Goal: Task Accomplishment & Management: Manage account settings

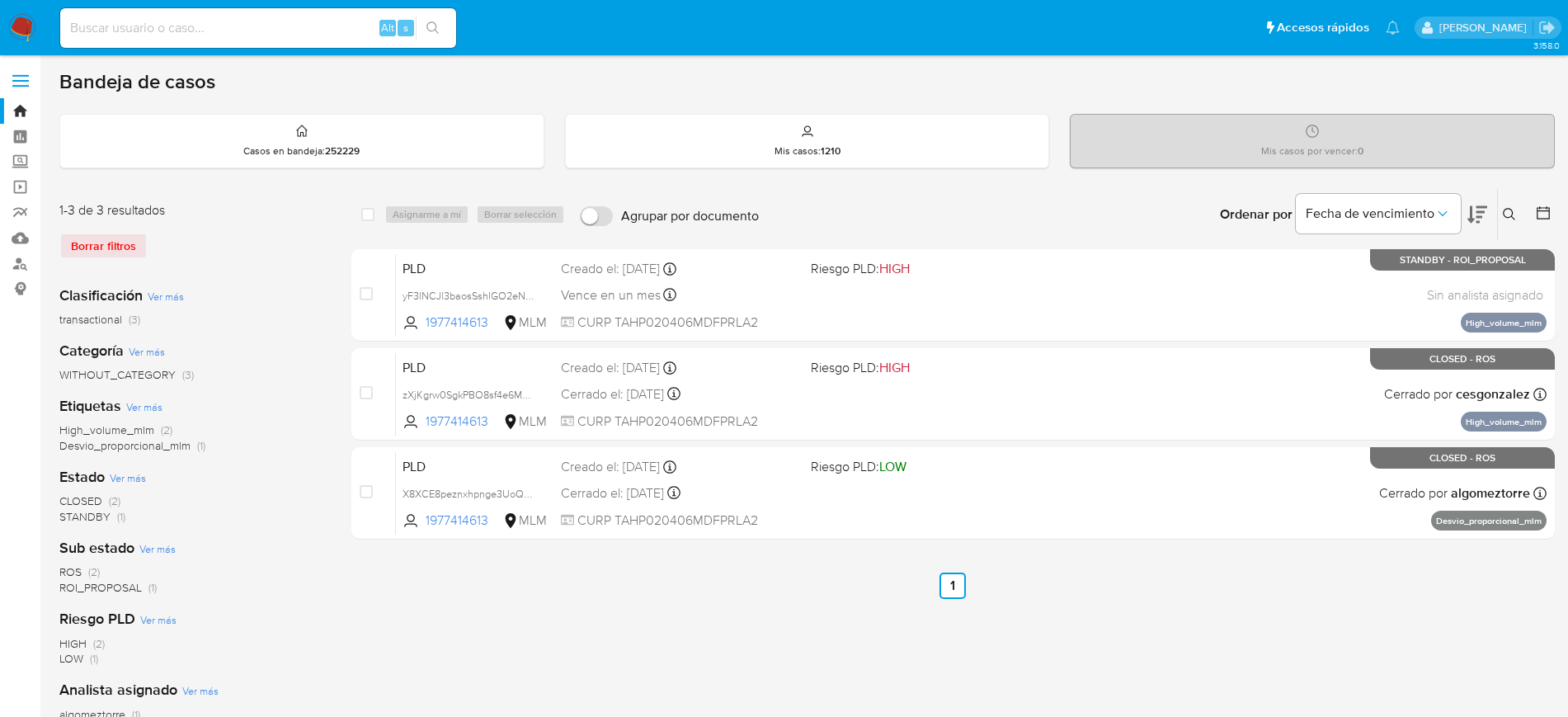
drag, startPoint x: 1508, startPoint y: 211, endPoint x: 1478, endPoint y: 236, distance: 39.1
click at [1508, 211] on icon at bounding box center [1510, 214] width 13 height 13
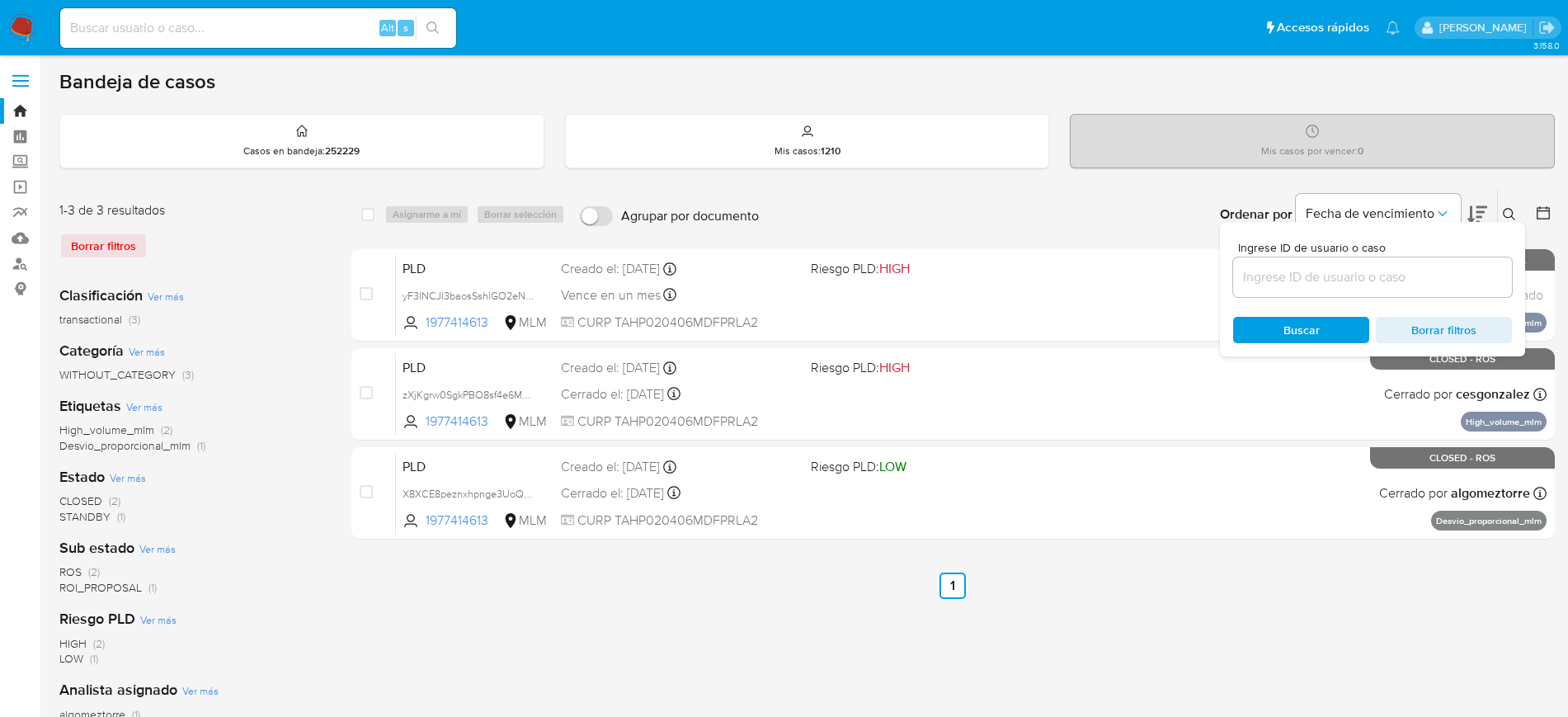
click at [1392, 280] on input at bounding box center [1373, 277] width 279 height 22
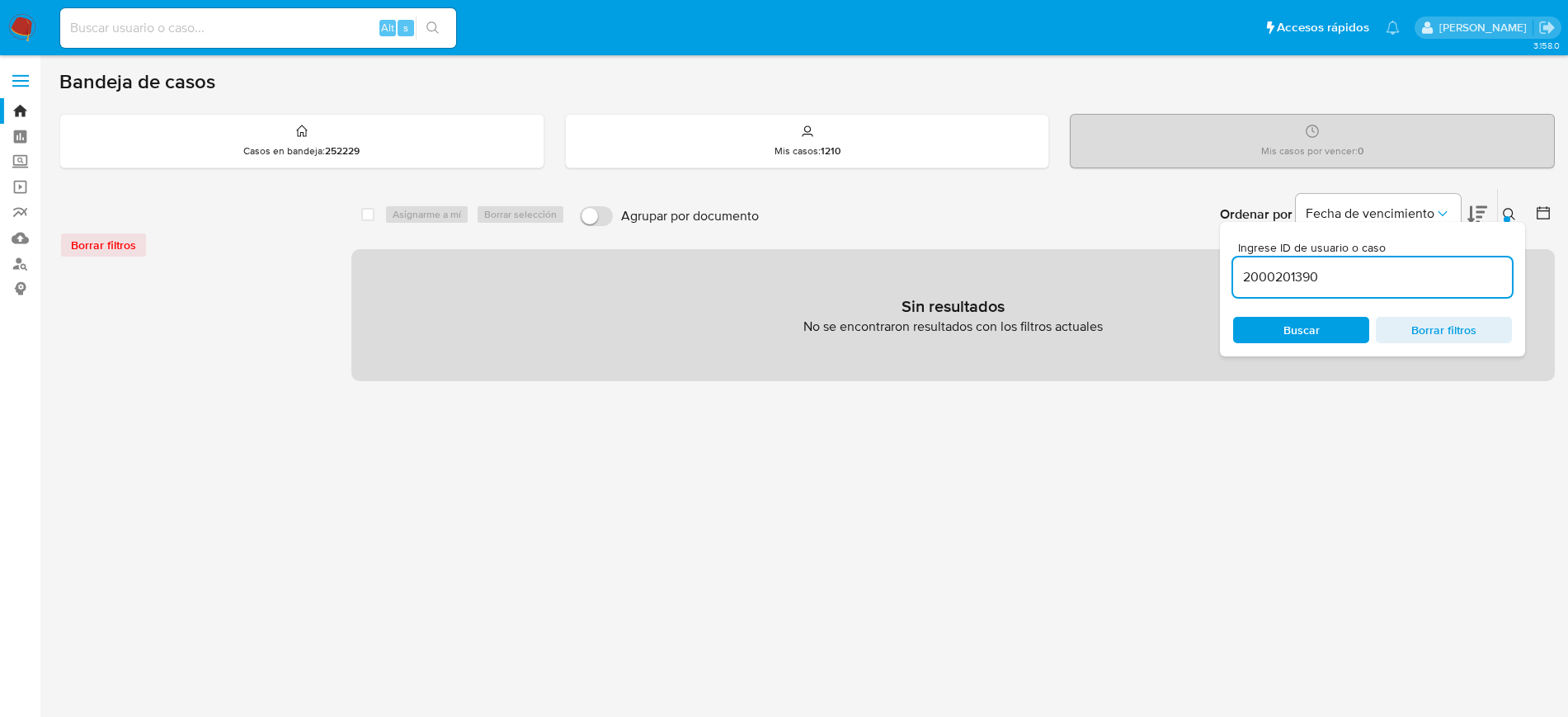
click at [1382, 283] on input "2000201390" at bounding box center [1373, 277] width 279 height 22
type input "2000201390"
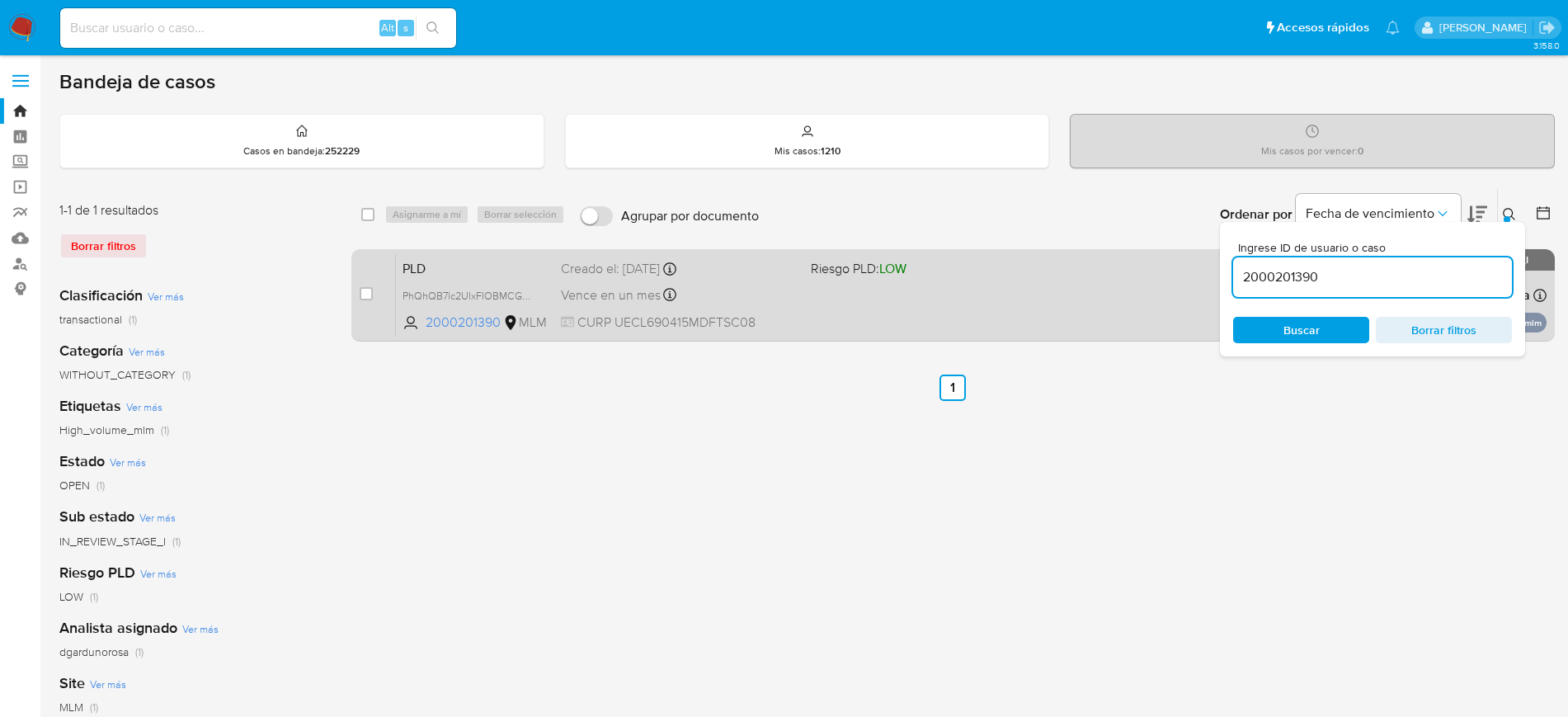
click at [1133, 304] on div "PLD PhQhQB7lc2UlxFIOBMCGYpaM 2000201390 MLM Riesgo PLD: LOW Creado el: 12/08/20…" at bounding box center [971, 295] width 1151 height 84
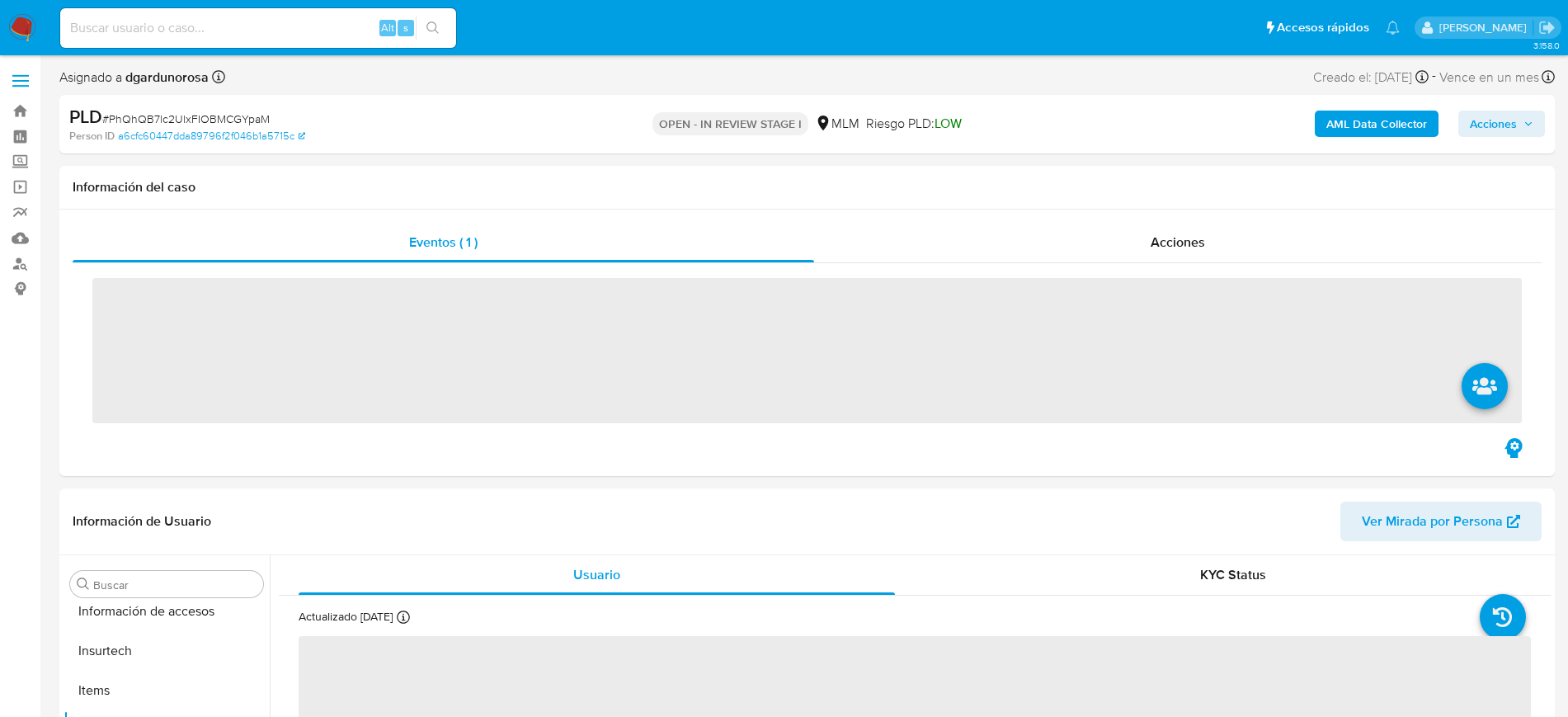
scroll to position [697, 0]
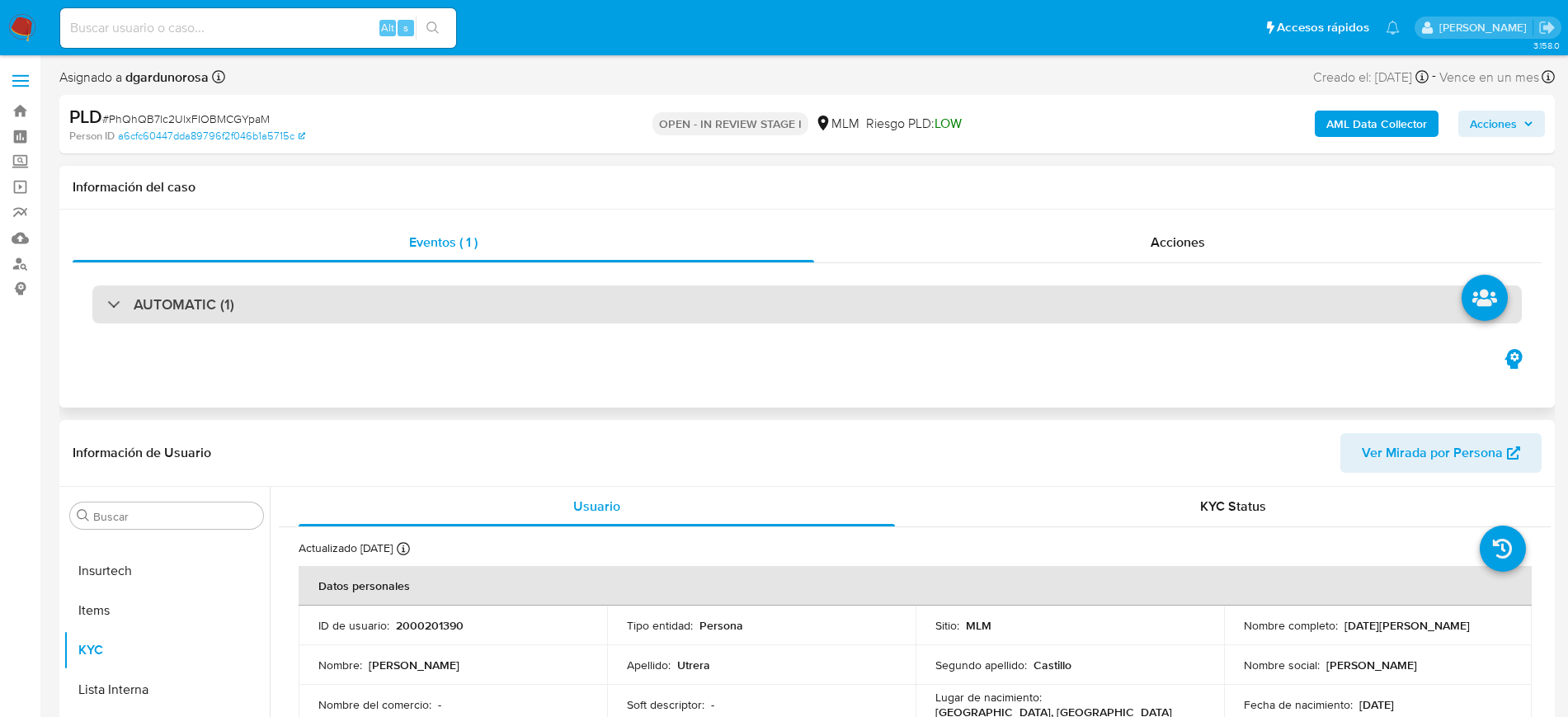
select select "10"
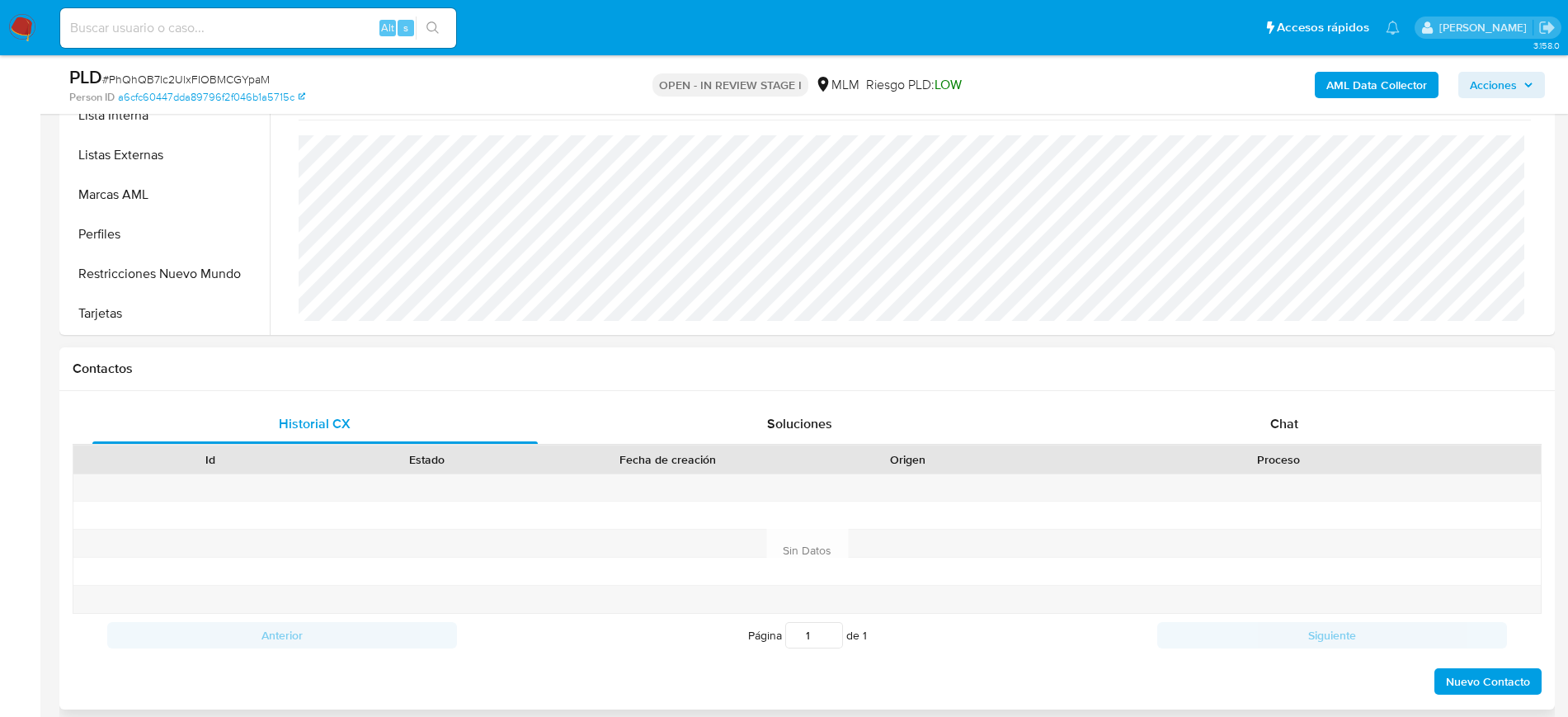
scroll to position [310, 0]
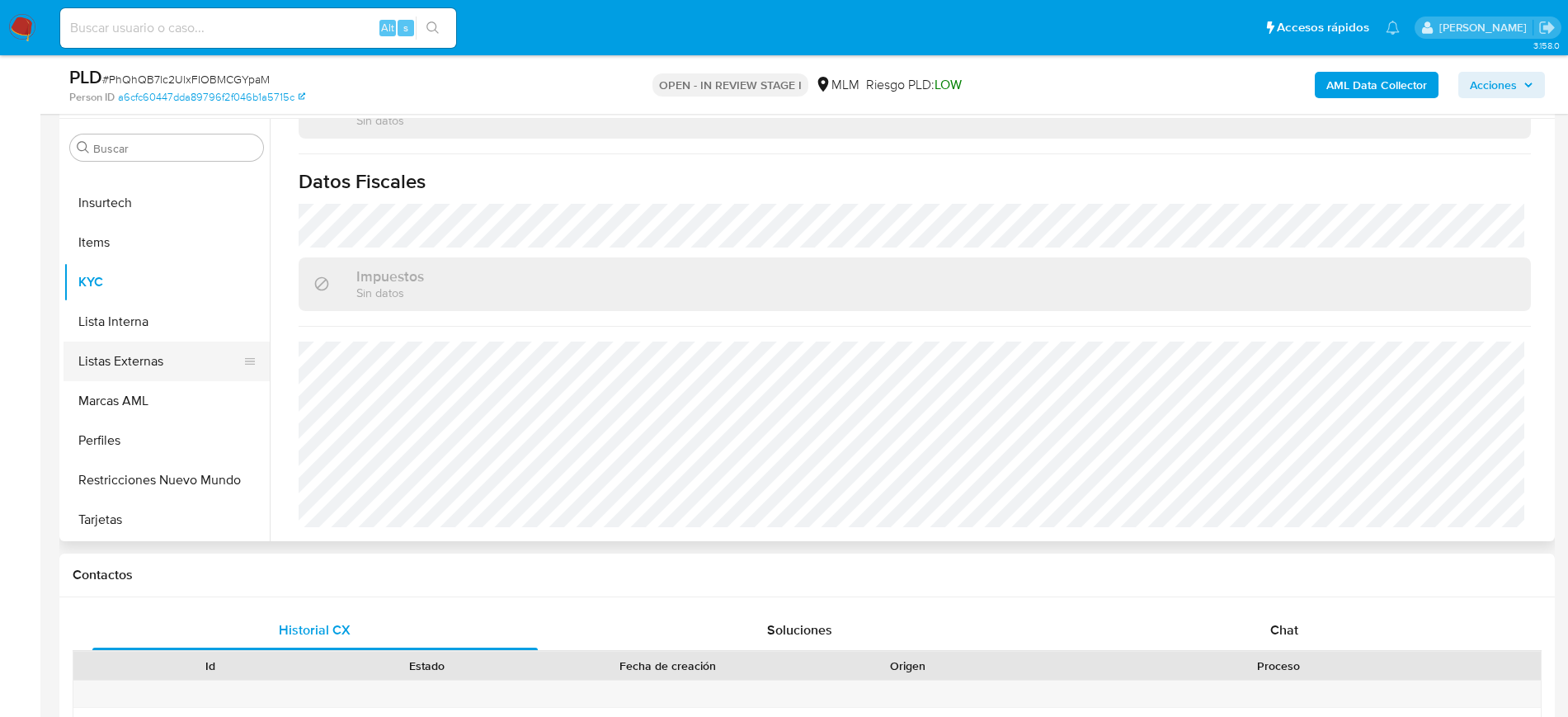
drag, startPoint x: 171, startPoint y: 352, endPoint x: 176, endPoint y: 361, distance: 10.3
click at [171, 352] on button "Listas Externas" at bounding box center [160, 361] width 193 height 39
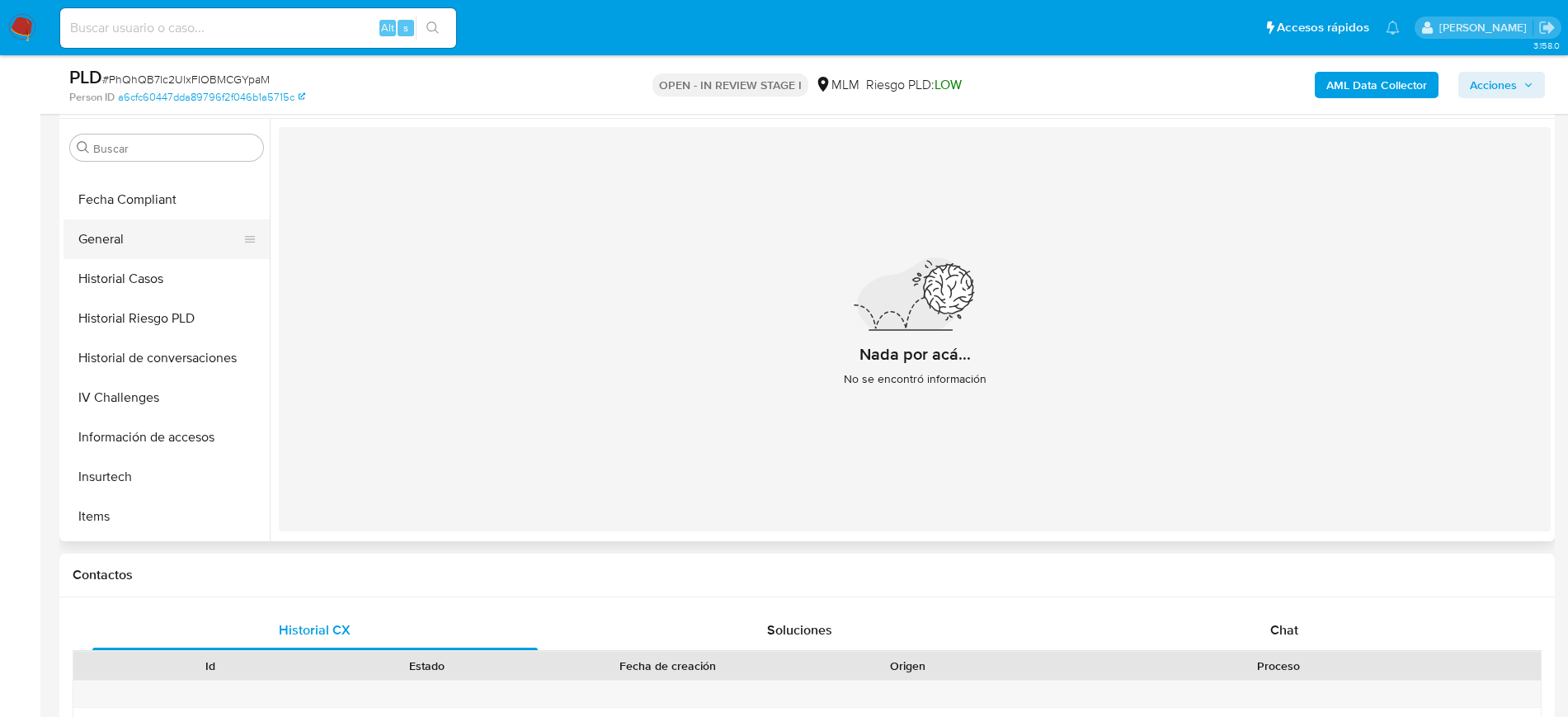
scroll to position [388, 0]
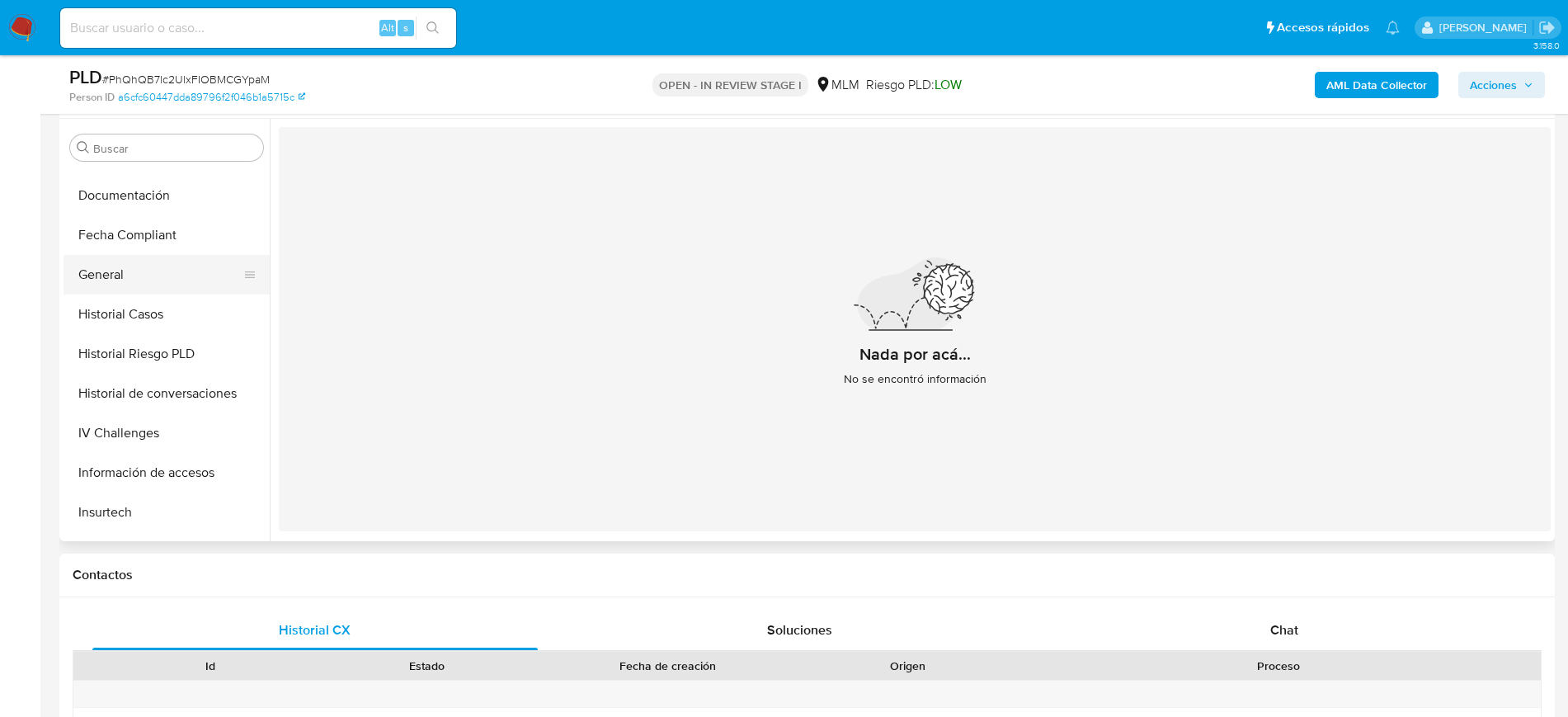
click at [136, 275] on button "General" at bounding box center [160, 274] width 193 height 39
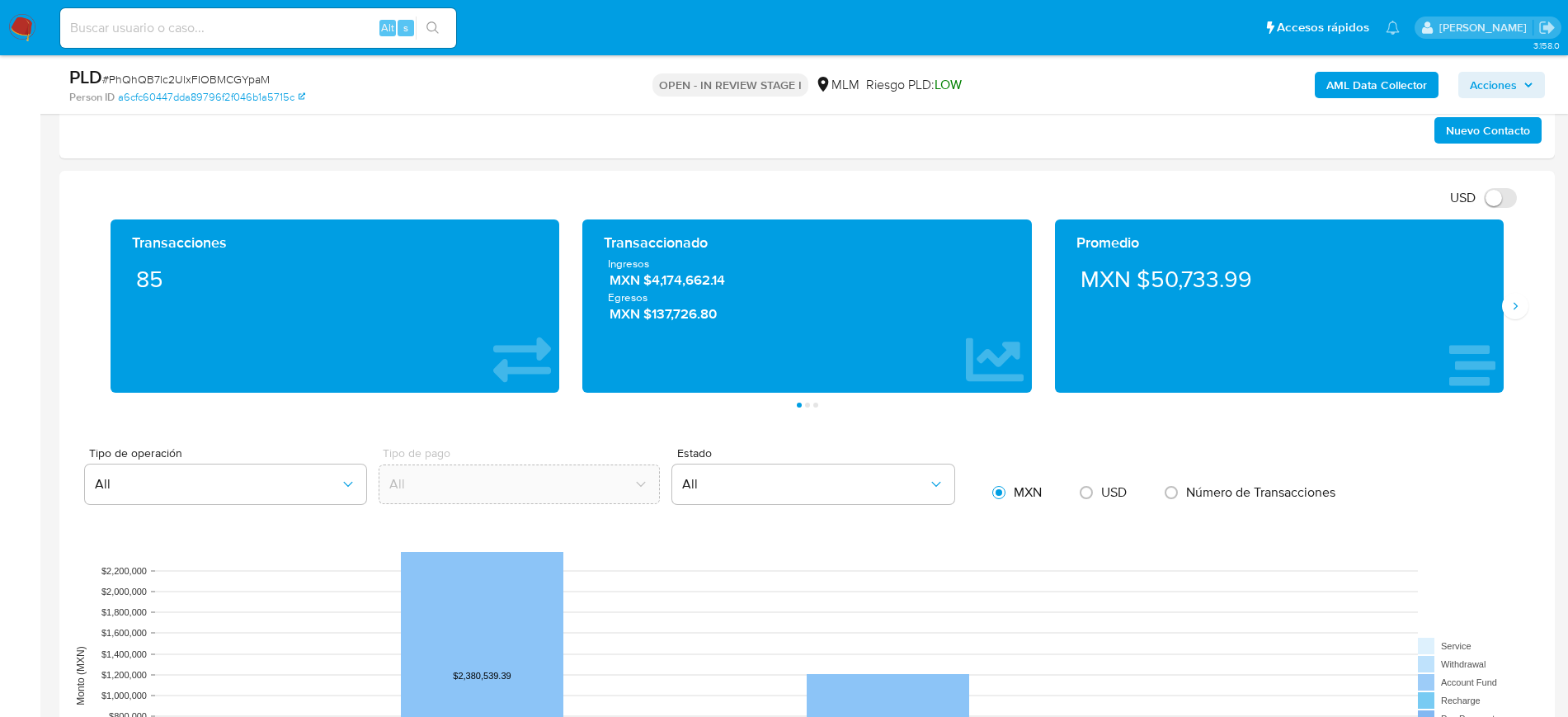
scroll to position [1032, 0]
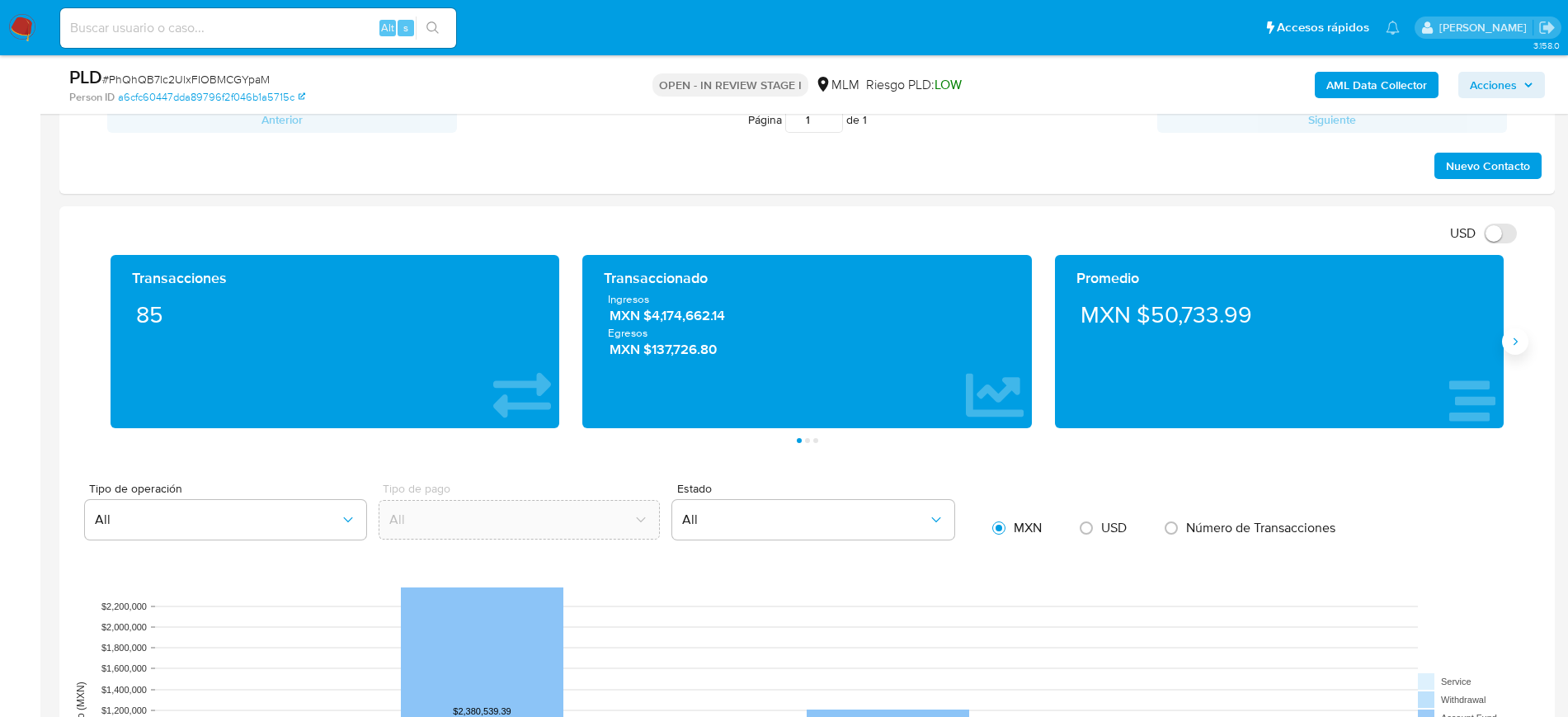
click at [1515, 345] on icon "Siguiente" at bounding box center [1515, 341] width 13 height 13
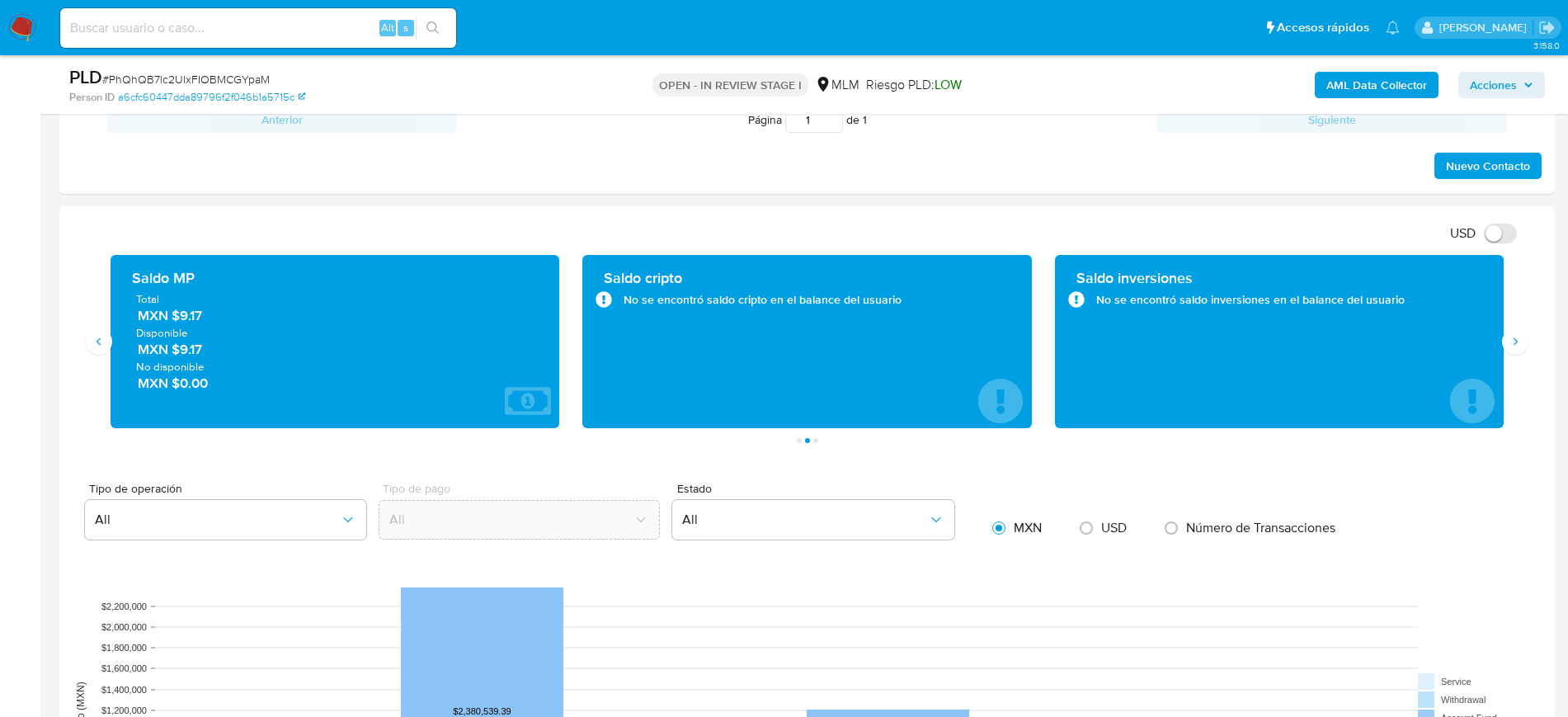
click at [210, 318] on span "MXN $9.17" at bounding box center [336, 316] width 397 height 19
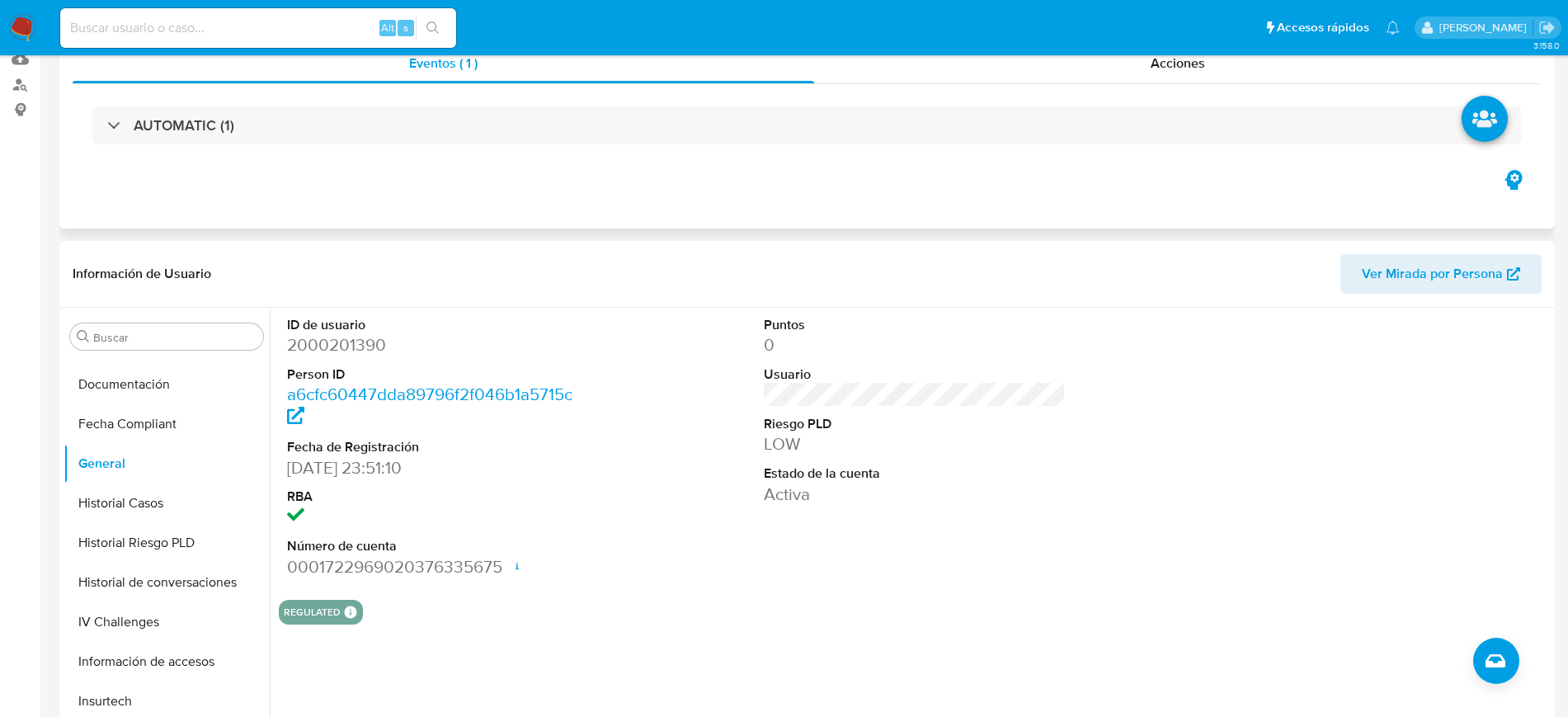
scroll to position [0, 0]
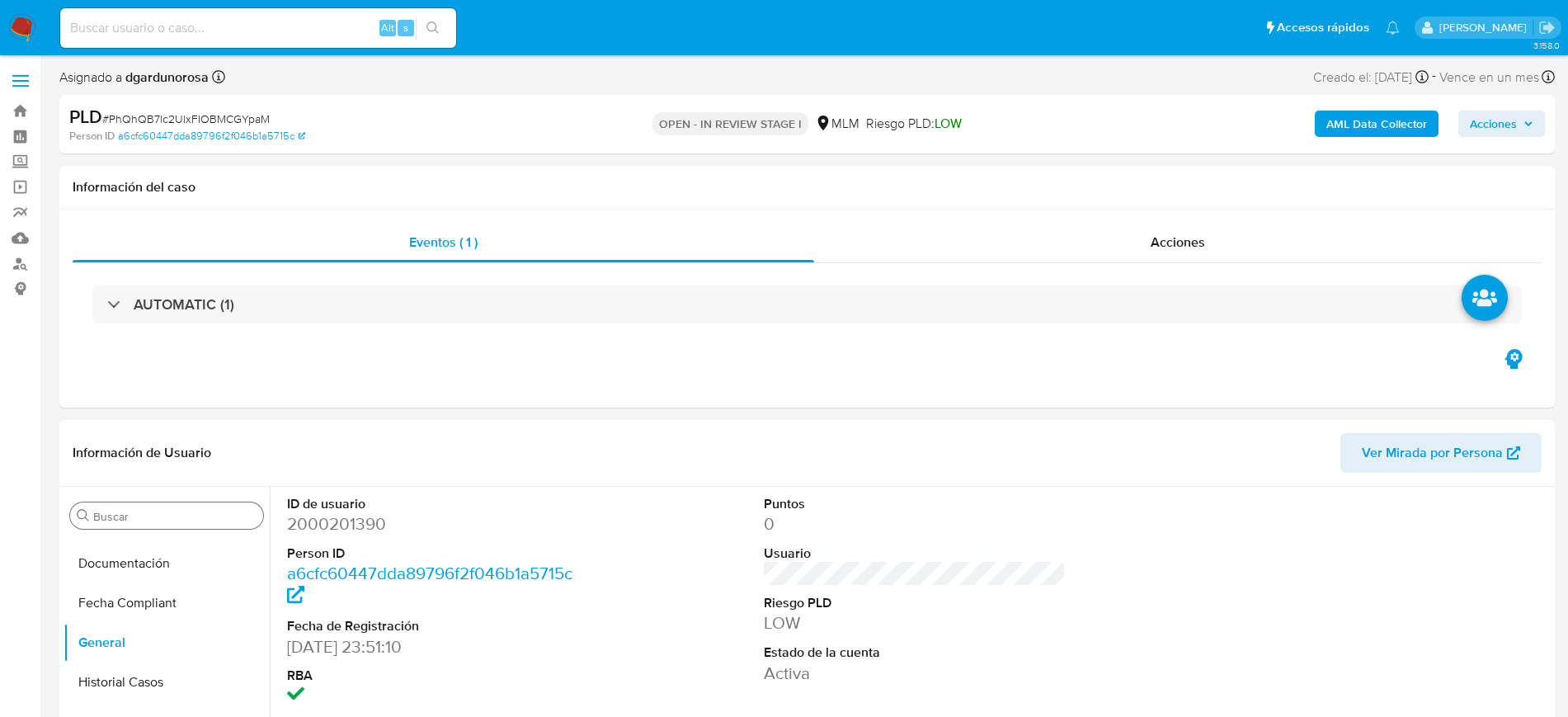
click at [155, 506] on div "Buscar" at bounding box center [166, 516] width 193 height 26
click at [149, 517] on input "Buscar" at bounding box center [174, 516] width 163 height 15
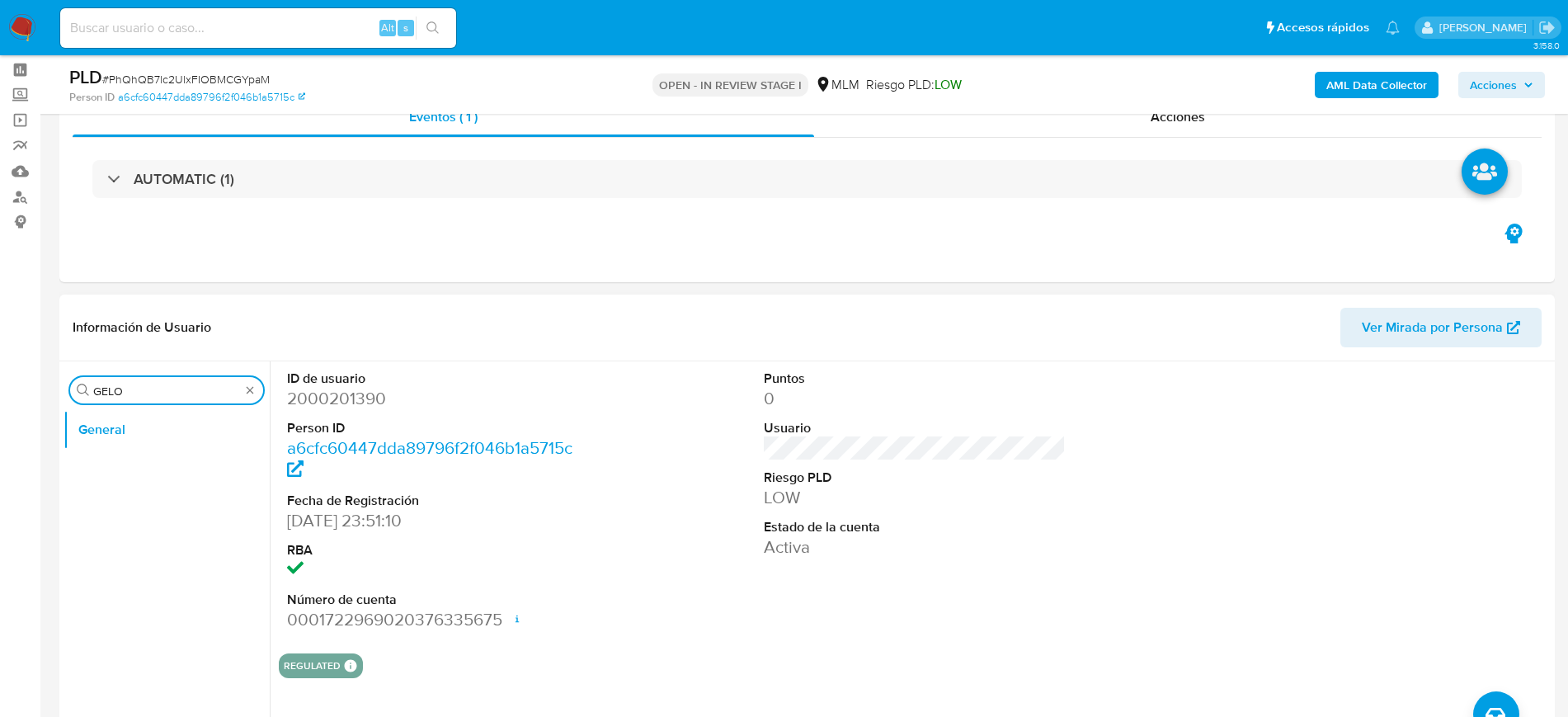
scroll to position [103, 0]
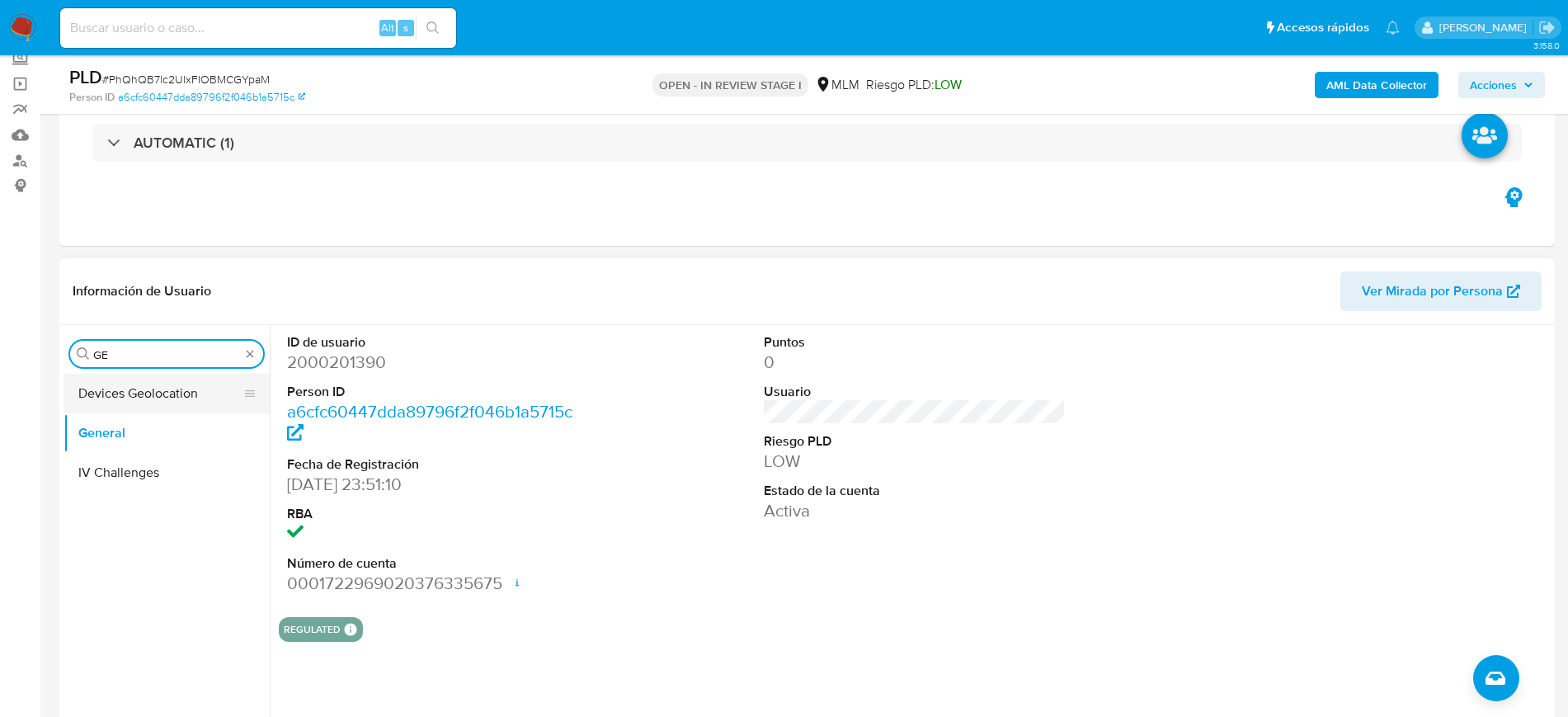
type input "GE"
click at [182, 400] on button "Devices Geolocation" at bounding box center [160, 393] width 193 height 39
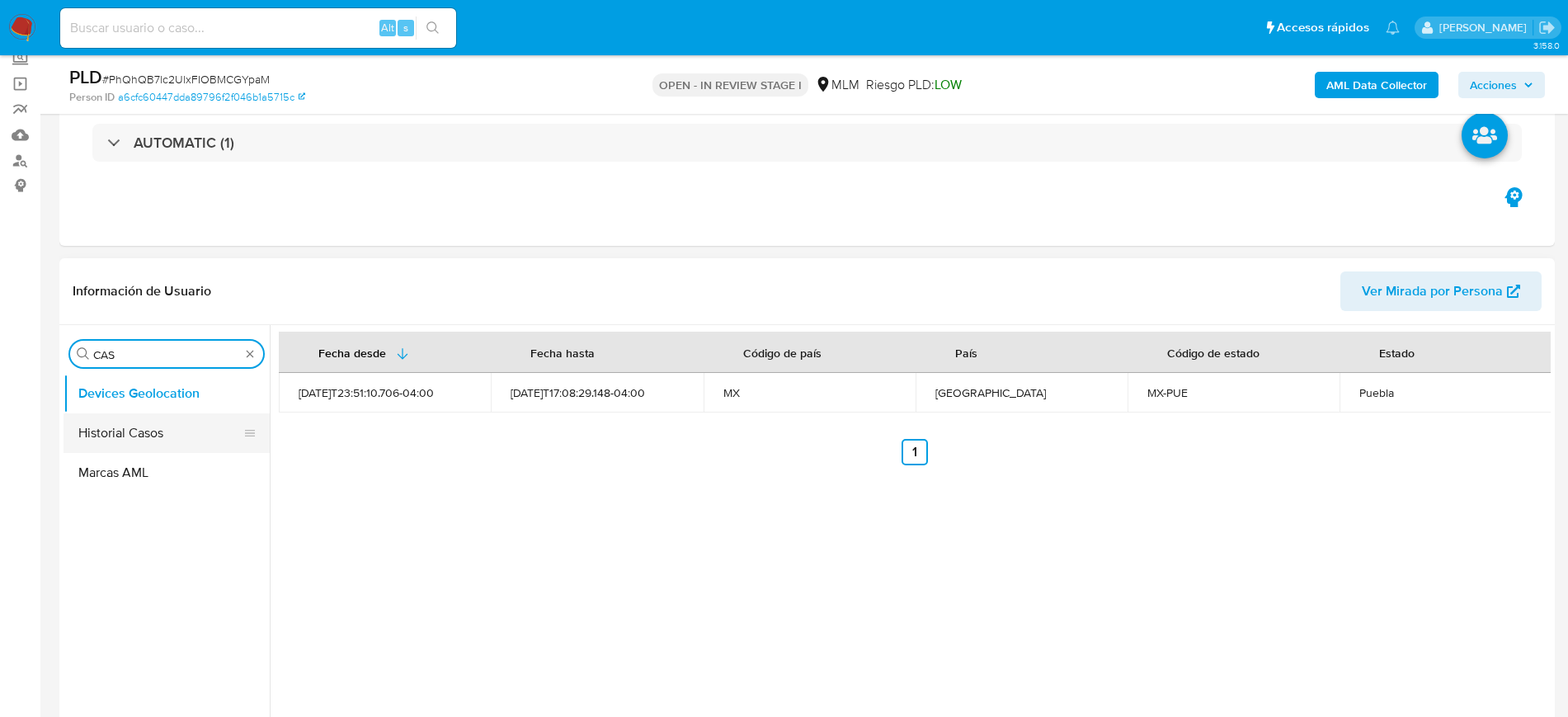
type input "CAS"
click at [157, 420] on button "Historial Casos" at bounding box center [160, 433] width 193 height 39
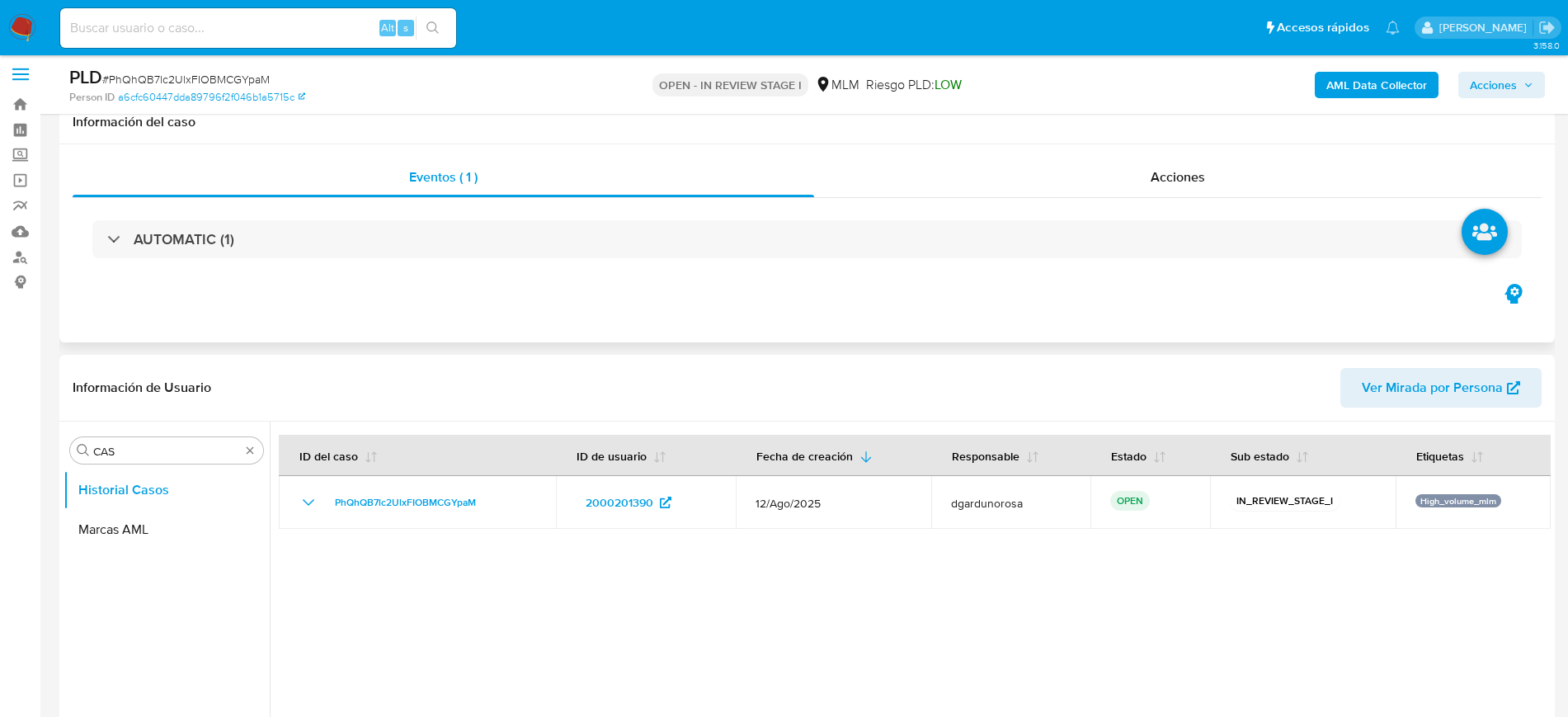
scroll to position [0, 0]
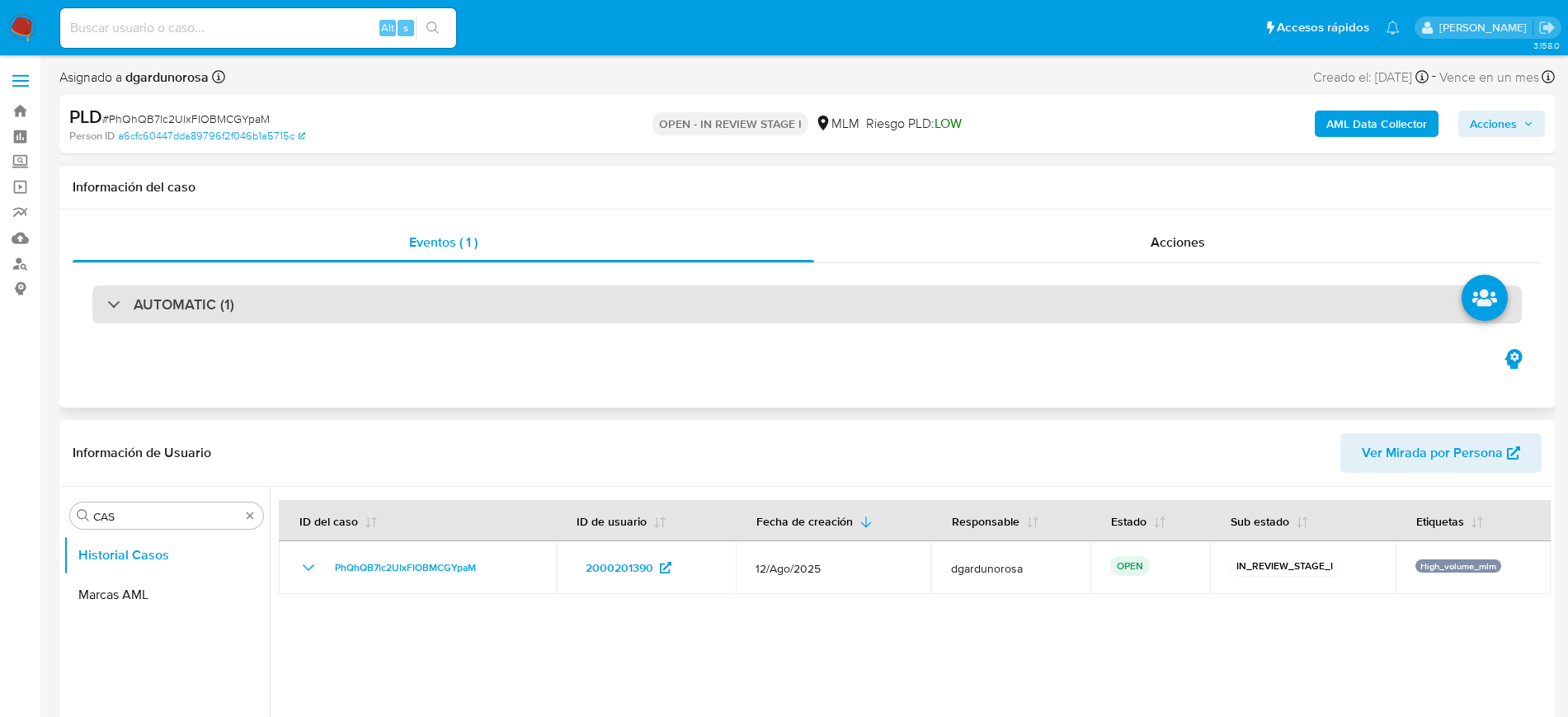
click at [372, 304] on div "AUTOMATIC (1)" at bounding box center [807, 304] width 1429 height 38
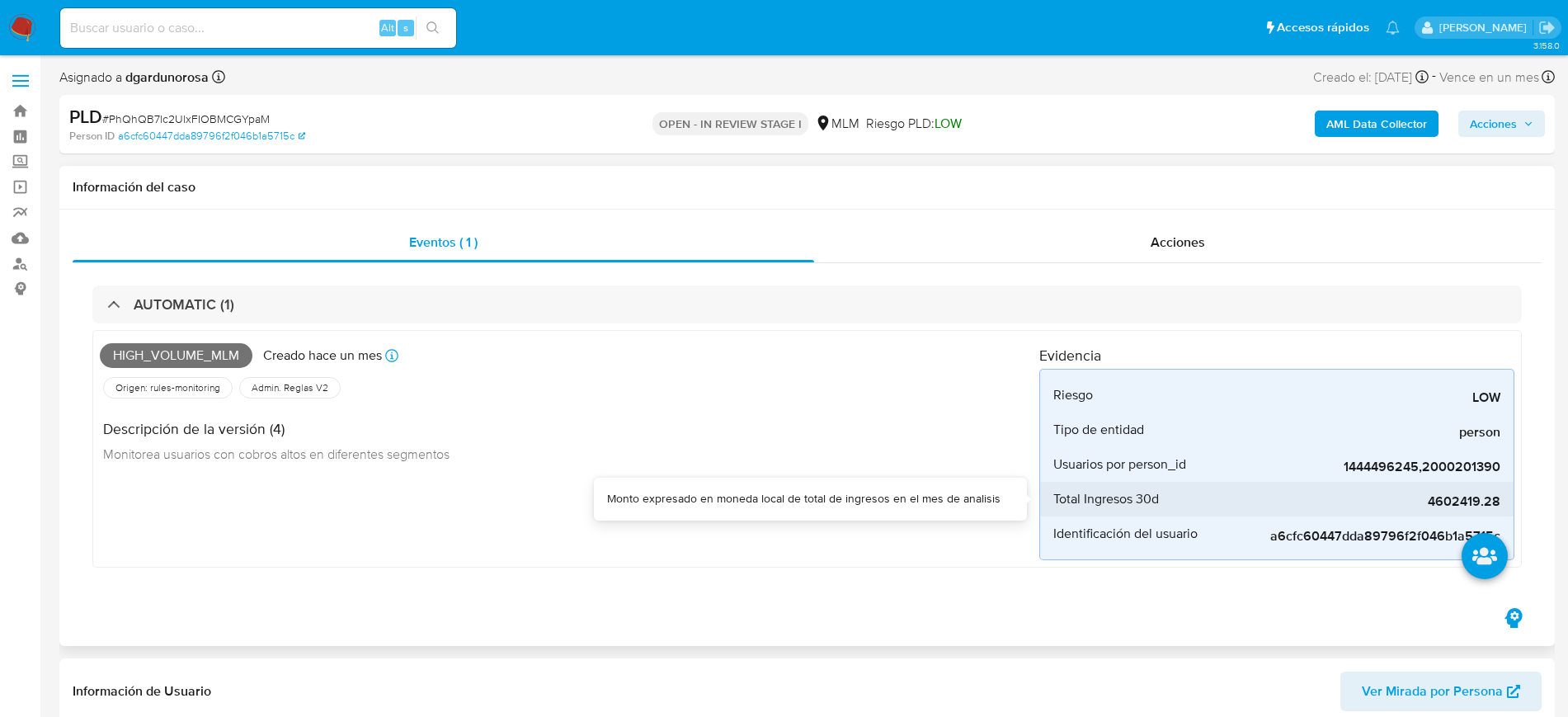
click at [1462, 502] on span "4602419.28" at bounding box center [1377, 502] width 248 height 17
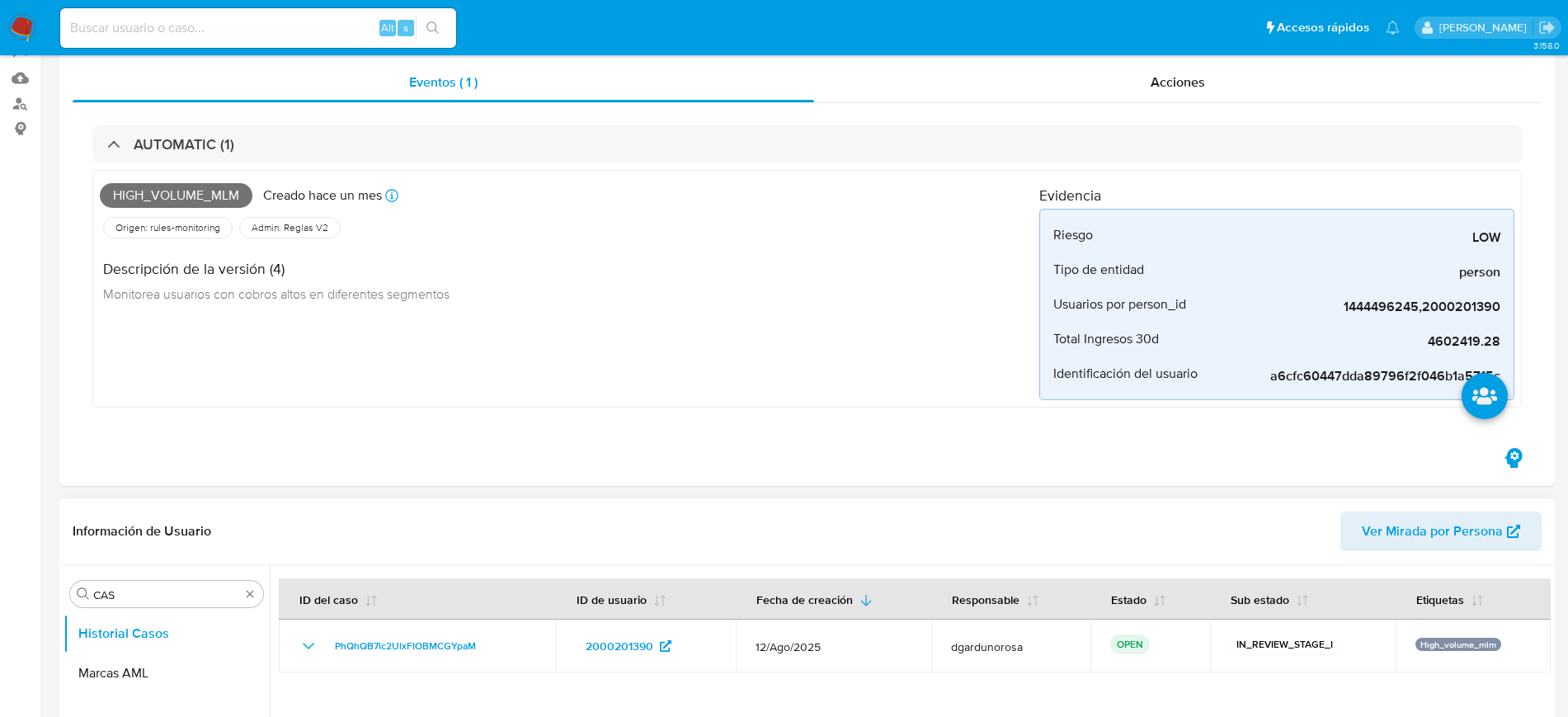
scroll to position [516, 0]
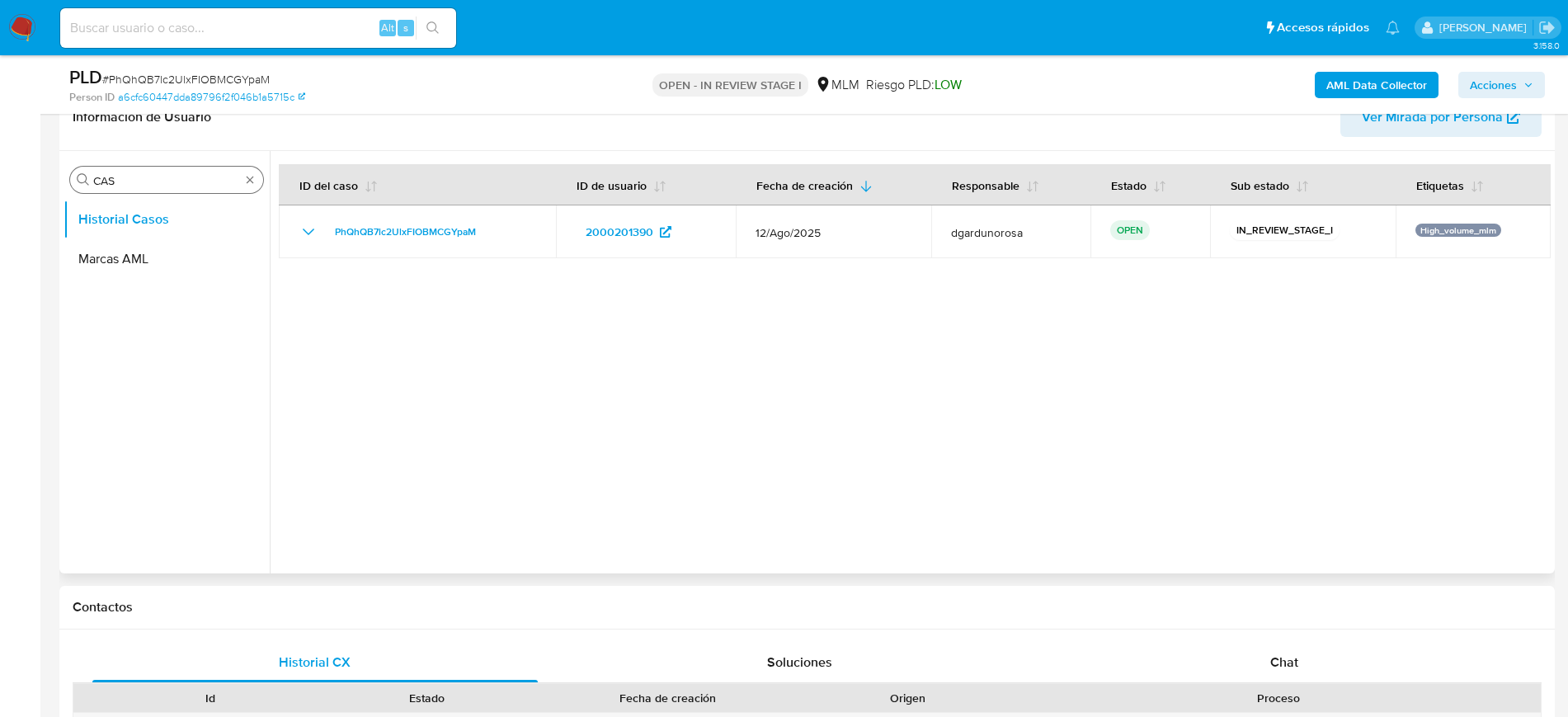
click at [245, 167] on div "Buscar CAS" at bounding box center [166, 180] width 193 height 26
click at [249, 188] on div "Buscar CAS" at bounding box center [166, 180] width 193 height 26
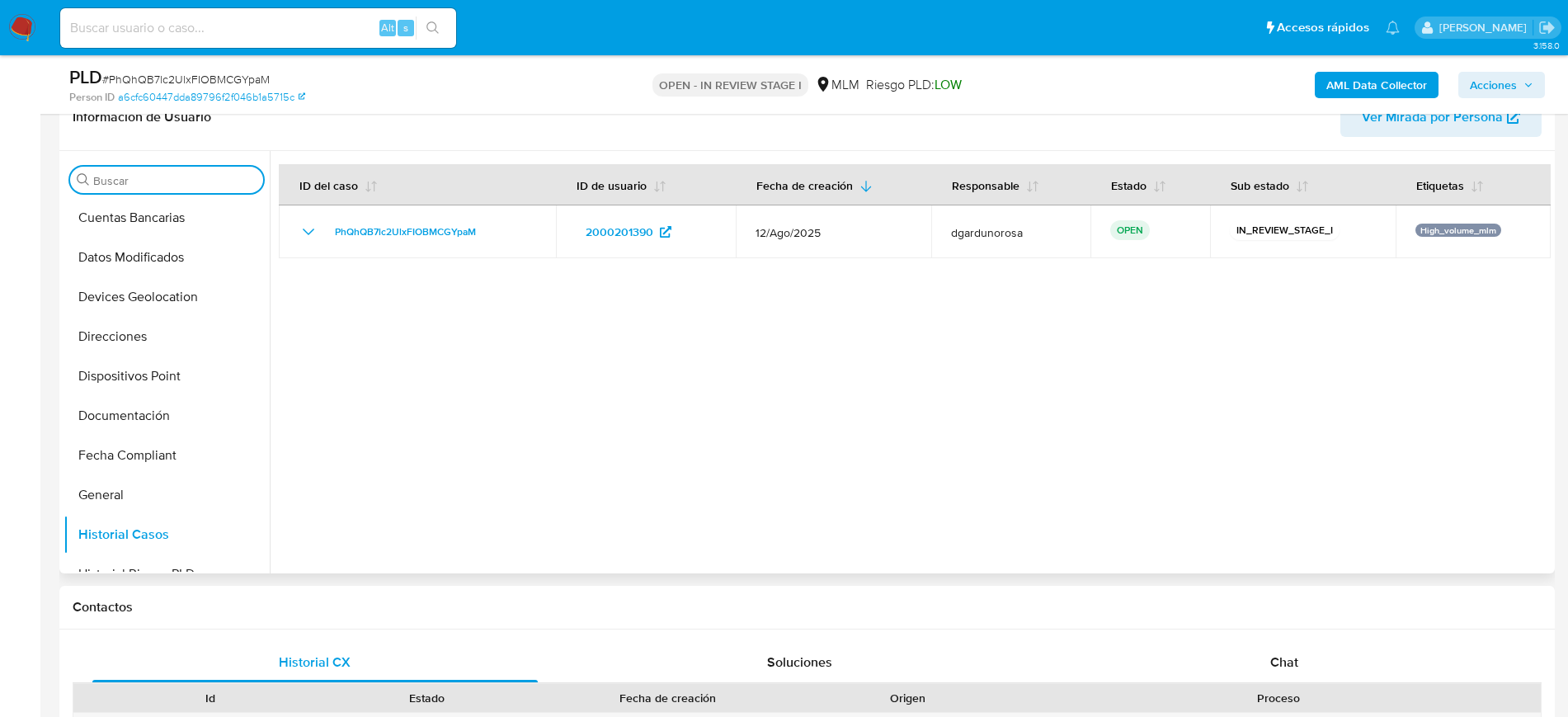
scroll to position [413, 0]
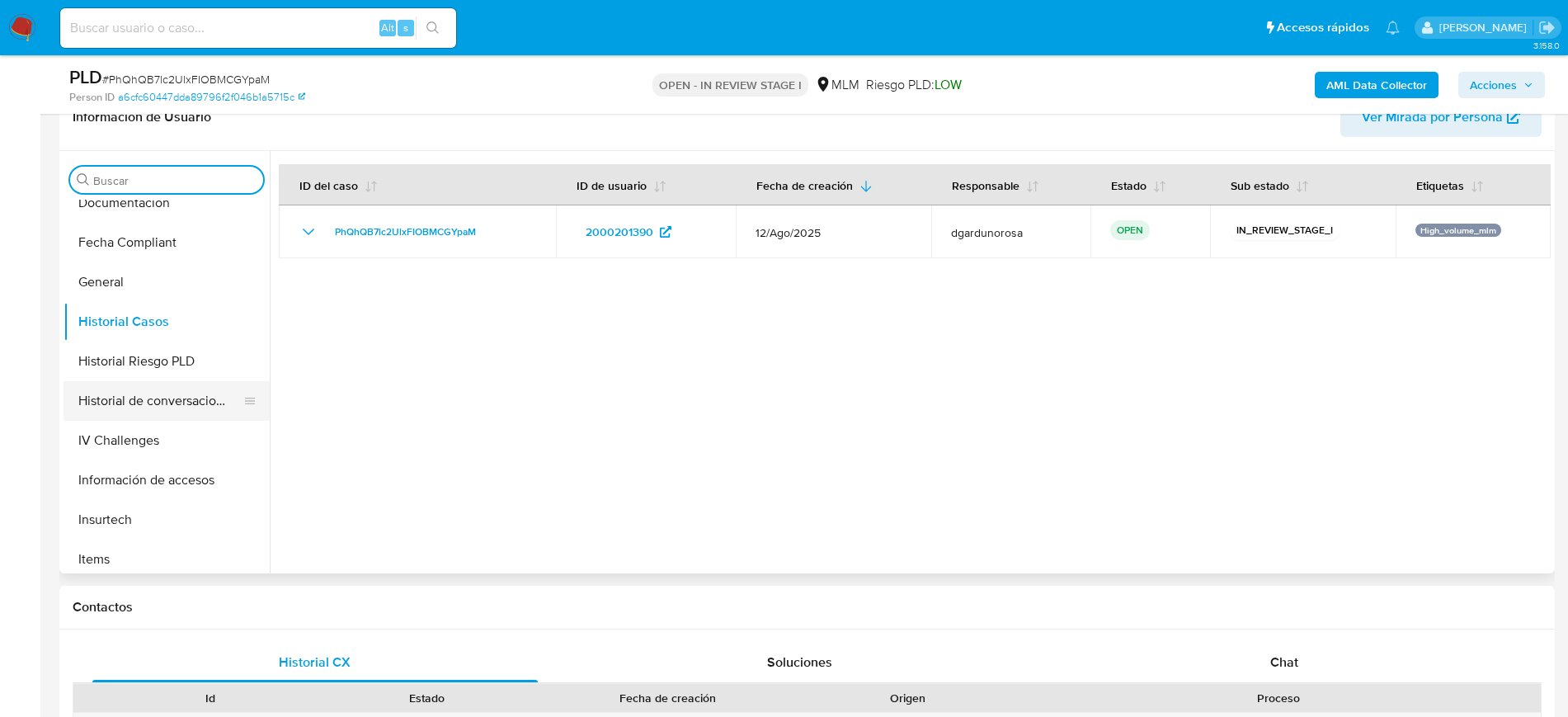
click at [167, 395] on button "Historial de conversaciones" at bounding box center [160, 400] width 193 height 39
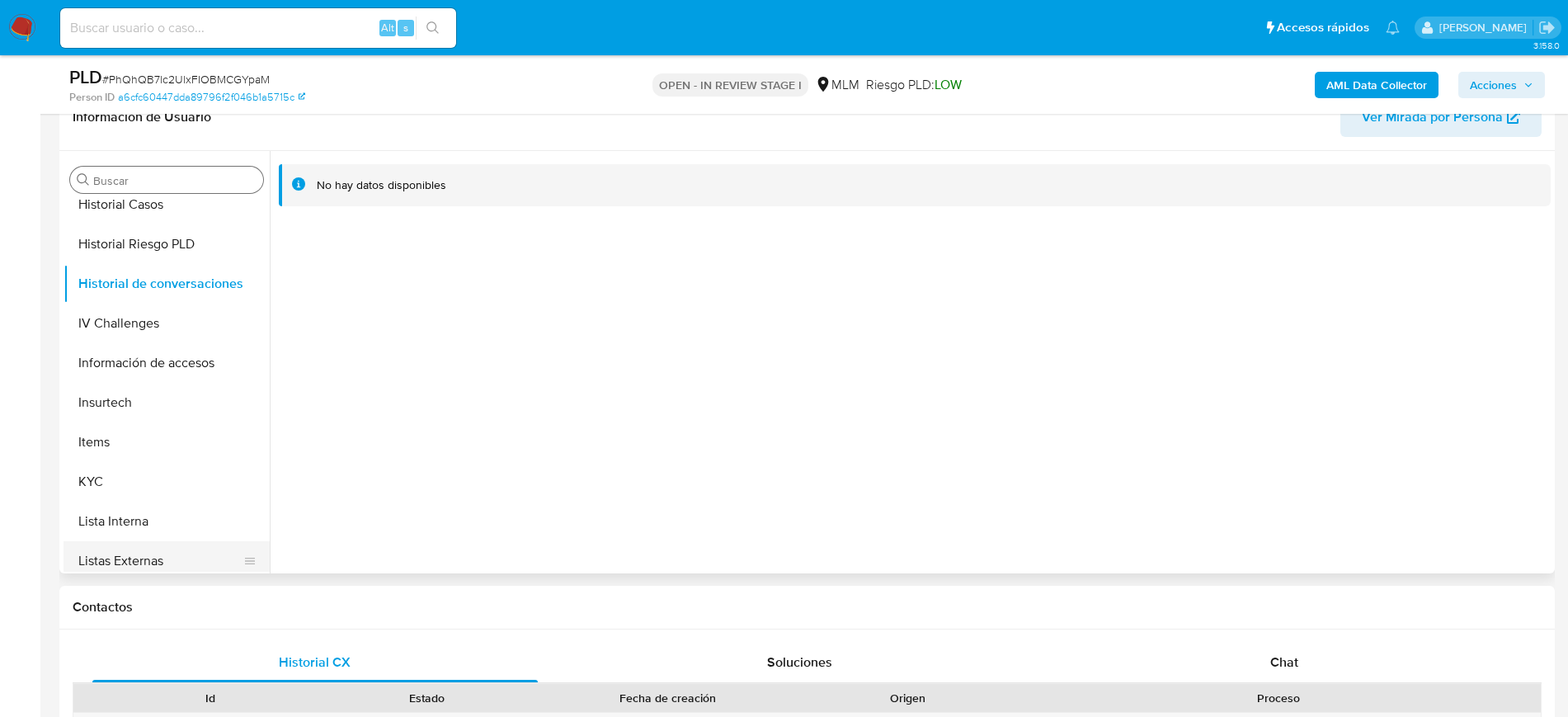
scroll to position [619, 0]
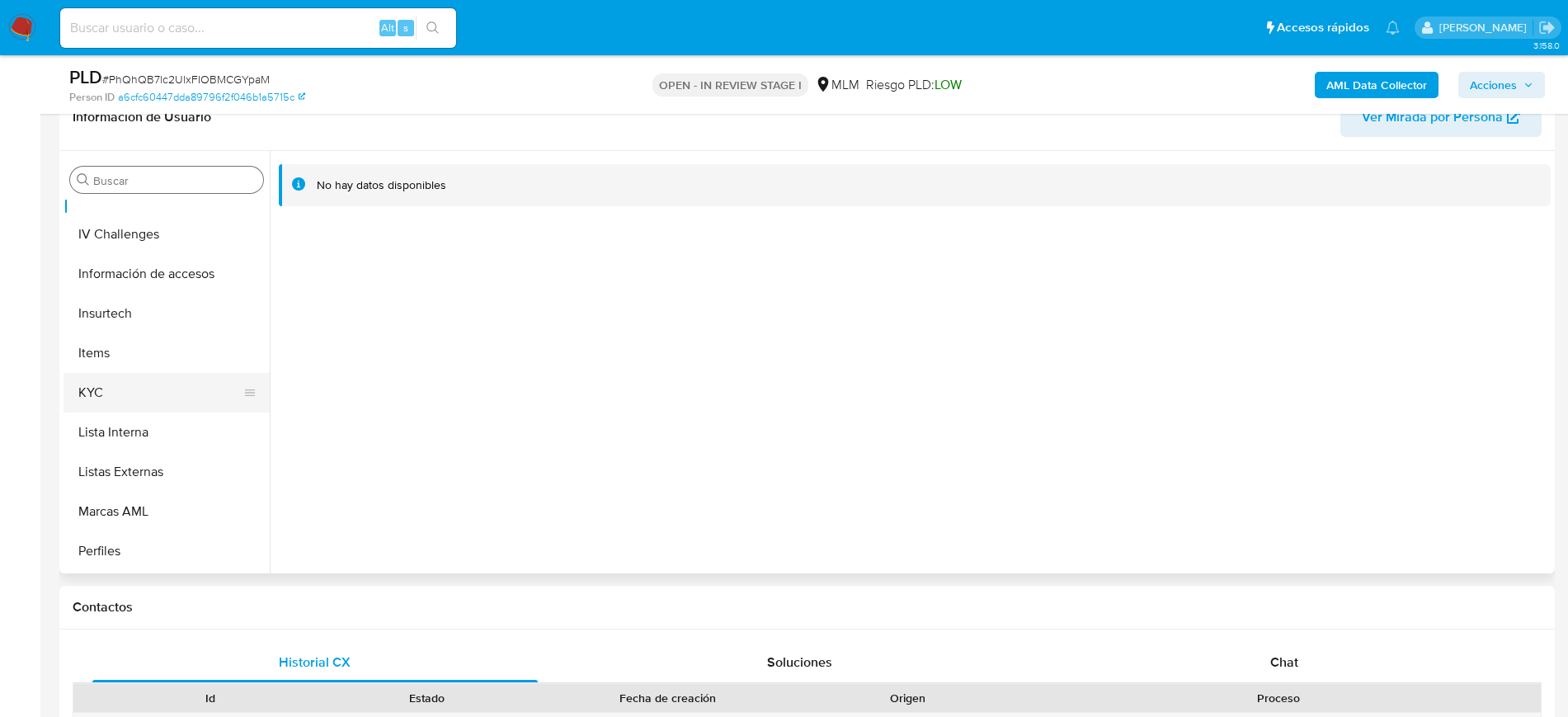
click at [91, 402] on button "KYC" at bounding box center [160, 393] width 193 height 39
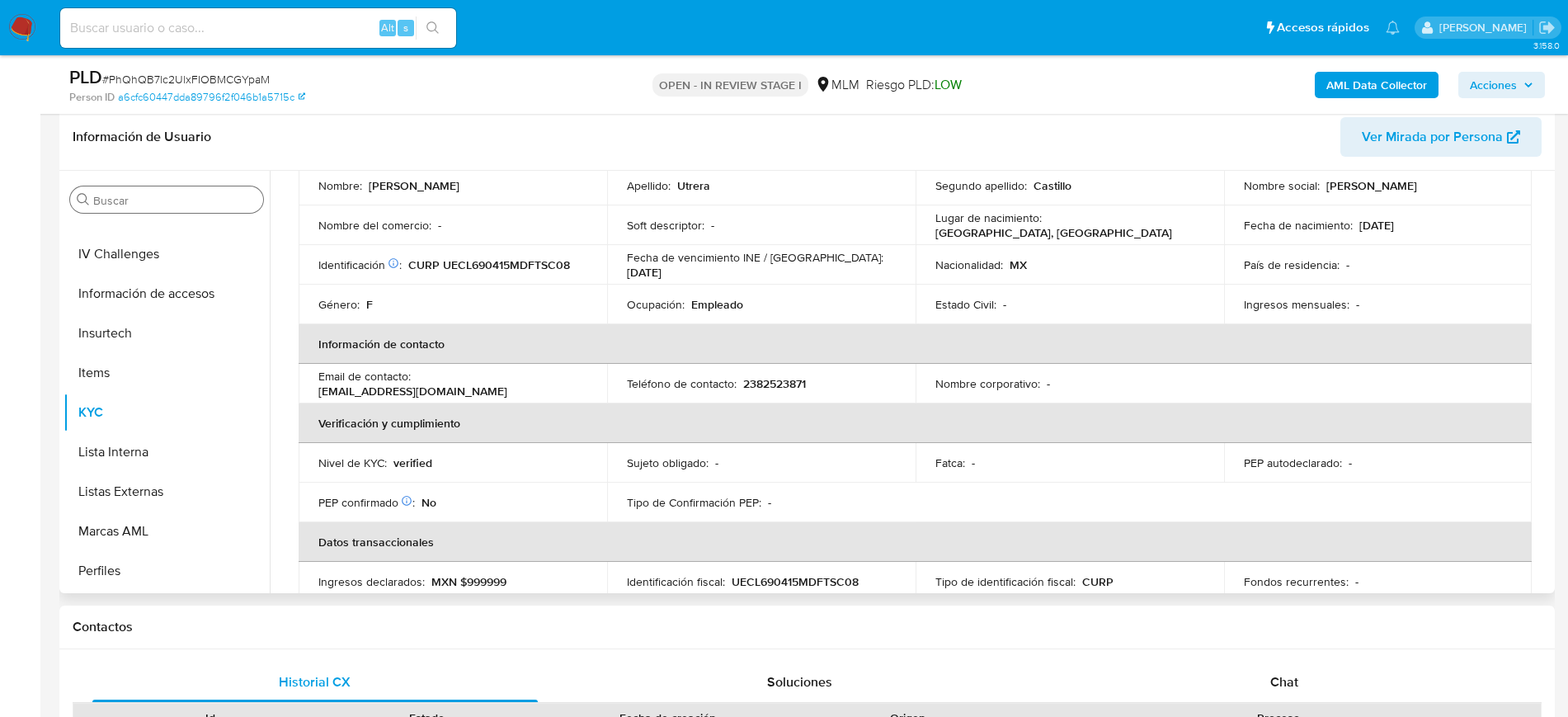
scroll to position [195, 0]
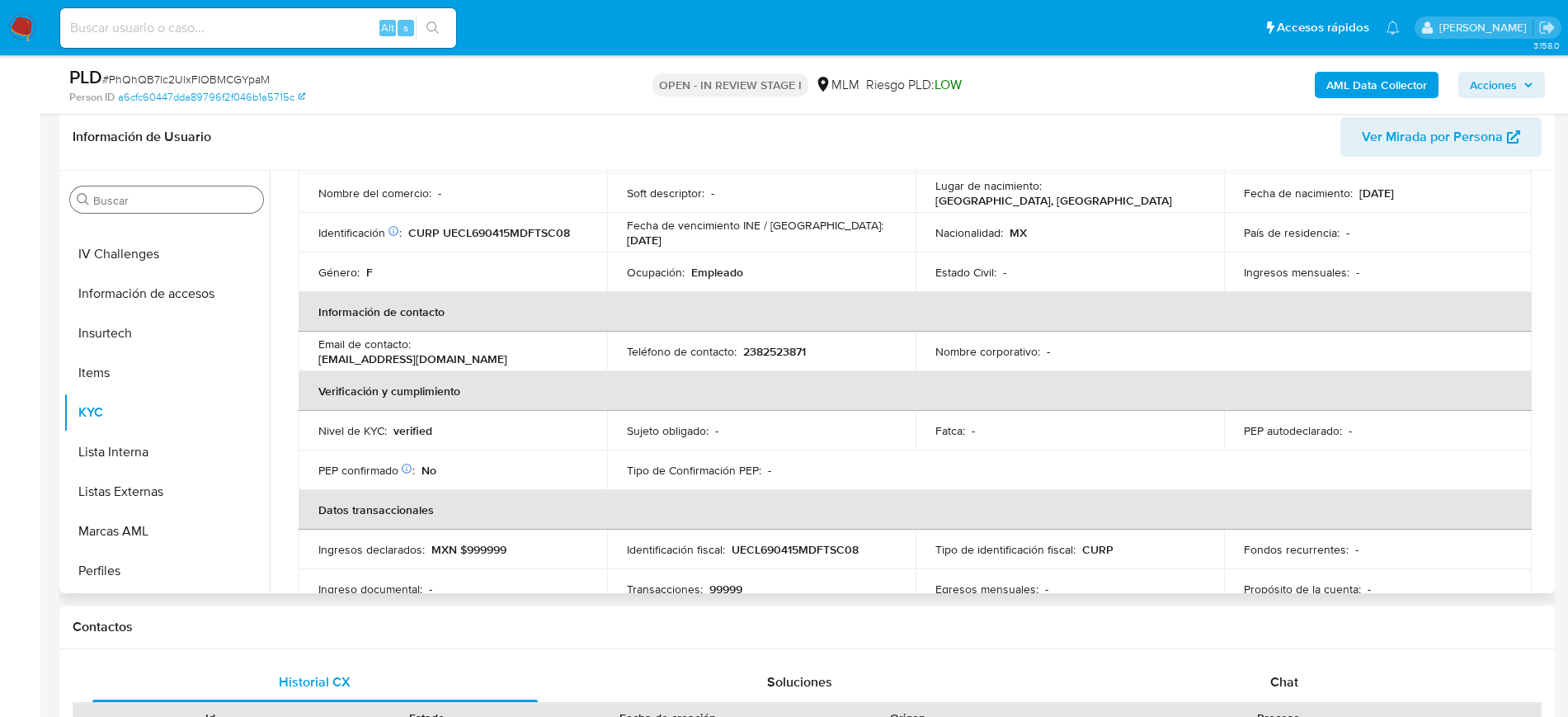
click at [765, 353] on p "2382523871" at bounding box center [774, 351] width 63 height 15
click at [764, 353] on p "2382523871" at bounding box center [774, 351] width 63 height 15
copy p "2382523871"
click at [197, 202] on input "Buscar" at bounding box center [174, 200] width 163 height 15
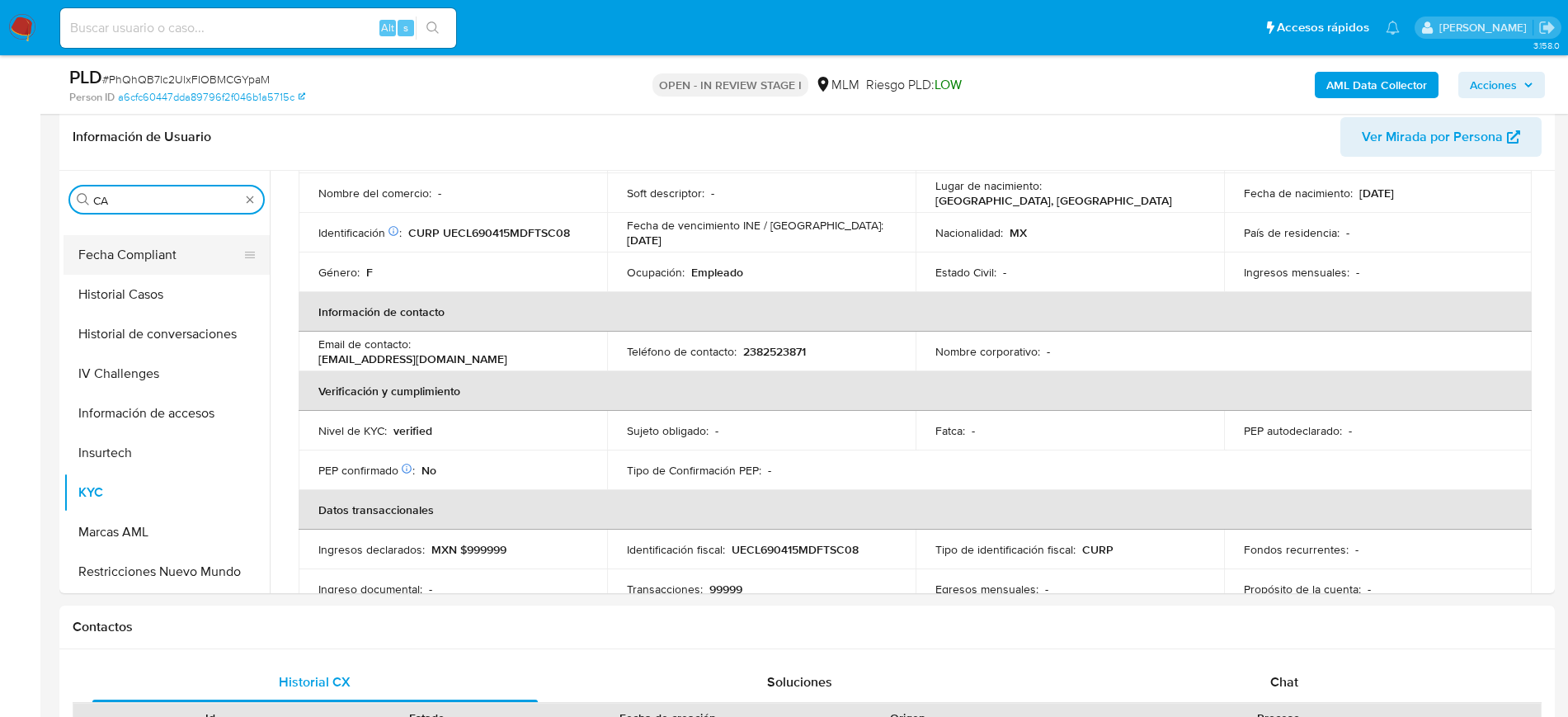
scroll to position [0, 0]
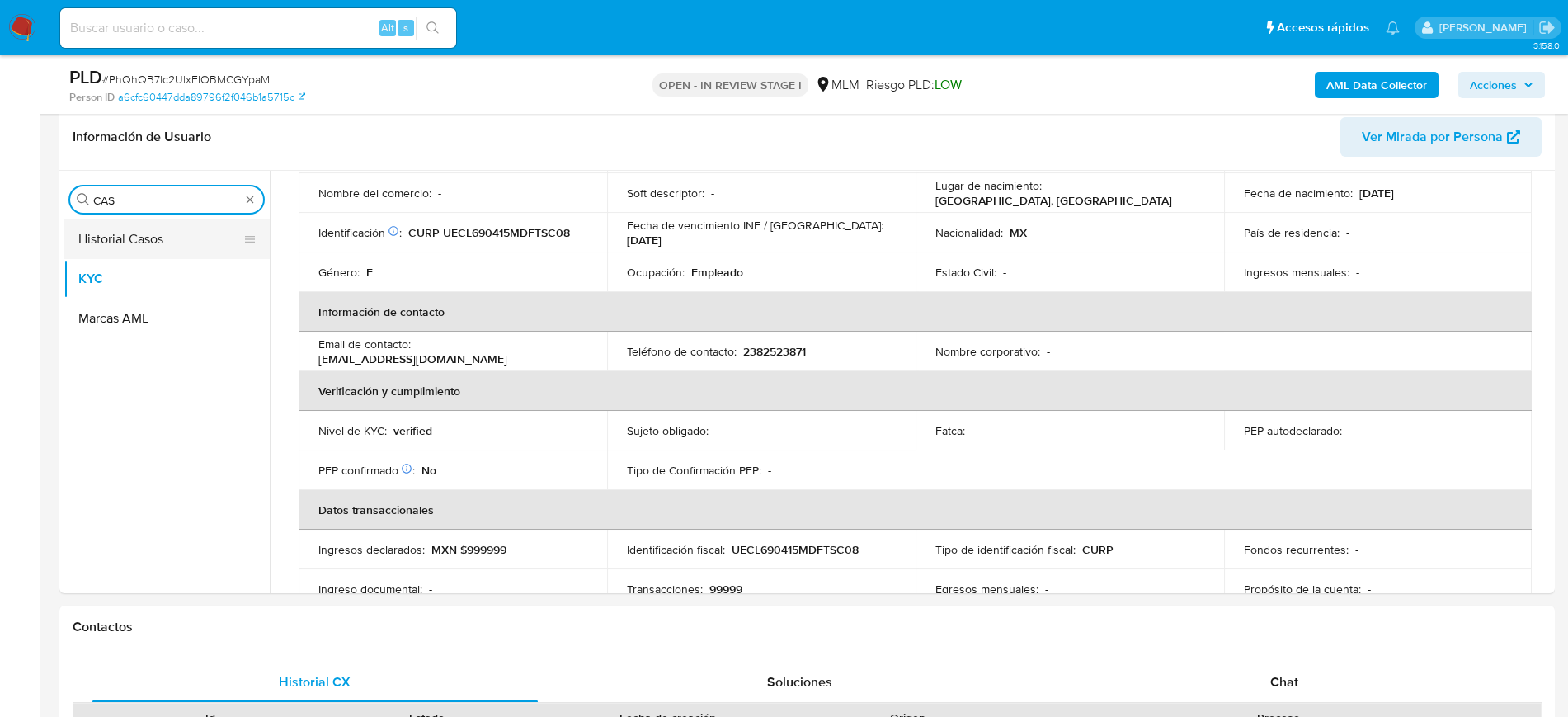
type input "CAS"
click at [152, 236] on button "Historial Casos" at bounding box center [160, 239] width 193 height 39
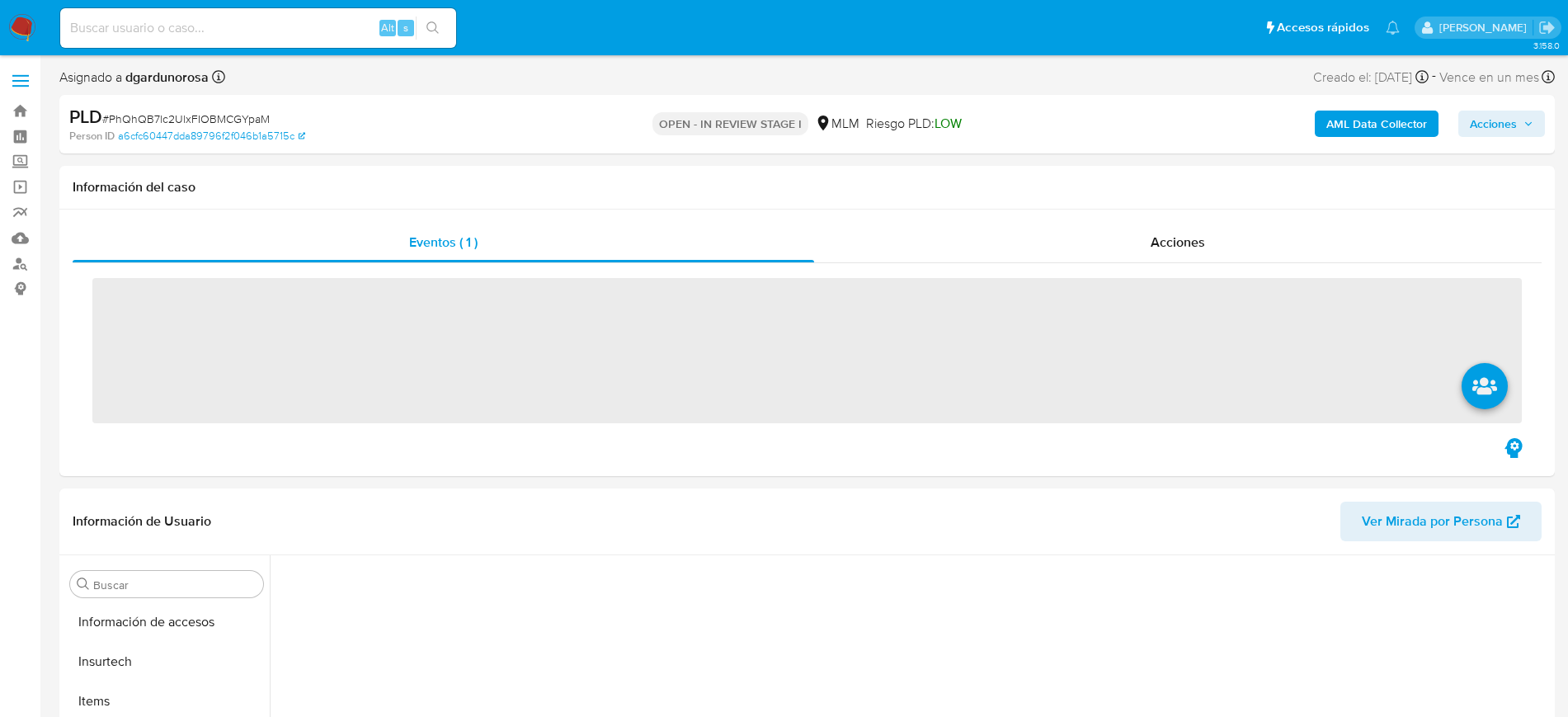
scroll to position [697, 0]
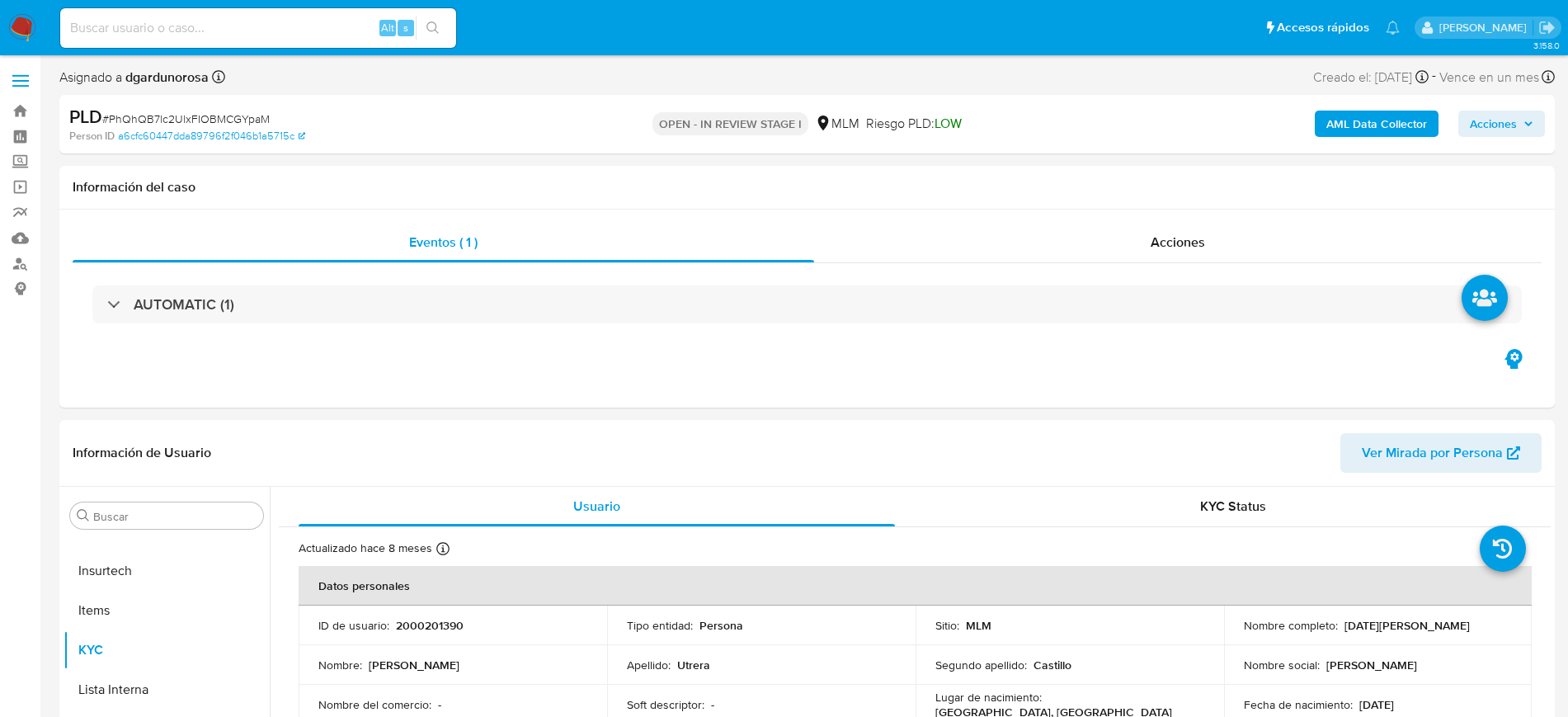
select select "10"
click at [445, 618] on p "2000201390" at bounding box center [430, 625] width 68 height 15
copy p "2000201390"
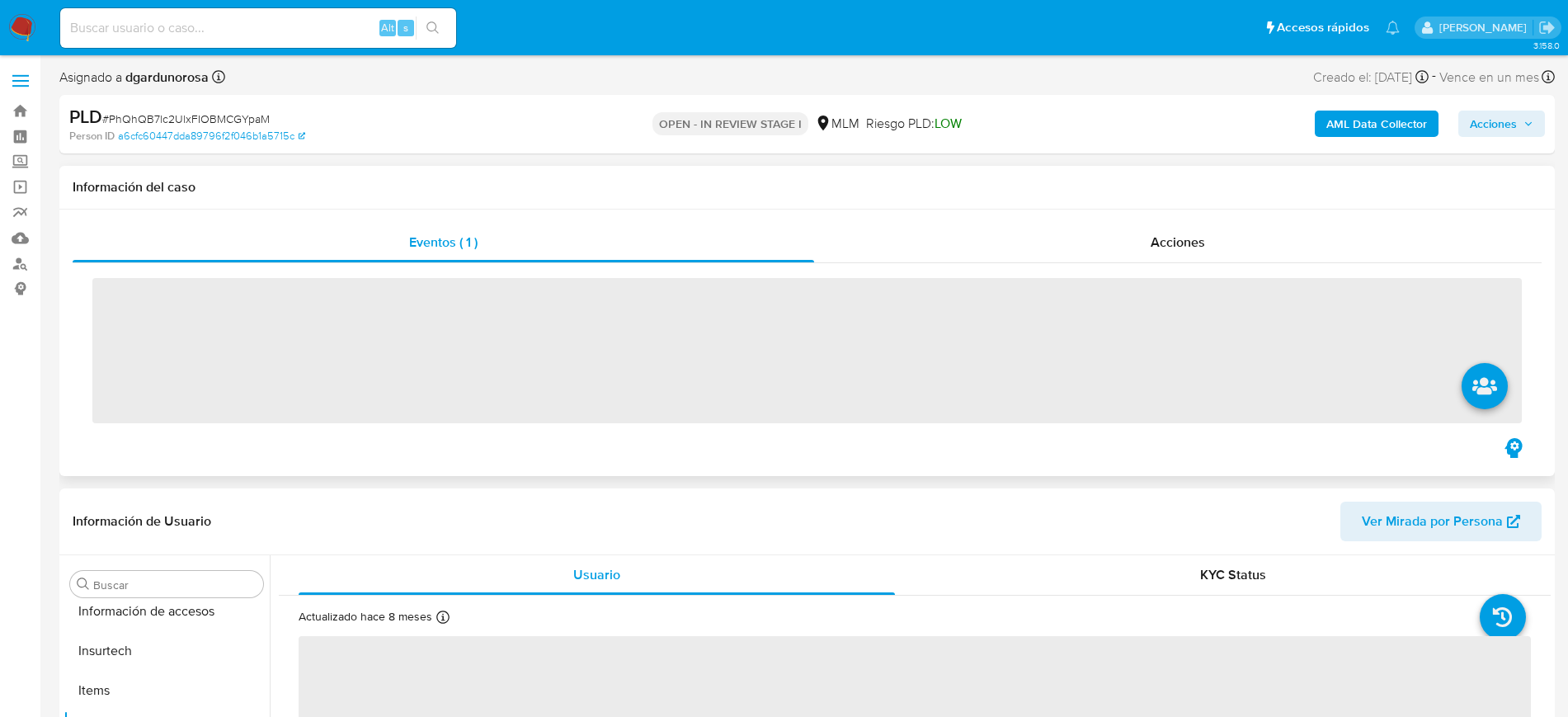
scroll to position [697, 0]
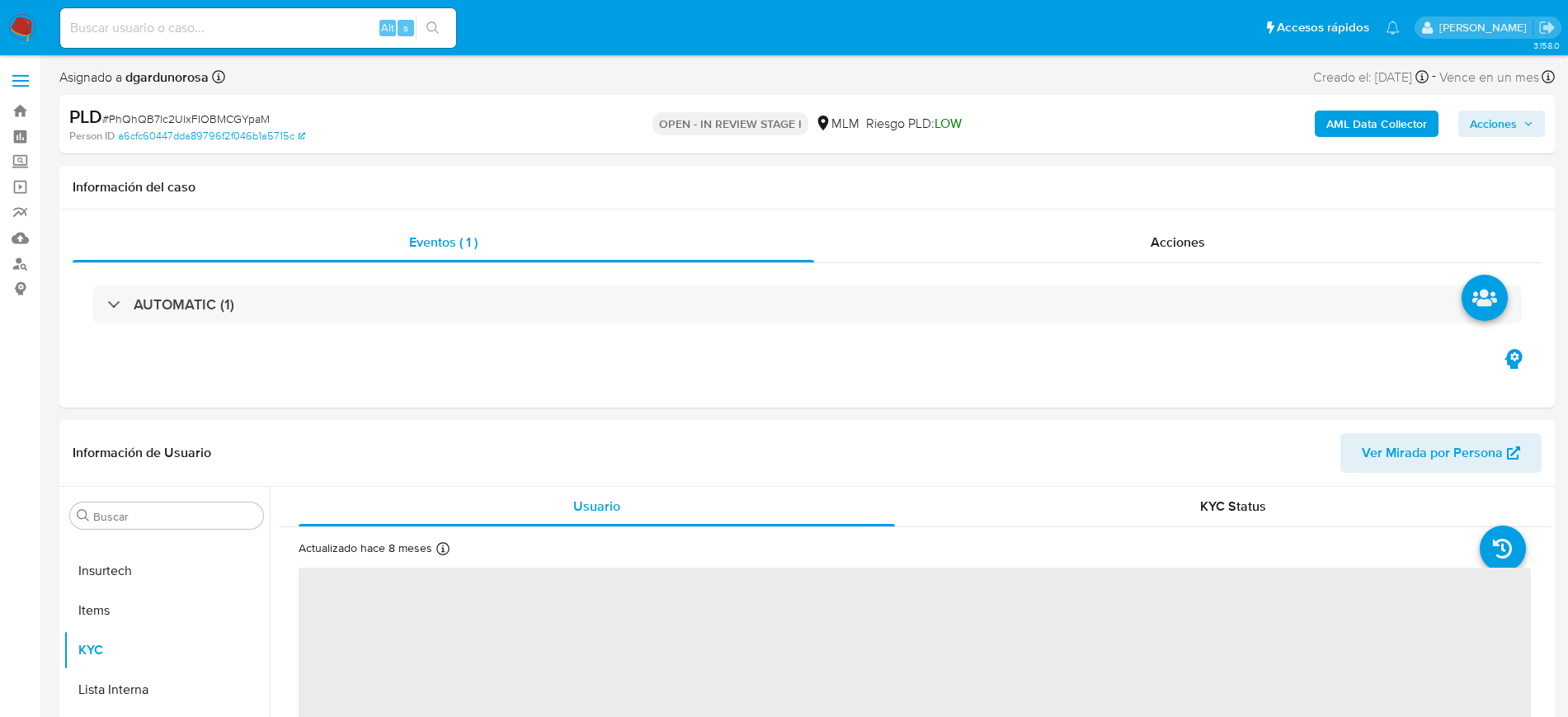
click at [26, 87] on label at bounding box center [20, 81] width 41 height 35
click at [0, 0] on input "checkbox" at bounding box center [0, 0] width 0 height 0
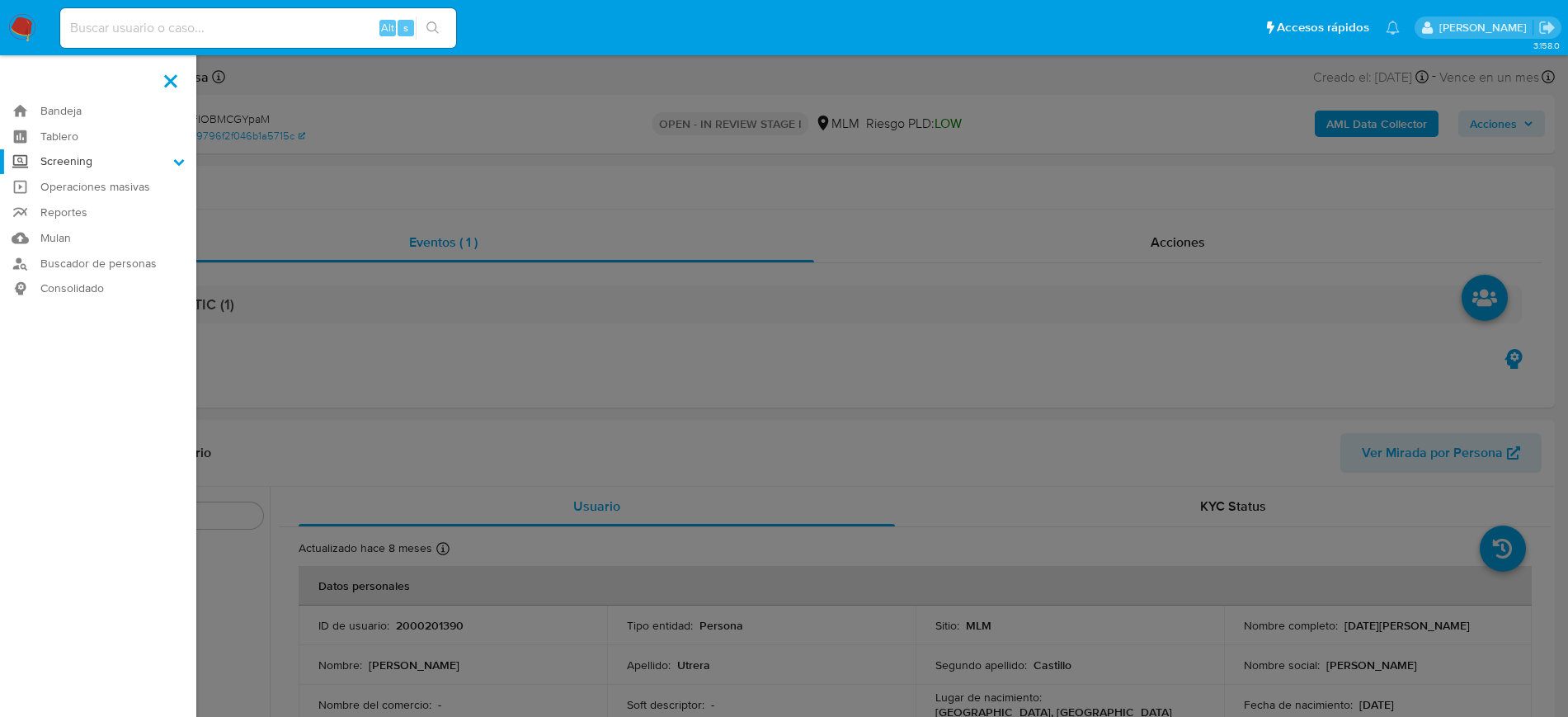
select select "10"
click at [92, 167] on label "Screening" at bounding box center [98, 161] width 196 height 25
click at [0, 0] on input "Screening" at bounding box center [0, 0] width 0 height 0
click at [99, 228] on link "Herramientas" at bounding box center [98, 227] width 196 height 21
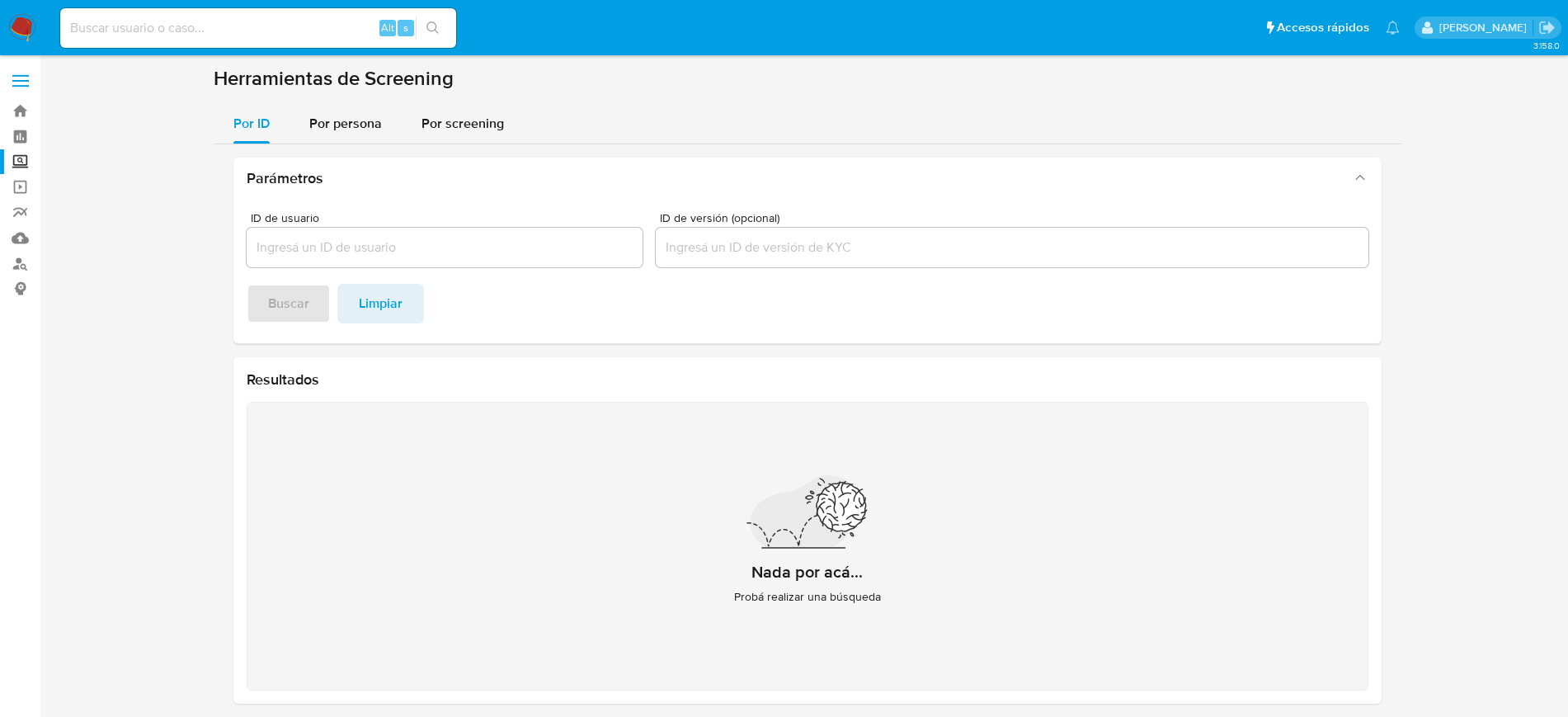
drag, startPoint x: 350, startPoint y: 118, endPoint x: 372, endPoint y: 149, distance: 38.0
click at [350, 118] on span "Por persona" at bounding box center [345, 124] width 72 height 19
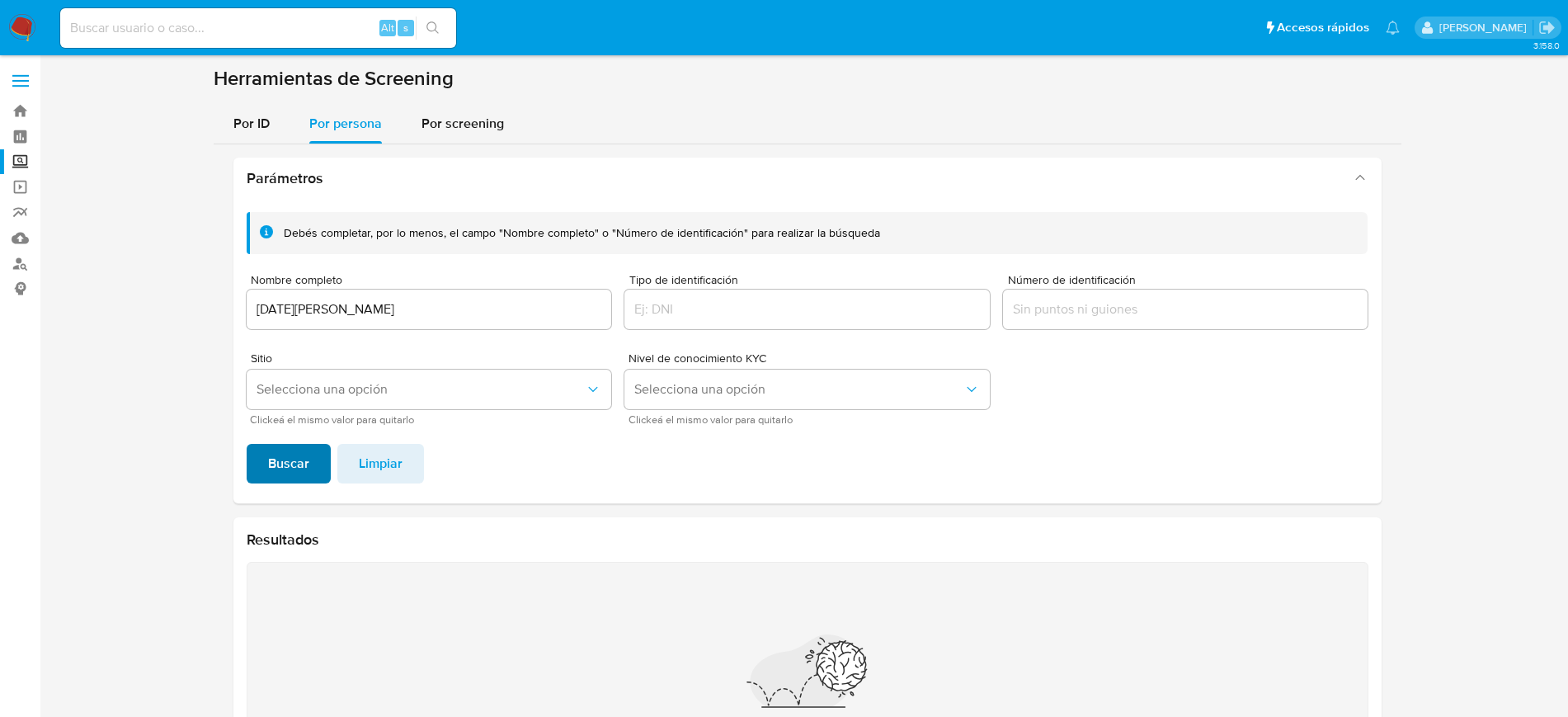
click at [297, 470] on span "Buscar" at bounding box center [288, 464] width 41 height 37
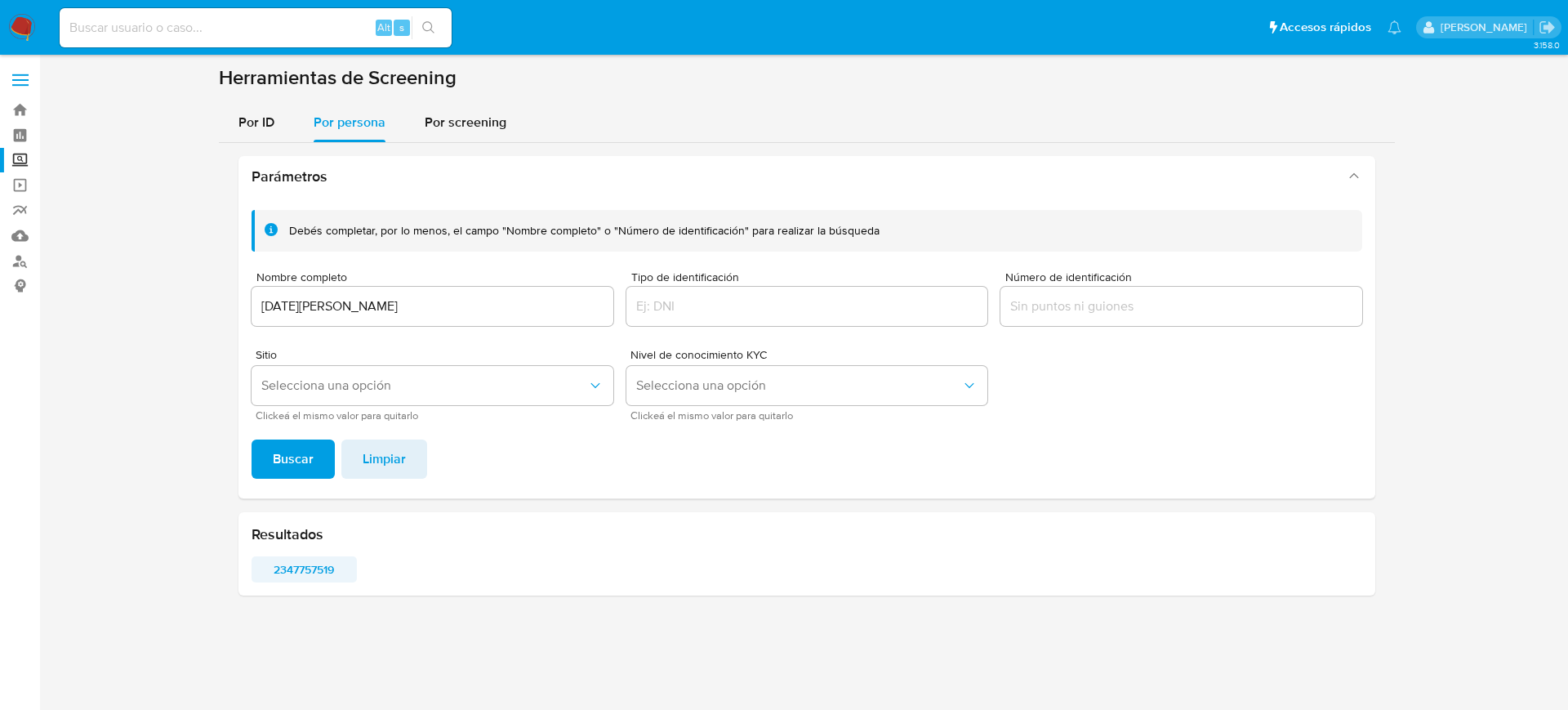
click at [319, 570] on span "2347757519" at bounding box center [305, 569] width 83 height 22
drag, startPoint x: 452, startPoint y: 313, endPoint x: 174, endPoint y: 322, distance: 278.1
click at [174, 322] on section at bounding box center [806, 337] width 1496 height 543
click at [251, 440] on button "Buscar" at bounding box center [293, 459] width 83 height 39
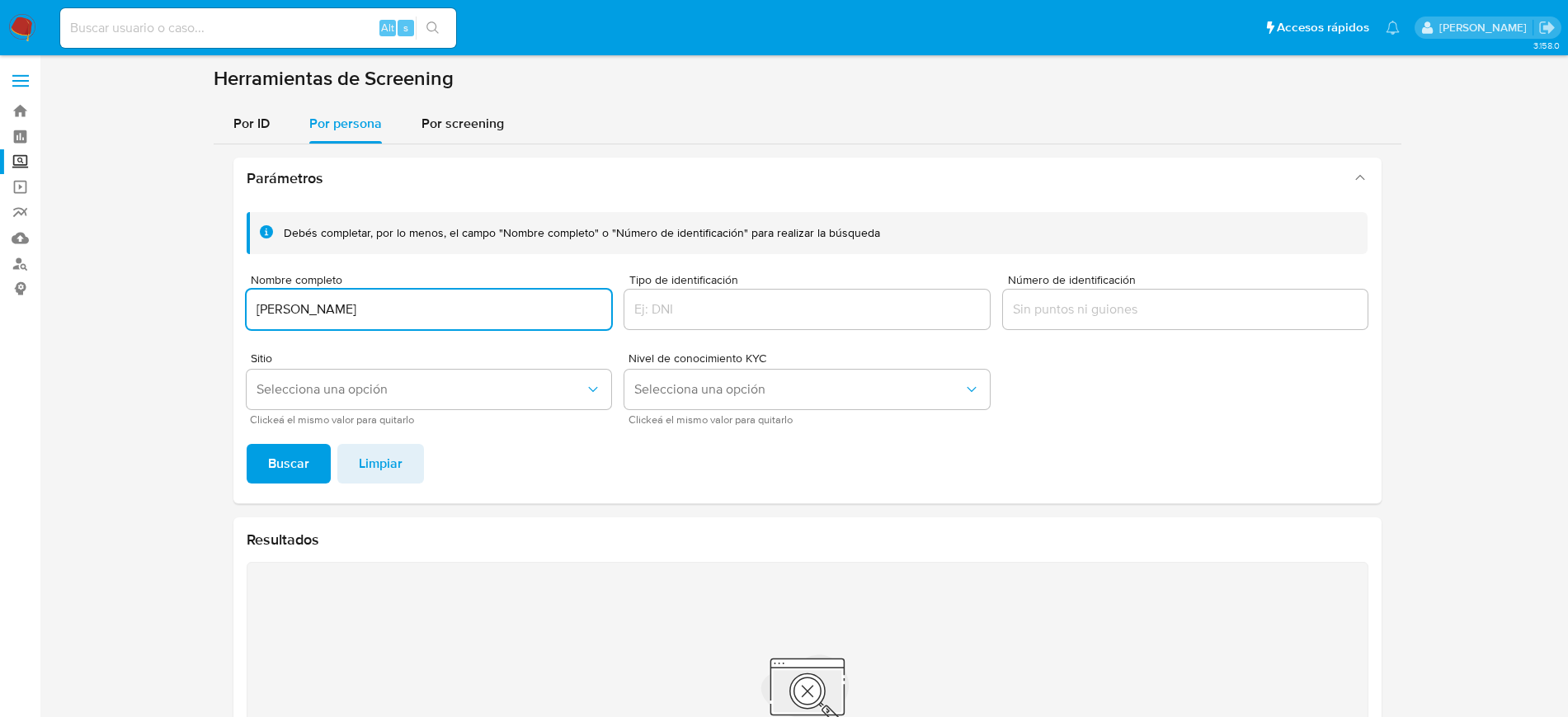
drag, startPoint x: 486, startPoint y: 310, endPoint x: 14, endPoint y: 301, distance: 472.1
click at [0, 313] on section "Bandeja Tablero Screening Búsqueda en Listas Watchlist Herramientas Operaciones…" at bounding box center [784, 474] width 1568 height 947
paste input "MAJENCIO DE LA CRUZ VARGAS"
click at [247, 444] on button "Buscar" at bounding box center [289, 463] width 84 height 39
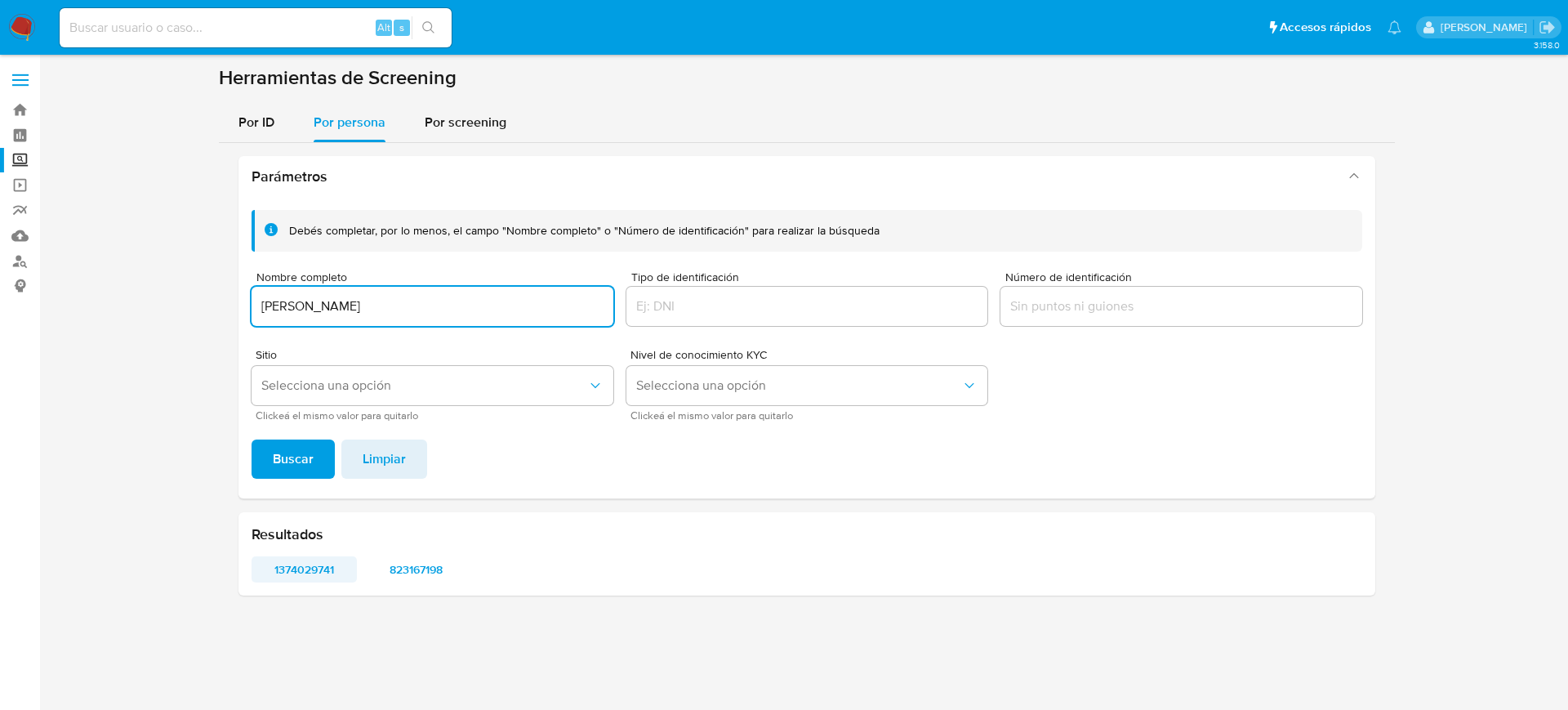
click at [326, 577] on span "1374029741" at bounding box center [305, 569] width 83 height 22
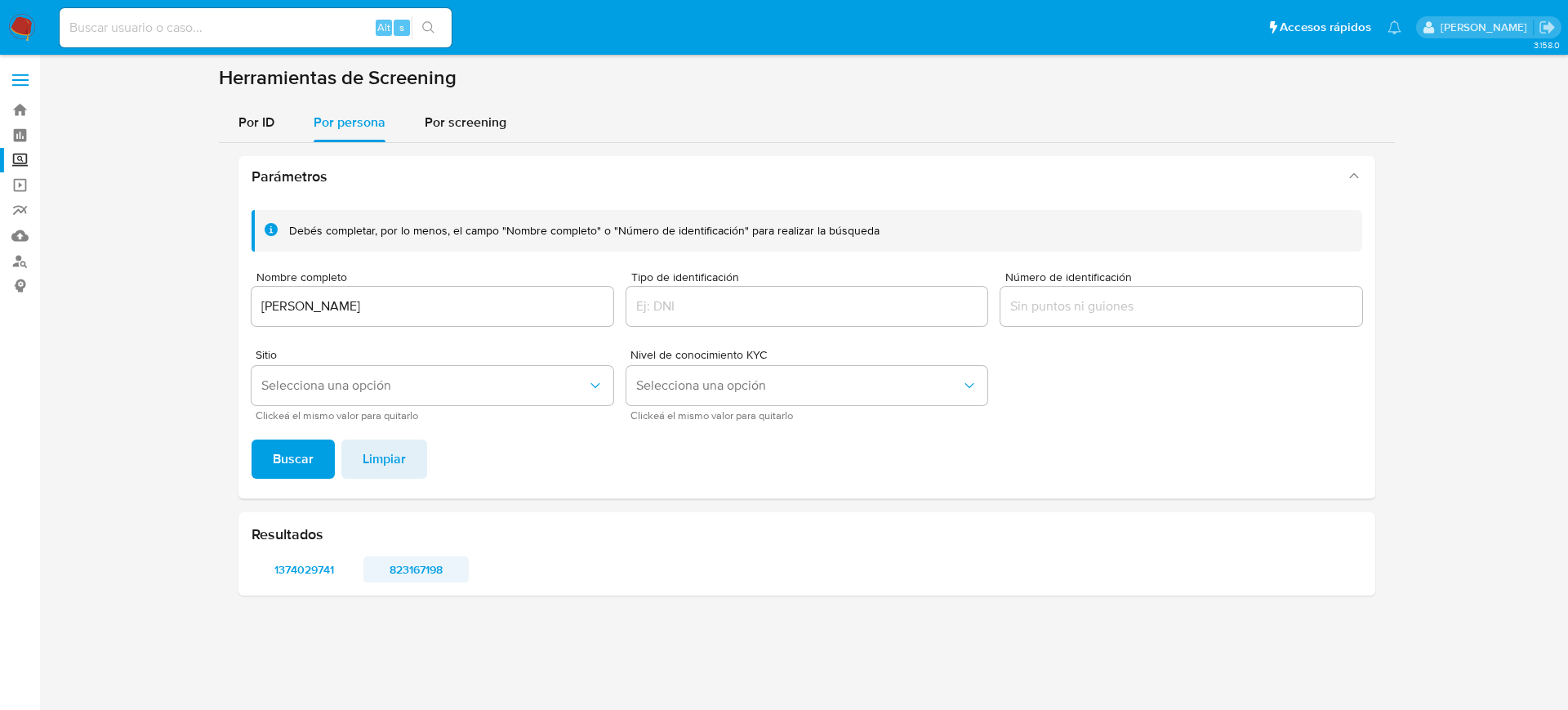
click at [428, 579] on span "823167198" at bounding box center [416, 569] width 83 height 22
drag, startPoint x: 477, startPoint y: 298, endPoint x: 0, endPoint y: 301, distance: 477.0
click at [0, 301] on section "Bandeja Tablero Screening Búsqueda en Listas Watchlist Herramientas Operaciones…" at bounding box center [784, 355] width 1568 height 710
click at [251, 440] on button "Buscar" at bounding box center [293, 459] width 83 height 39
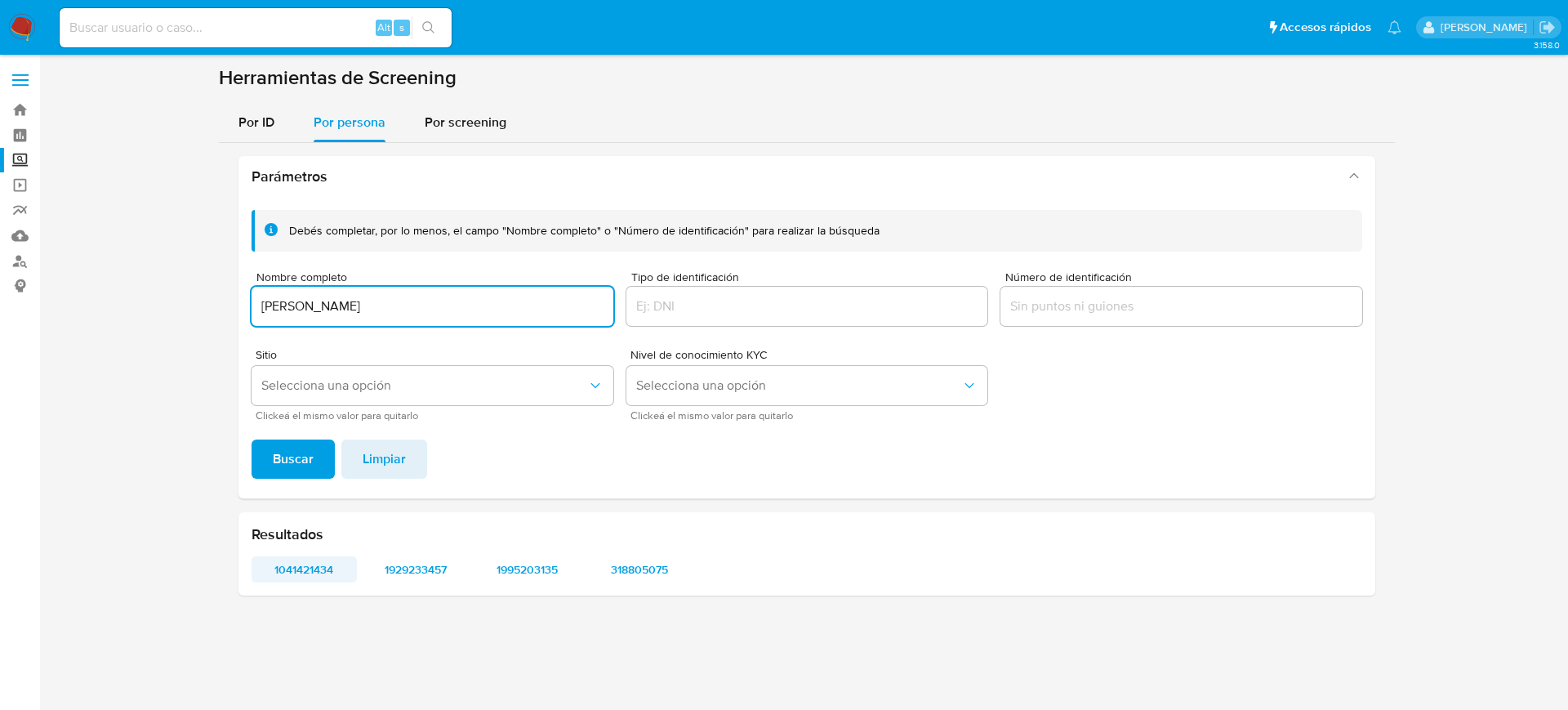
click at [275, 577] on span "1041421434" at bounding box center [305, 569] width 83 height 22
click at [416, 586] on div "Resultados 1041421434 1929233457 1995203135 318805075" at bounding box center [806, 554] width 1137 height 83
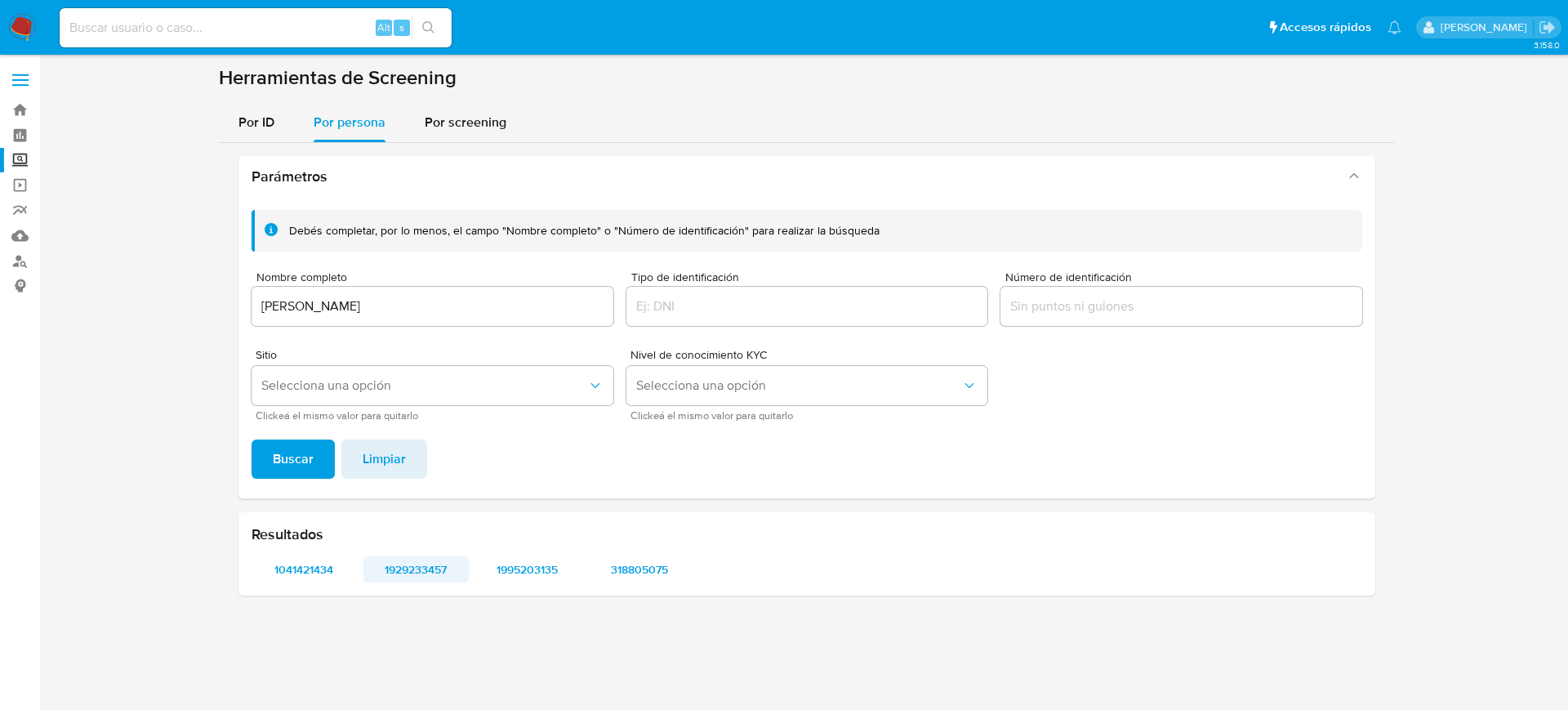
click at [417, 567] on span "1929233457" at bounding box center [416, 569] width 83 height 22
click at [540, 568] on span "1995203135" at bounding box center [528, 569] width 83 height 22
click at [632, 566] on span "318805075" at bounding box center [639, 569] width 83 height 22
drag, startPoint x: 540, startPoint y: 312, endPoint x: 145, endPoint y: 295, distance: 395.4
click at [129, 314] on section at bounding box center [806, 337] width 1496 height 543
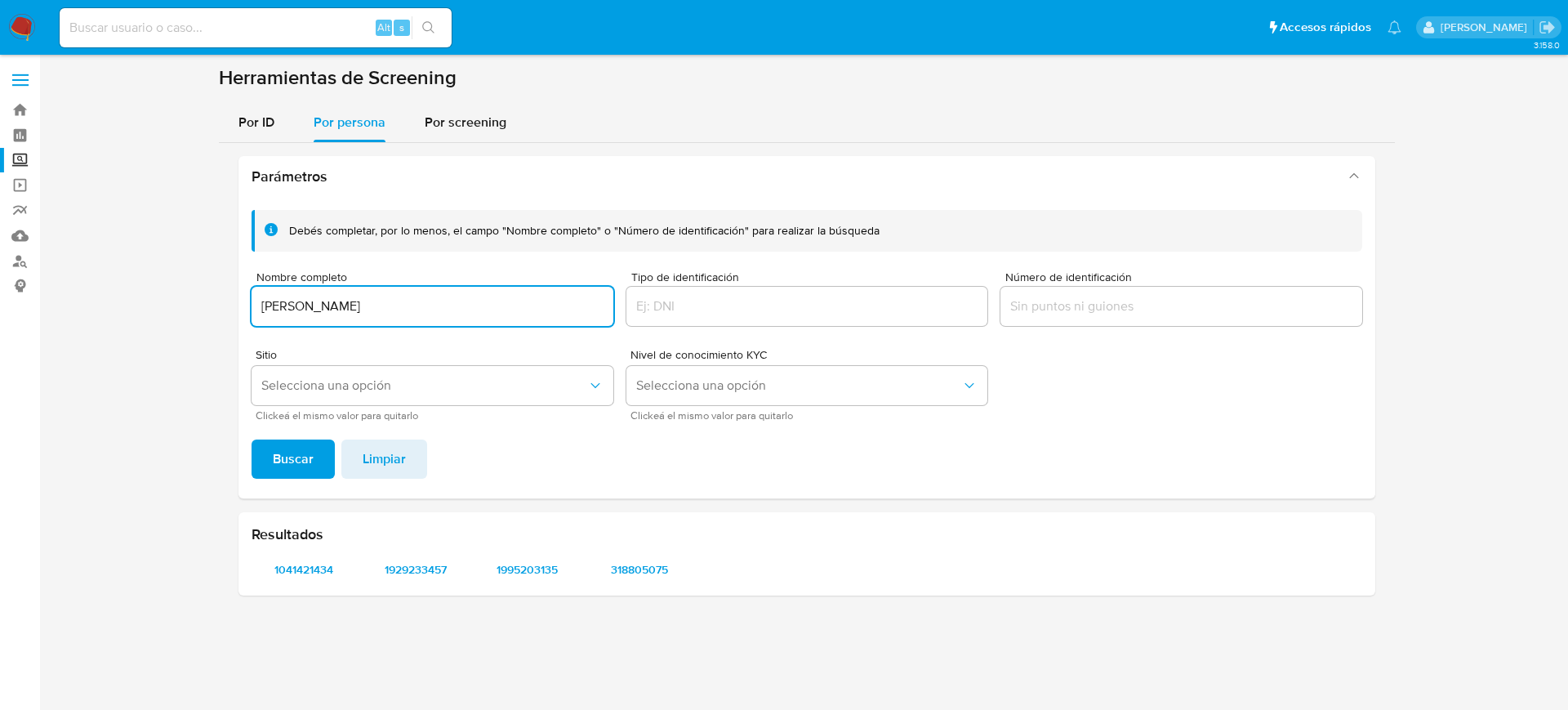
click at [251, 440] on button "Buscar" at bounding box center [293, 459] width 83 height 39
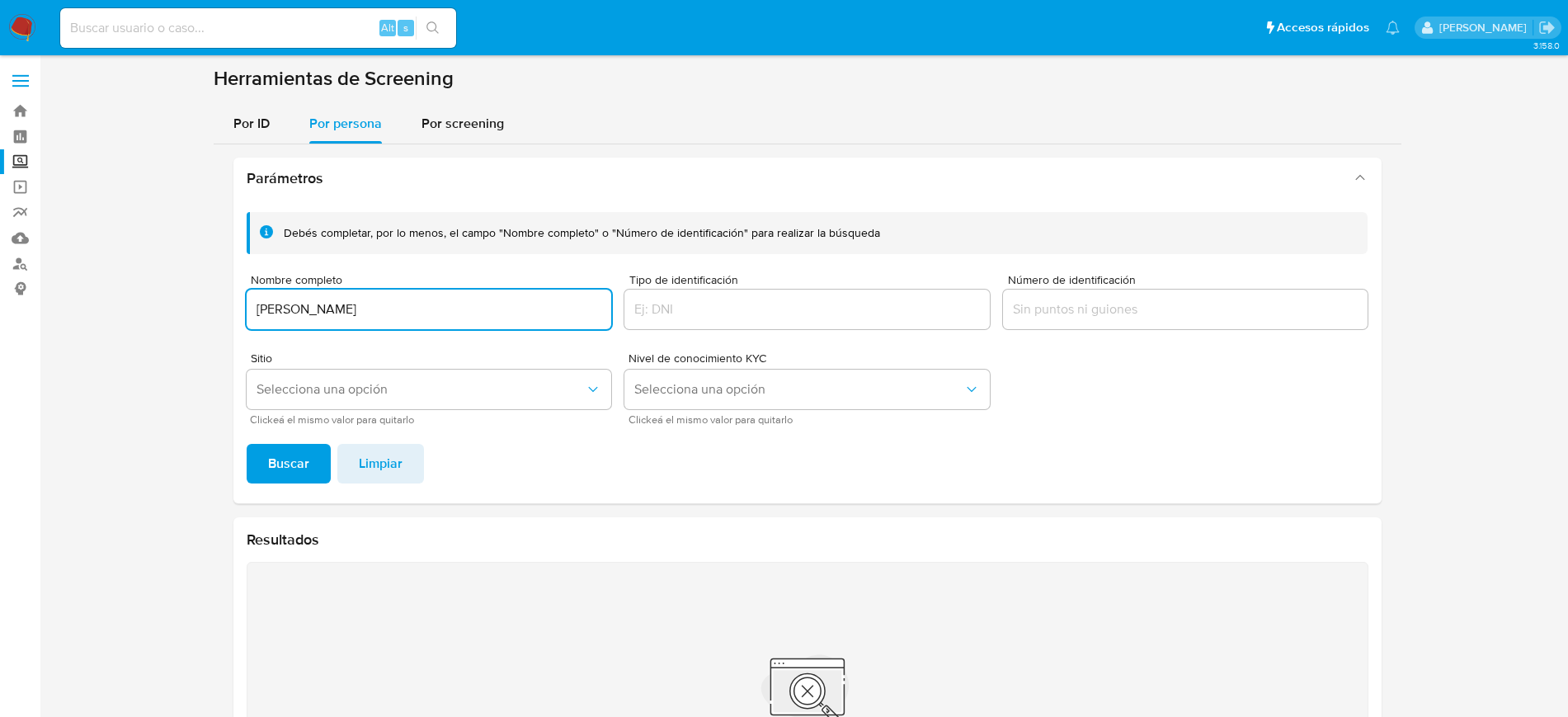
click at [436, 309] on input "ENRIQUE LOPEZ ROQUE" at bounding box center [429, 309] width 365 height 22
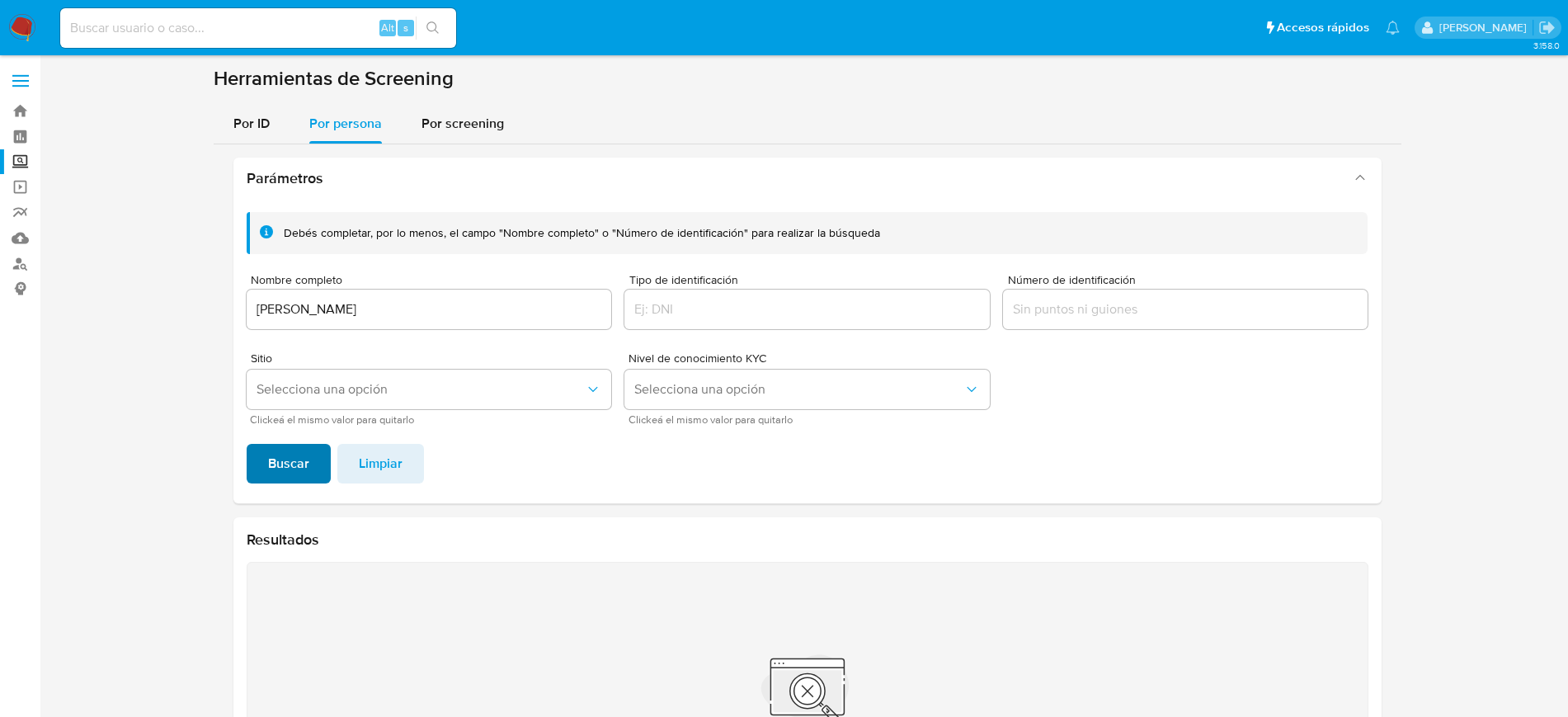
click at [290, 475] on span "Buscar" at bounding box center [288, 464] width 41 height 37
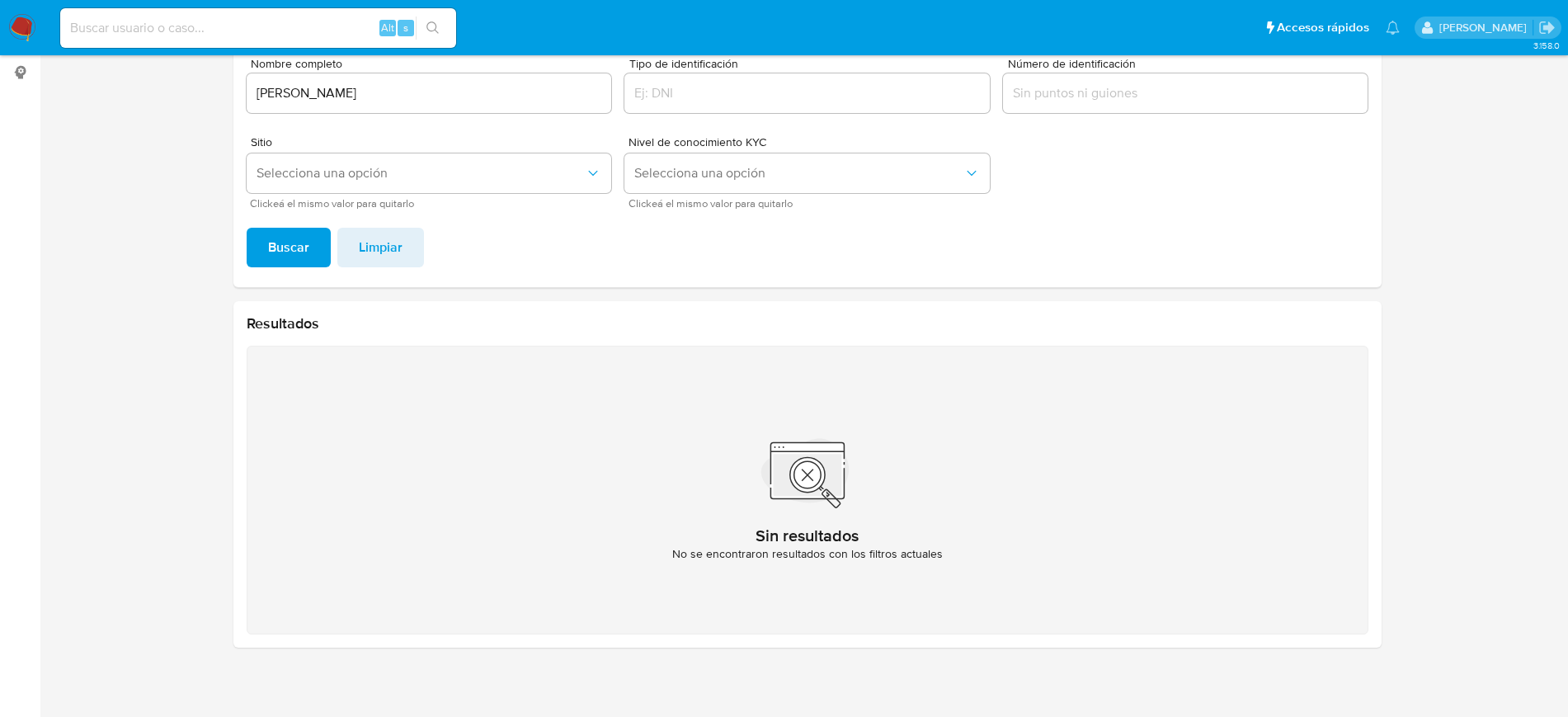
scroll to position [24, 0]
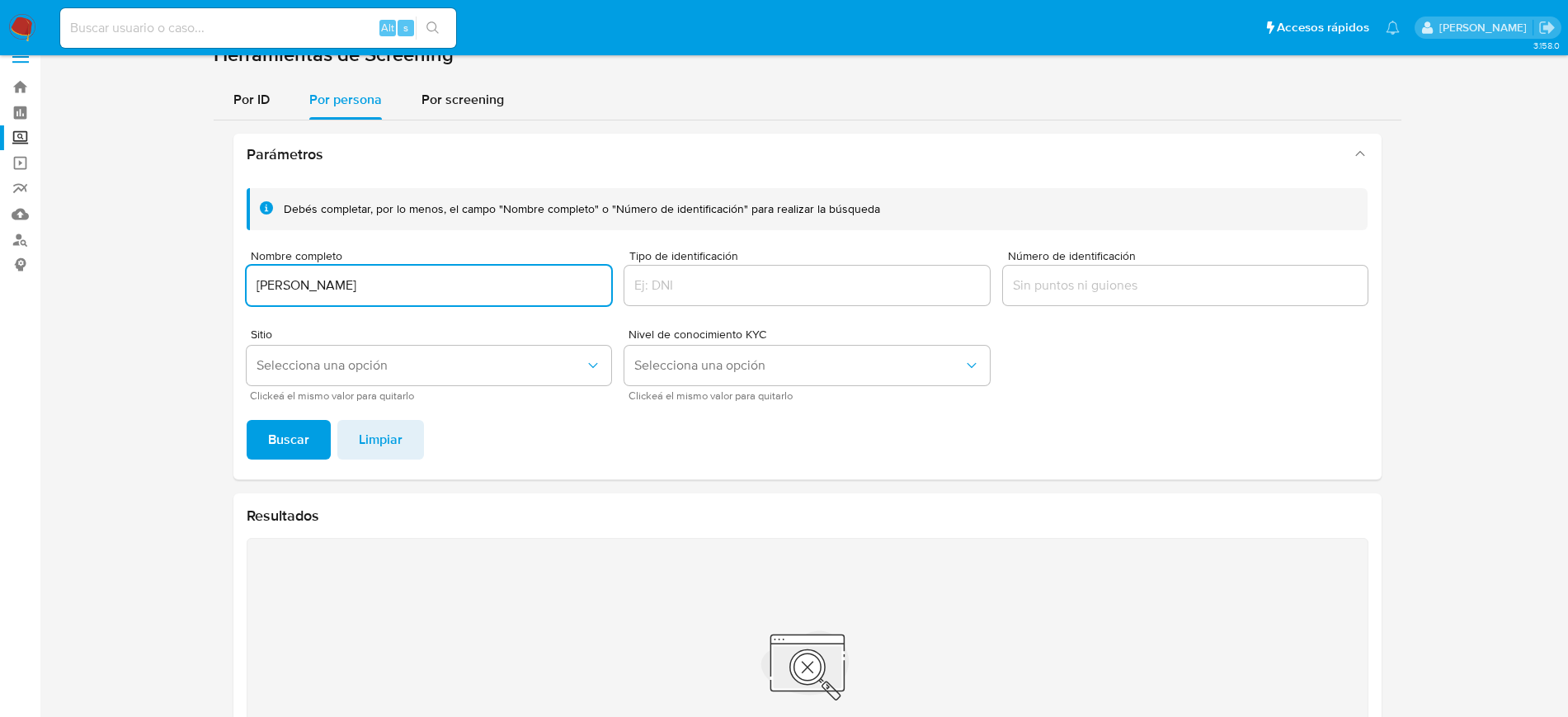
drag, startPoint x: 408, startPoint y: 280, endPoint x: 17, endPoint y: 282, distance: 391.0
click at [1, 273] on section "Bandeja Tablero Screening Búsqueda en Listas Watchlist Herramientas Operaciones…" at bounding box center [784, 450] width 1568 height 947
click at [268, 446] on button "Buscar" at bounding box center [289, 440] width 84 height 39
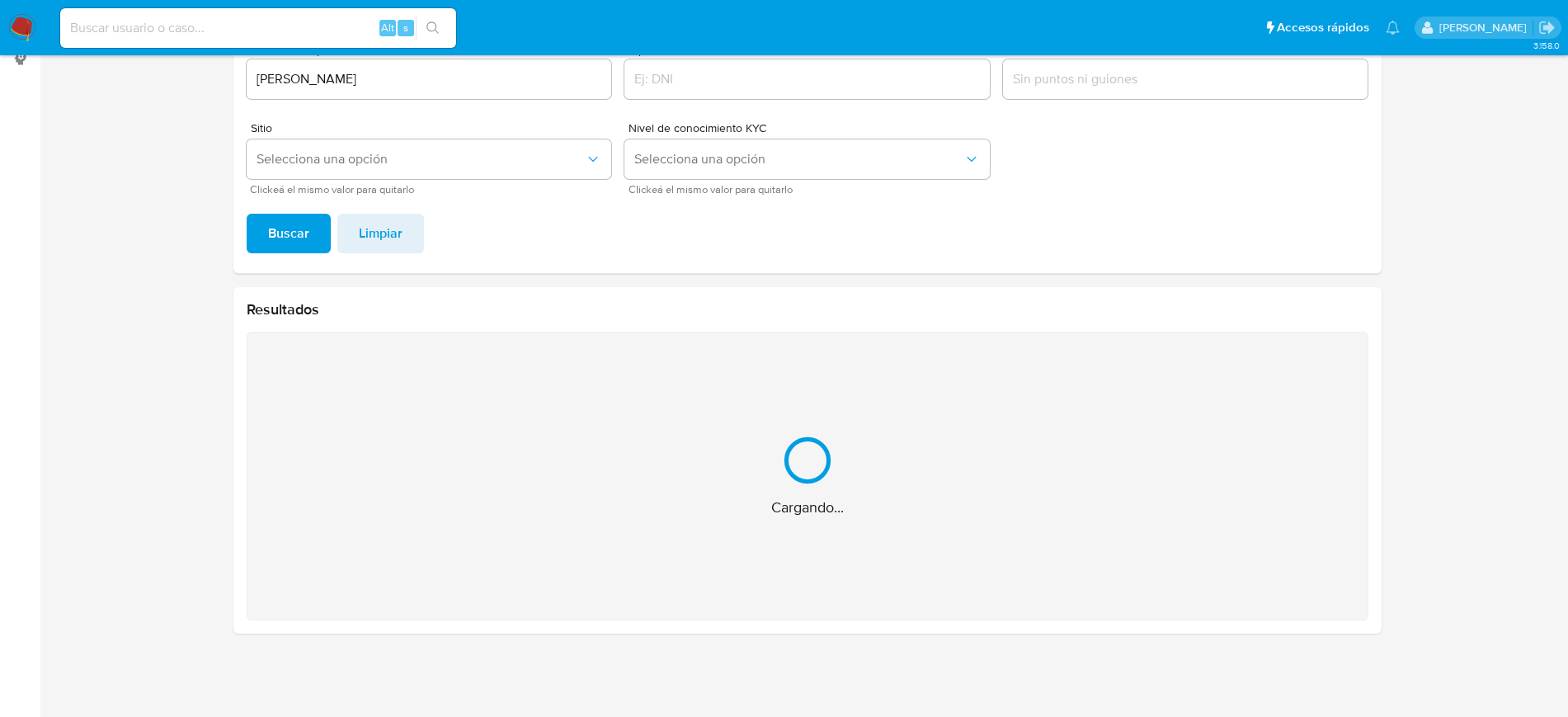
scroll to position [0, 0]
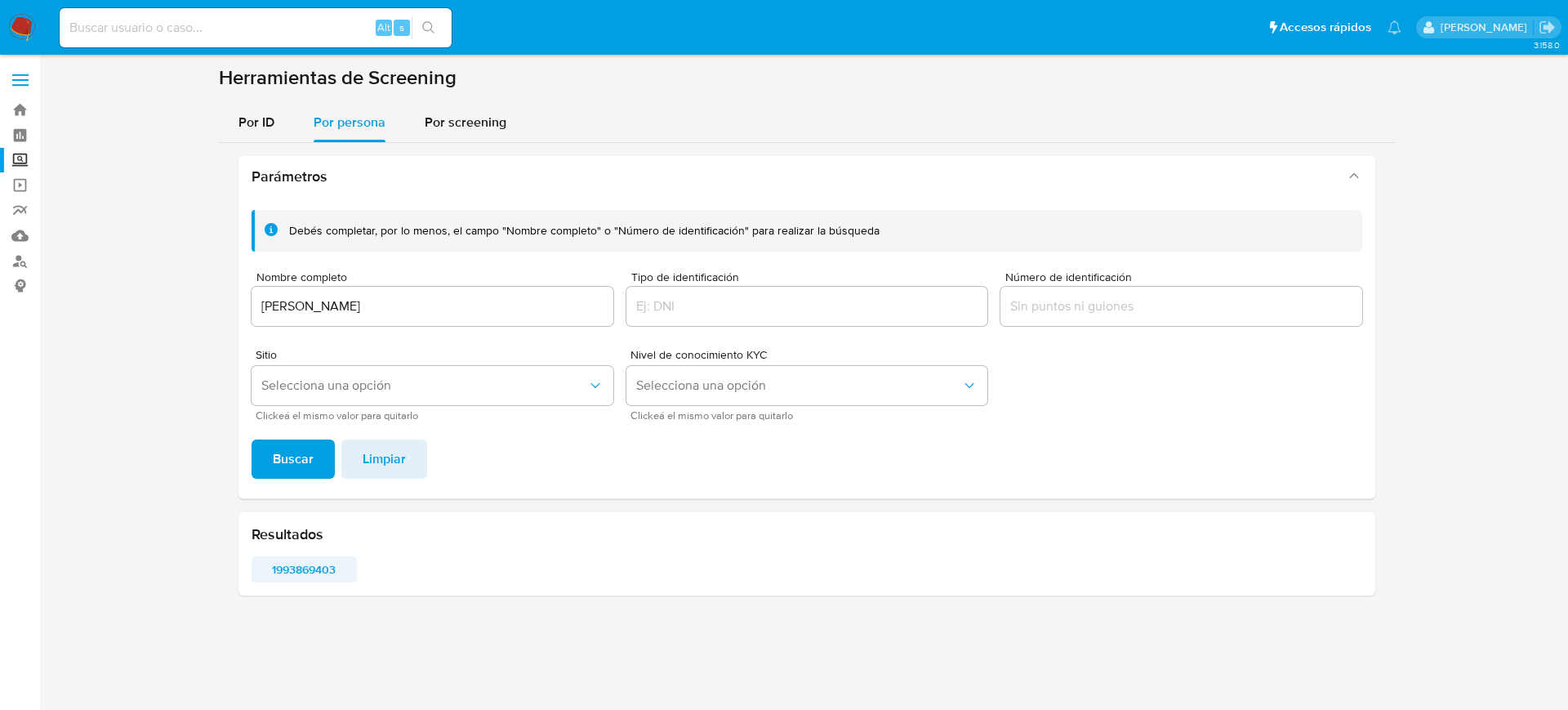
click at [312, 566] on span "1993869403" at bounding box center [305, 569] width 83 height 22
drag, startPoint x: 431, startPoint y: 295, endPoint x: 137, endPoint y: 282, distance: 294.3
click at [133, 282] on section at bounding box center [806, 337] width 1496 height 543
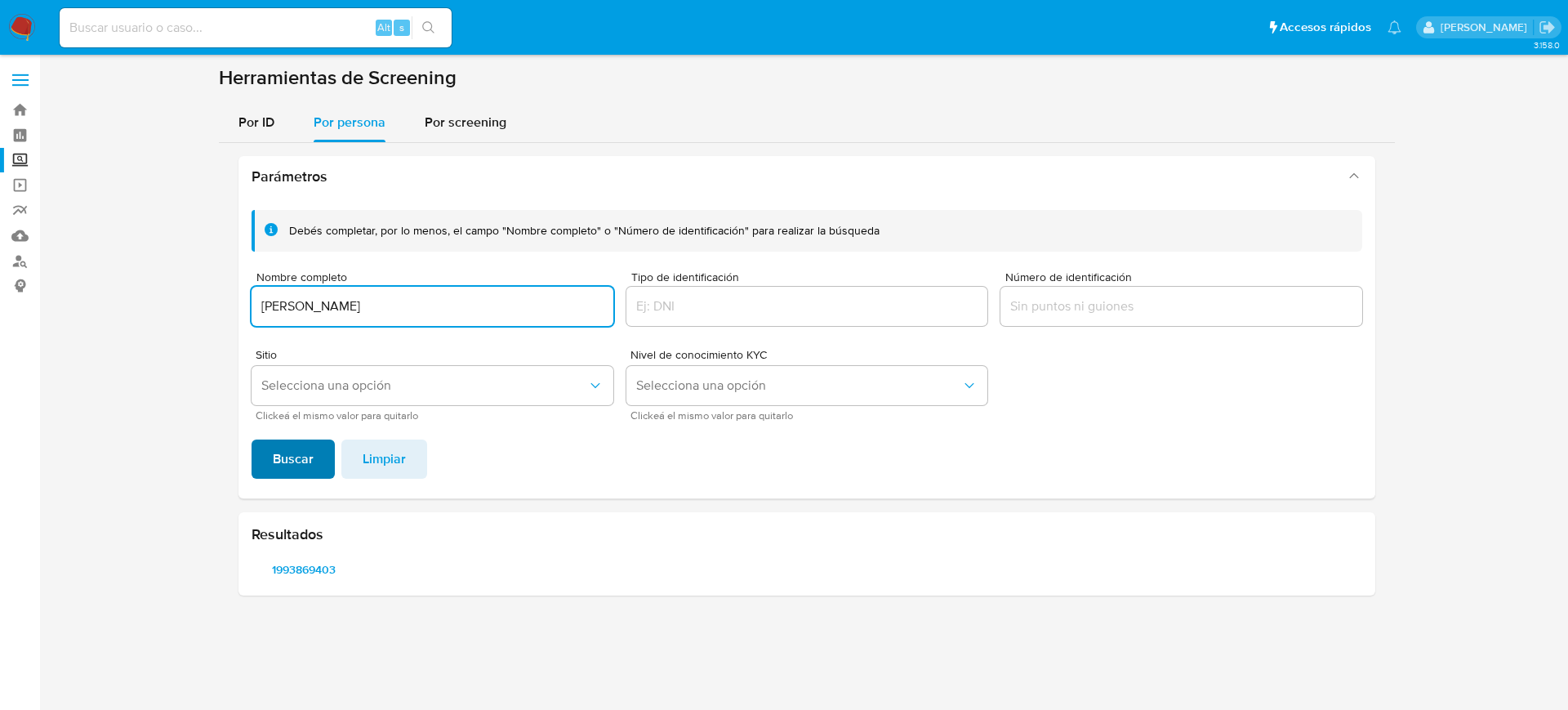
click at [296, 459] on span "Buscar" at bounding box center [293, 460] width 41 height 36
click at [297, 469] on span "Buscar" at bounding box center [293, 460] width 41 height 36
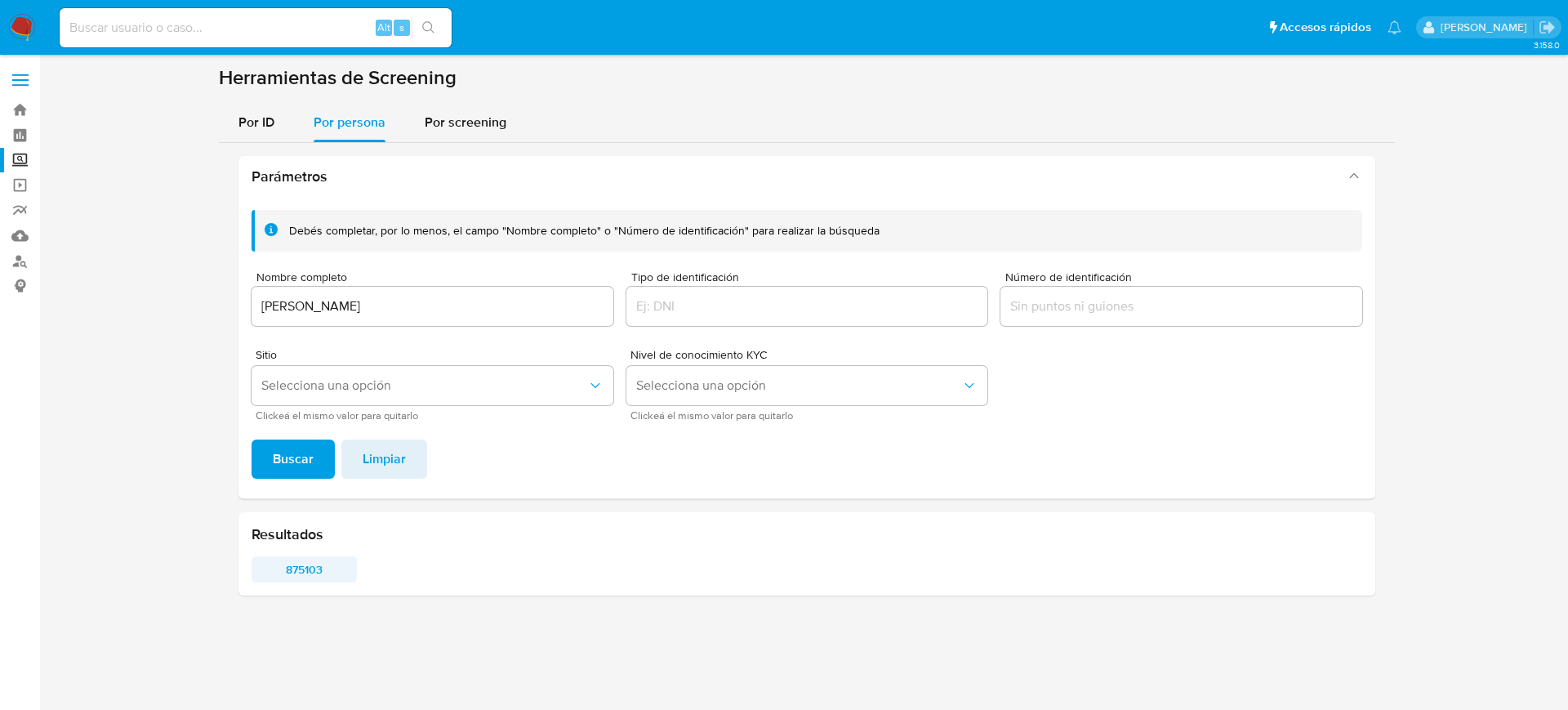
click at [307, 573] on span "875103" at bounding box center [305, 569] width 83 height 22
drag, startPoint x: 413, startPoint y: 305, endPoint x: 15, endPoint y: 283, distance: 398.6
click at [10, 288] on section "Bandeja Tablero Screening Búsqueda en Listas Watchlist Herramientas Operaciones…" at bounding box center [784, 355] width 1568 height 710
type input "Alfredo Sanchez Guzman"
click at [251, 440] on button "Buscar" at bounding box center [293, 459] width 83 height 39
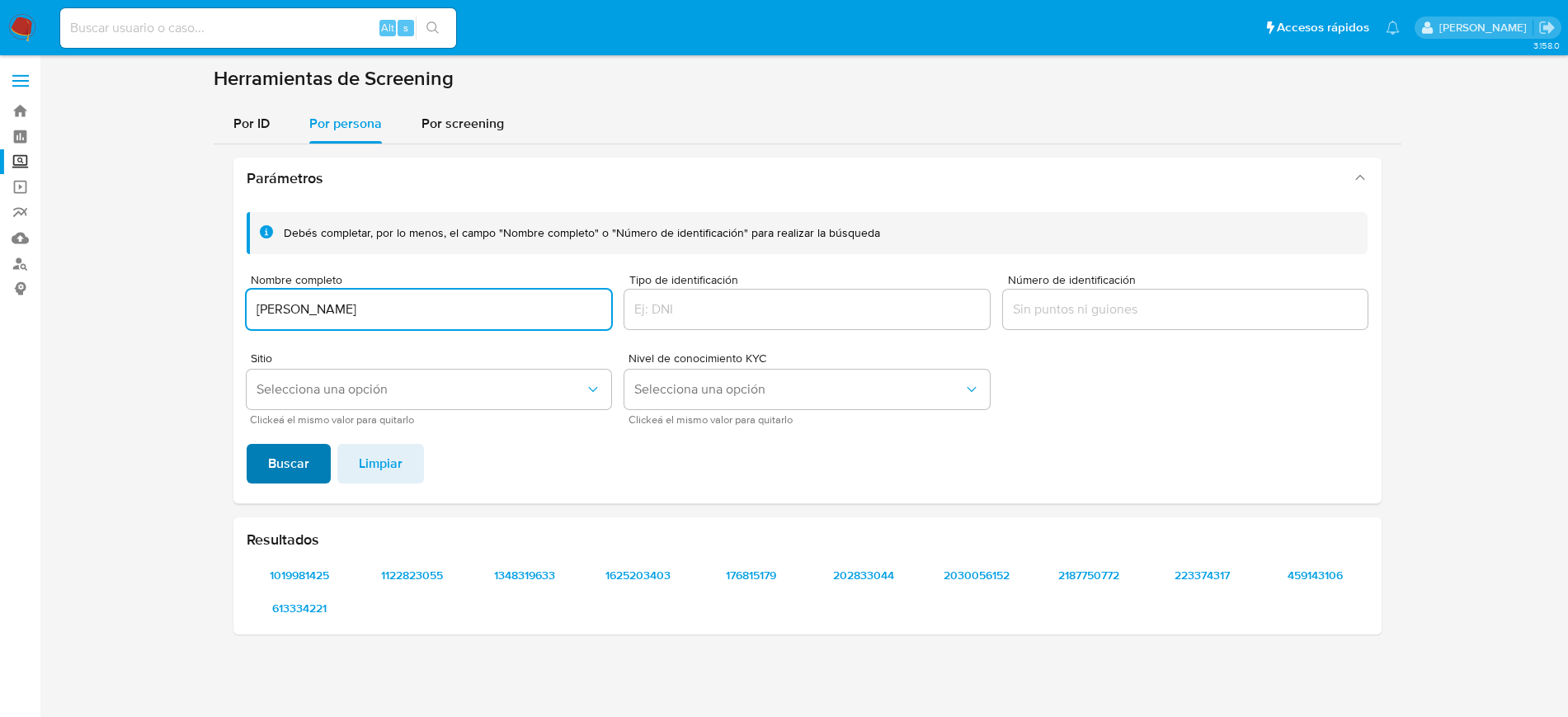
click at [287, 457] on span "Buscar" at bounding box center [288, 464] width 41 height 37
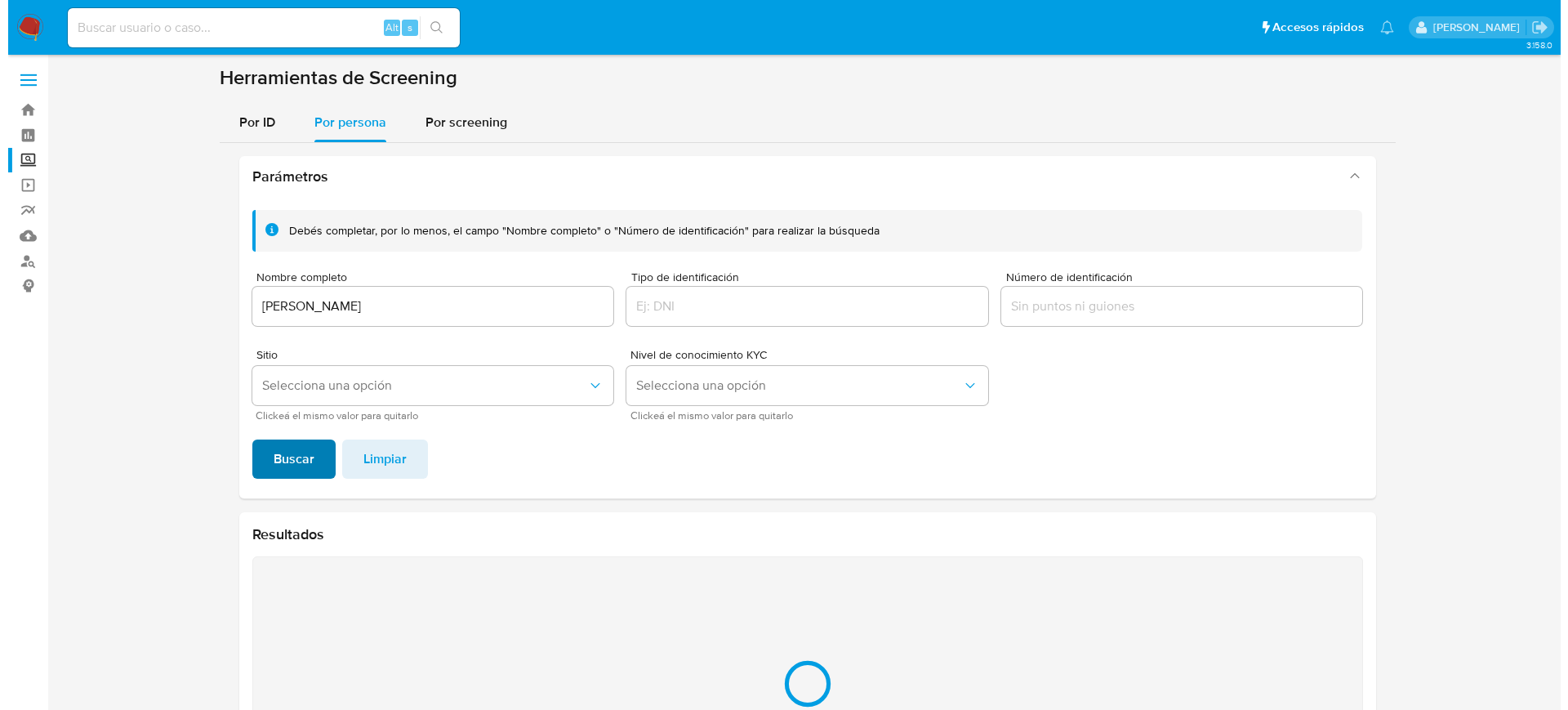
scroll to position [1, 0]
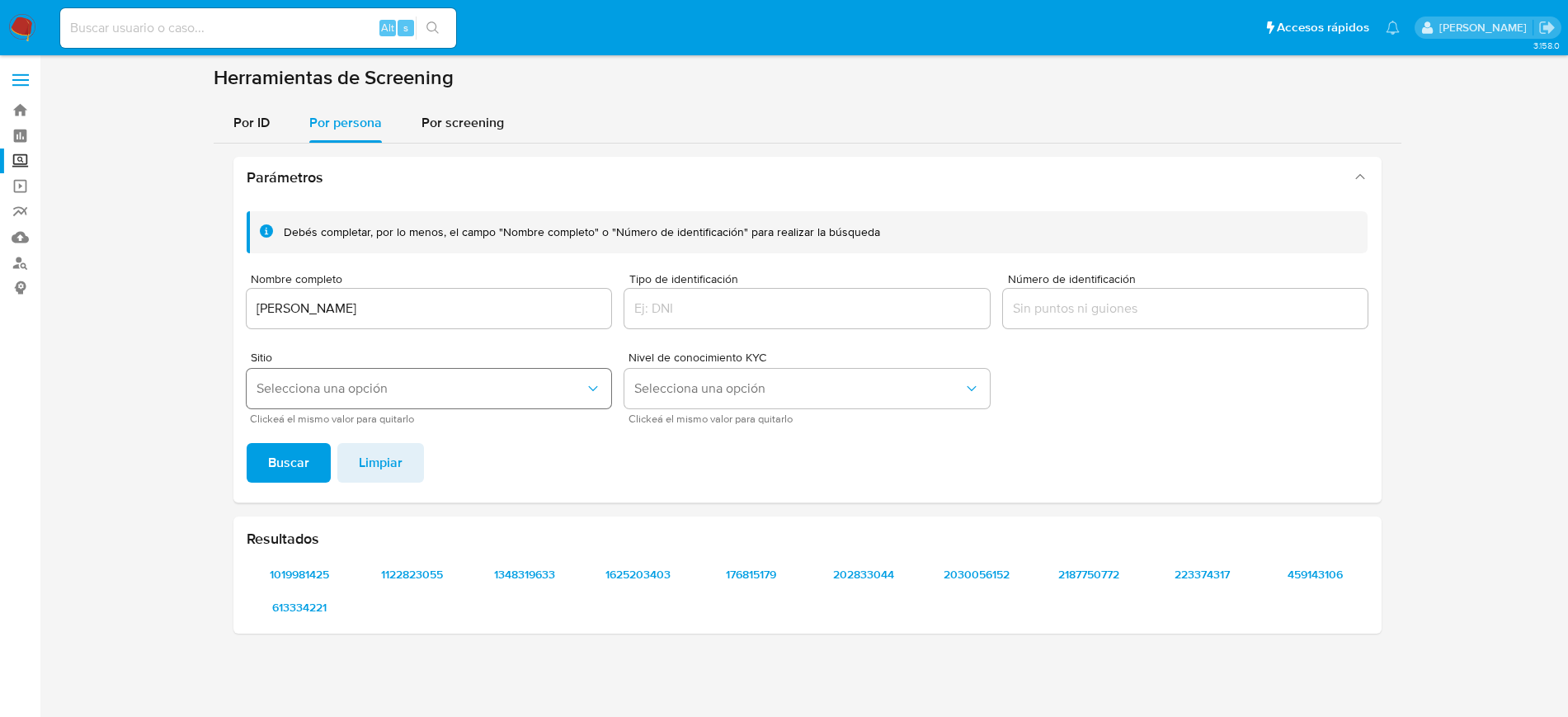
click at [467, 405] on button "Selecciona una opción" at bounding box center [429, 388] width 365 height 39
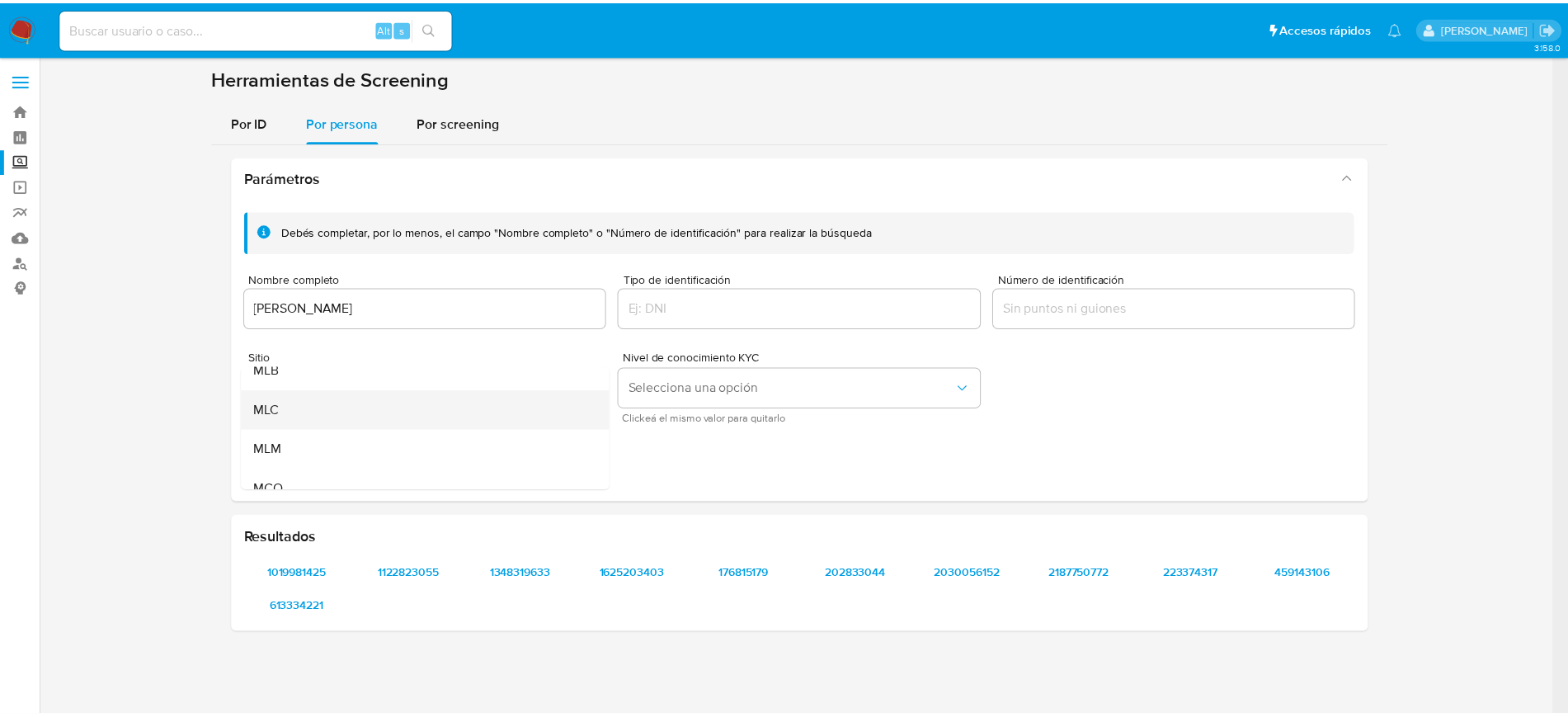
scroll to position [114, 0]
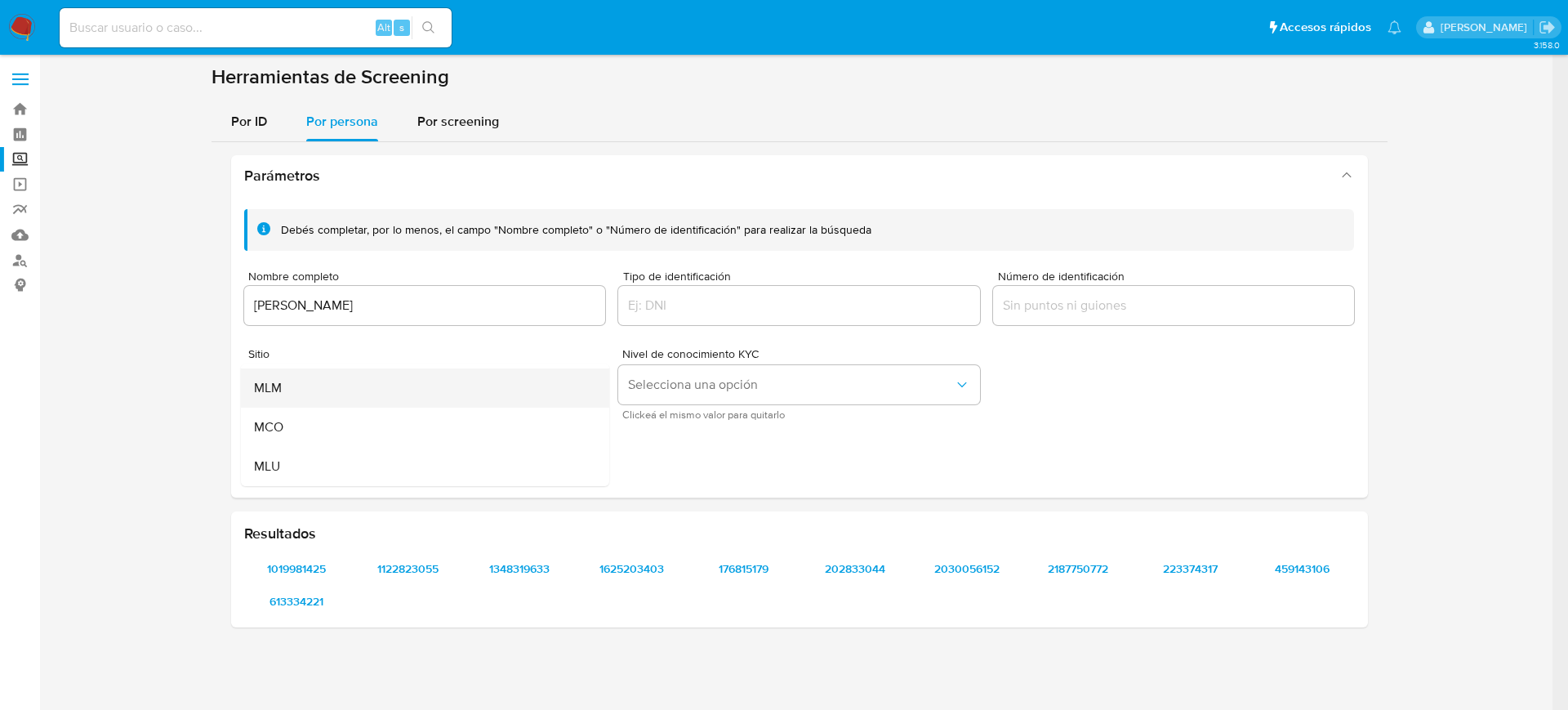
click at [358, 392] on div "MLM" at bounding box center [420, 388] width 332 height 39
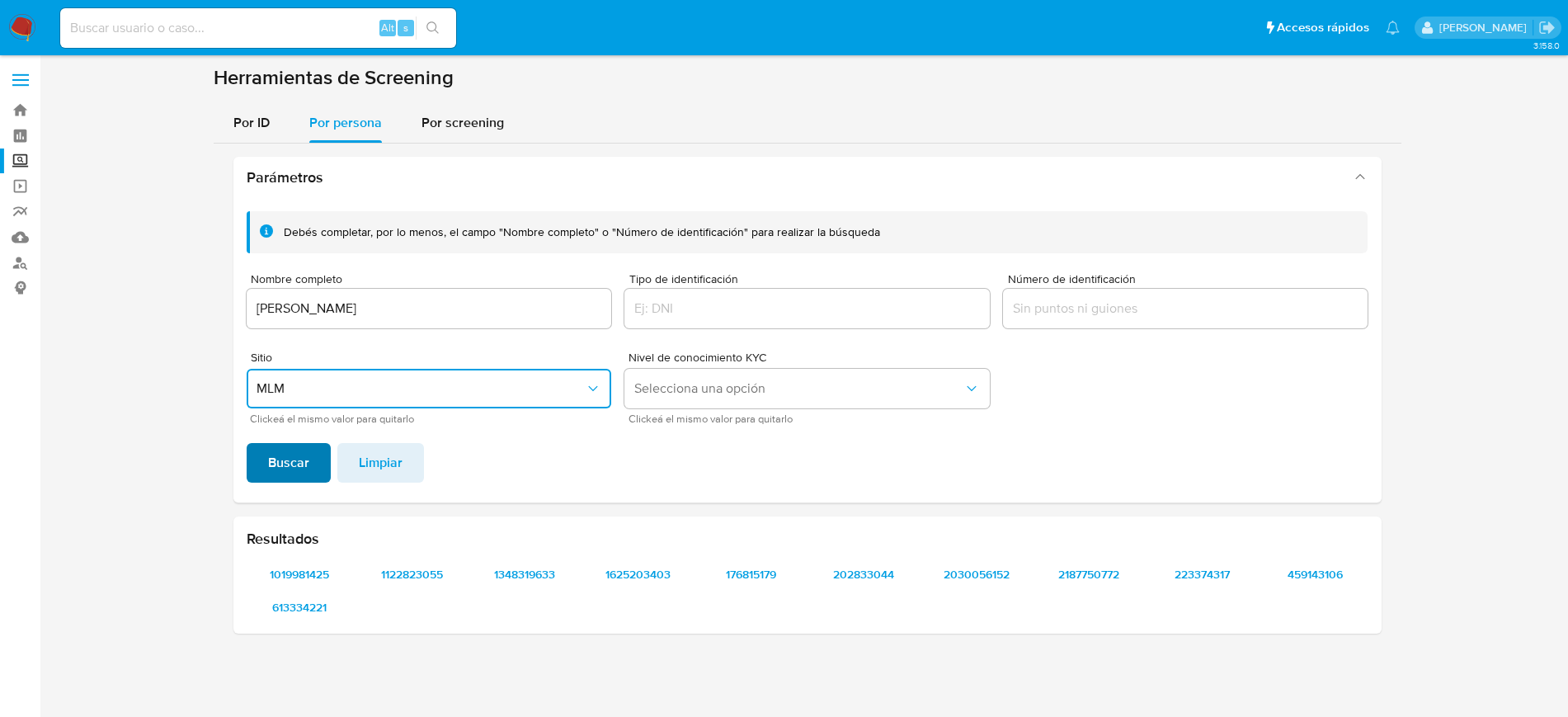
click at [311, 467] on button "Buscar" at bounding box center [289, 462] width 84 height 39
click at [283, 575] on span "1019981425" at bounding box center [300, 574] width 84 height 23
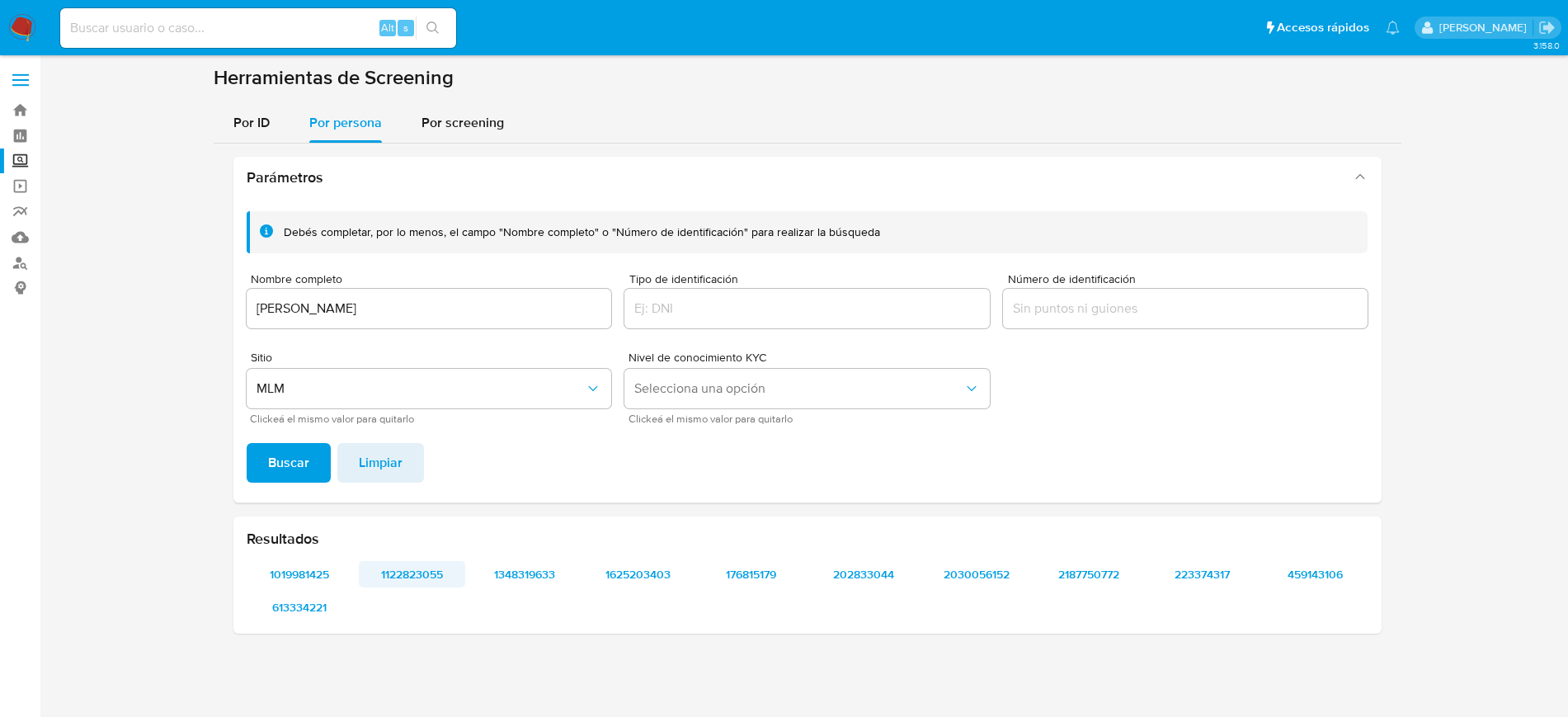
click at [420, 578] on span "1122823055" at bounding box center [412, 574] width 84 height 23
click at [533, 584] on span "1348319633" at bounding box center [525, 574] width 84 height 23
click at [759, 571] on span "176815179" at bounding box center [752, 574] width 84 height 23
click at [857, 575] on span "202833044" at bounding box center [864, 574] width 84 height 23
click at [1101, 572] on span "2187750772" at bounding box center [1089, 574] width 84 height 23
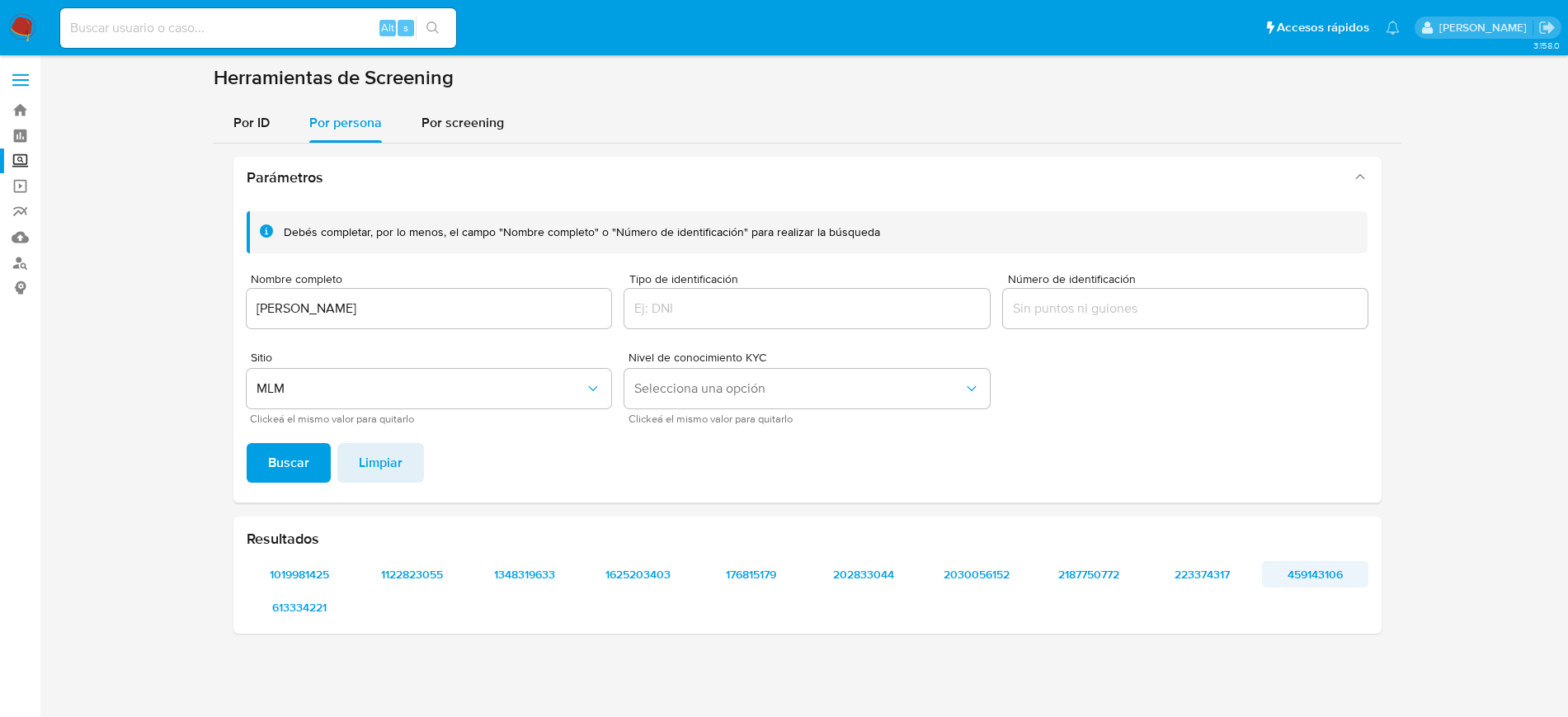
click at [1328, 573] on span "459143106" at bounding box center [1316, 574] width 84 height 23
click at [302, 602] on span "613334221" at bounding box center [300, 607] width 84 height 23
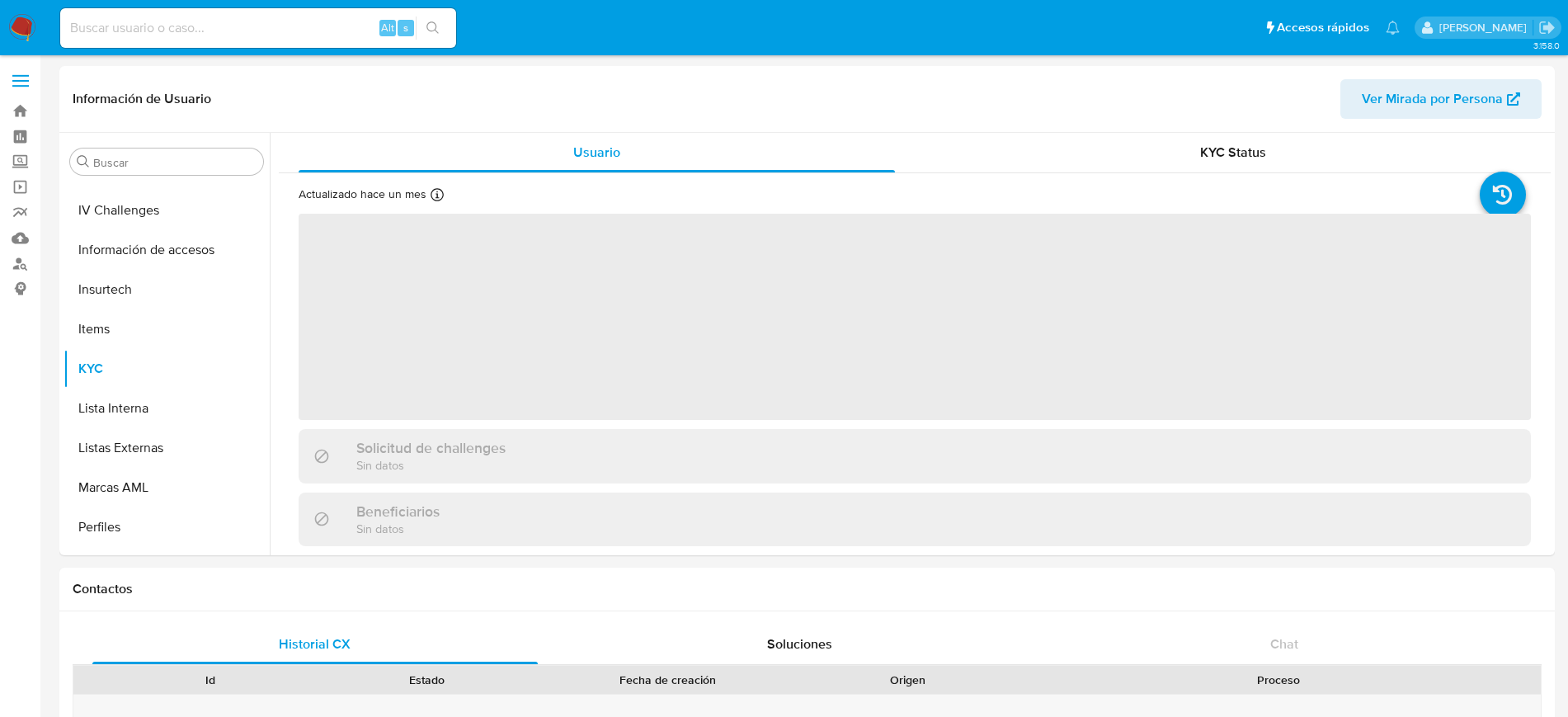
scroll to position [697, 0]
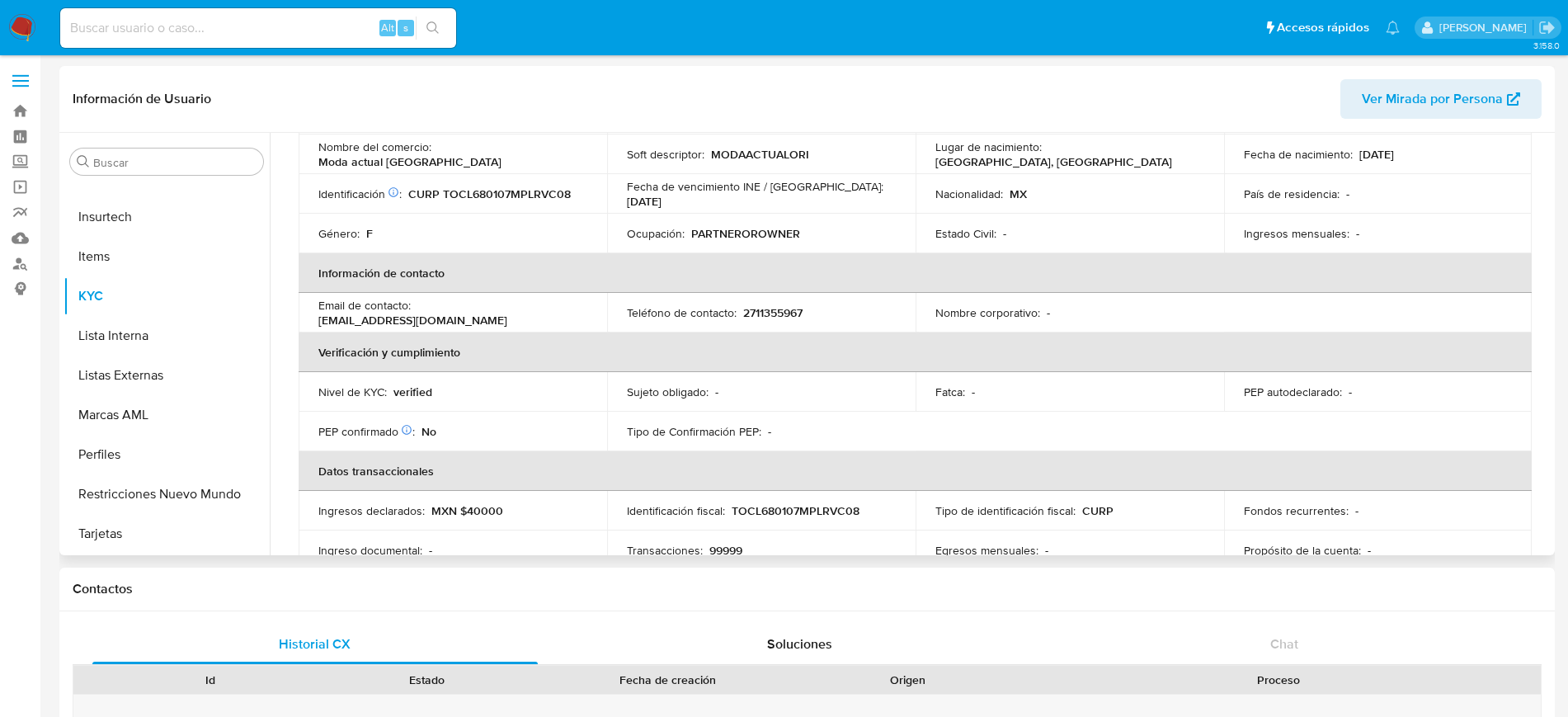
select select "10"
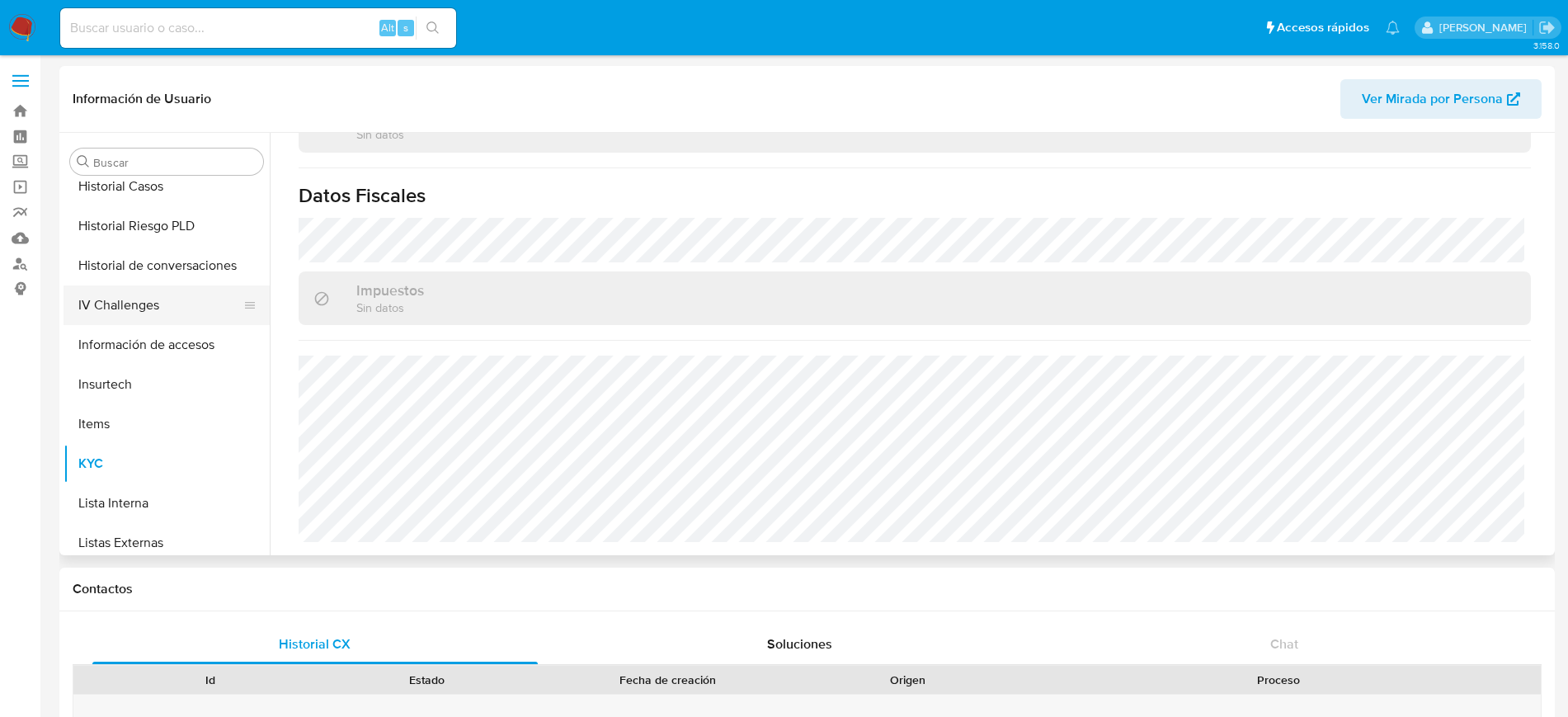
scroll to position [388, 0]
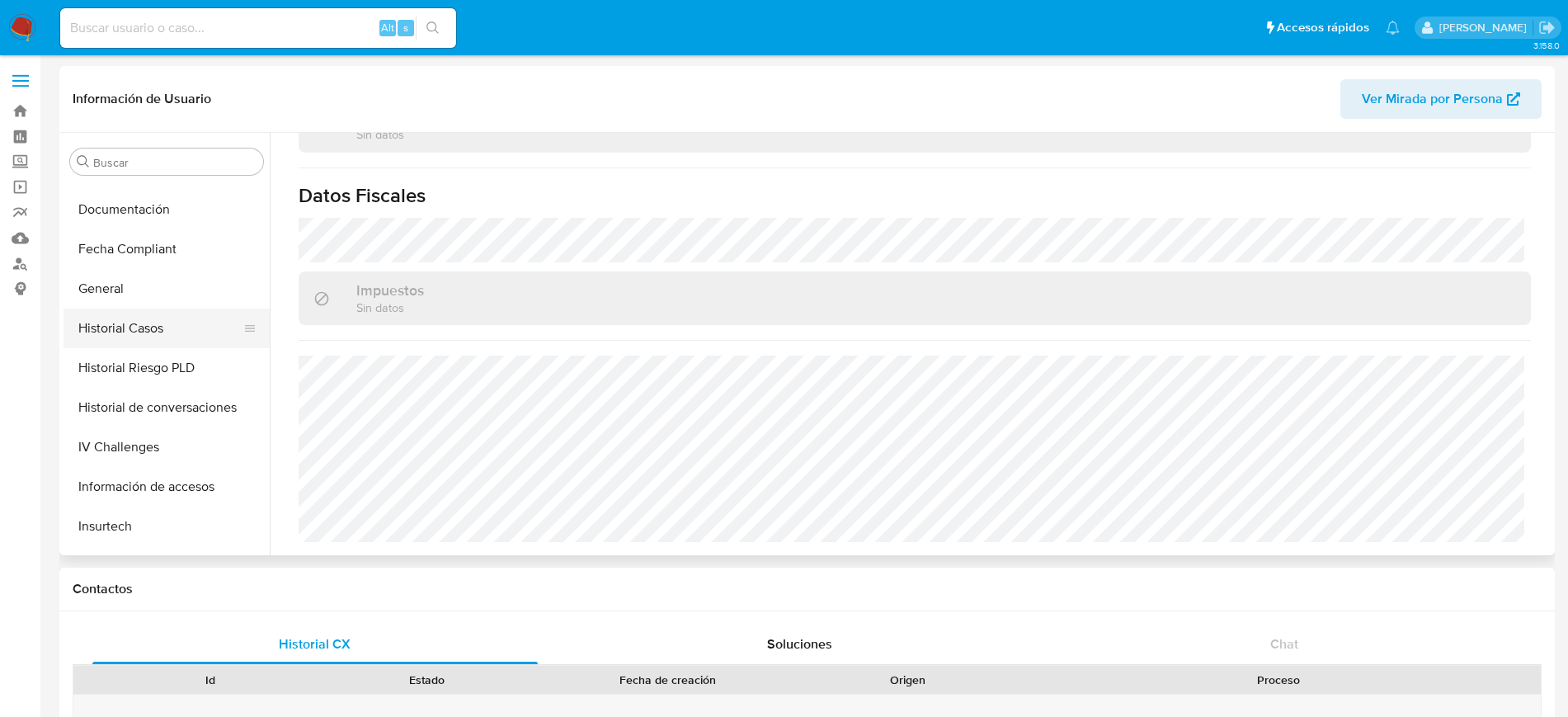
click at [140, 328] on button "Historial Casos" at bounding box center [160, 328] width 193 height 39
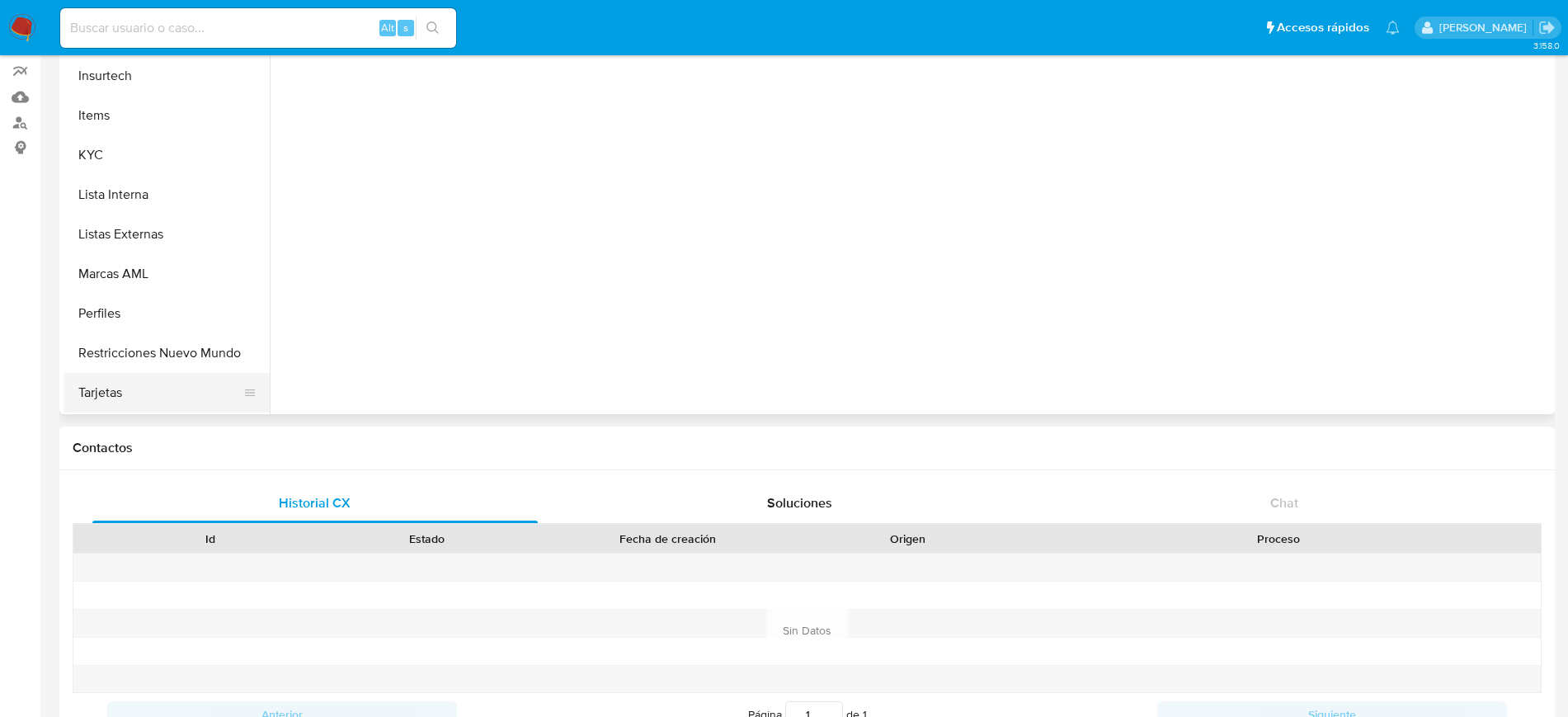
scroll to position [207, 0]
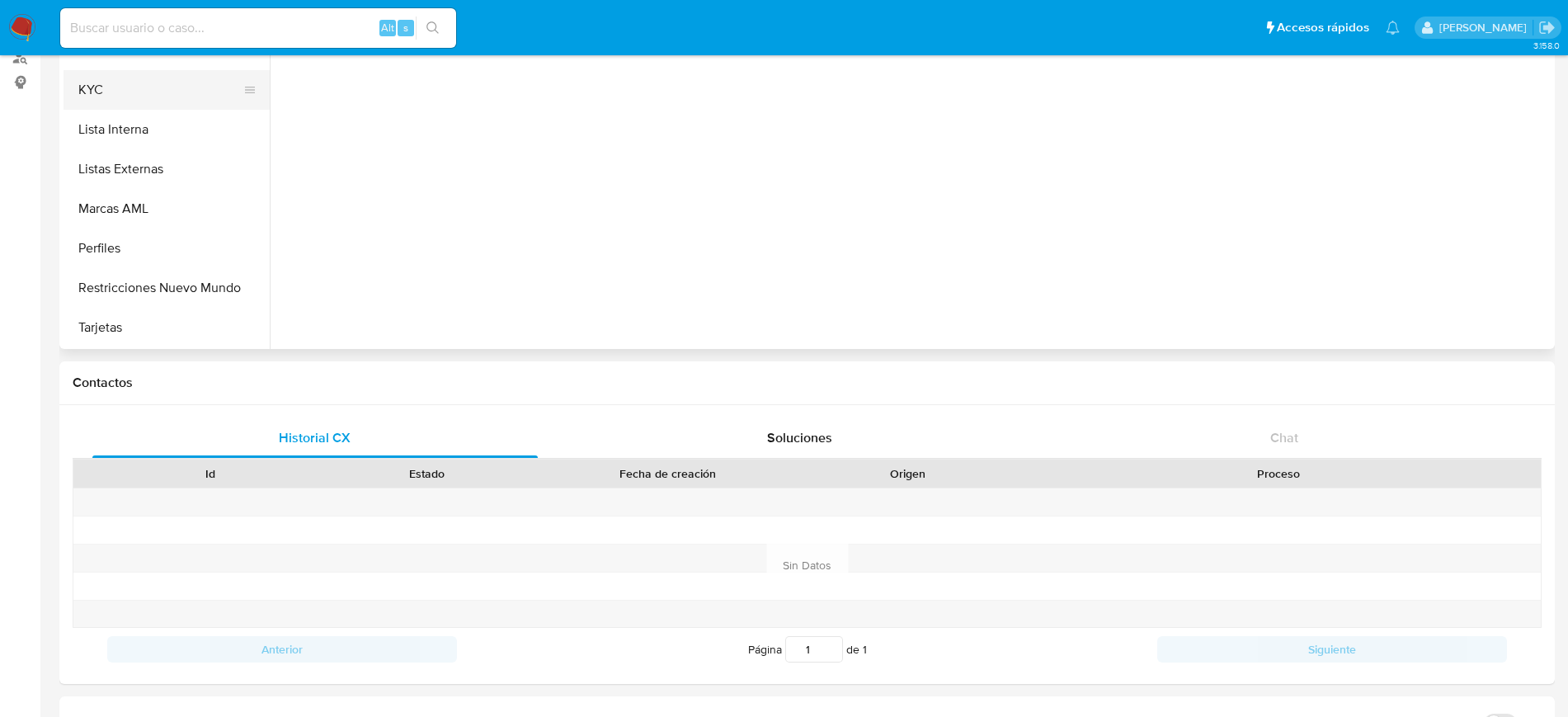
click at [131, 98] on button "KYC" at bounding box center [160, 89] width 193 height 39
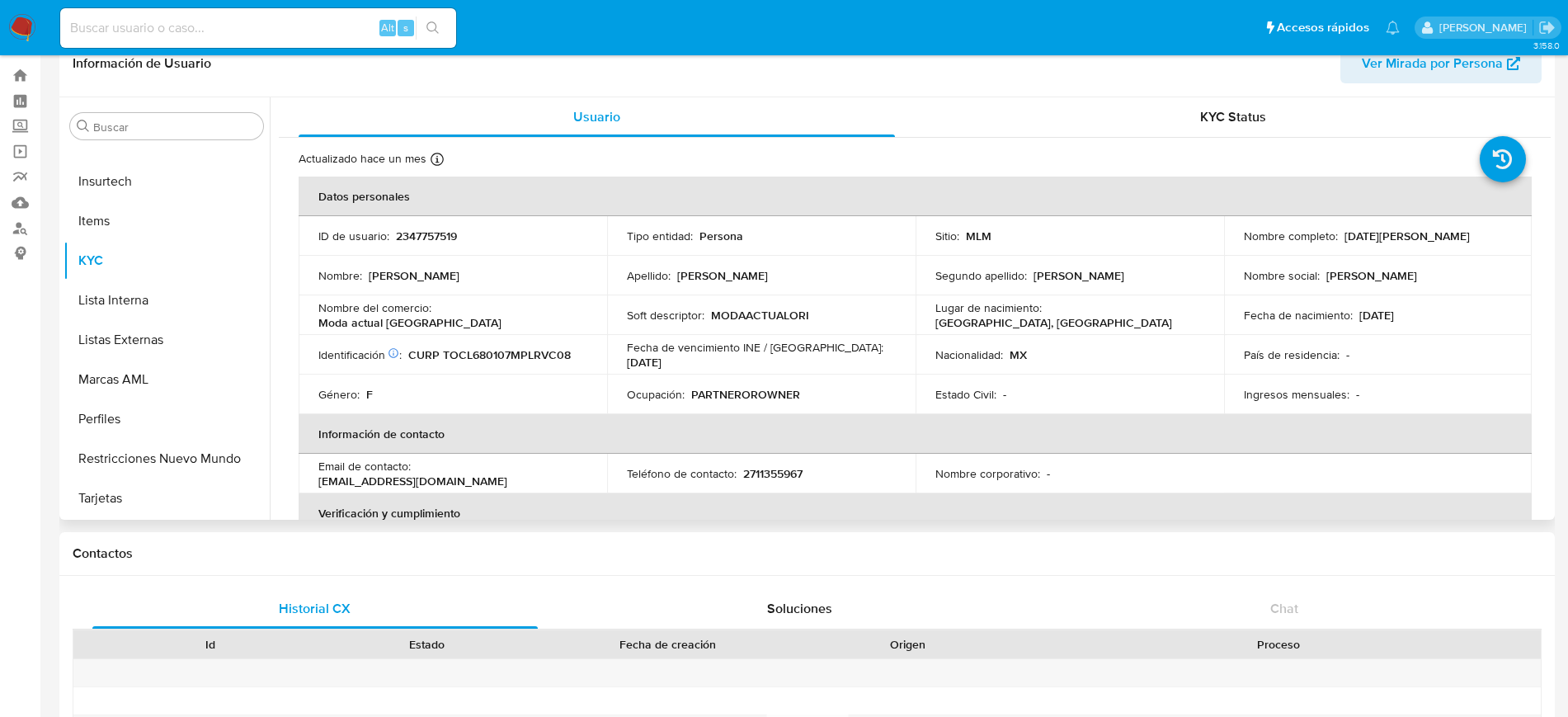
scroll to position [0, 0]
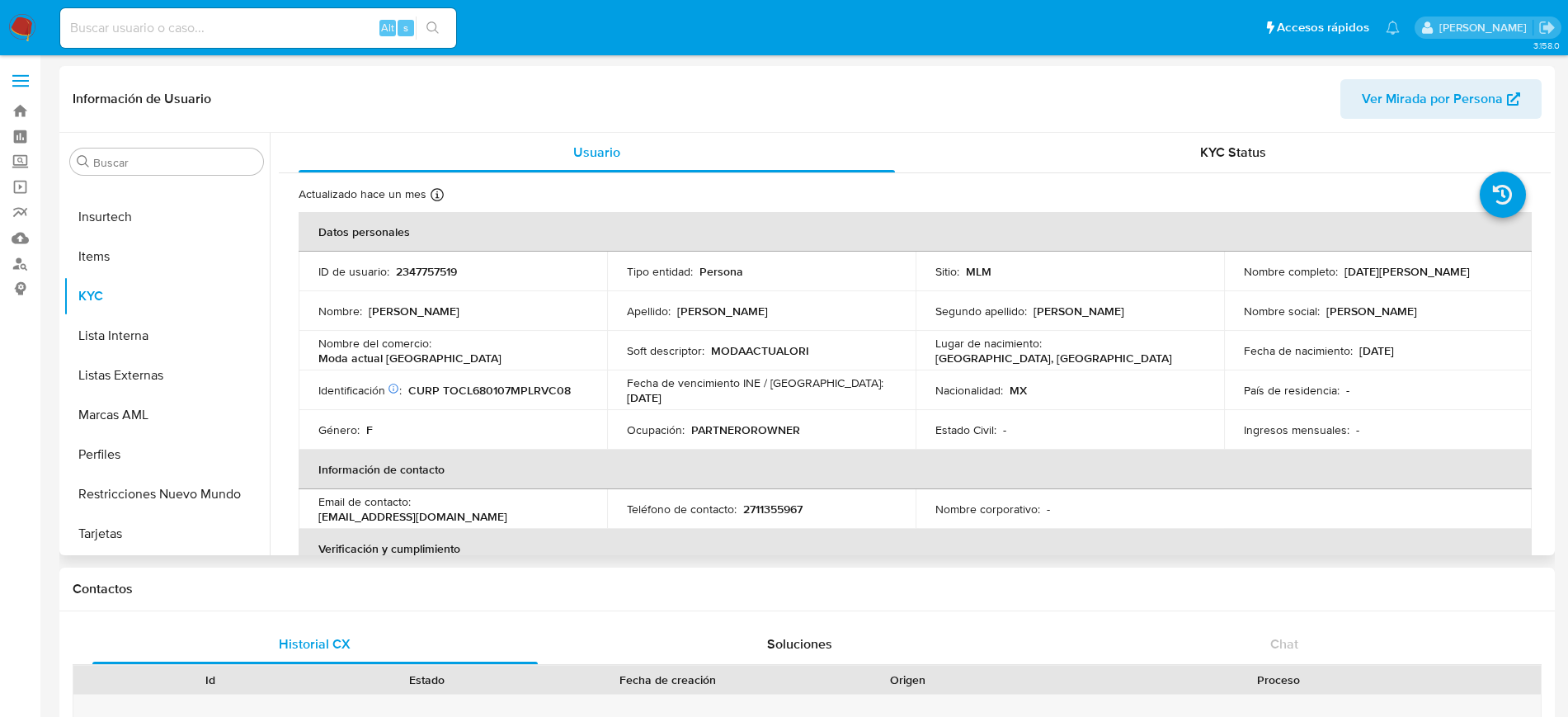
click at [425, 255] on td "ID de usuario : 2347757519" at bounding box center [453, 271] width 309 height 39
click at [420, 277] on p "2347757519" at bounding box center [426, 271] width 61 height 15
copy p "2347757519"
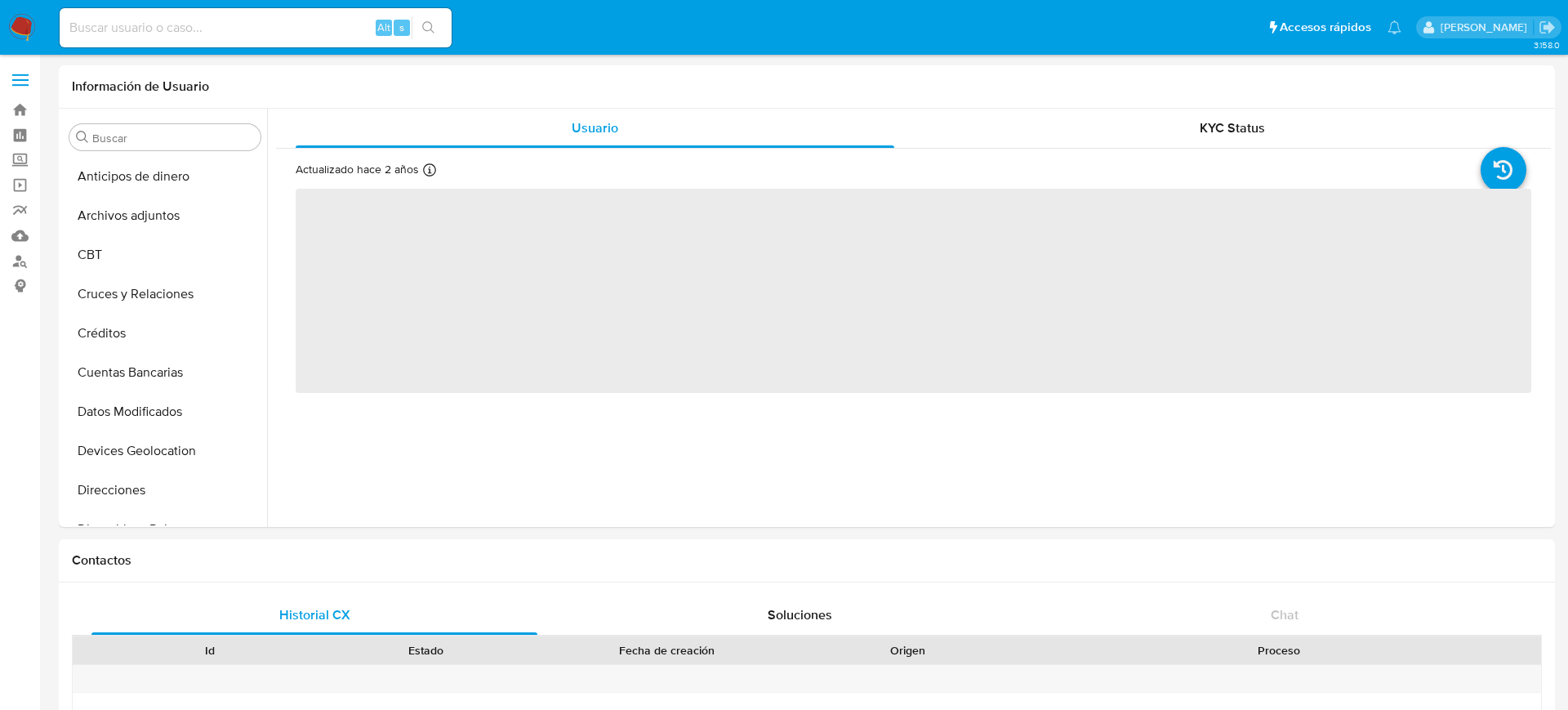
select select "10"
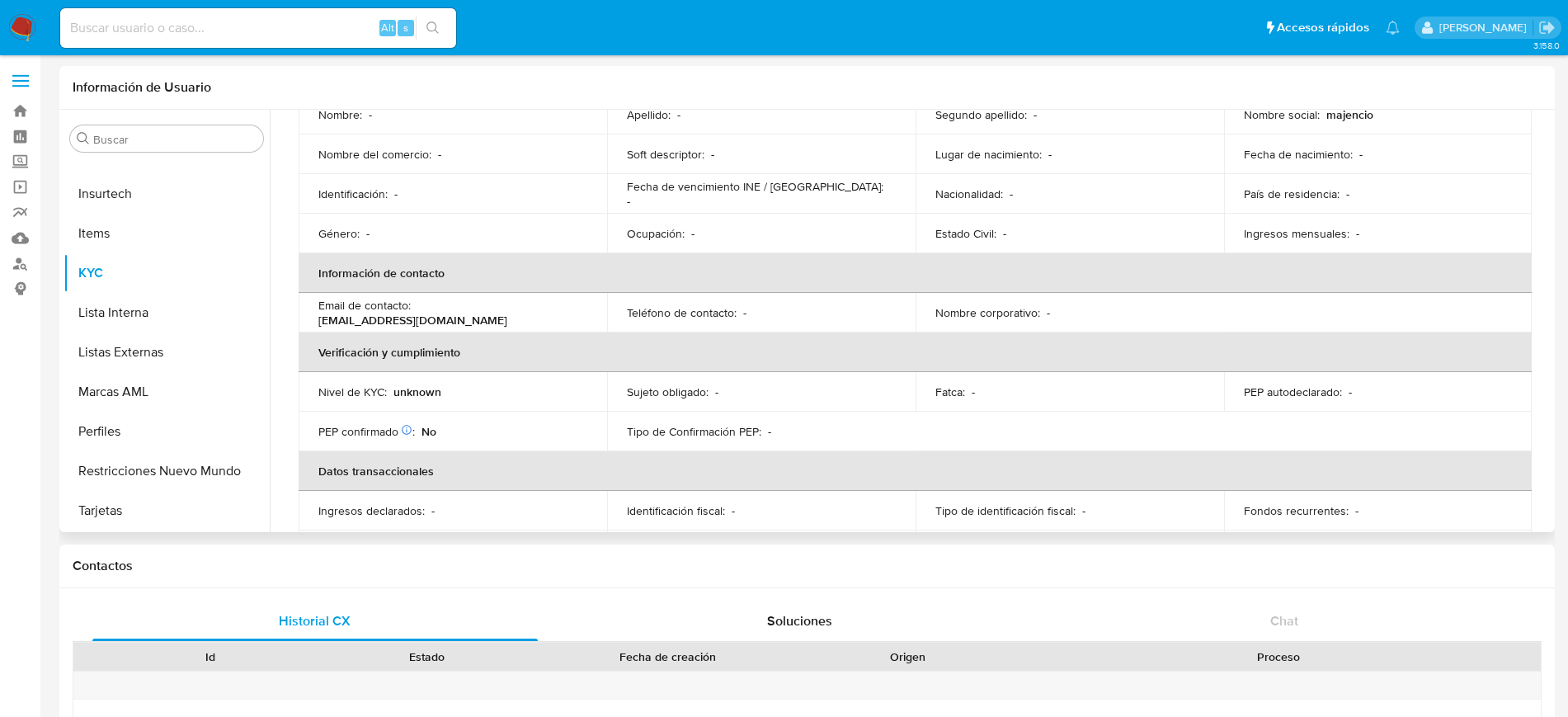
scroll to position [277, 0]
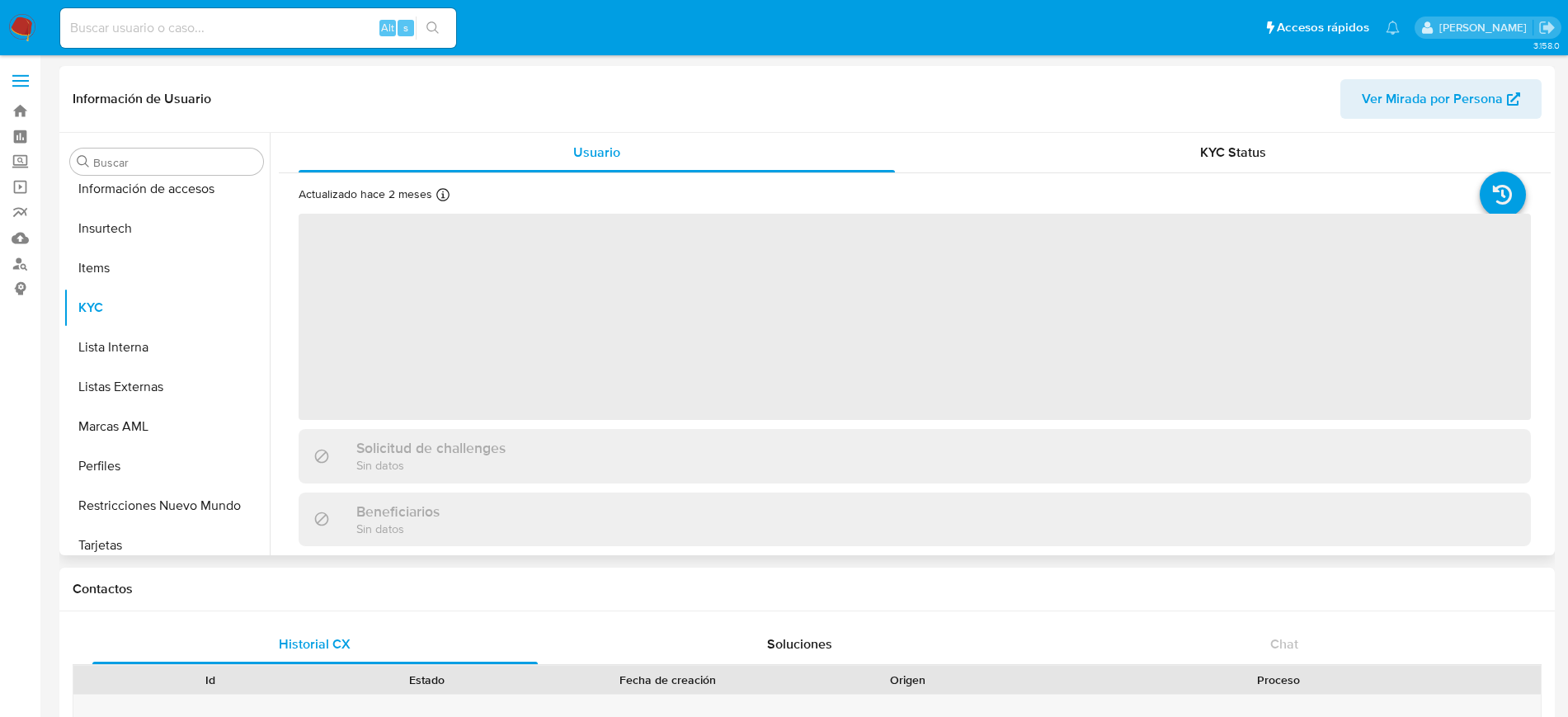
scroll to position [697, 0]
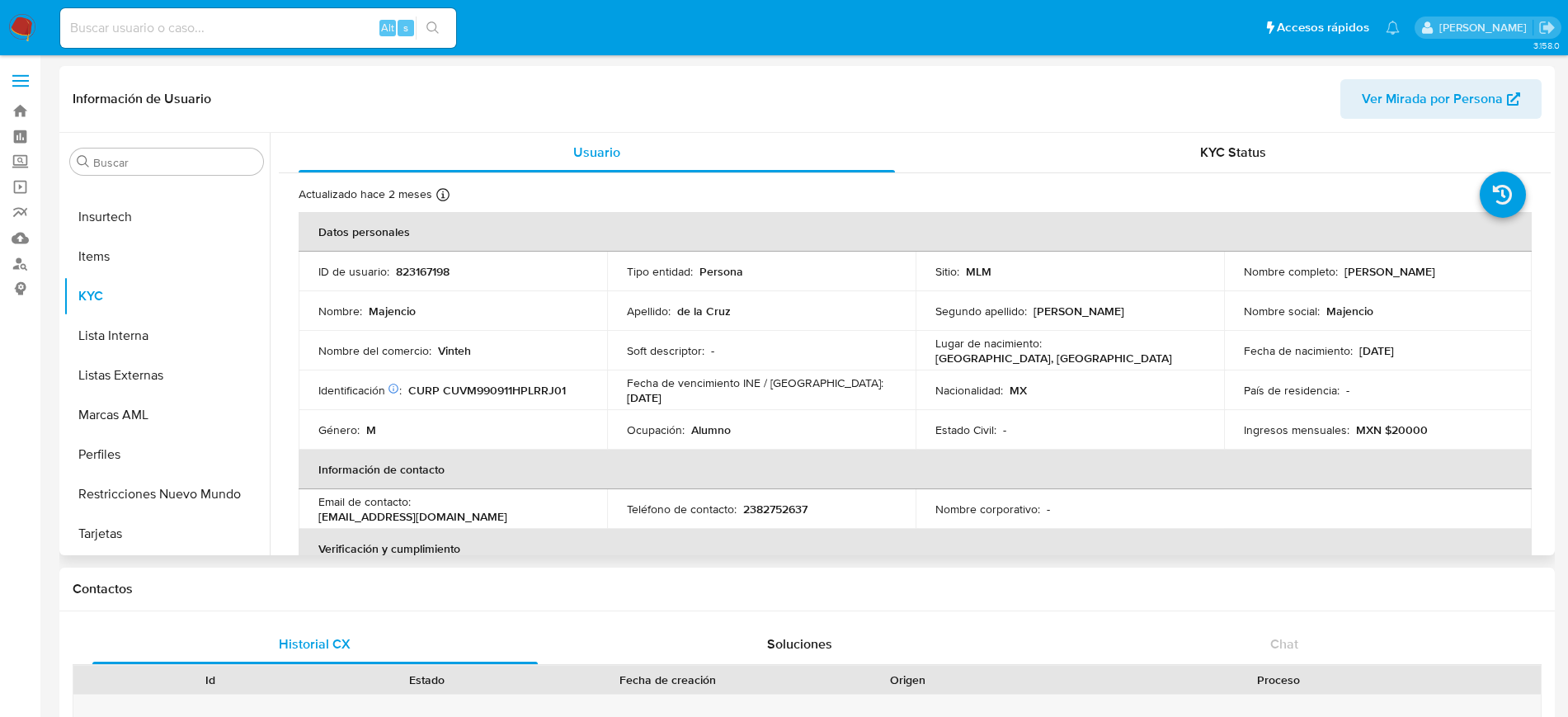
select select "10"
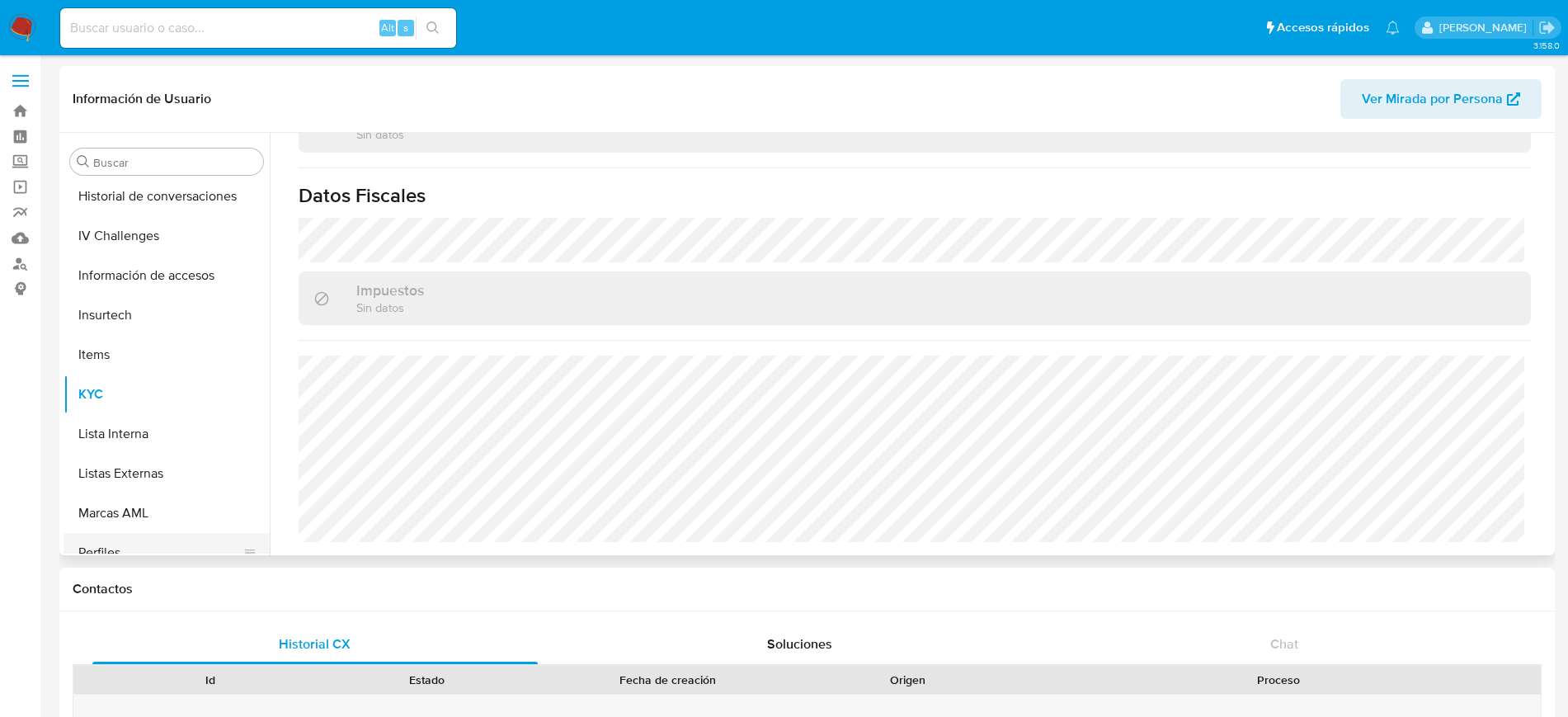
scroll to position [491, 0]
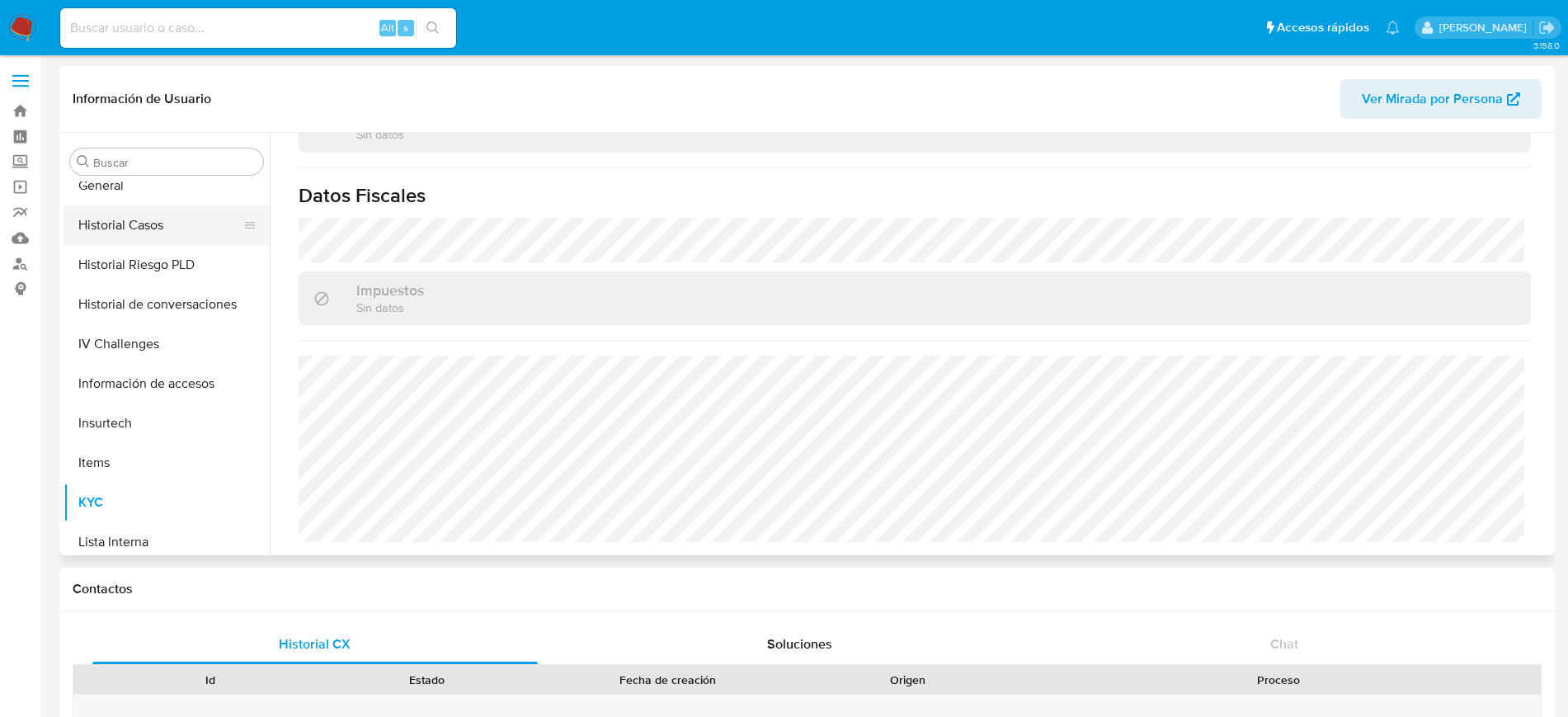
click at [129, 233] on button "Historial Casos" at bounding box center [160, 225] width 193 height 39
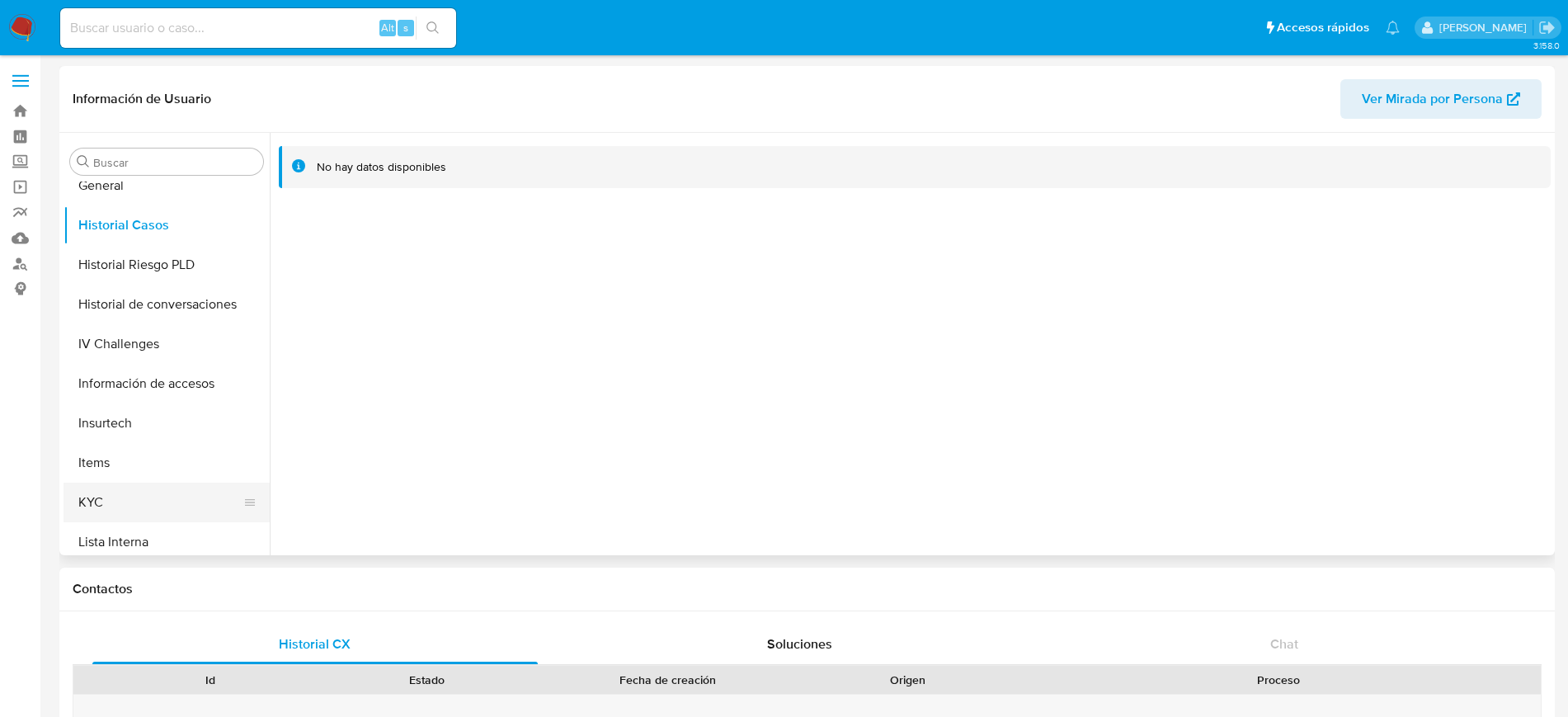
click at [111, 496] on button "KYC" at bounding box center [160, 502] width 193 height 39
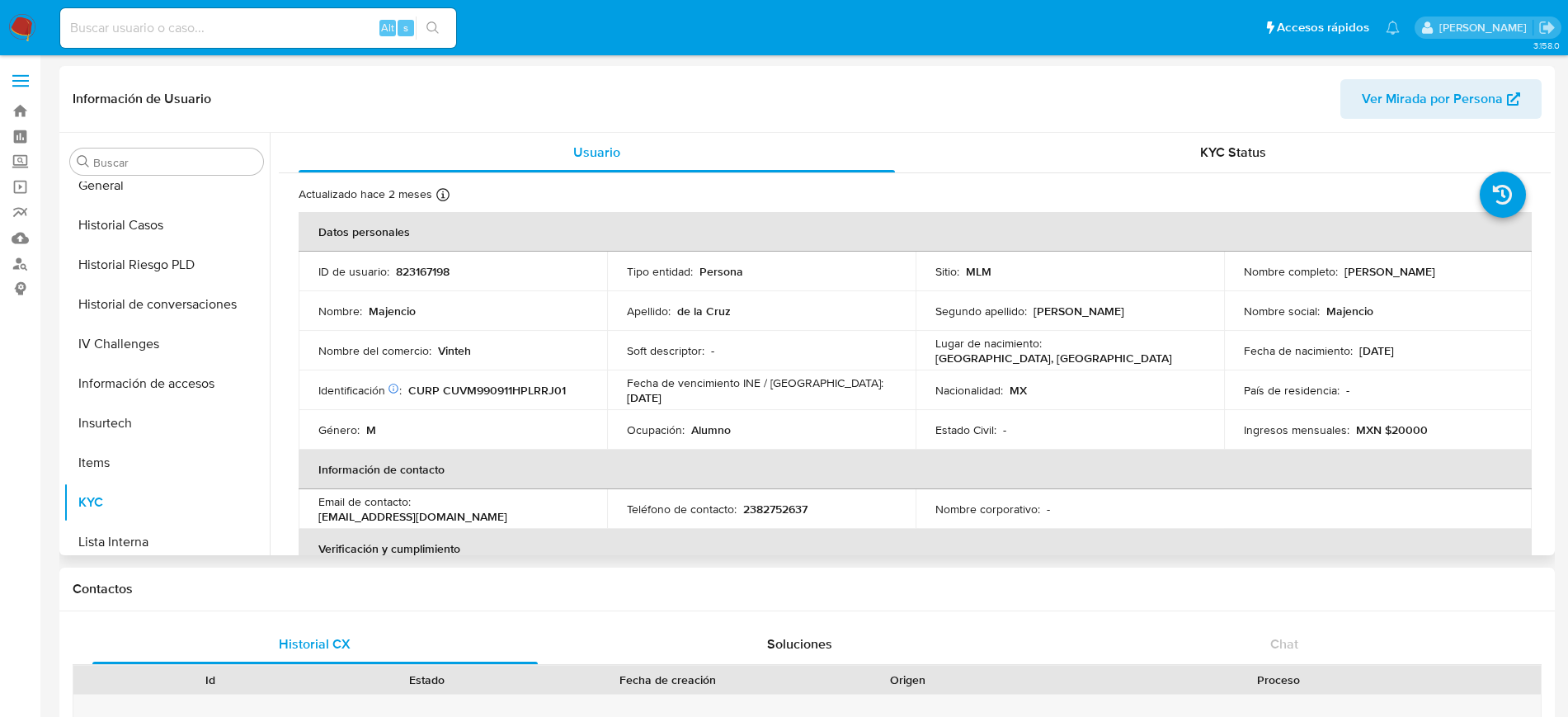
click at [407, 270] on p "823167198" at bounding box center [422, 271] width 53 height 15
copy p "823167198"
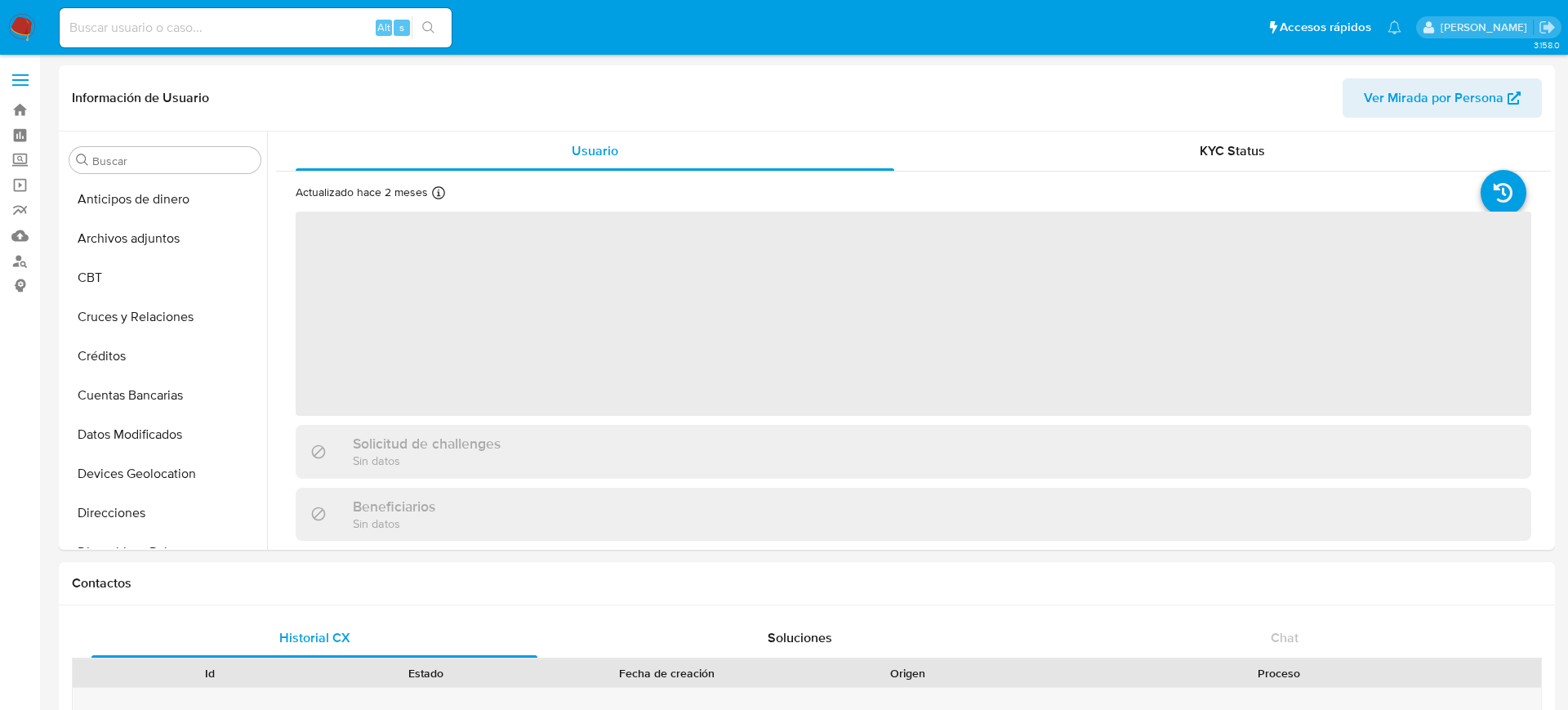
select select "10"
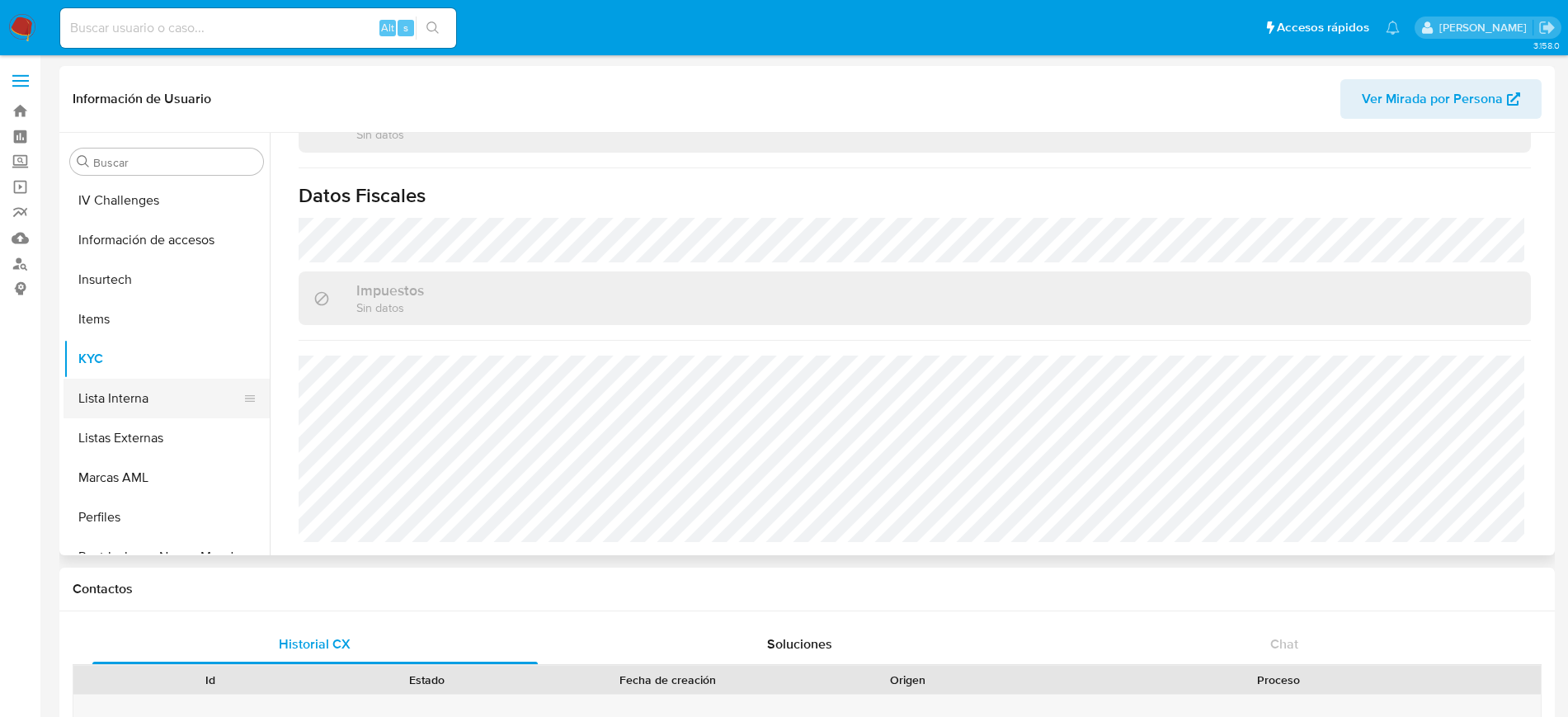
scroll to position [491, 0]
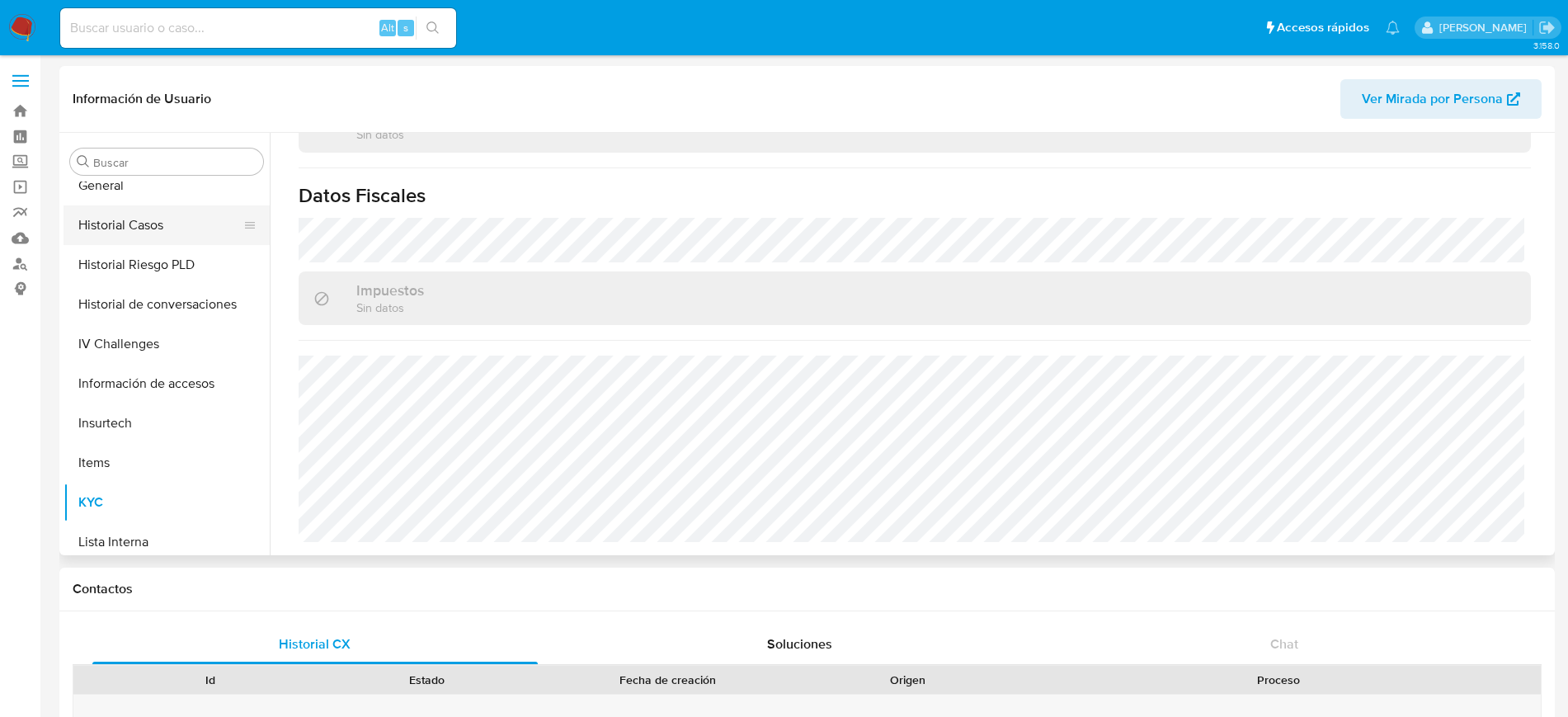
click at [166, 222] on button "Historial Casos" at bounding box center [160, 225] width 193 height 39
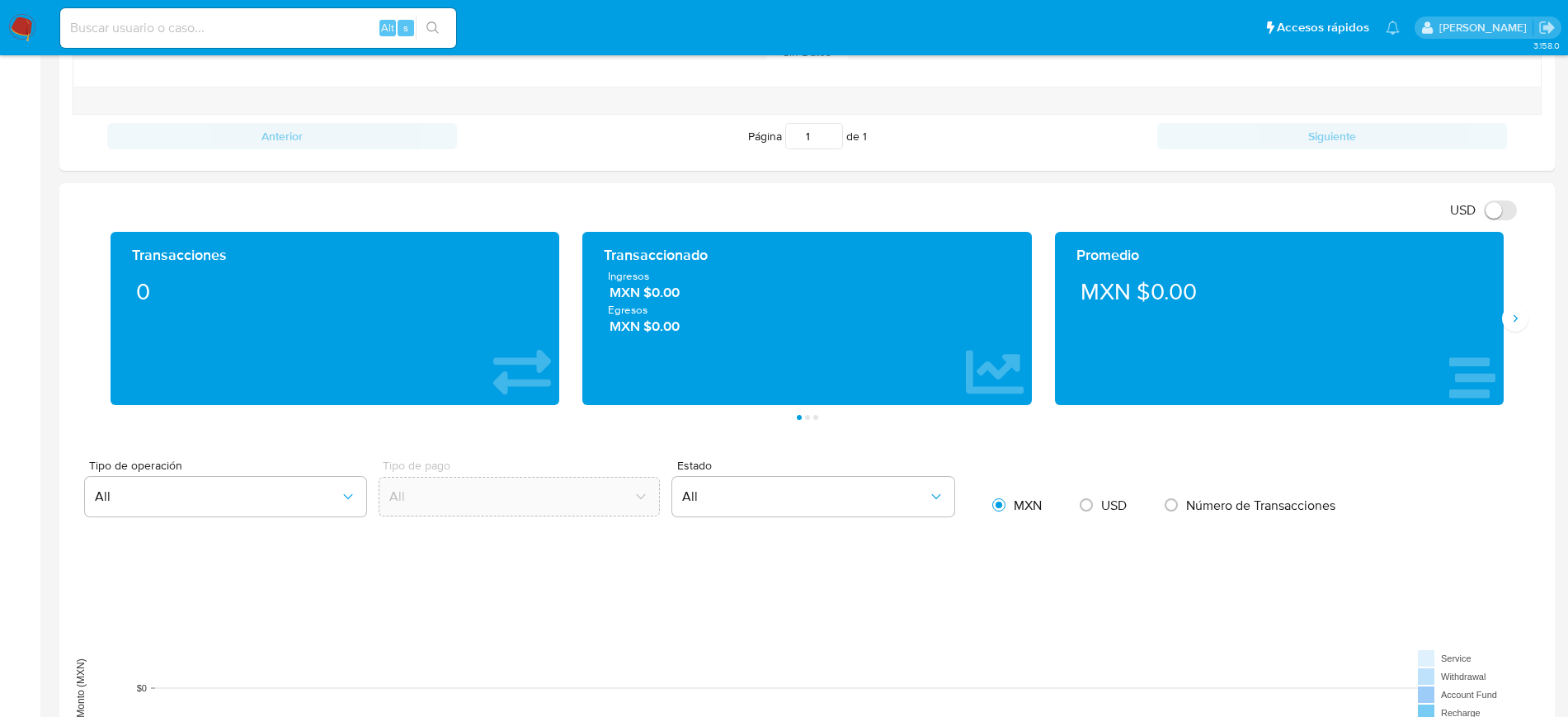
scroll to position [722, 0]
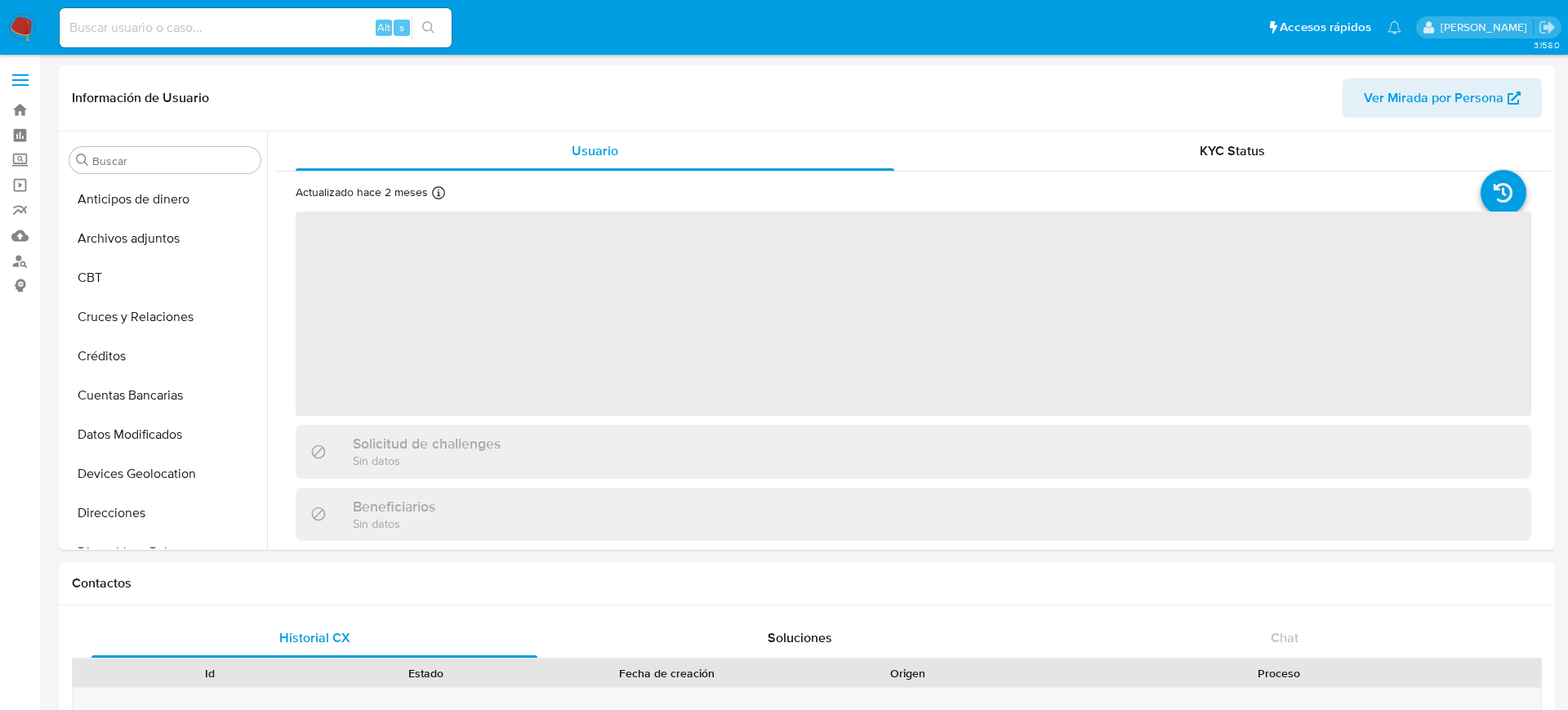
select select "10"
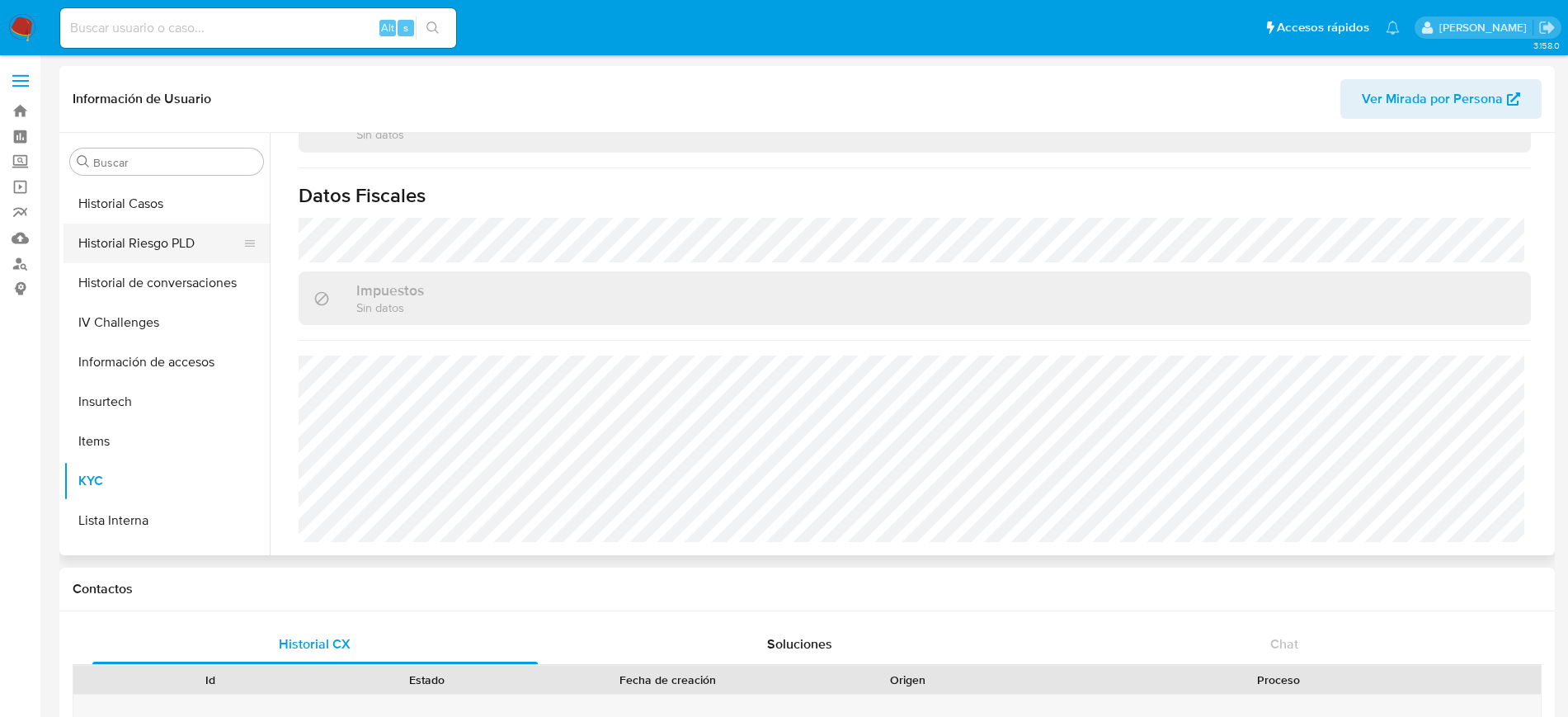
scroll to position [388, 0]
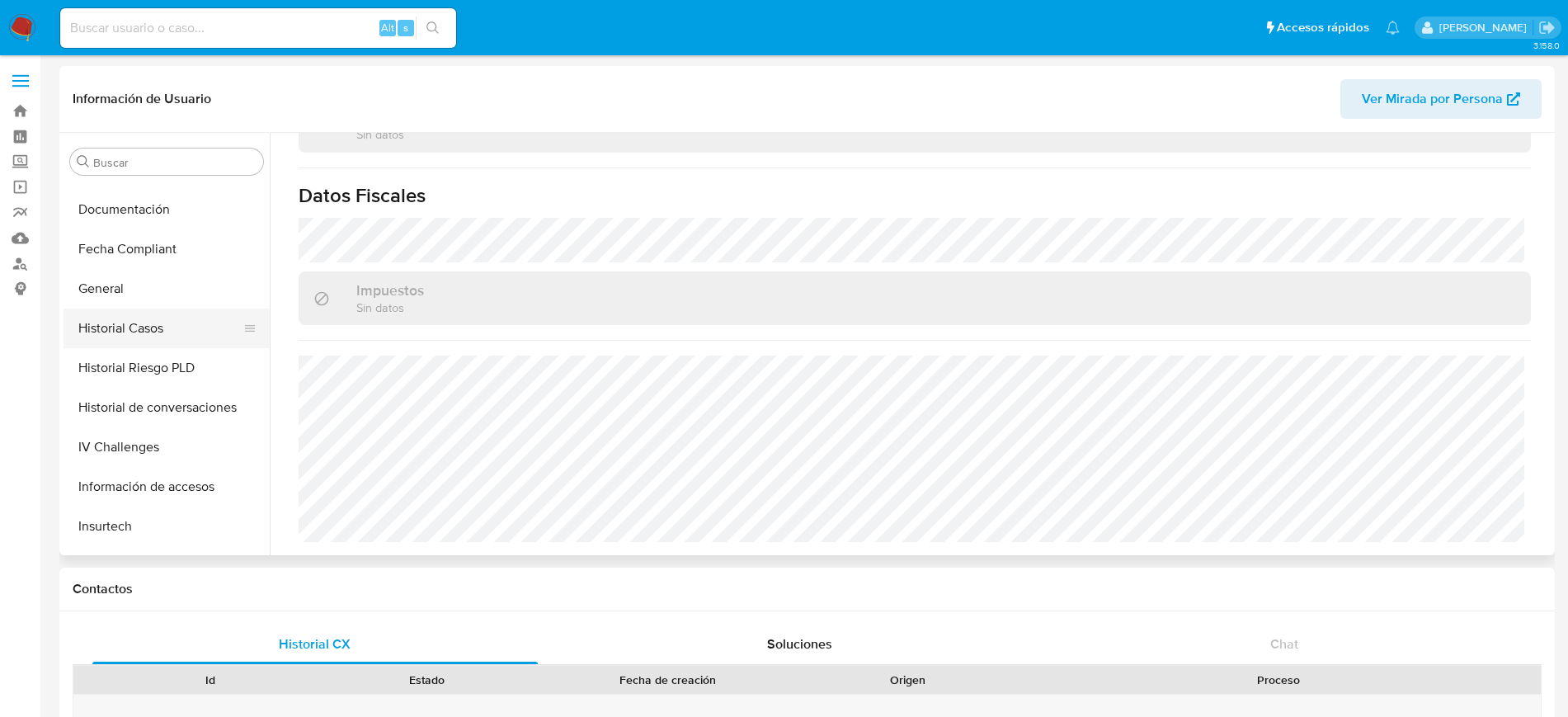
click at [146, 324] on button "Historial Casos" at bounding box center [160, 328] width 193 height 39
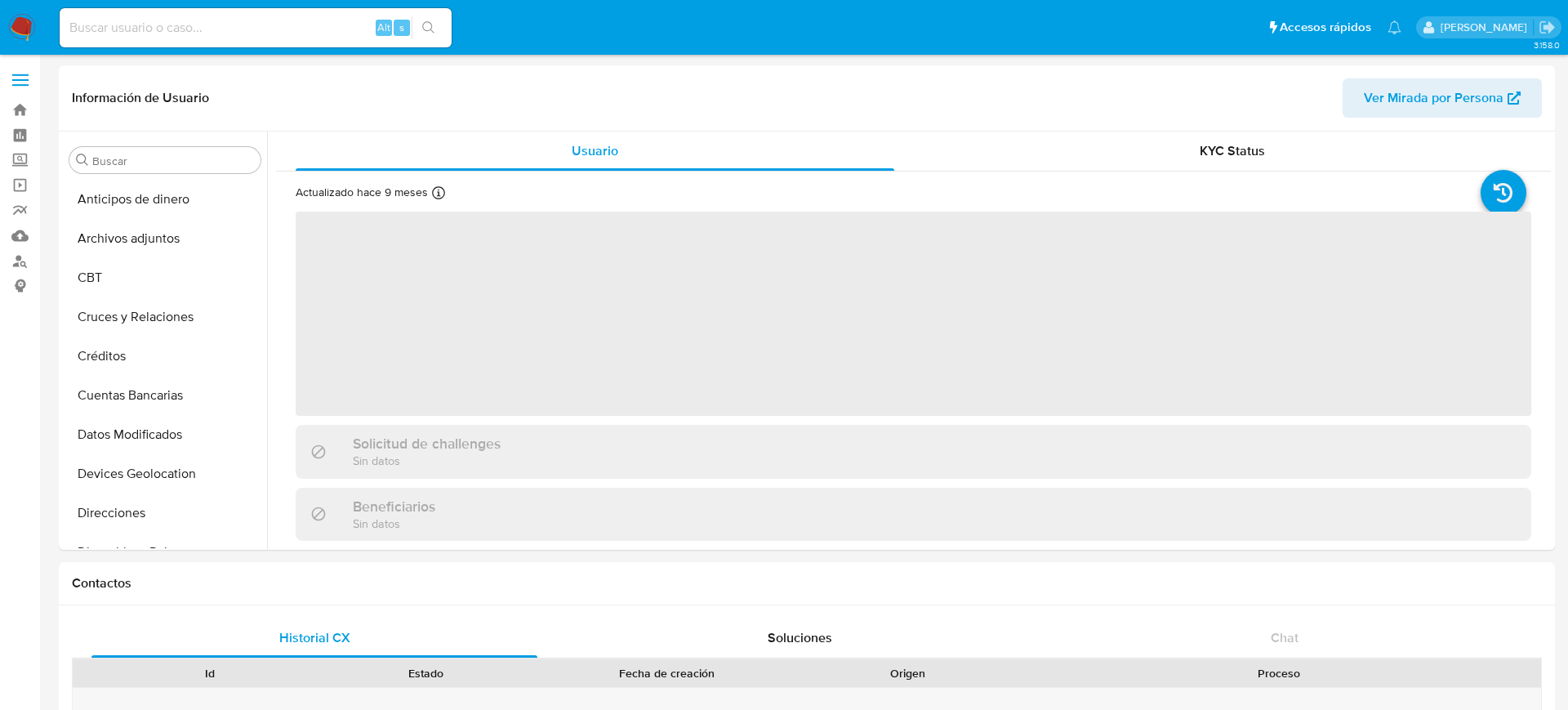
select select "10"
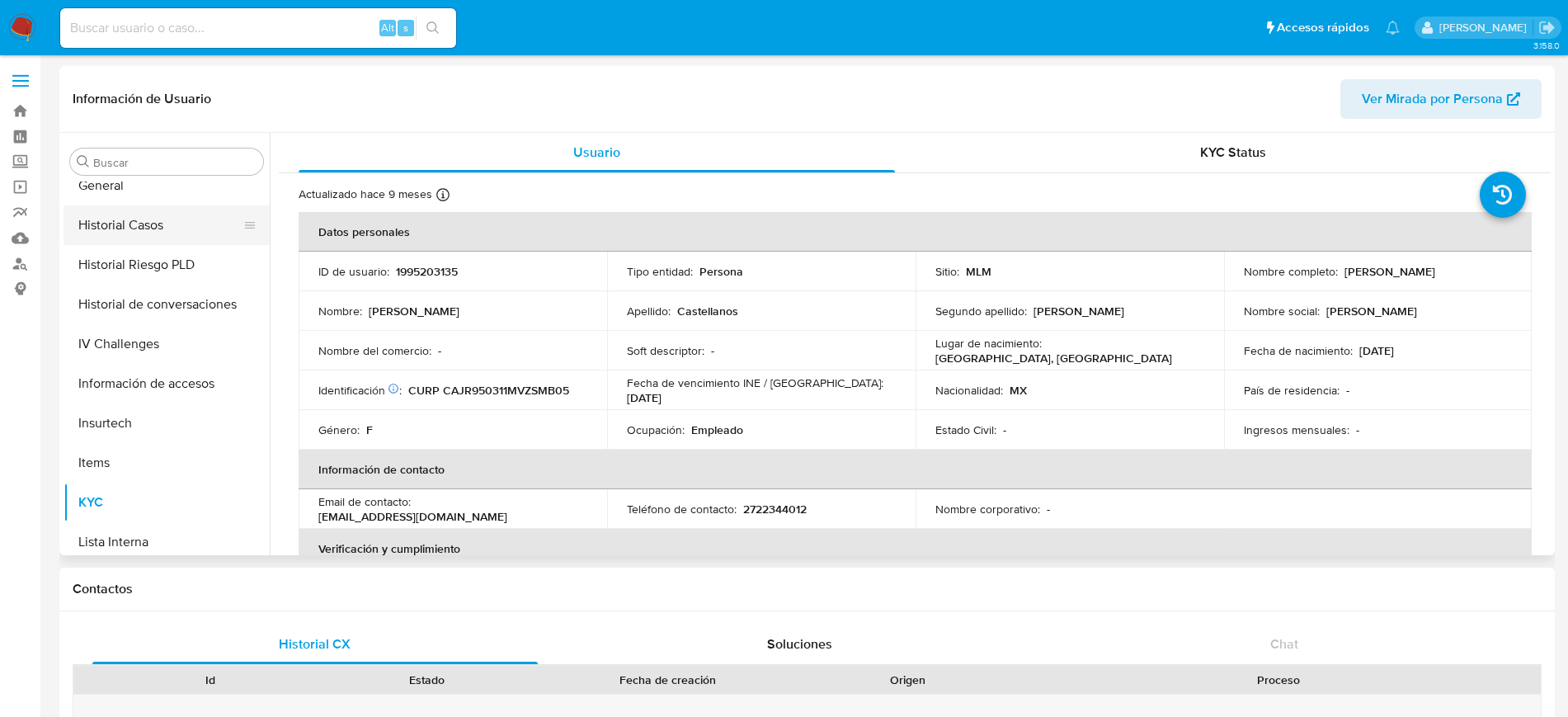
click at [137, 228] on button "Historial Casos" at bounding box center [160, 225] width 193 height 39
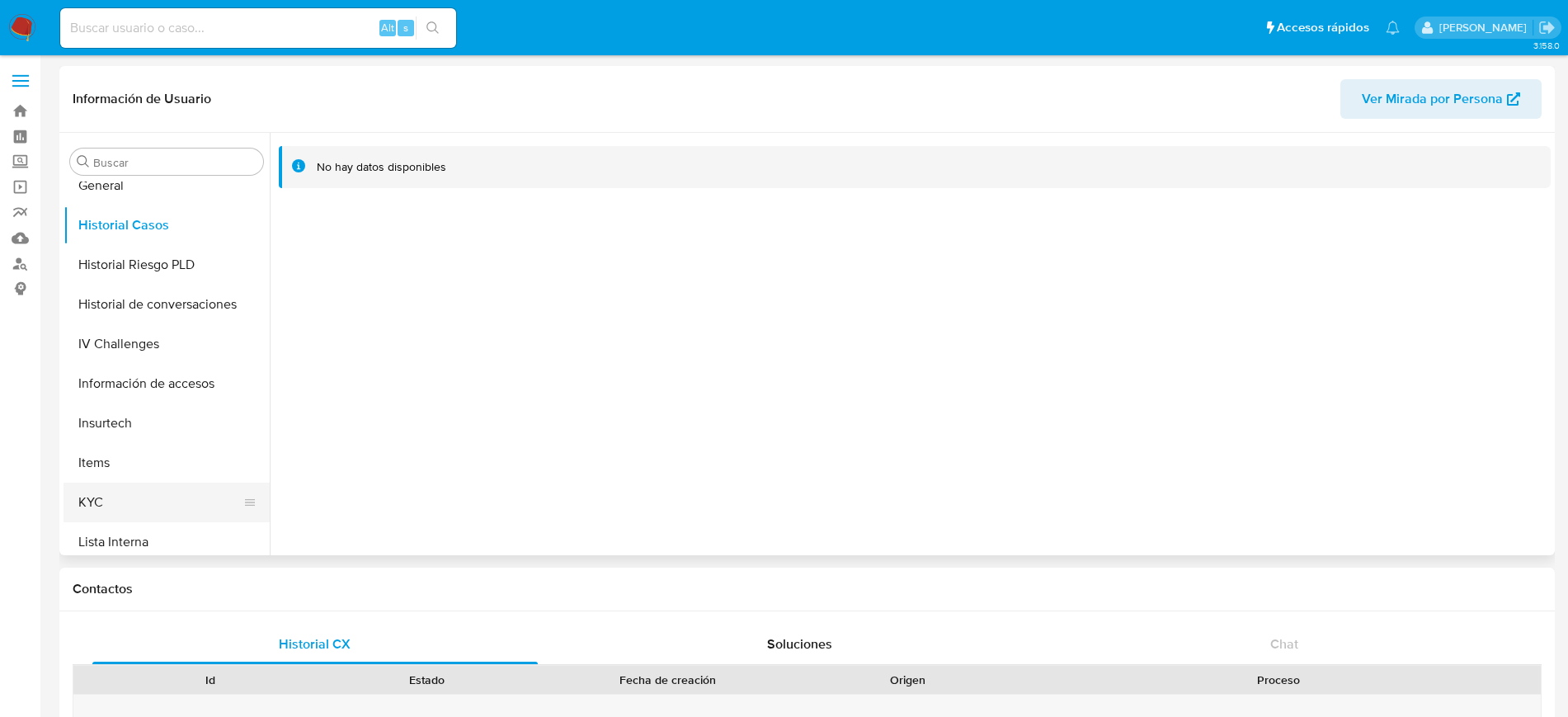
click at [118, 495] on button "KYC" at bounding box center [160, 502] width 193 height 39
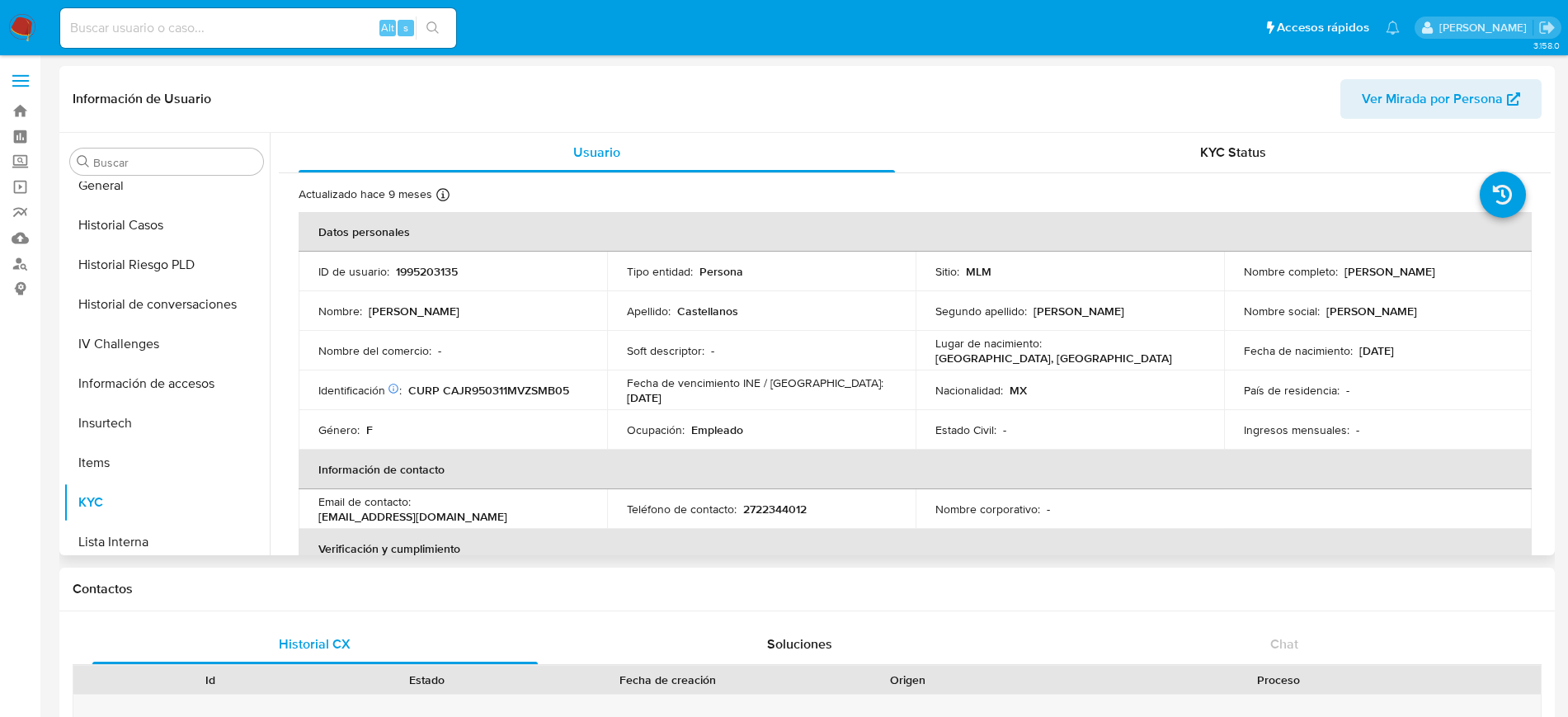
click at [433, 260] on td "ID de usuario : 1995203135" at bounding box center [453, 271] width 309 height 39
copy p "1995203135"
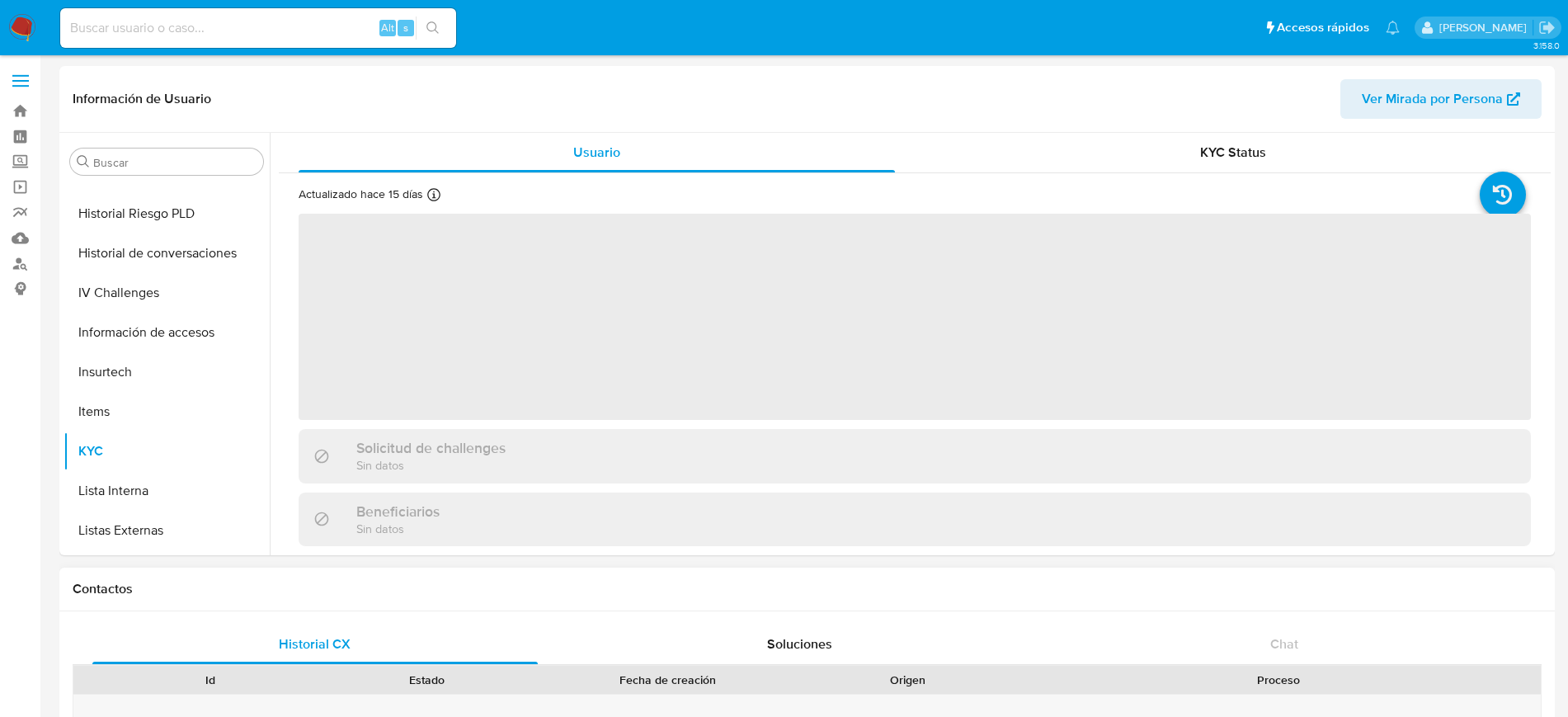
scroll to position [697, 0]
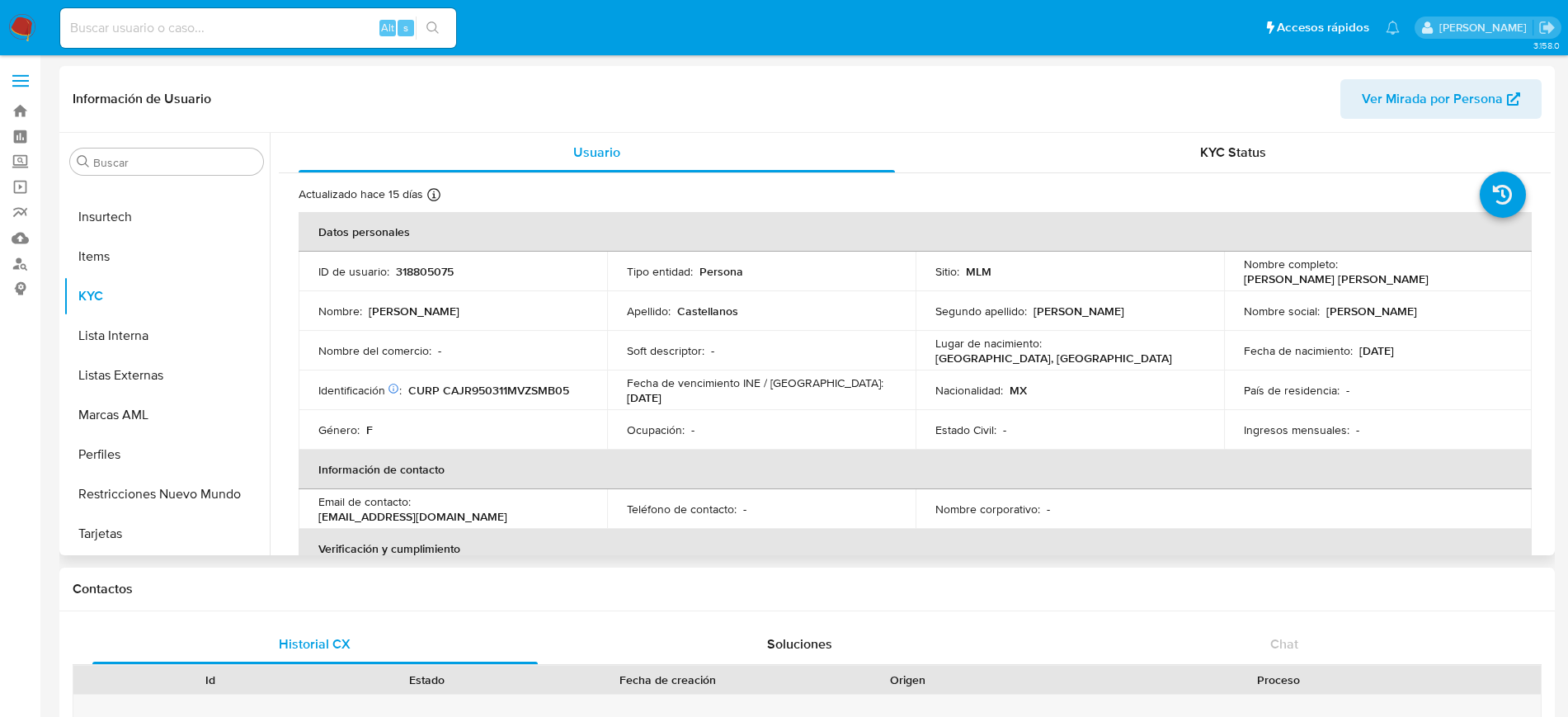
select select "10"
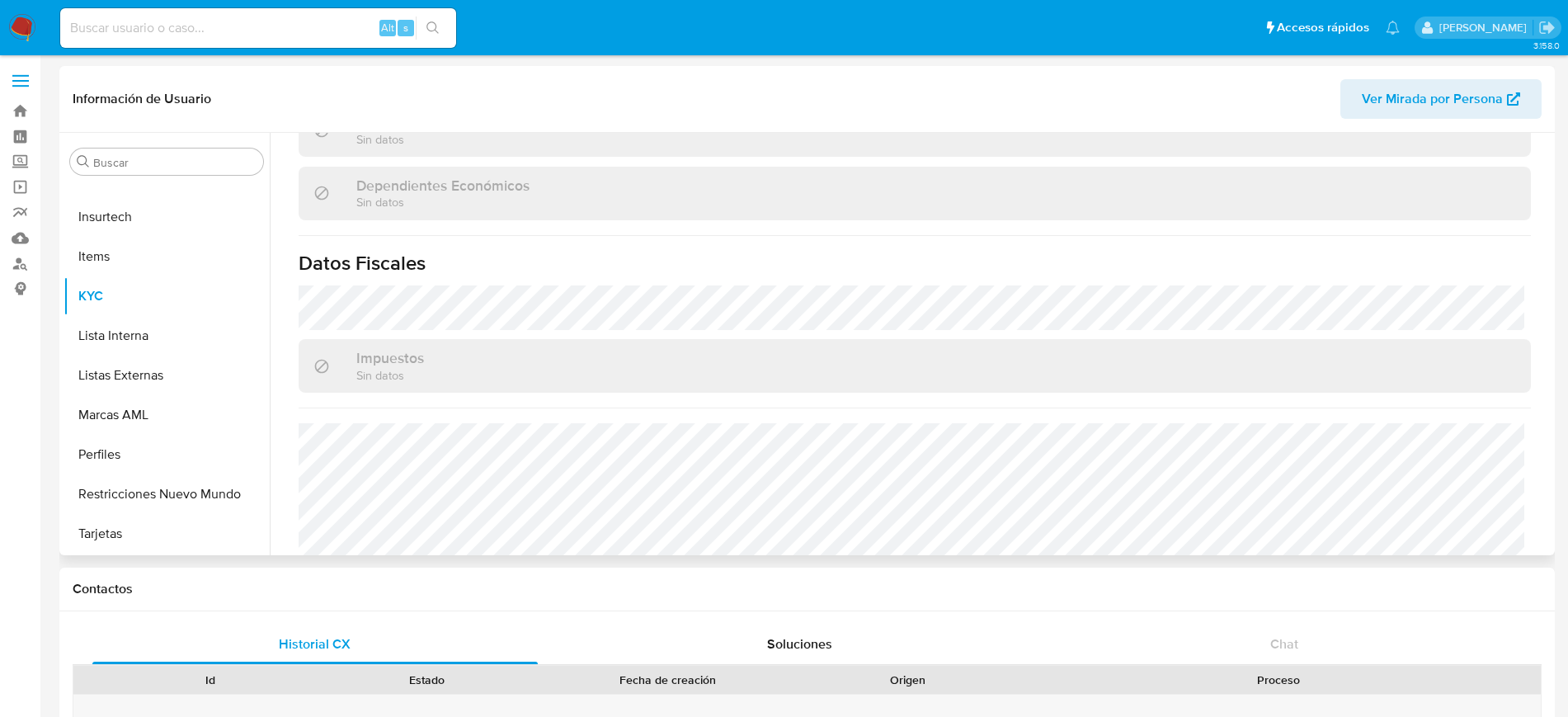
scroll to position [1021, 0]
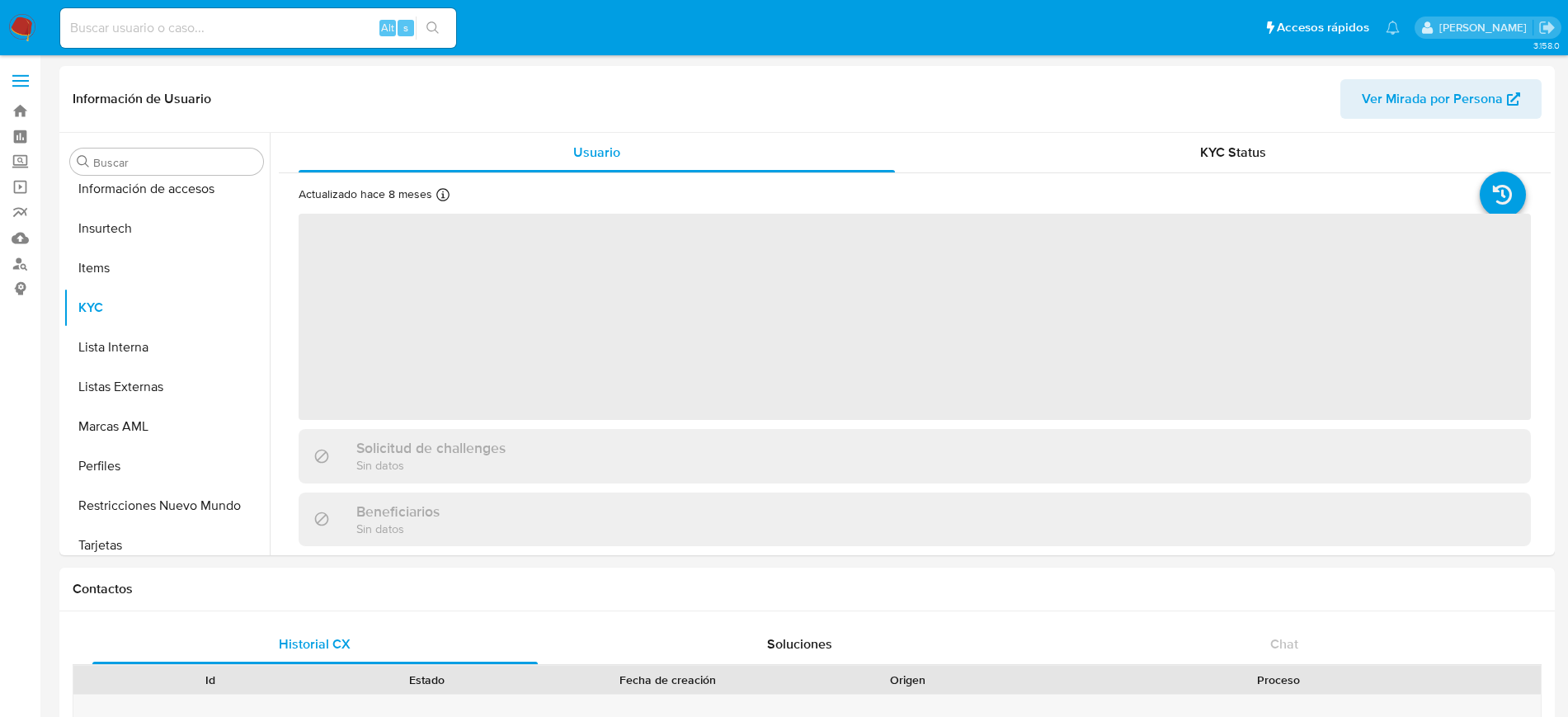
scroll to position [697, 0]
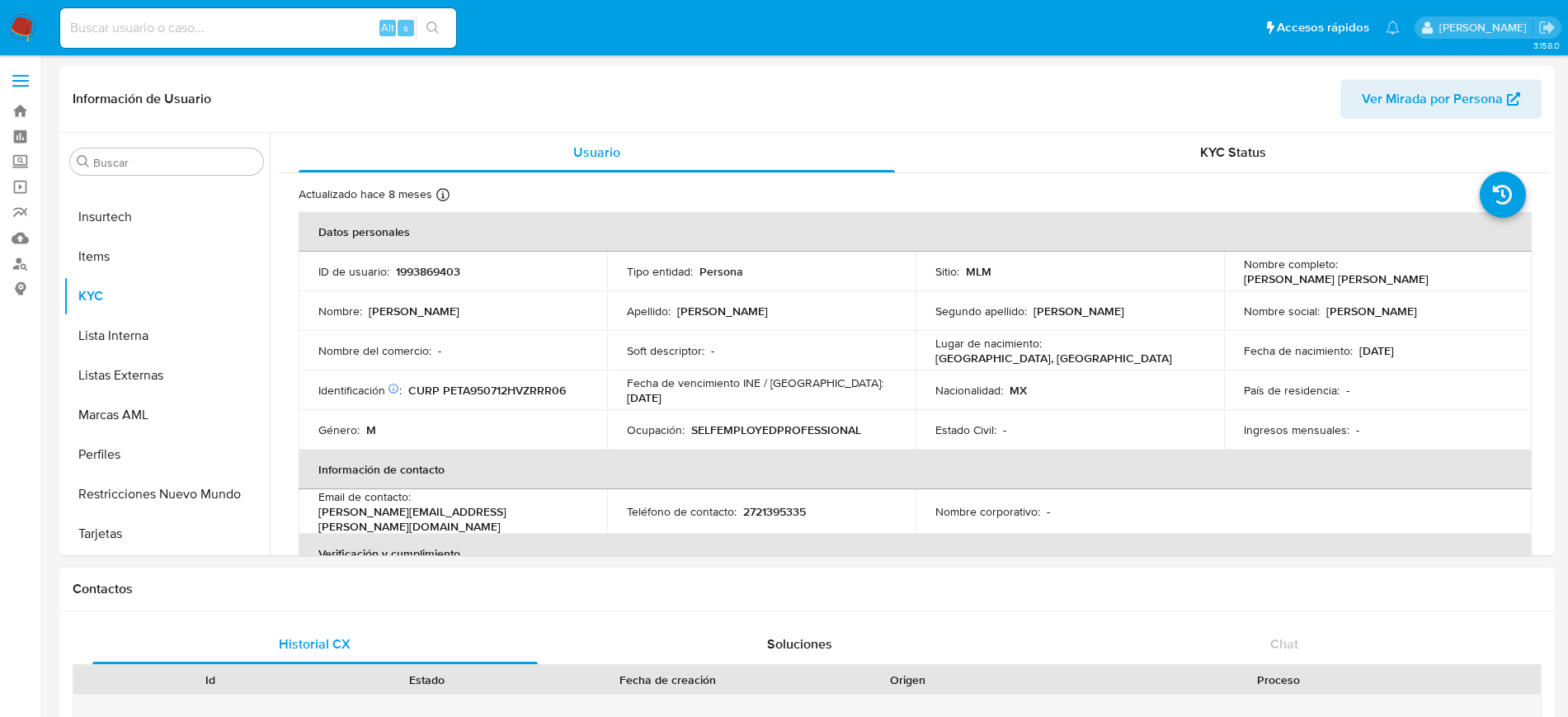
select select "10"
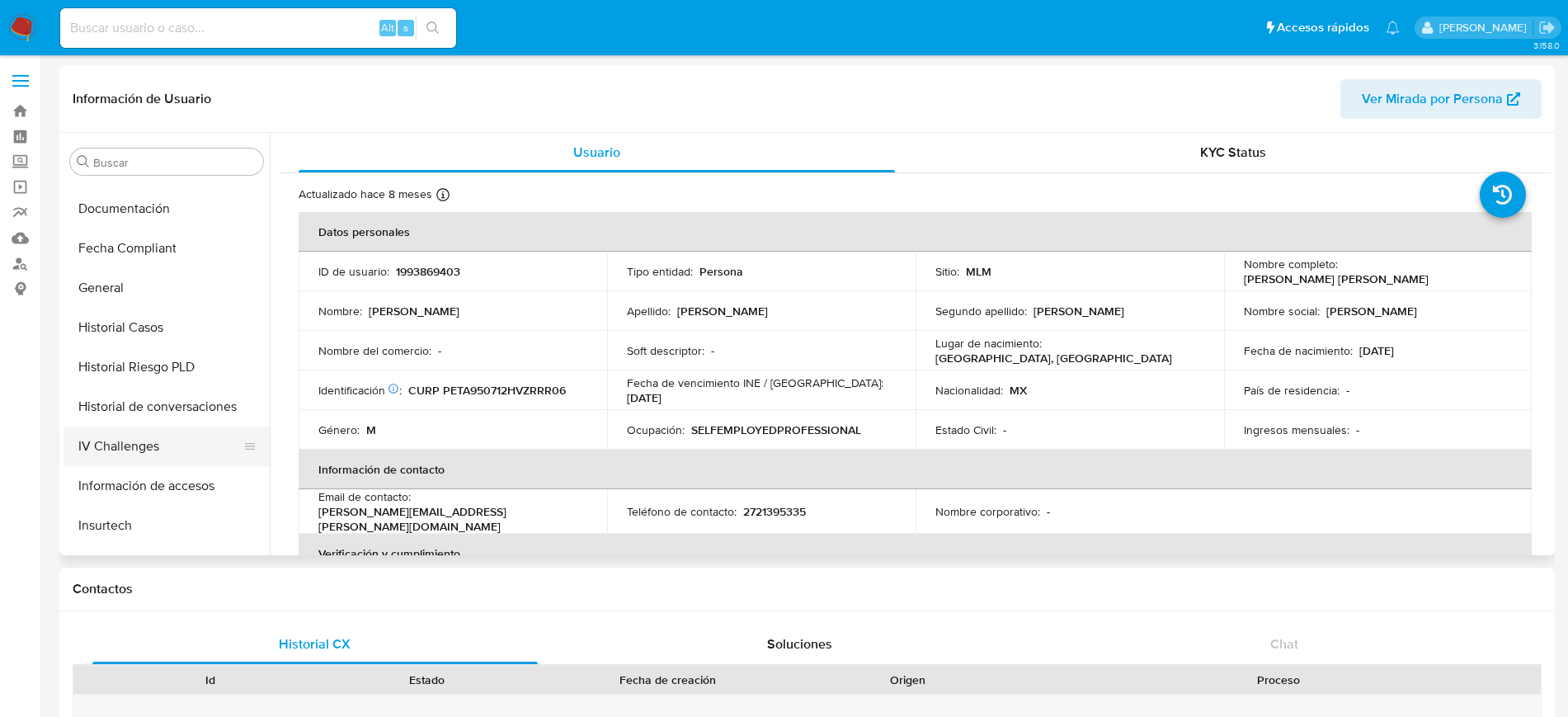
scroll to position [388, 0]
click at [140, 324] on button "Historial Casos" at bounding box center [160, 328] width 193 height 39
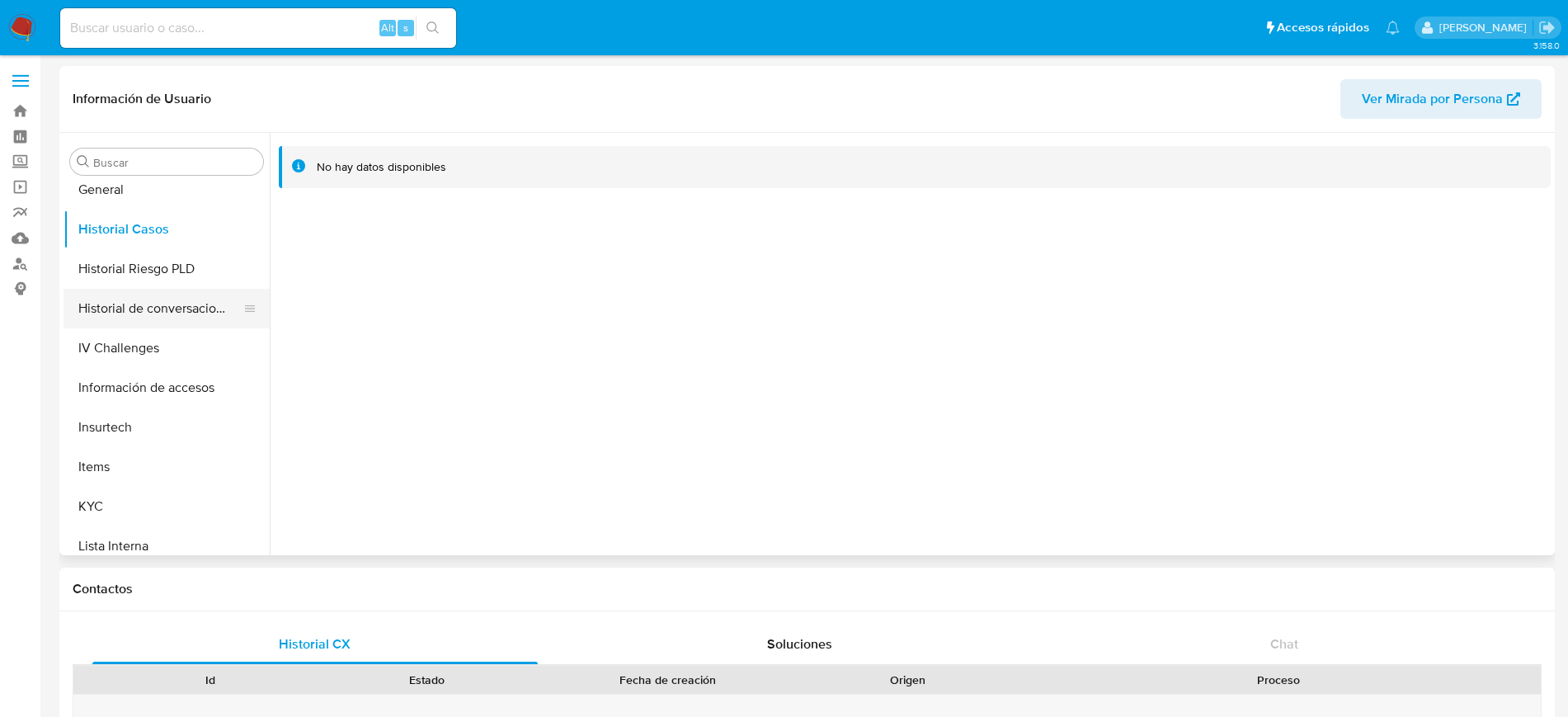
scroll to position [594, 0]
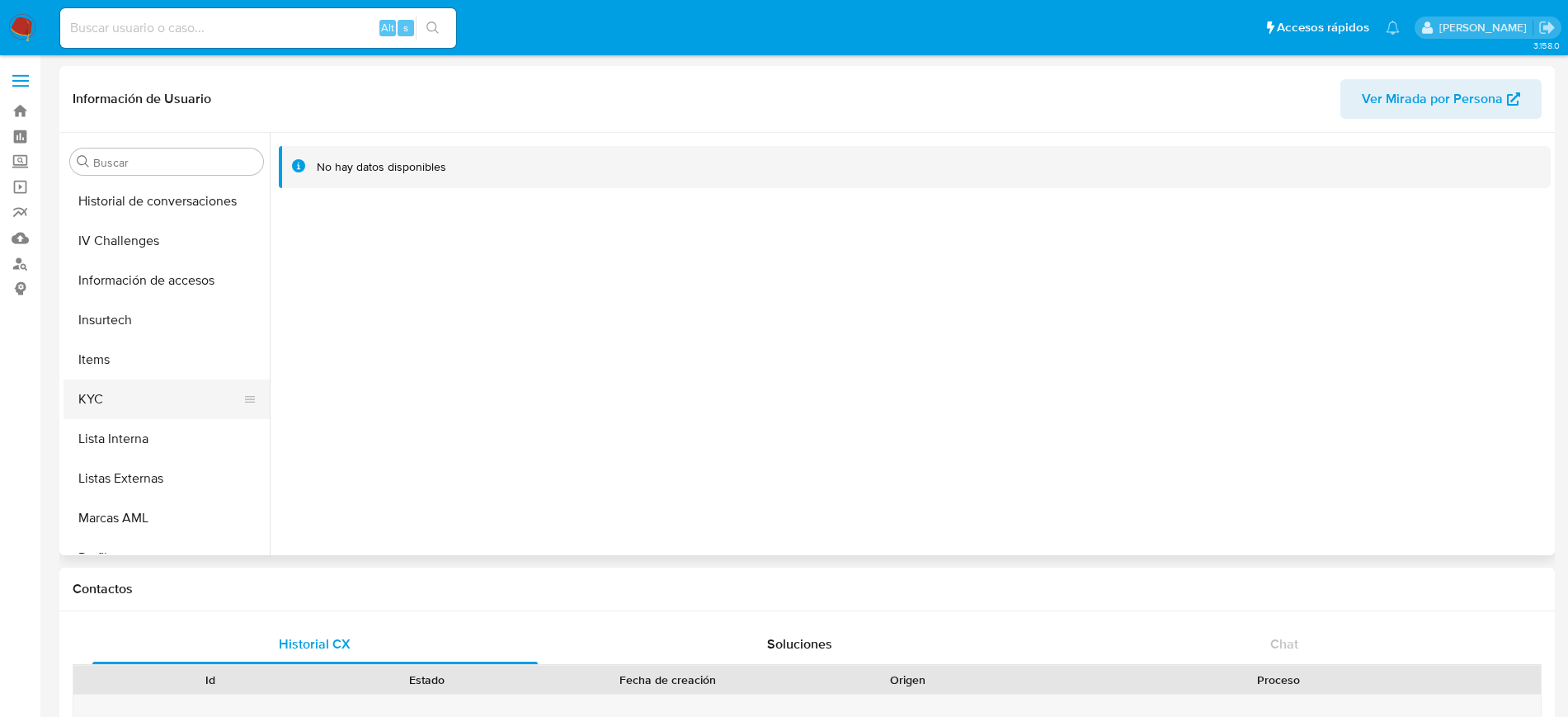
click at [99, 408] on button "KYC" at bounding box center [160, 399] width 193 height 39
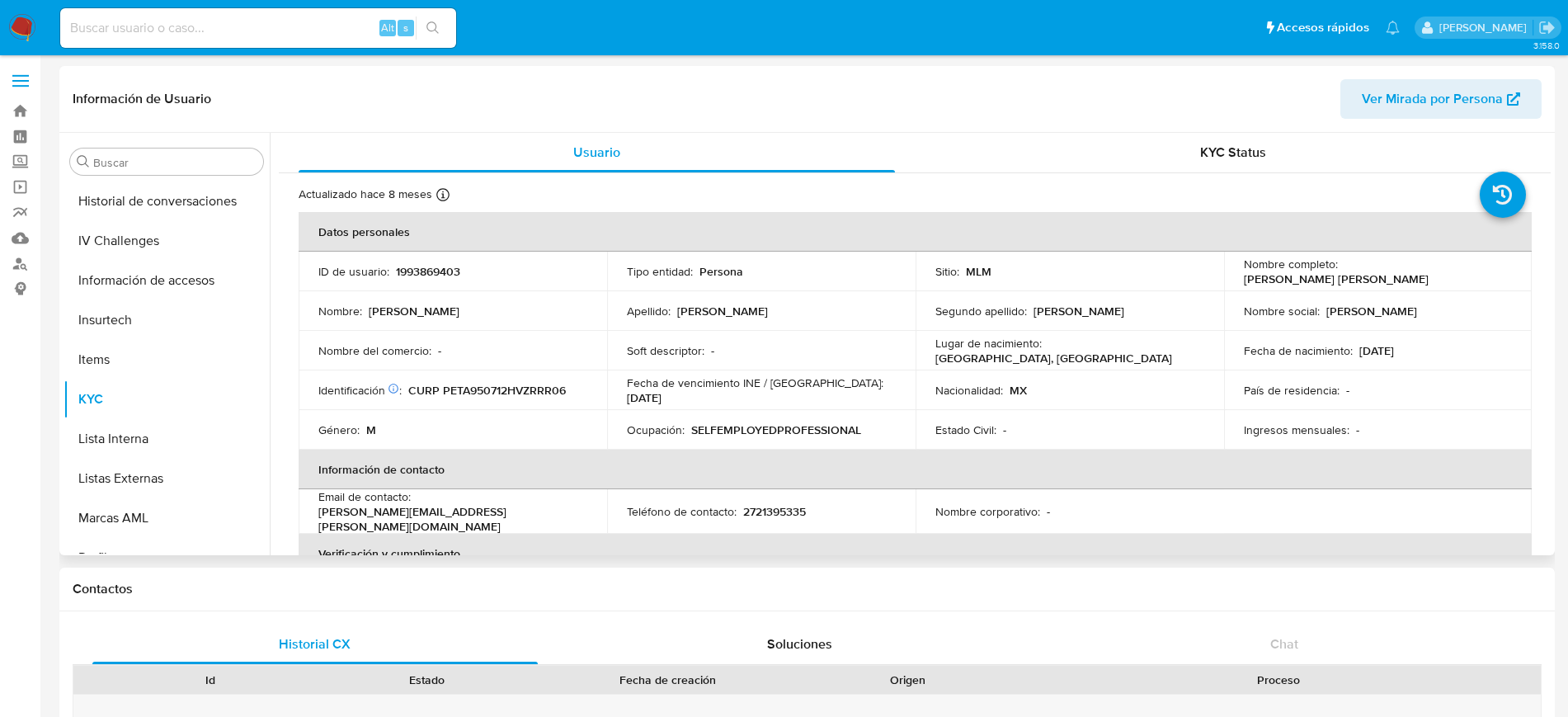
click at [423, 279] on p "1993869403" at bounding box center [428, 271] width 65 height 15
copy p "1993869403"
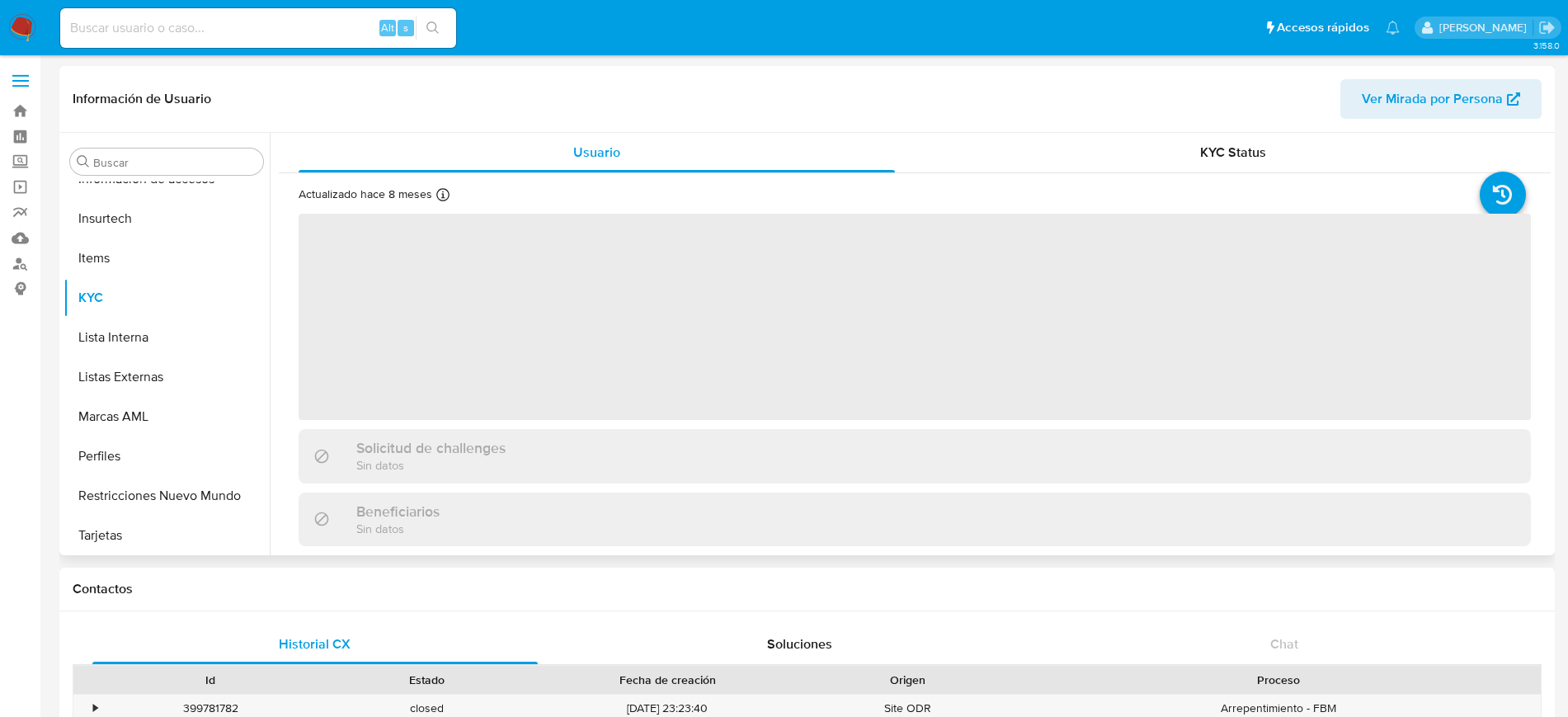
scroll to position [697, 0]
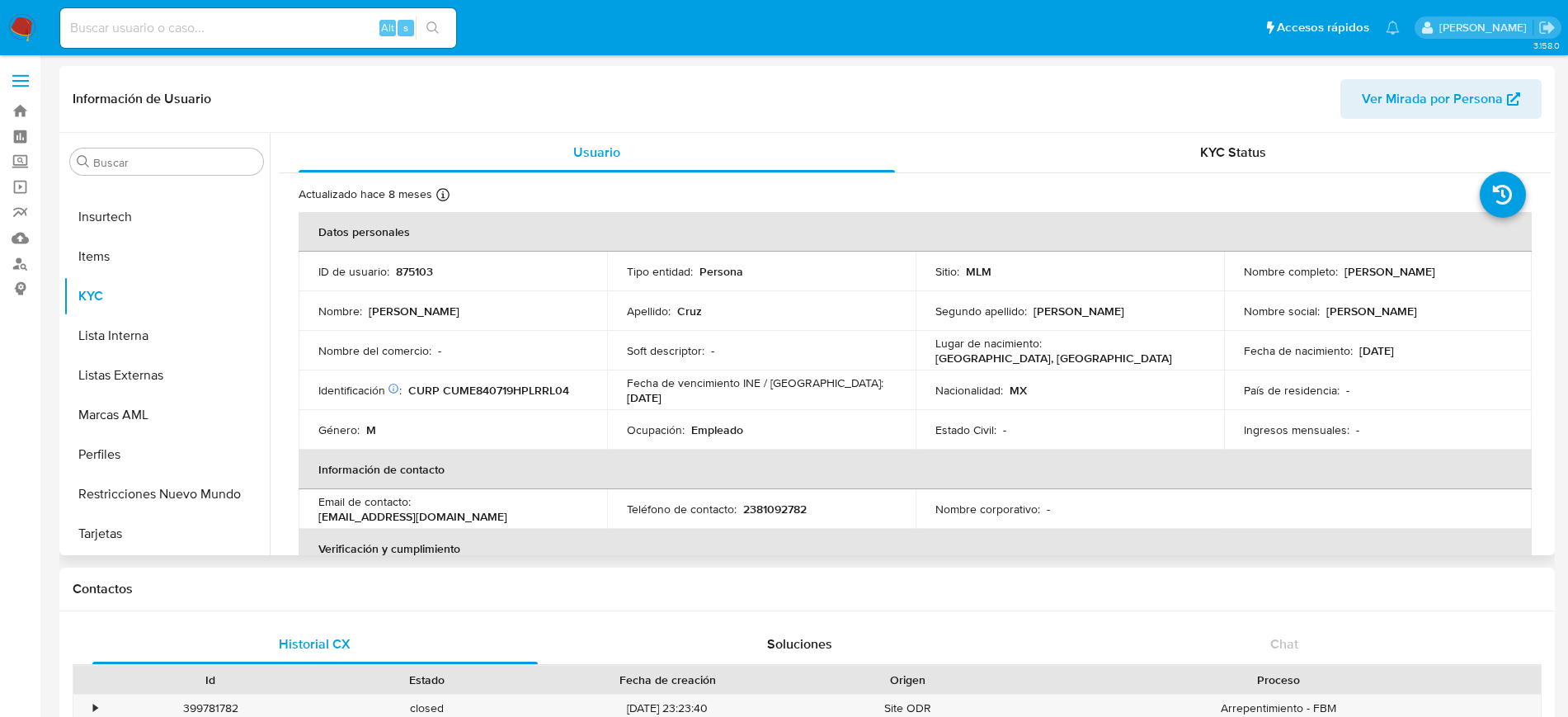
select select "10"
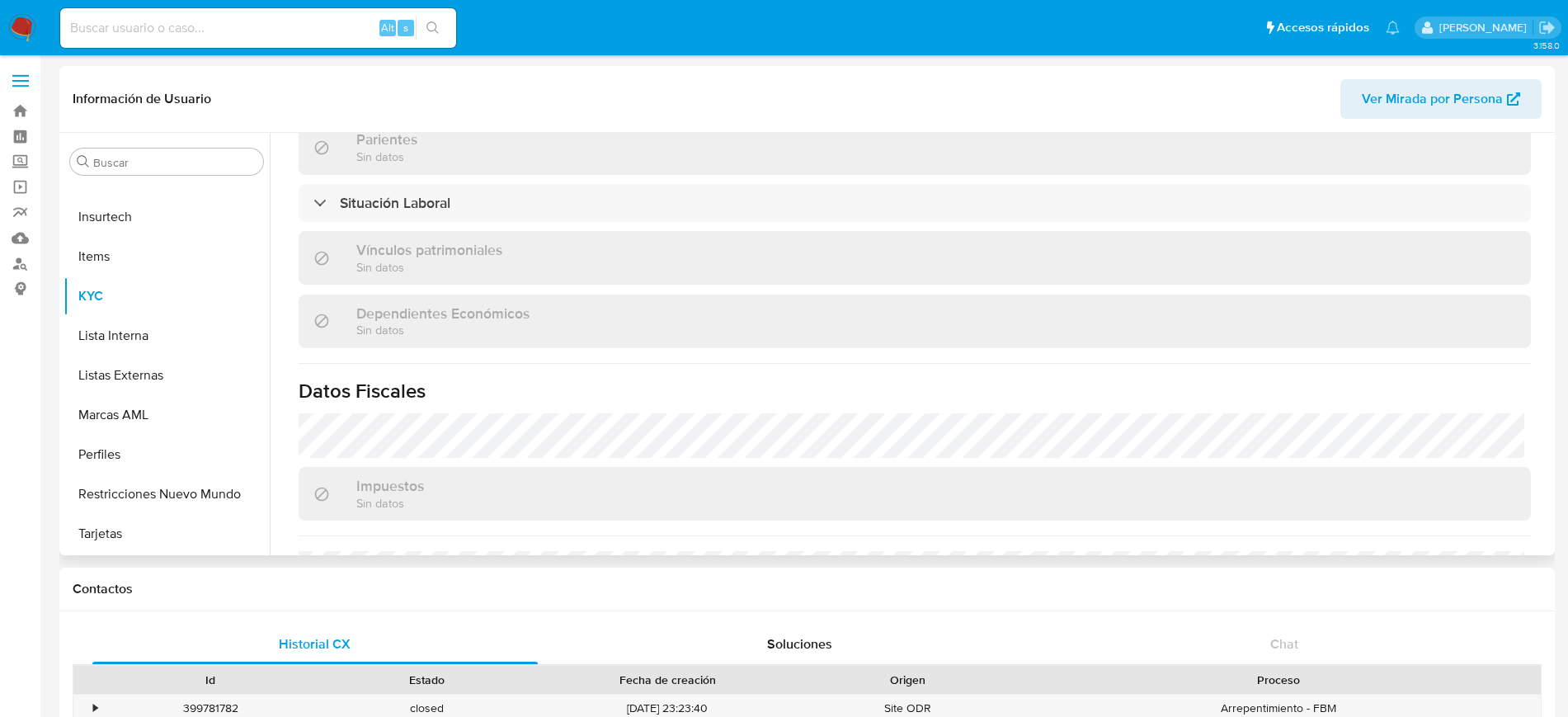
scroll to position [1021, 0]
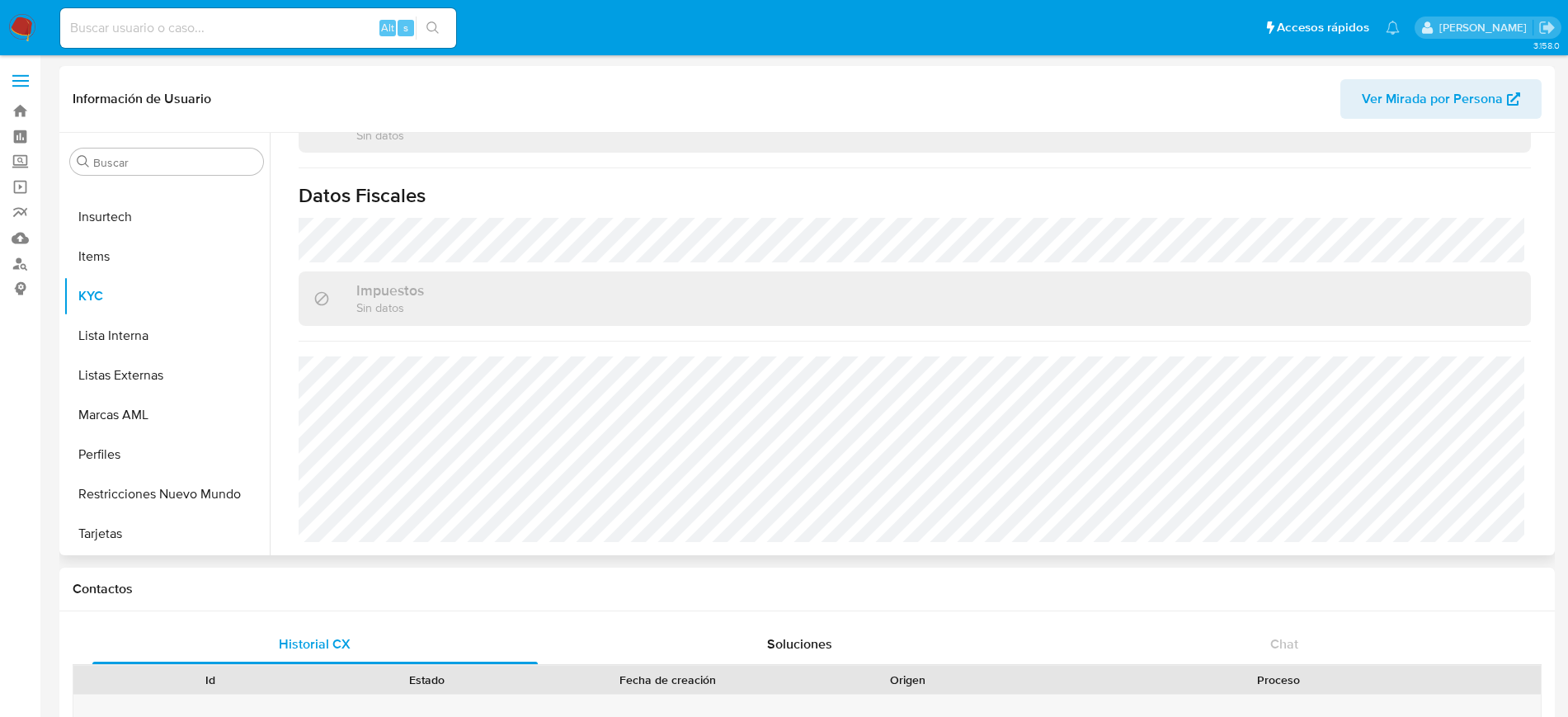
scroll to position [1021, 0]
select select "10"
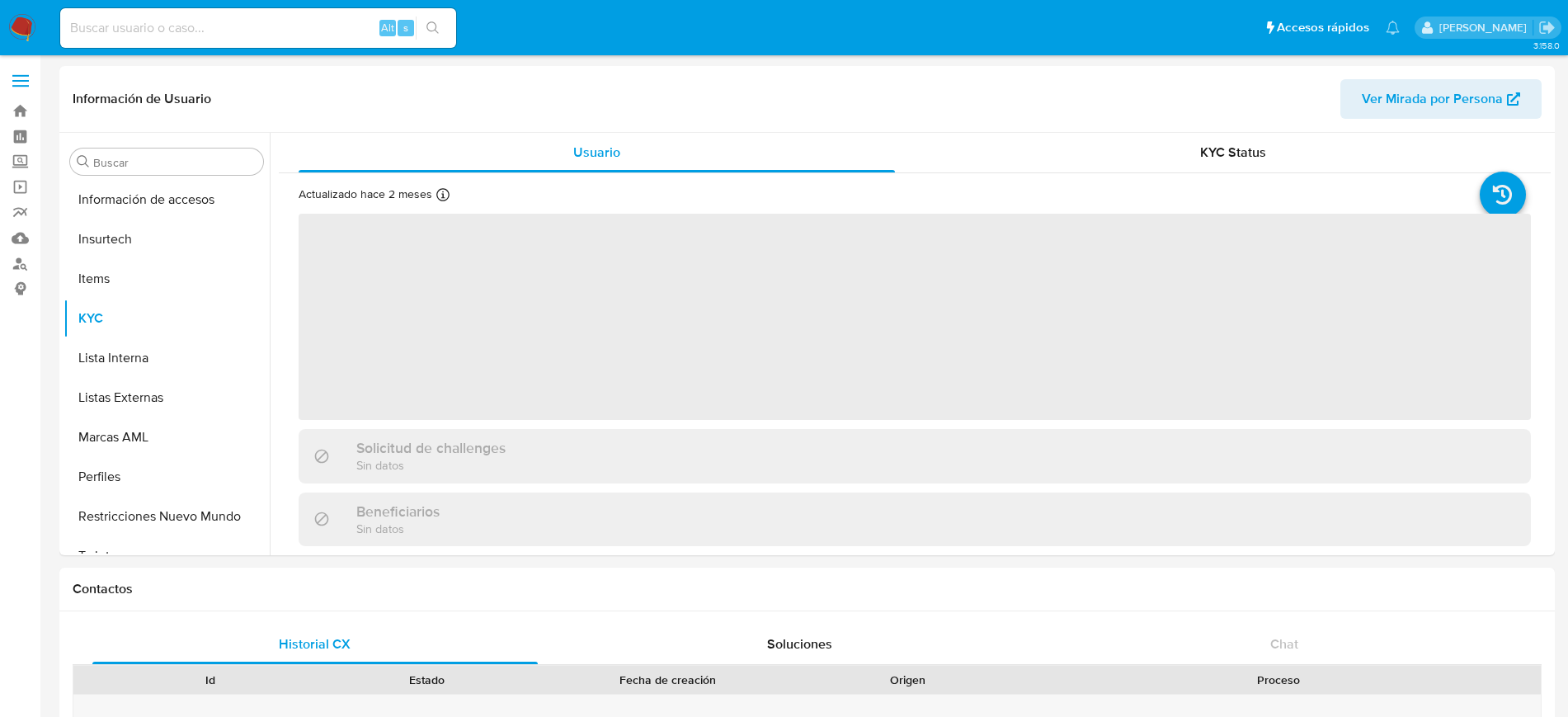
scroll to position [697, 0]
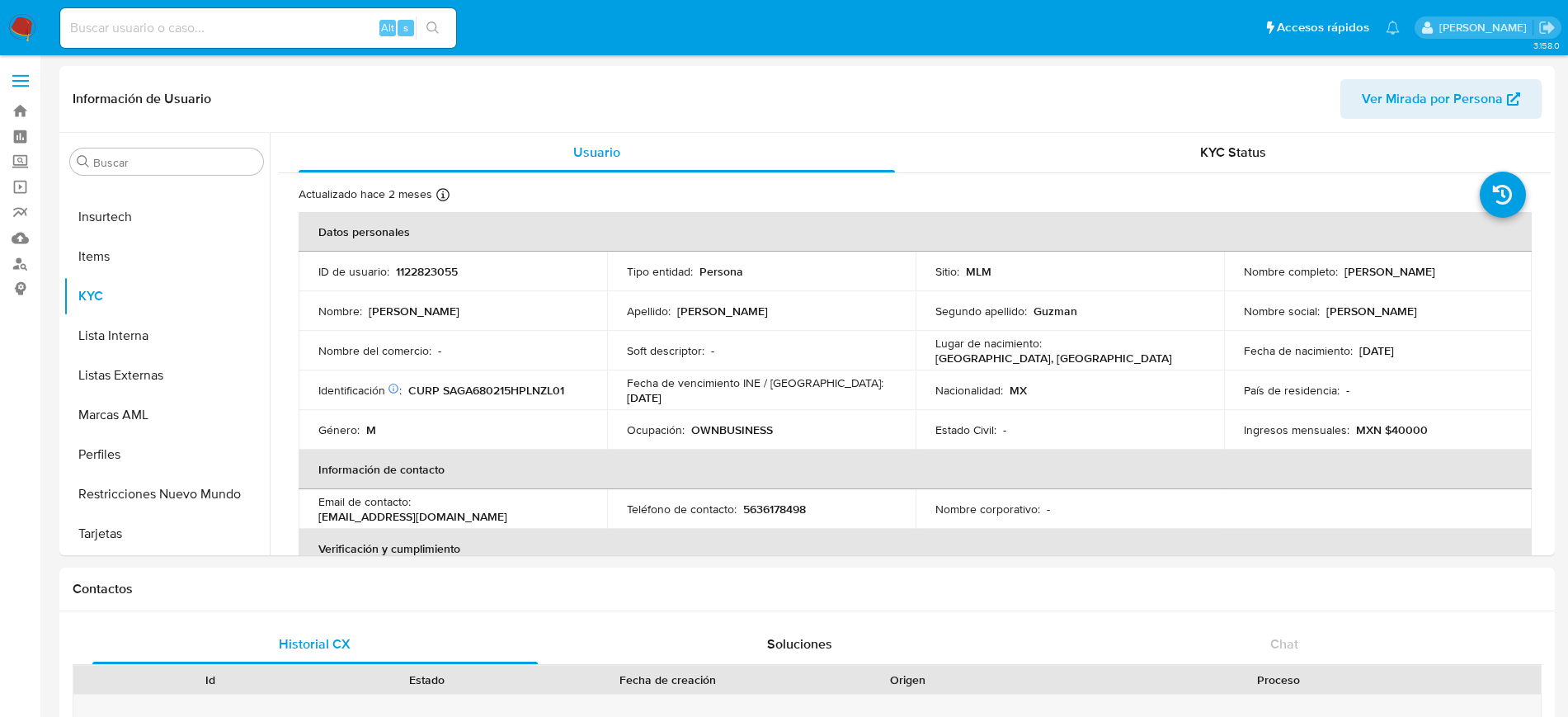
select select "10"
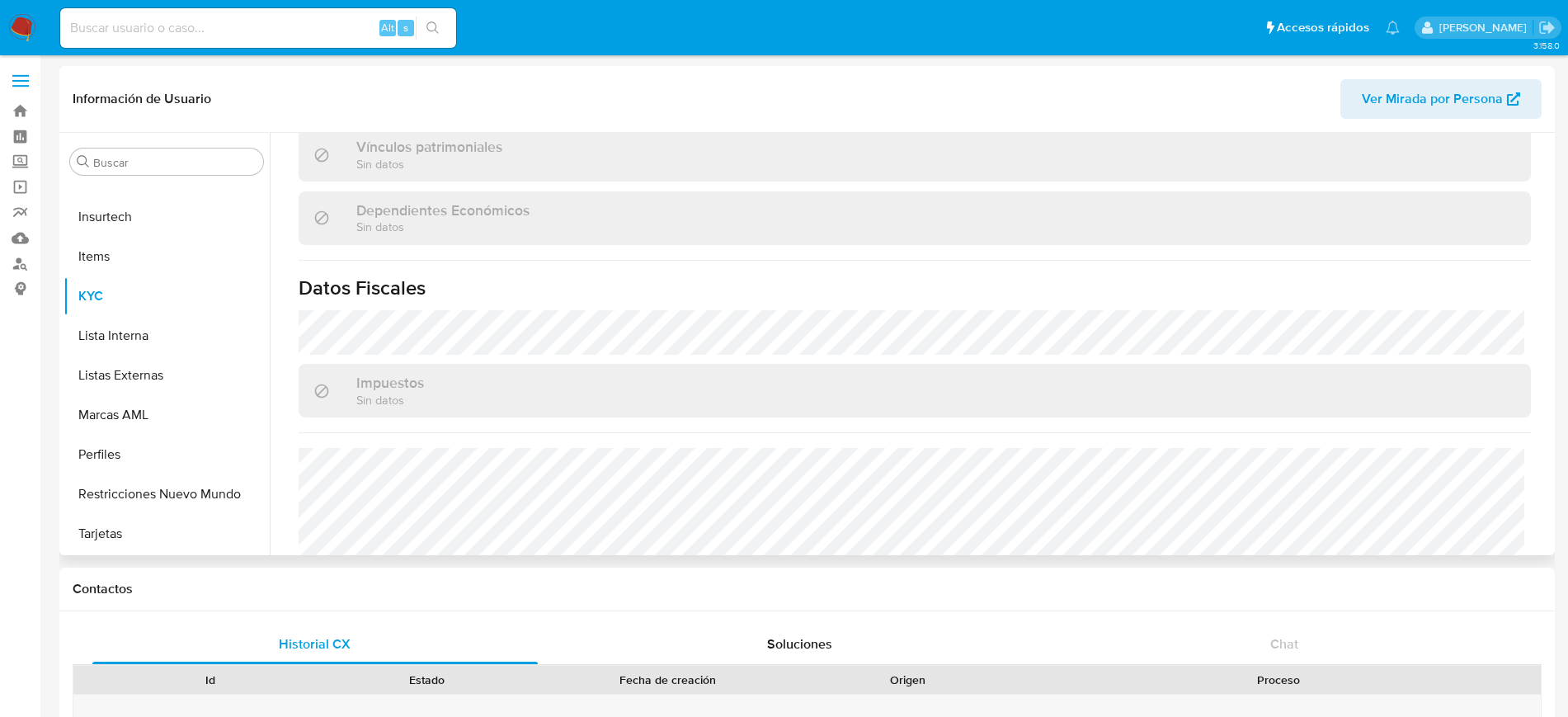
scroll to position [1021, 0]
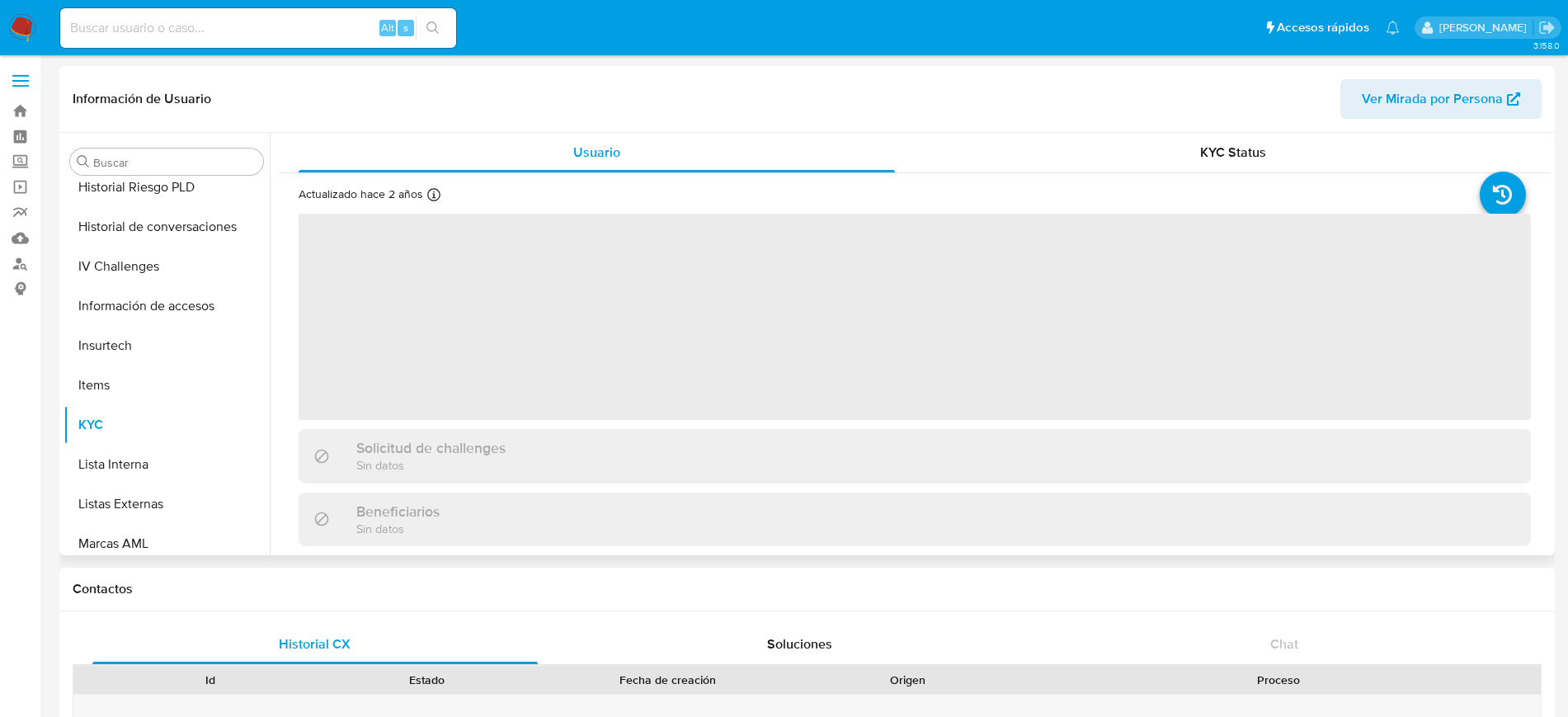
scroll to position [697, 0]
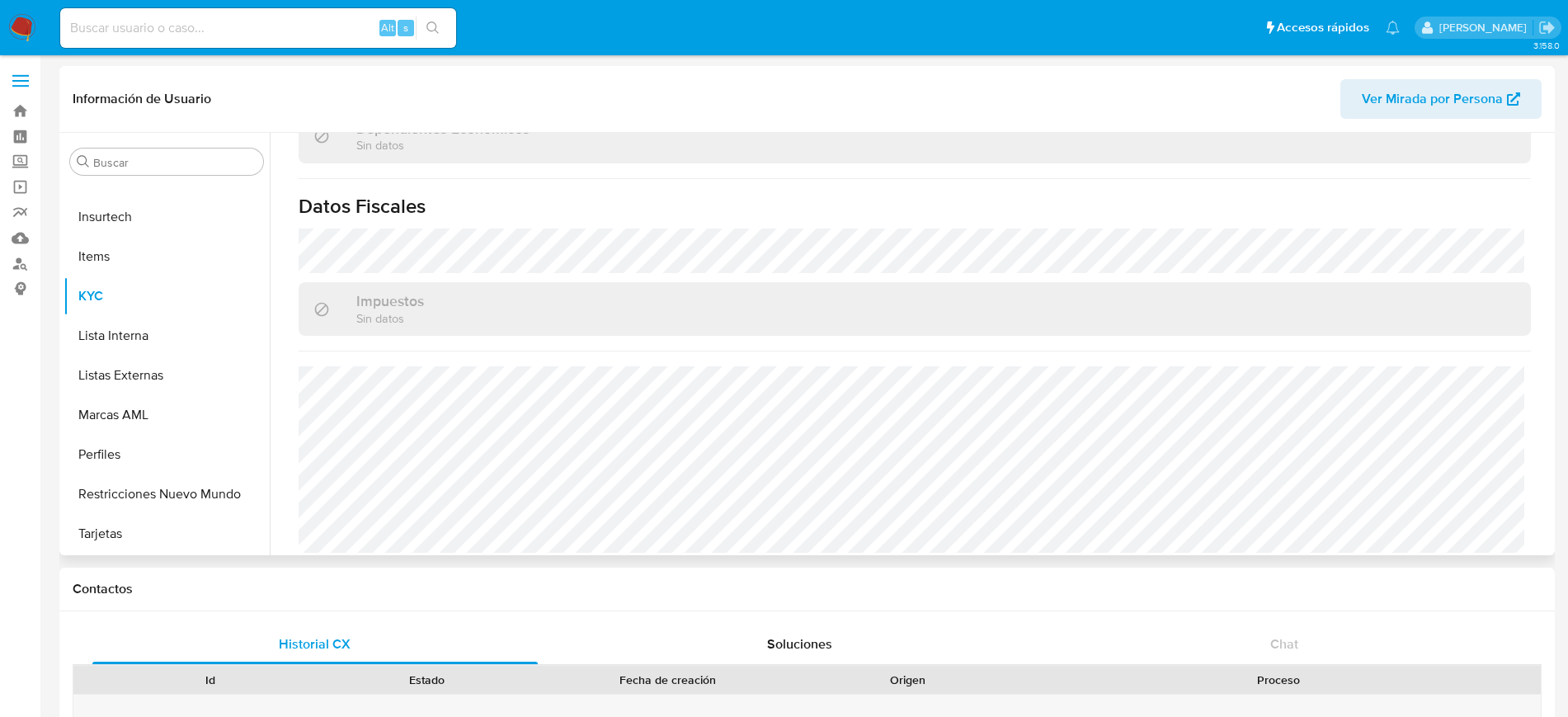
select select "10"
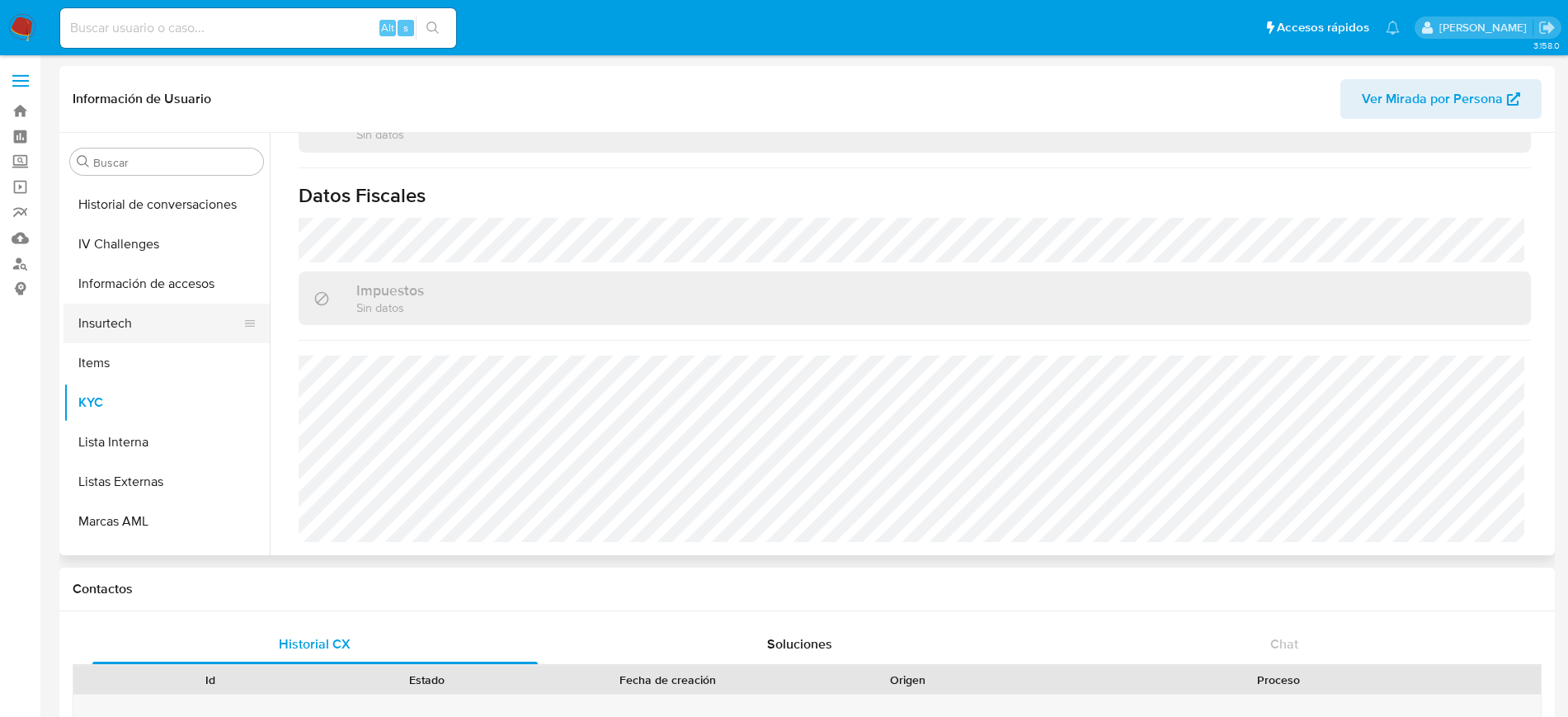
scroll to position [491, 0]
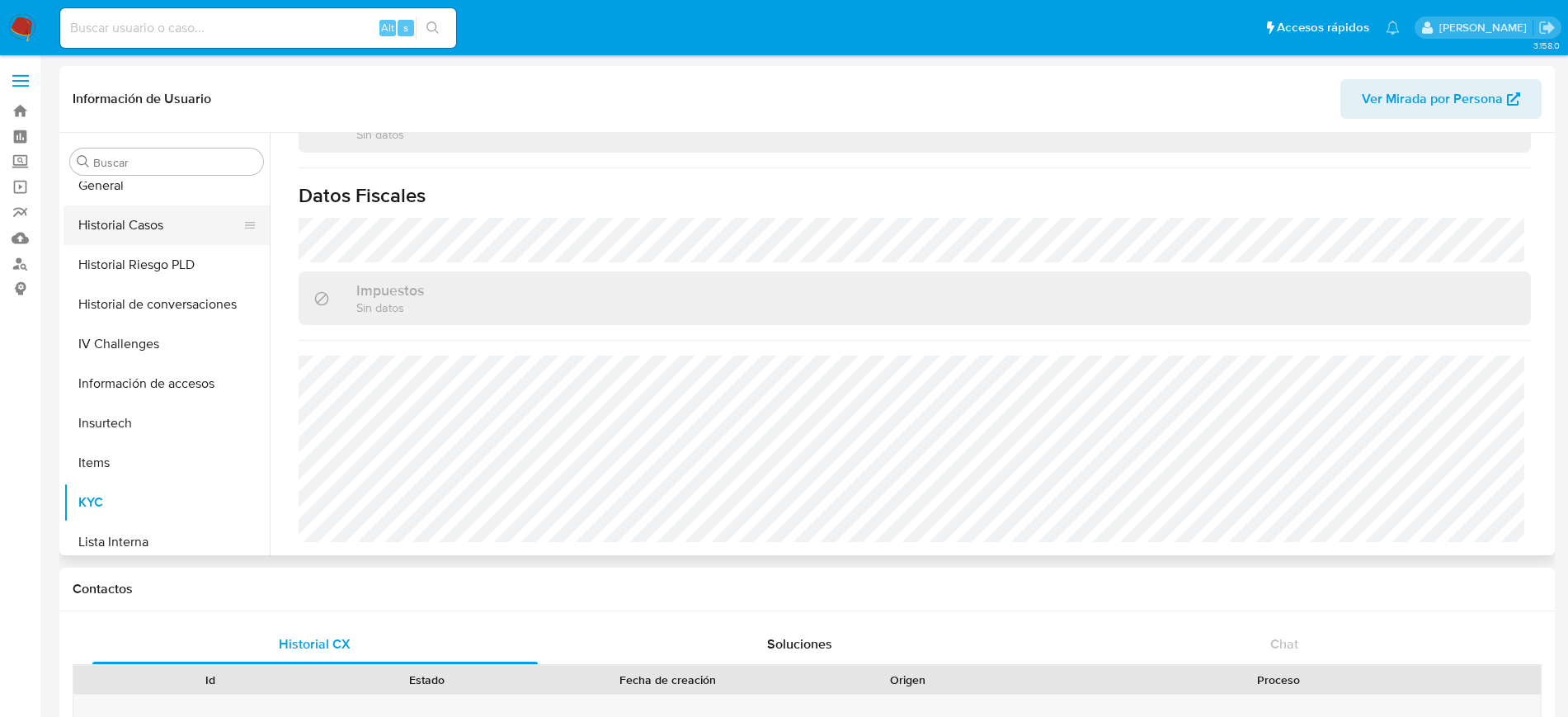
click at [136, 222] on button "Historial Casos" at bounding box center [160, 225] width 193 height 39
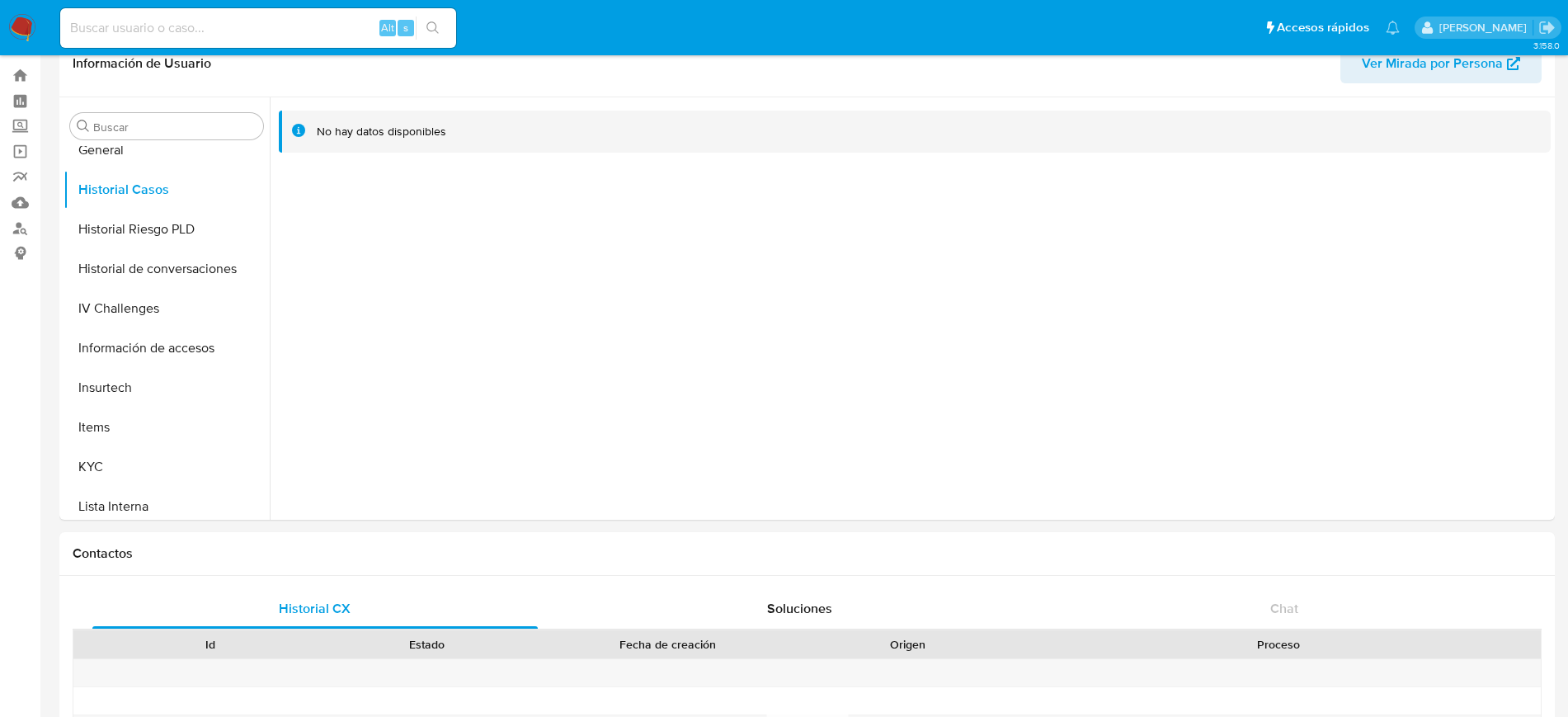
scroll to position [0, 0]
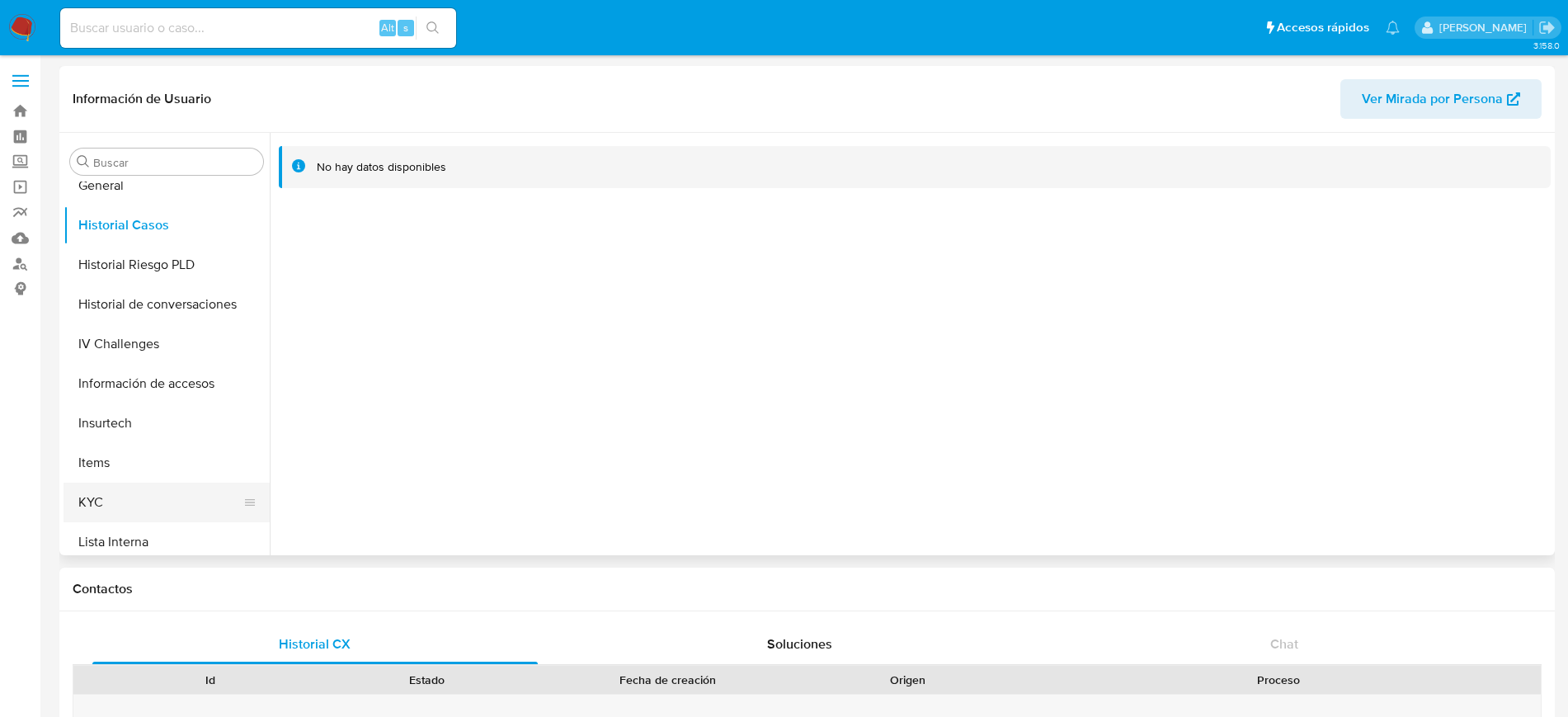
click at [76, 495] on button "KYC" at bounding box center [160, 502] width 193 height 39
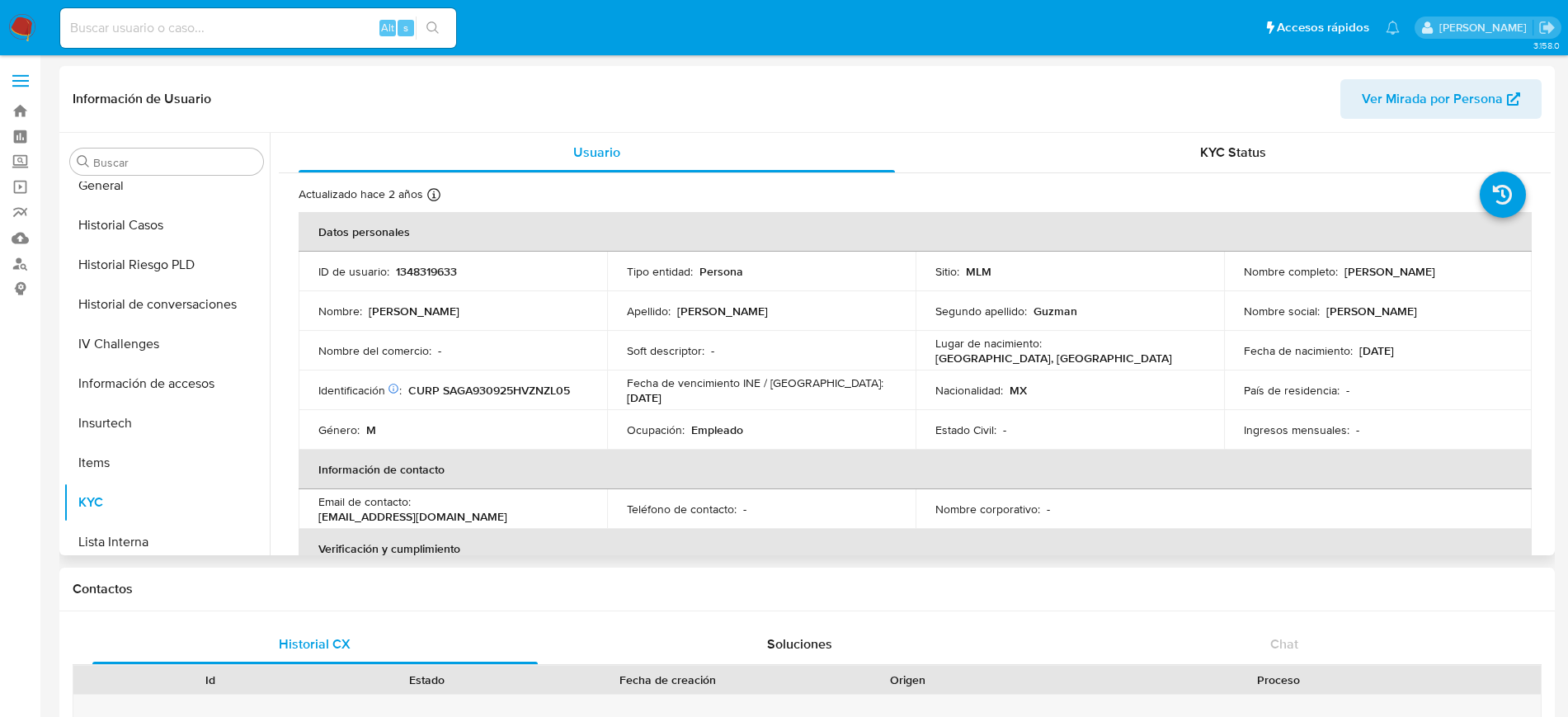
click at [429, 269] on p "1348319633" at bounding box center [426, 271] width 61 height 15
copy p "1348319633"
click at [782, 390] on p "Fecha de vencimiento INE / [GEOGRAPHIC_DATA] :" at bounding box center [755, 382] width 256 height 15
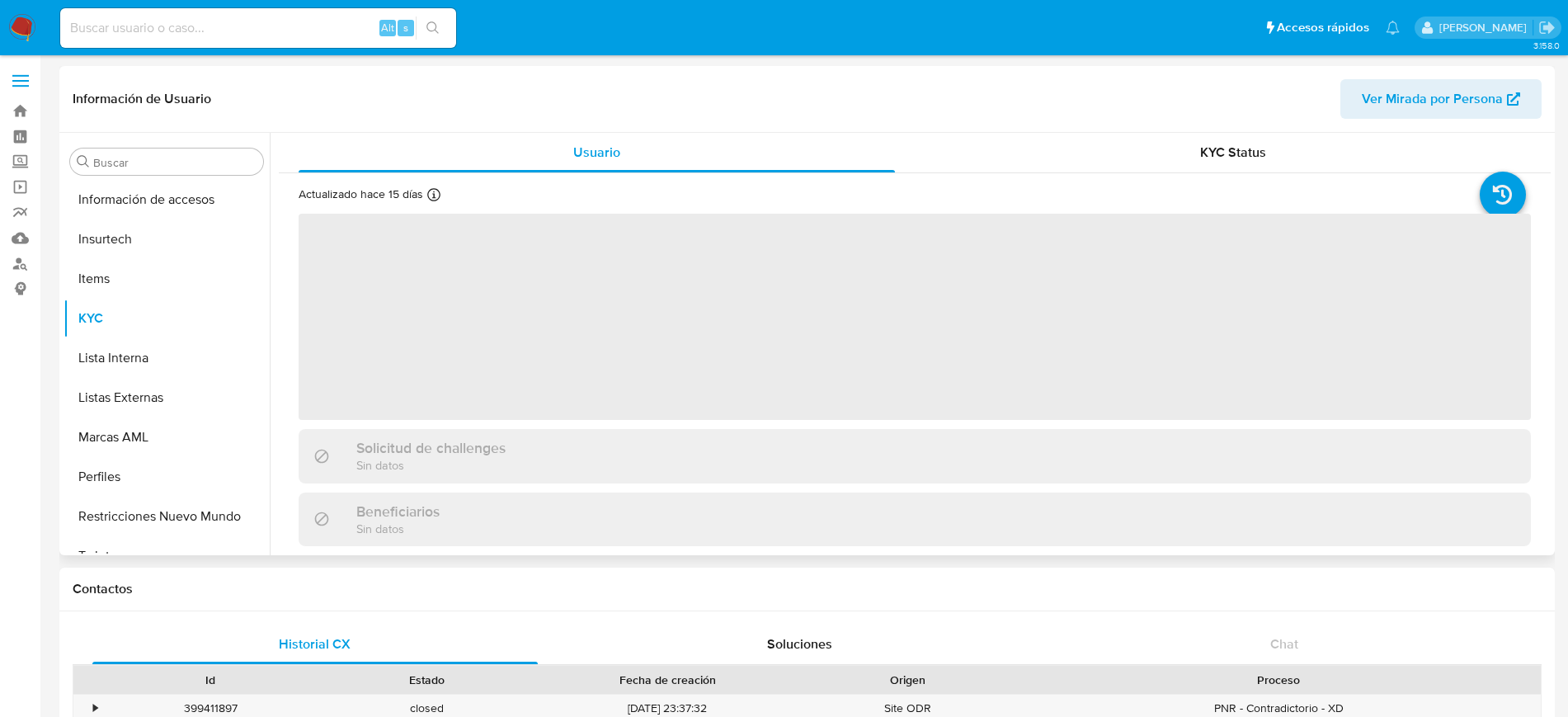
scroll to position [697, 0]
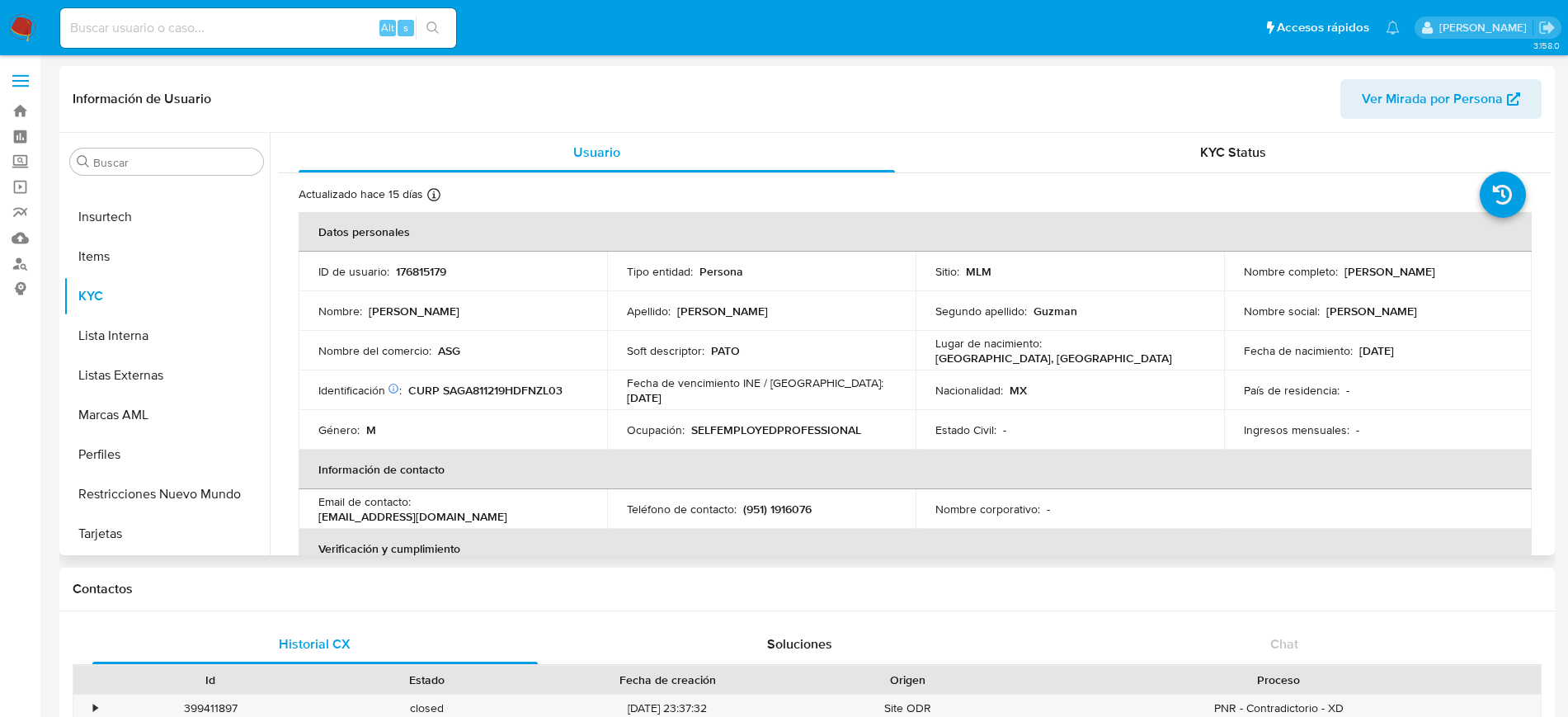
select select "10"
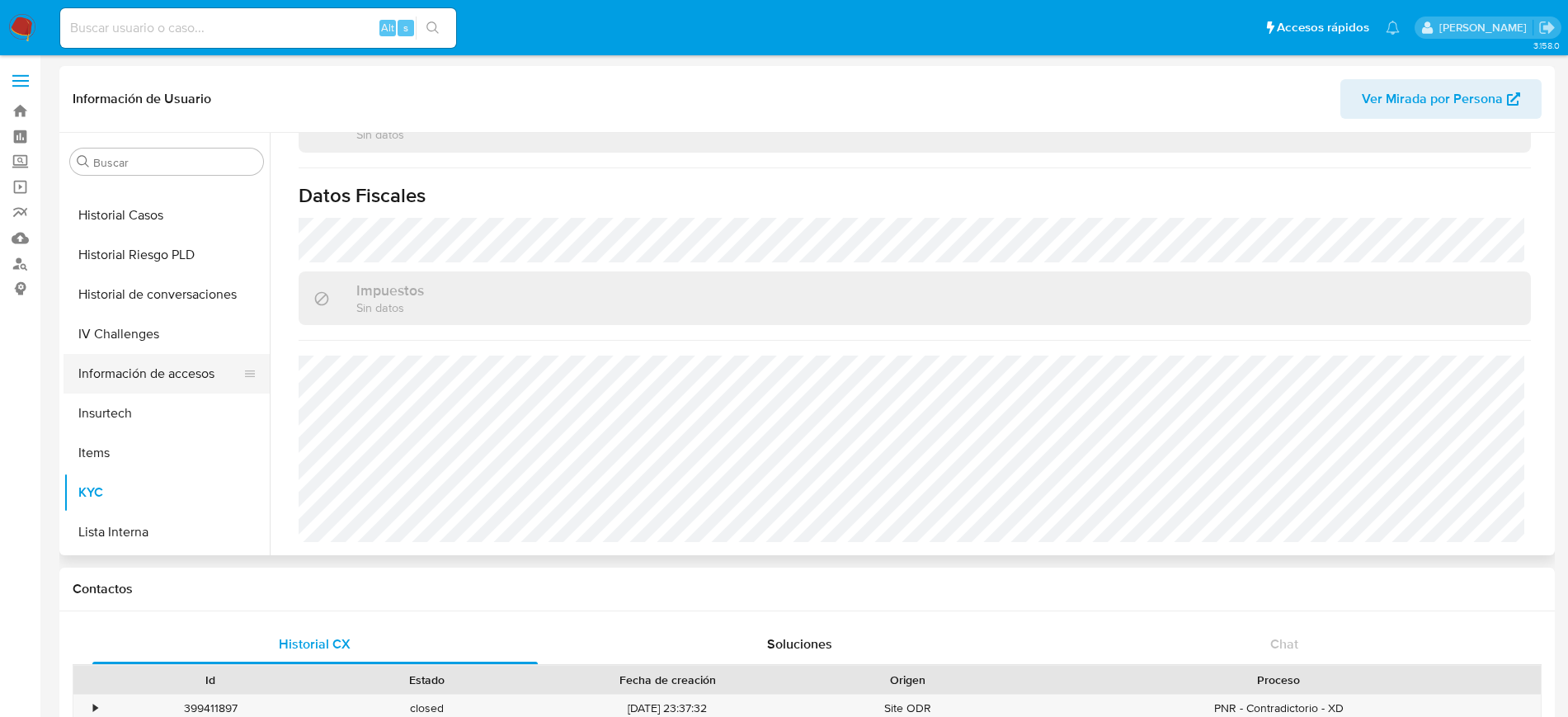
scroll to position [491, 0]
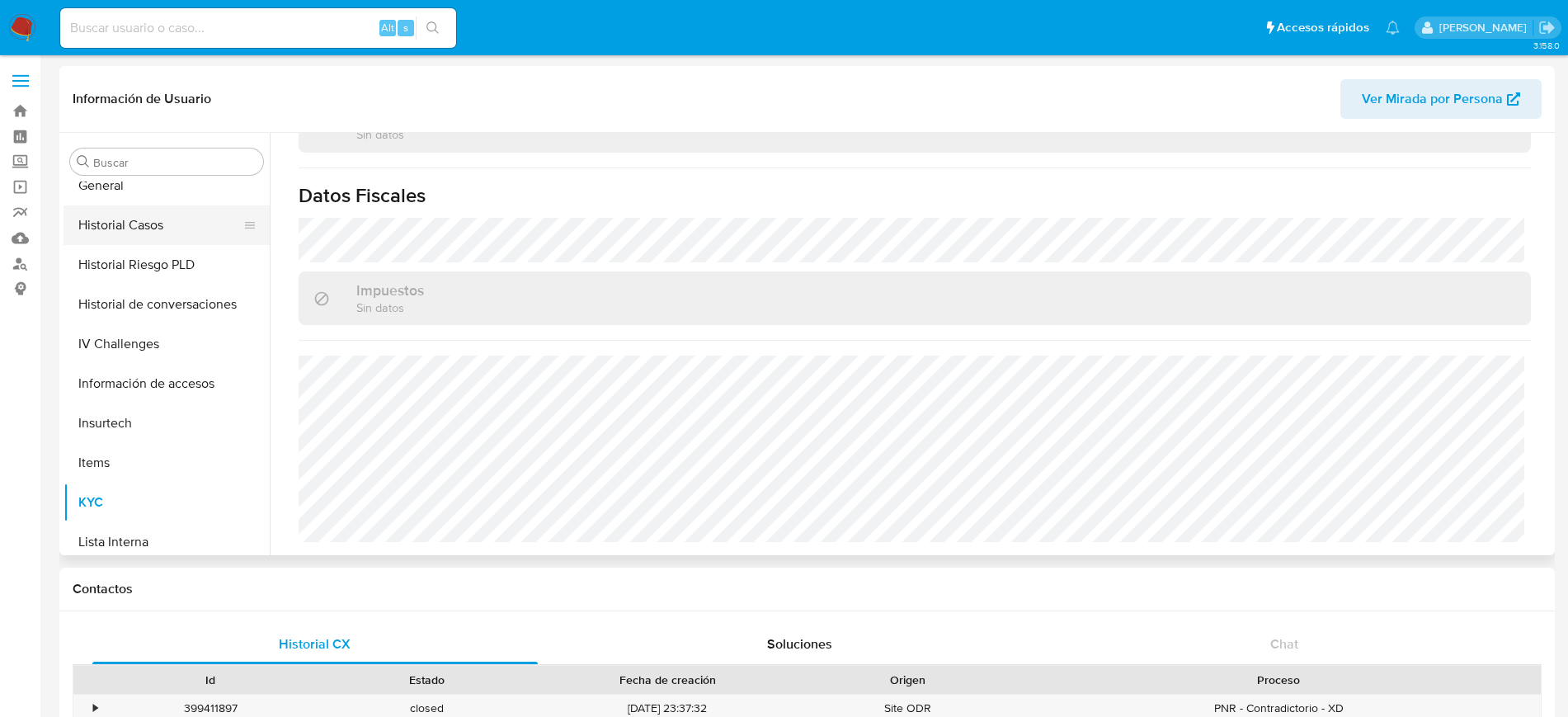
click at [167, 225] on button "Historial Casos" at bounding box center [160, 225] width 193 height 39
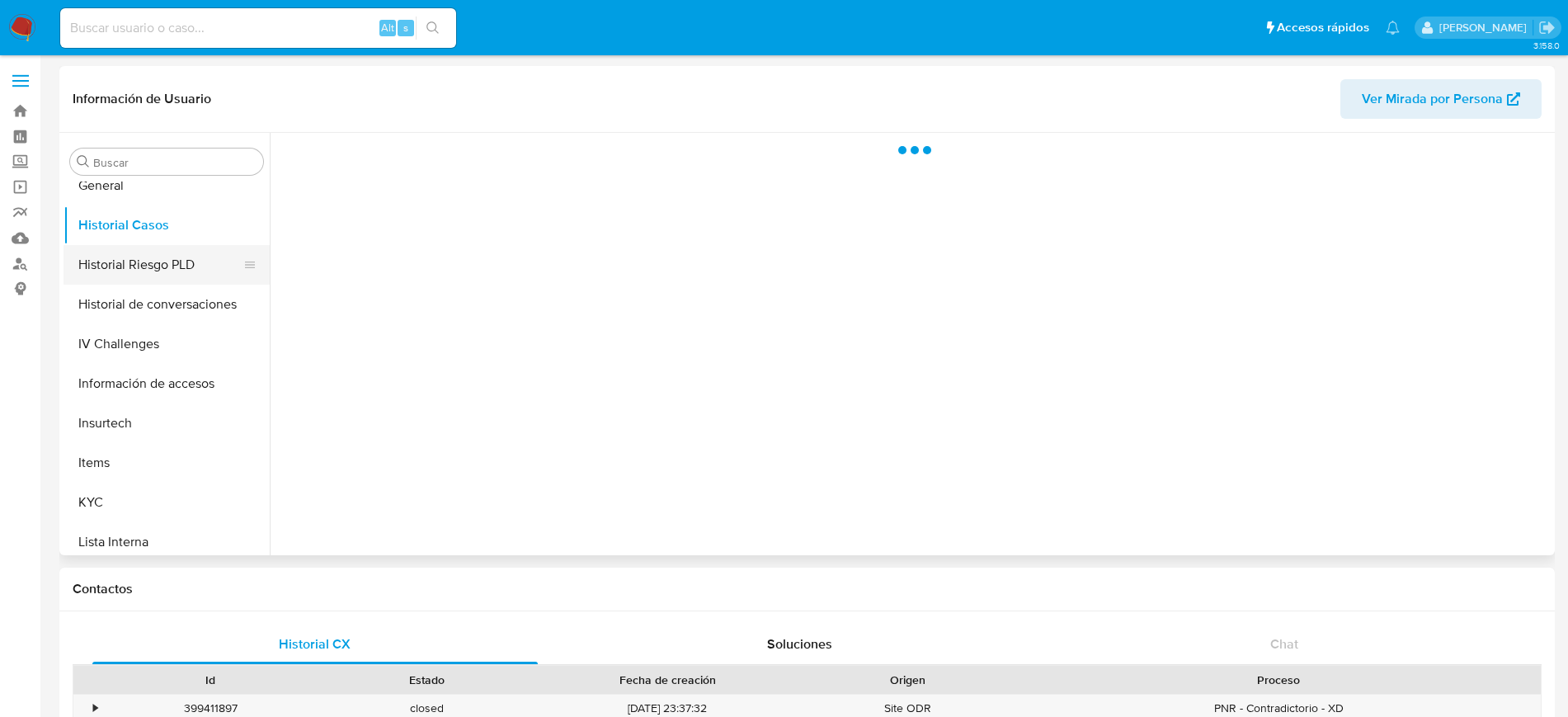
scroll to position [0, 0]
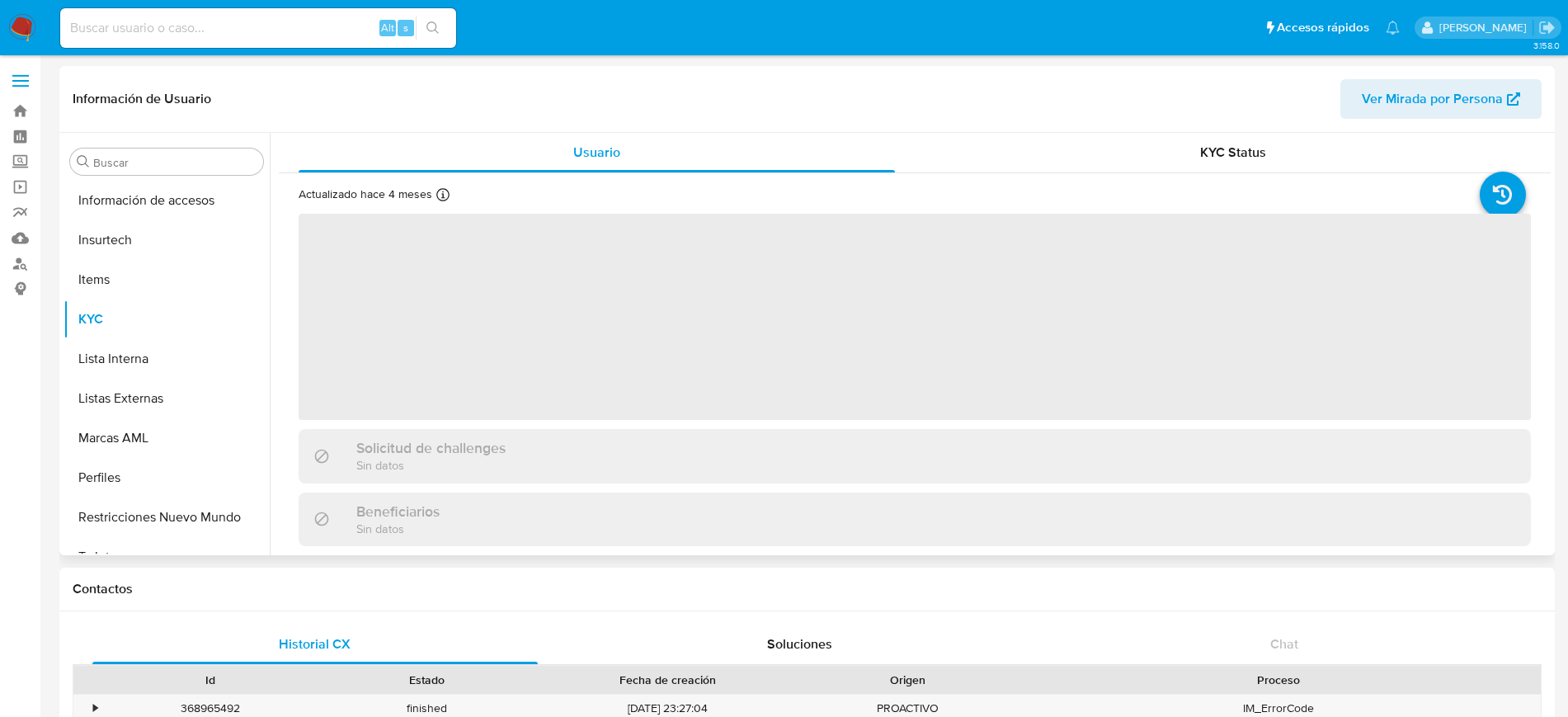
scroll to position [697, 0]
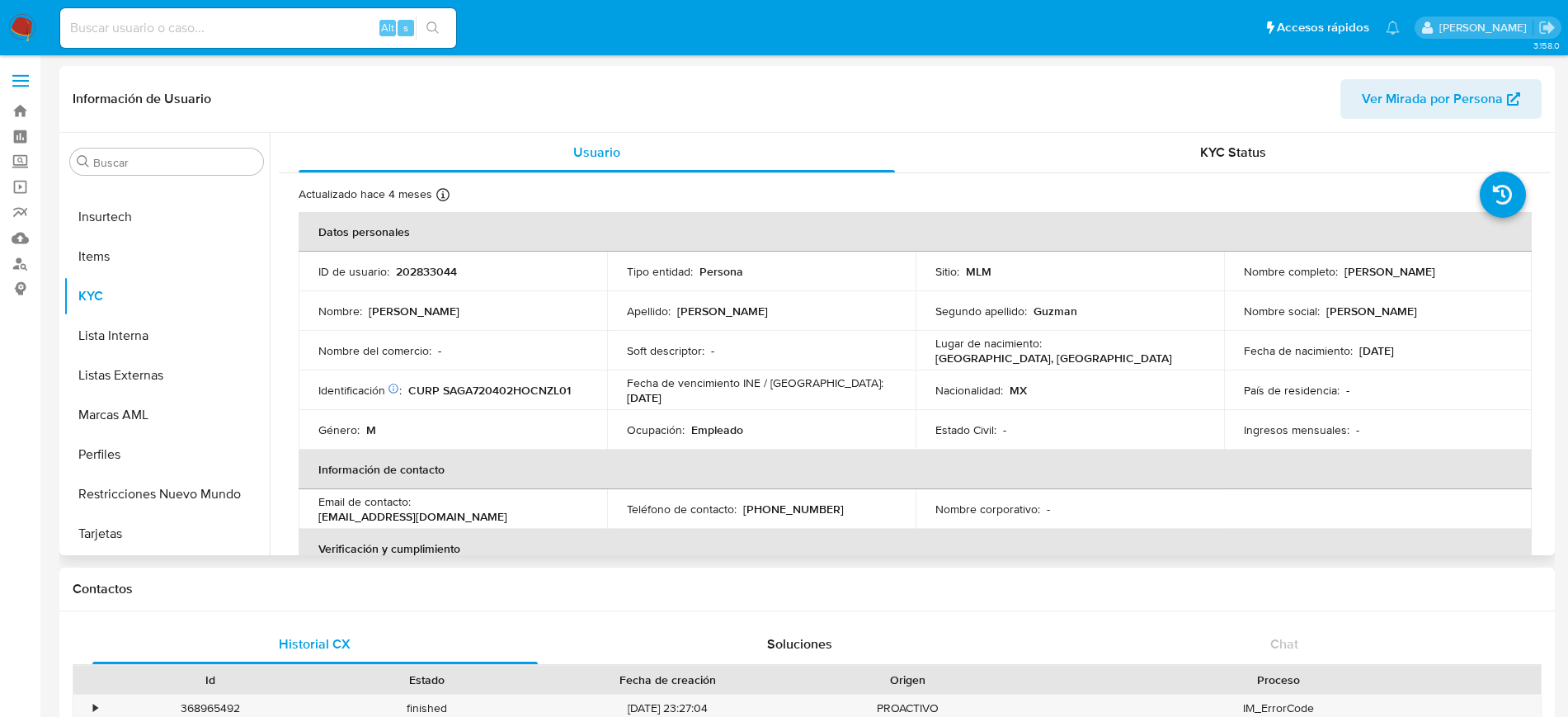
select select "10"
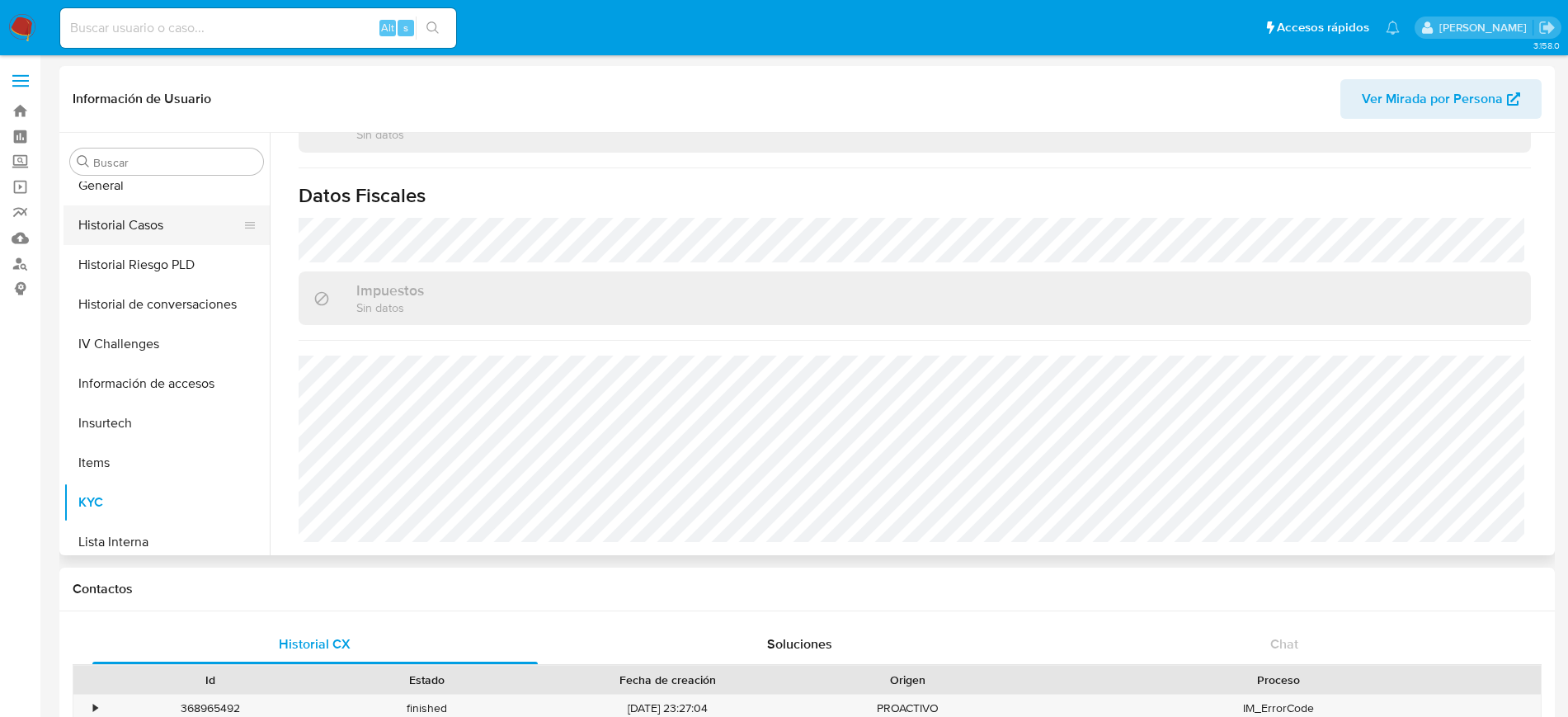
scroll to position [388, 0]
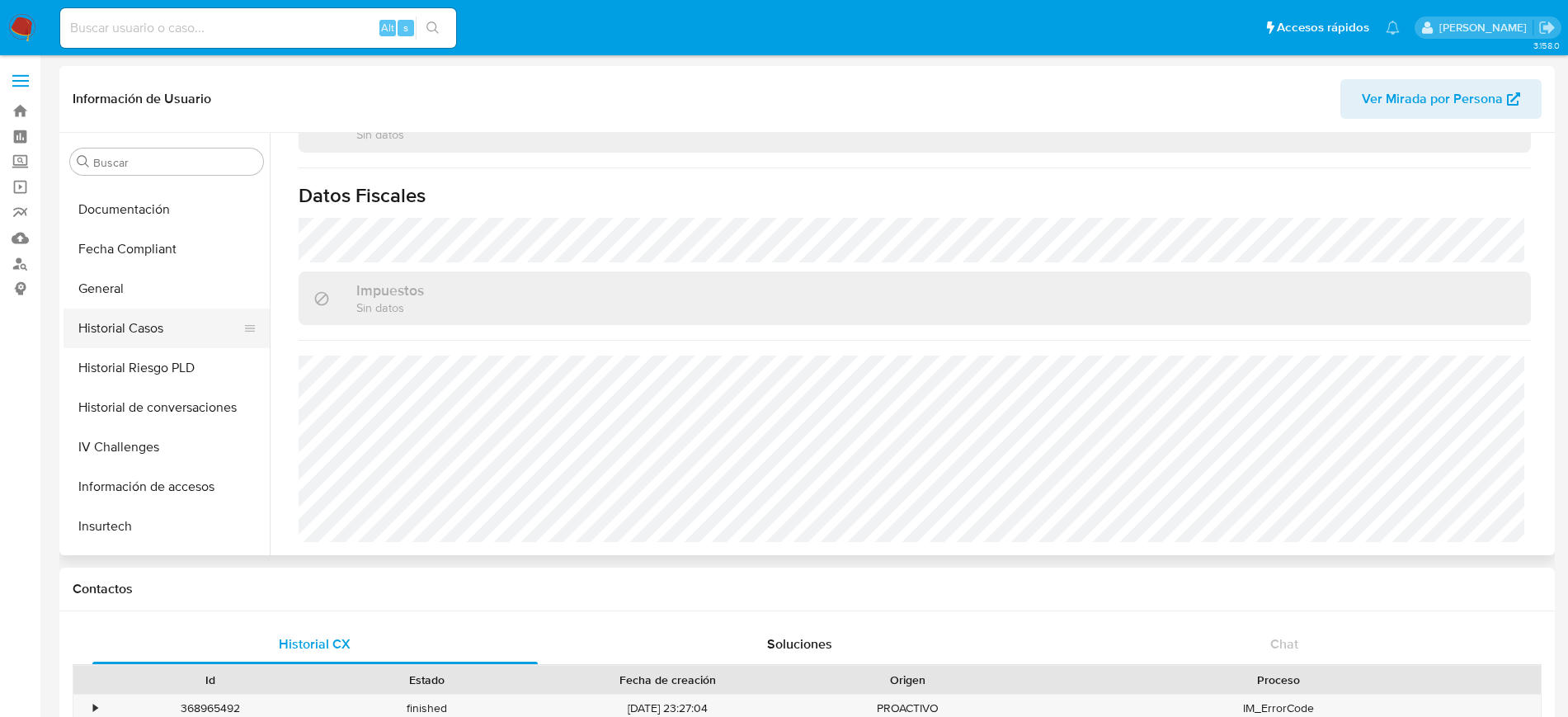
click at [145, 316] on button "Historial Casos" at bounding box center [160, 328] width 193 height 39
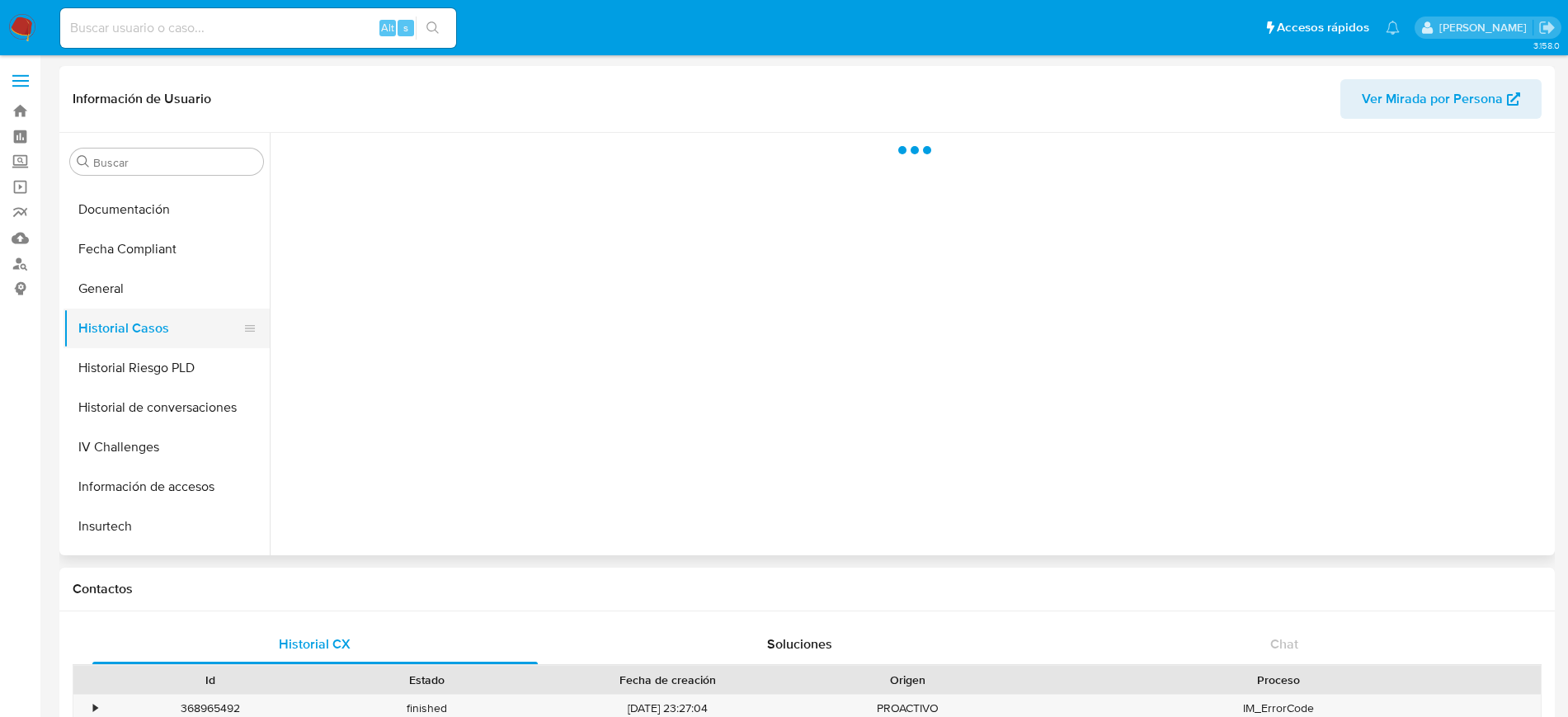
scroll to position [0, 0]
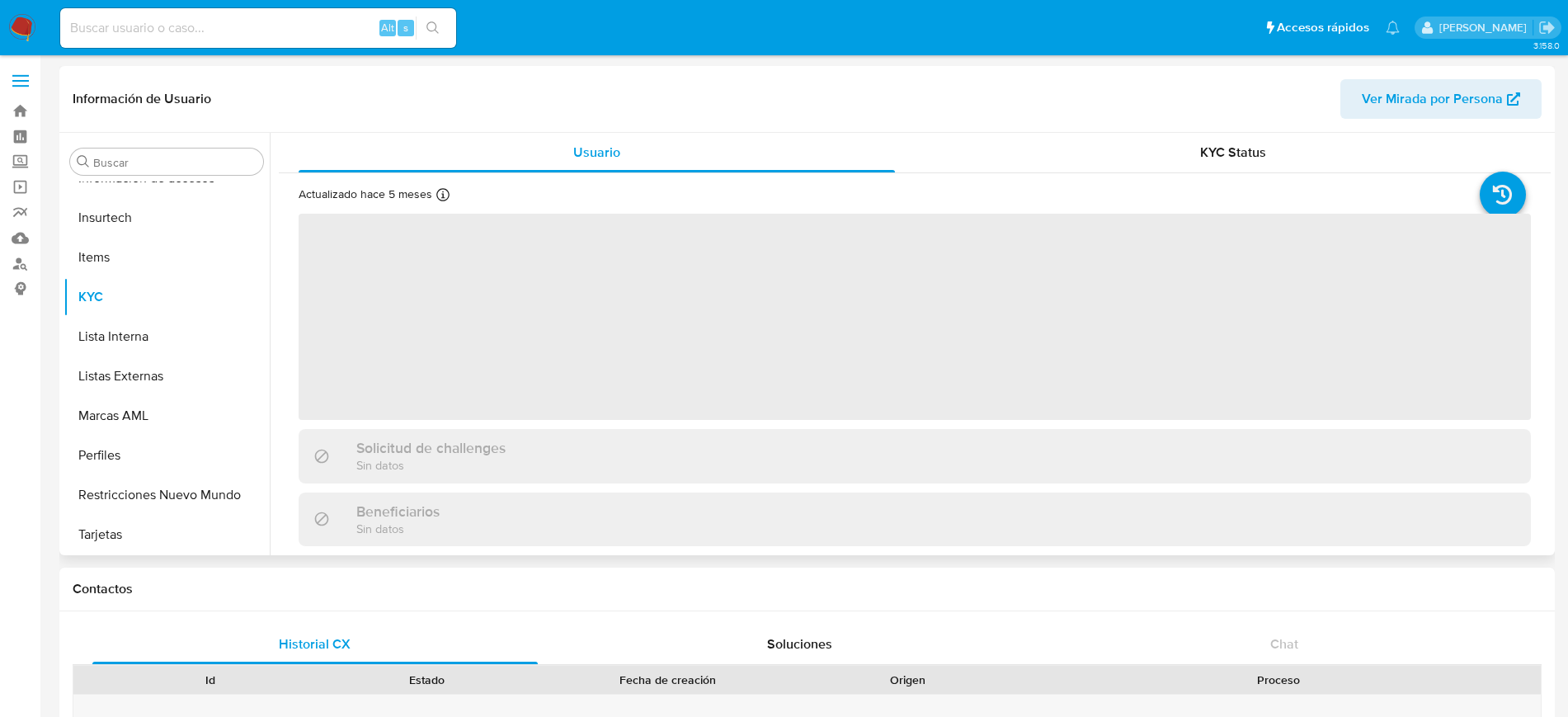
scroll to position [697, 0]
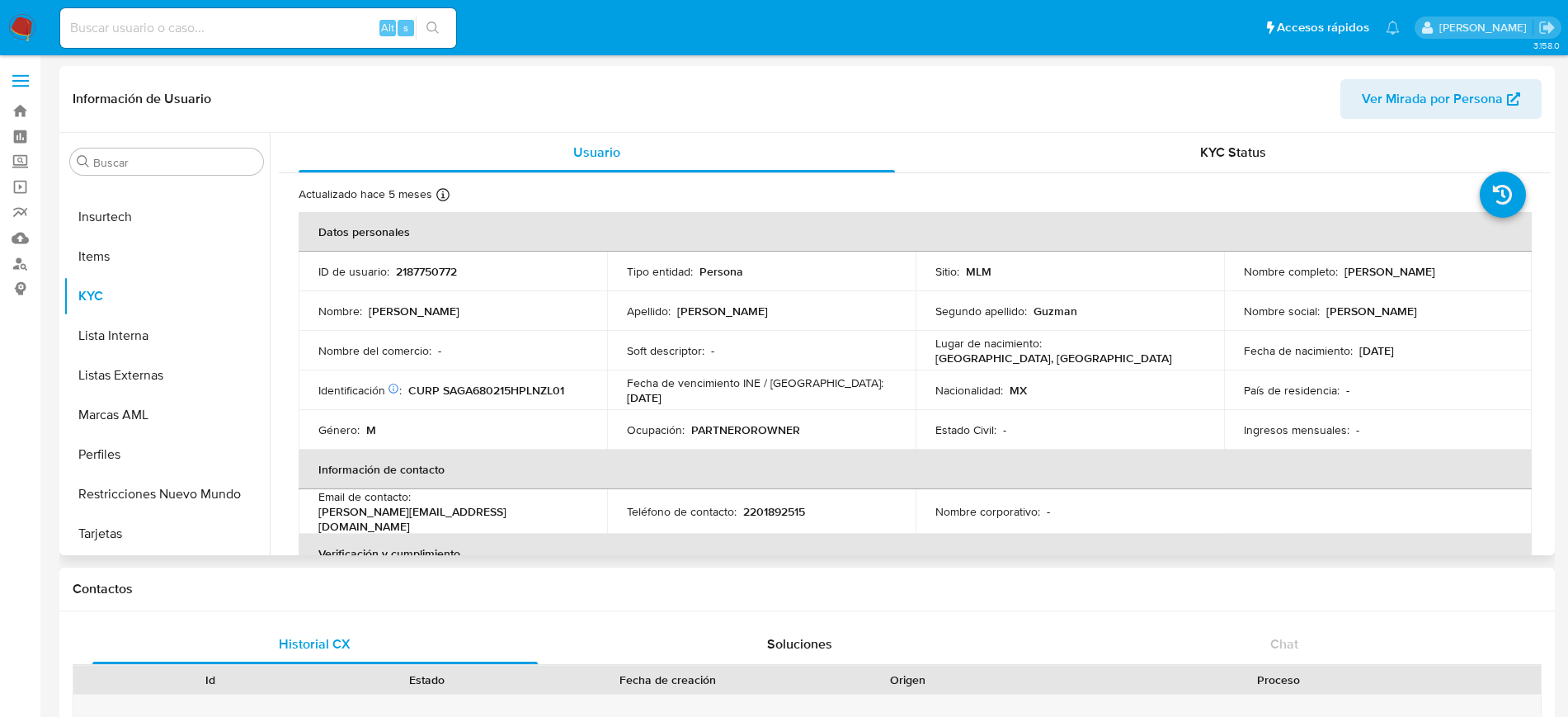
select select "10"
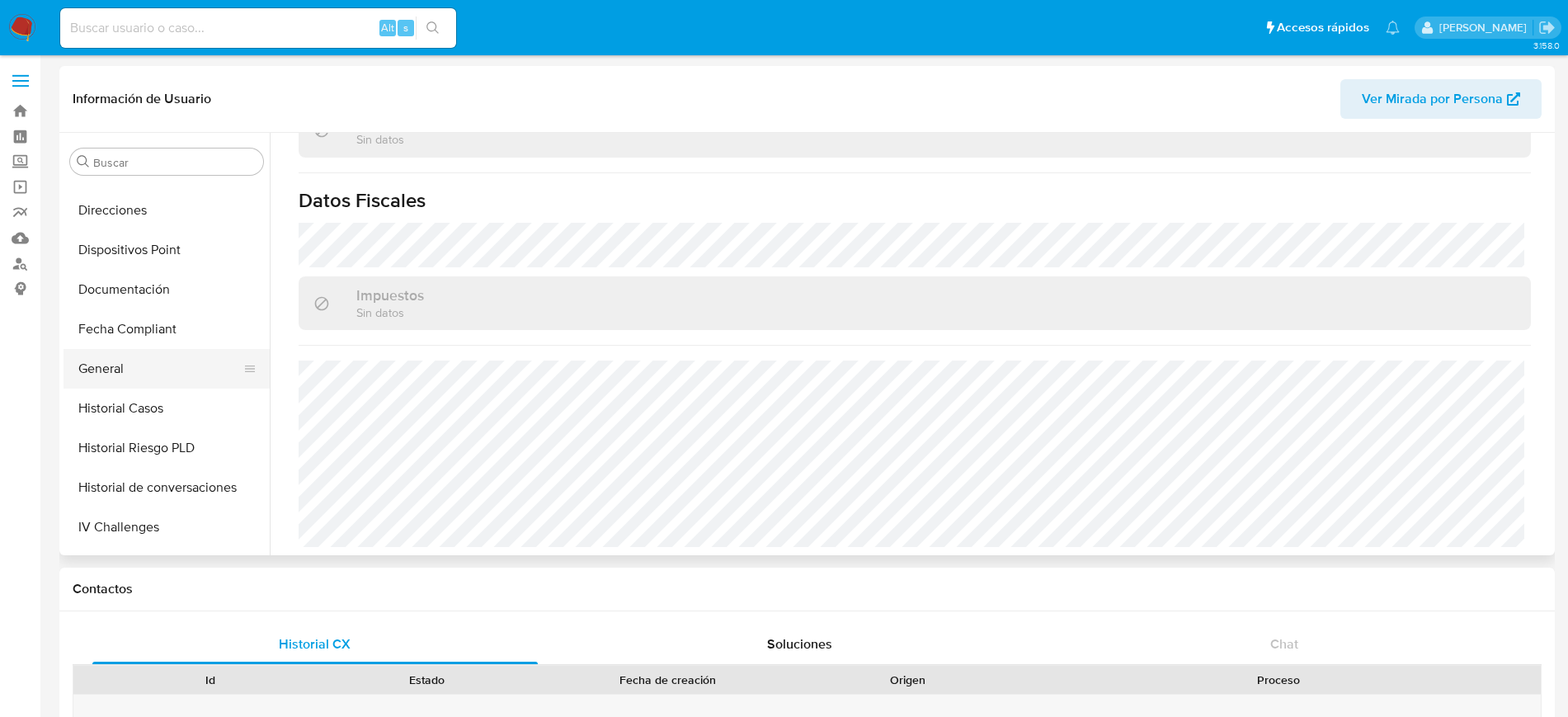
scroll to position [284, 0]
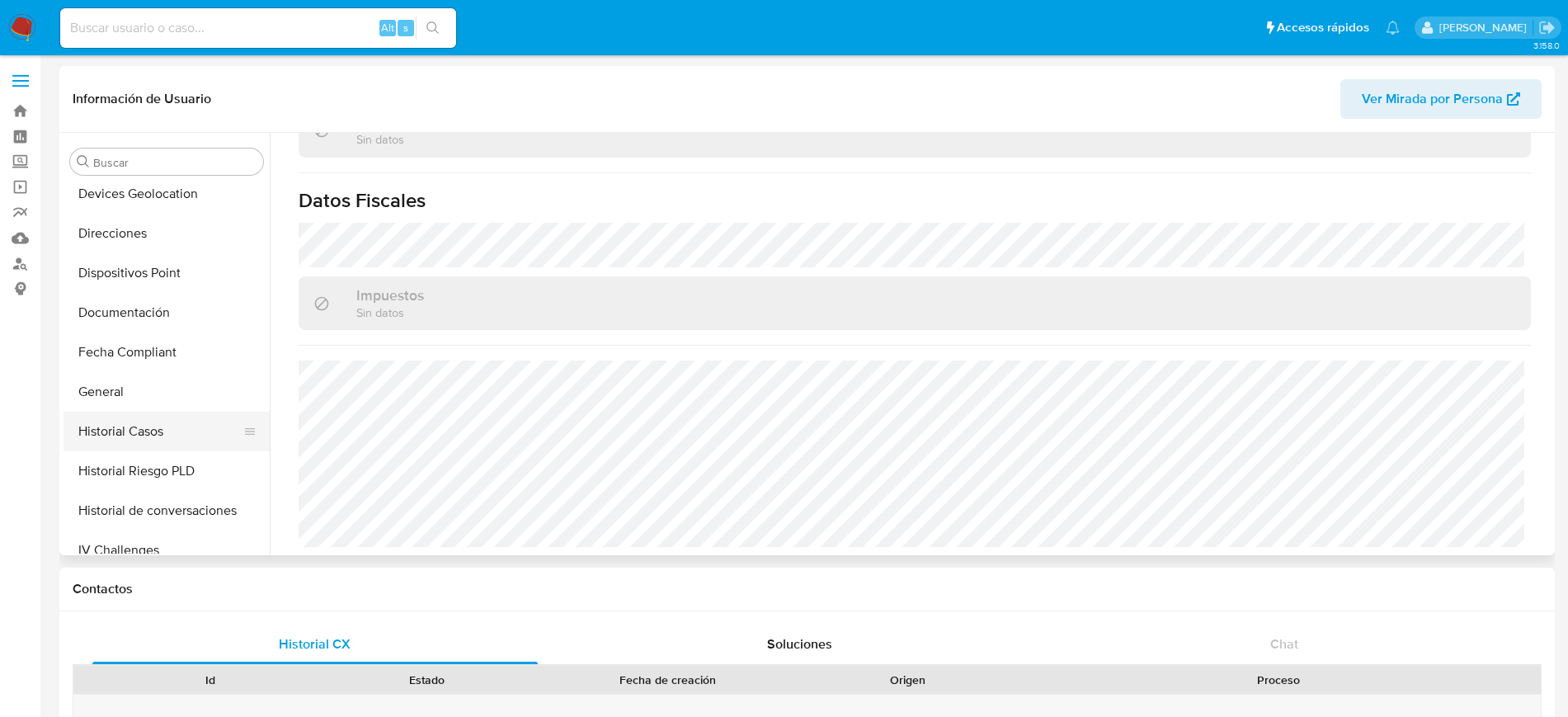
click at [160, 434] on button "Historial Casos" at bounding box center [160, 431] width 193 height 39
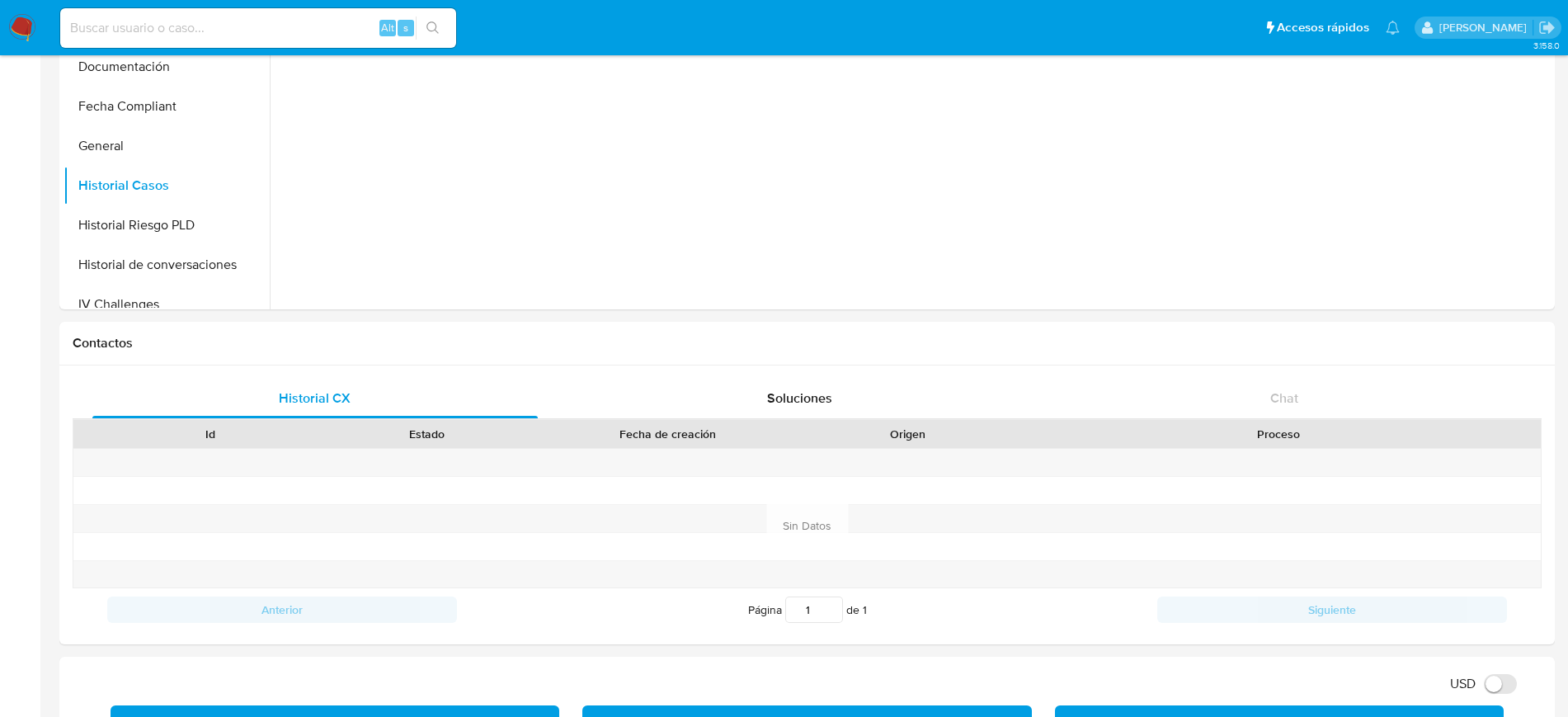
scroll to position [0, 0]
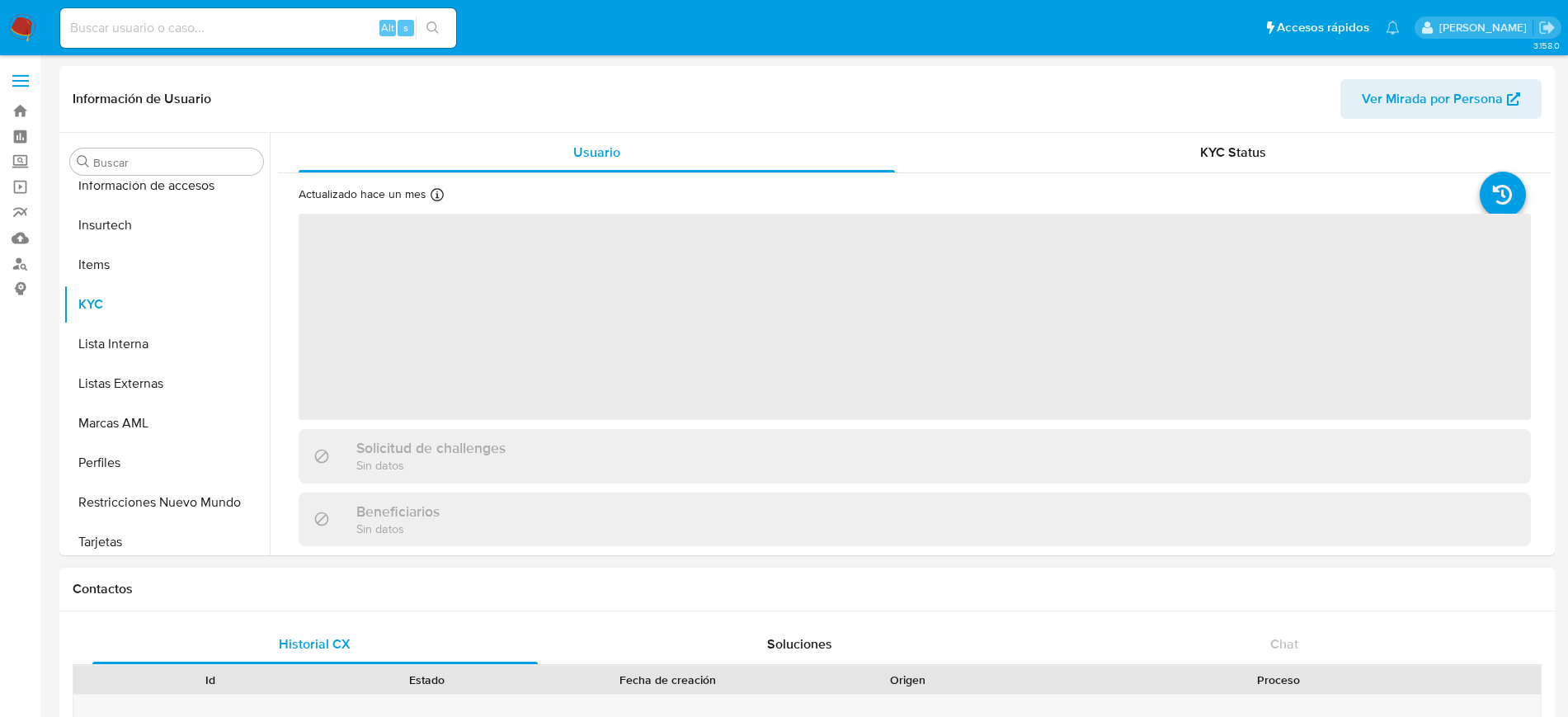
scroll to position [697, 0]
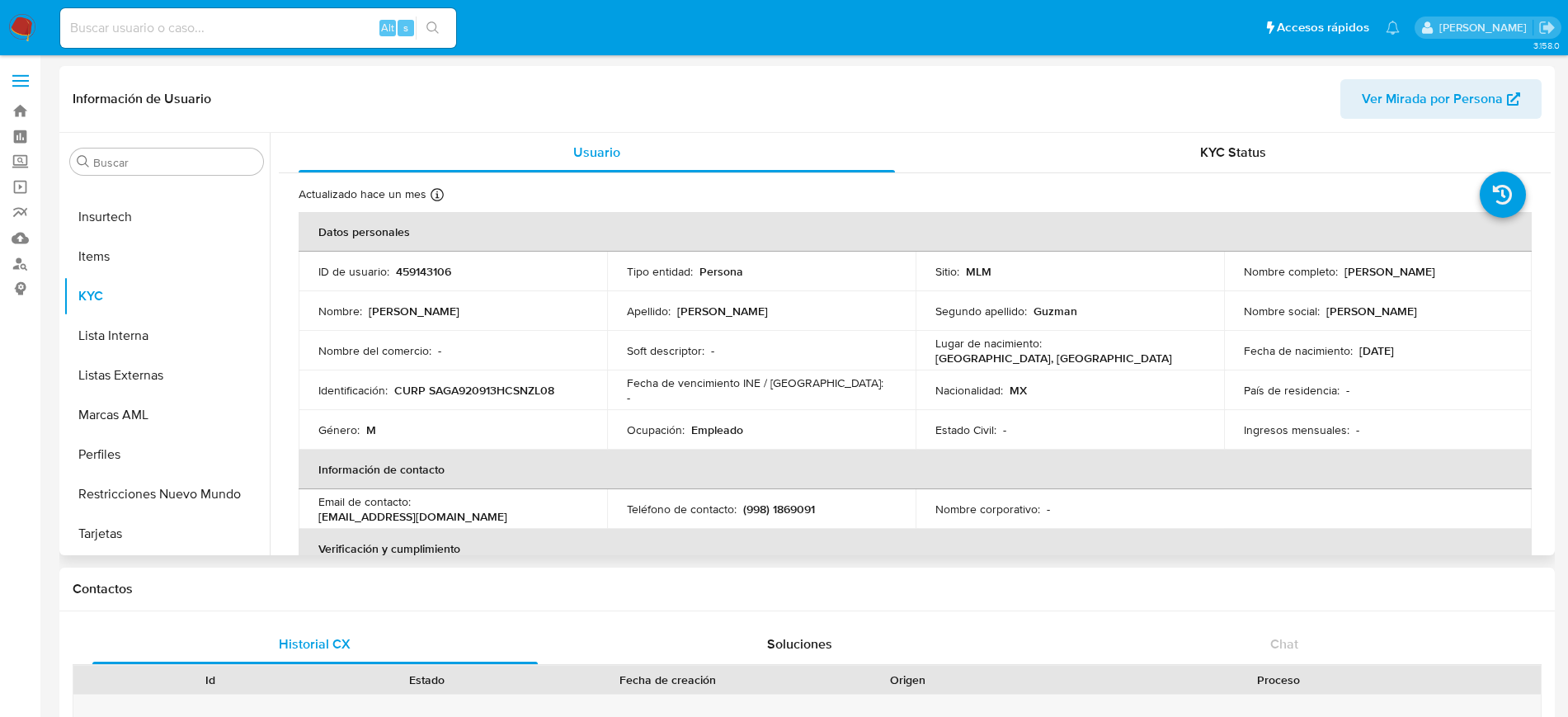
select select "10"
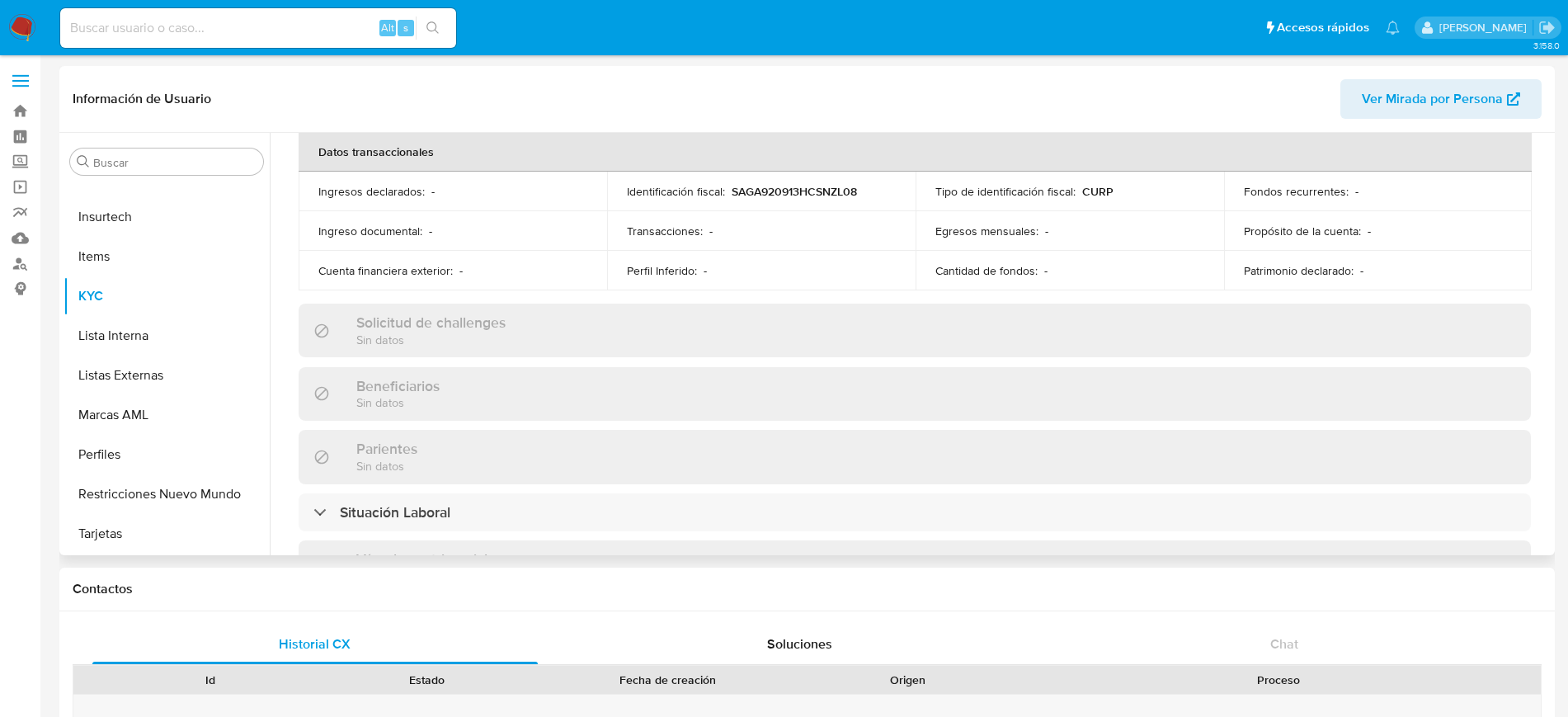
scroll to position [1021, 0]
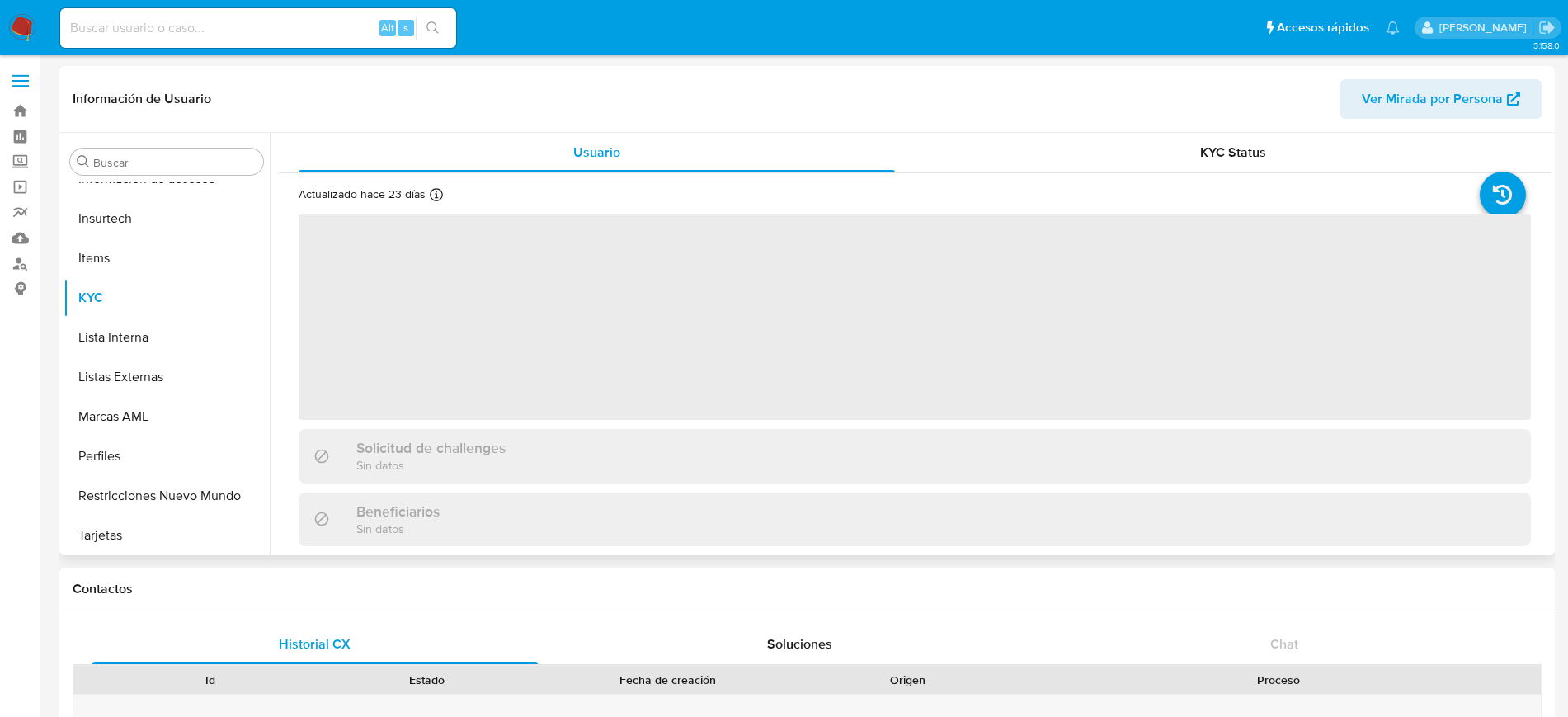
scroll to position [697, 0]
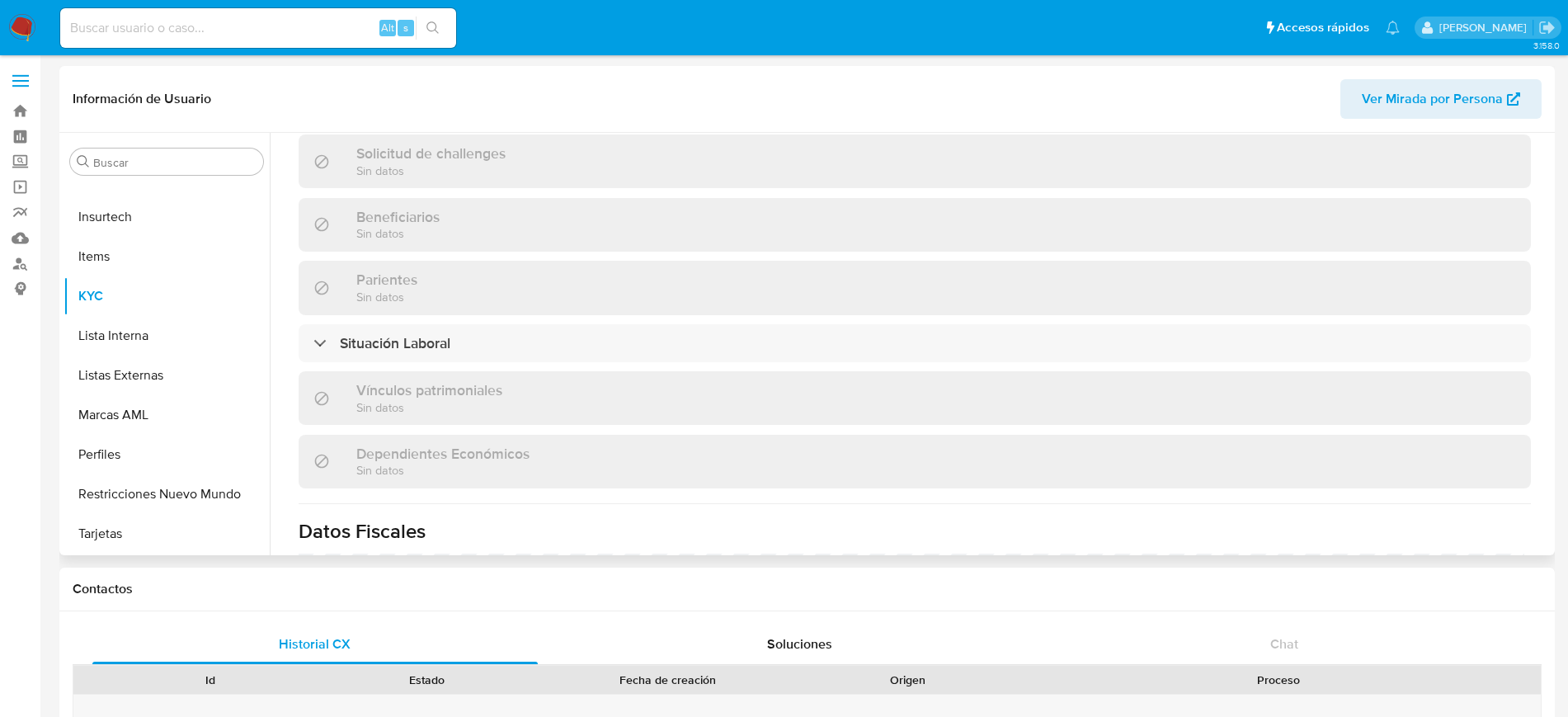
select select "10"
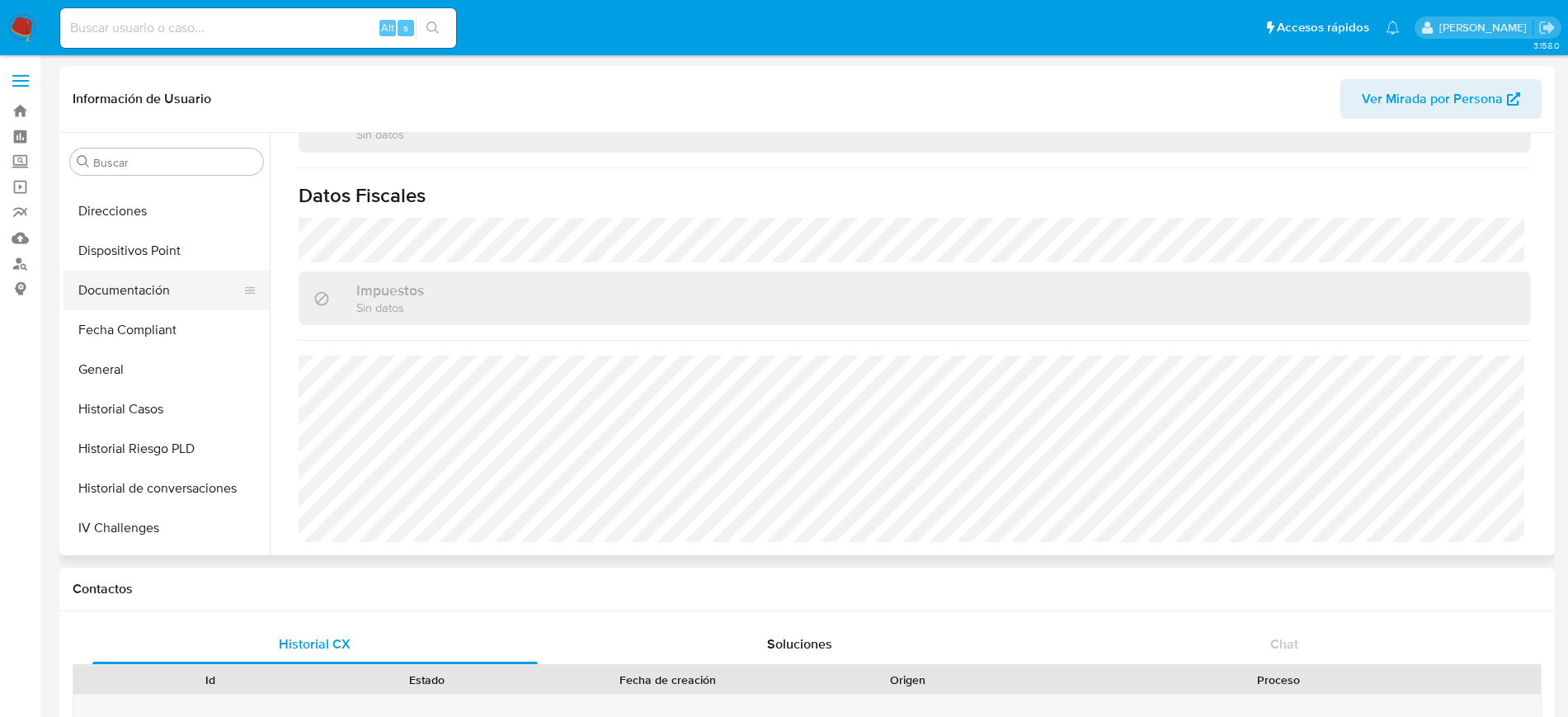
scroll to position [284, 0]
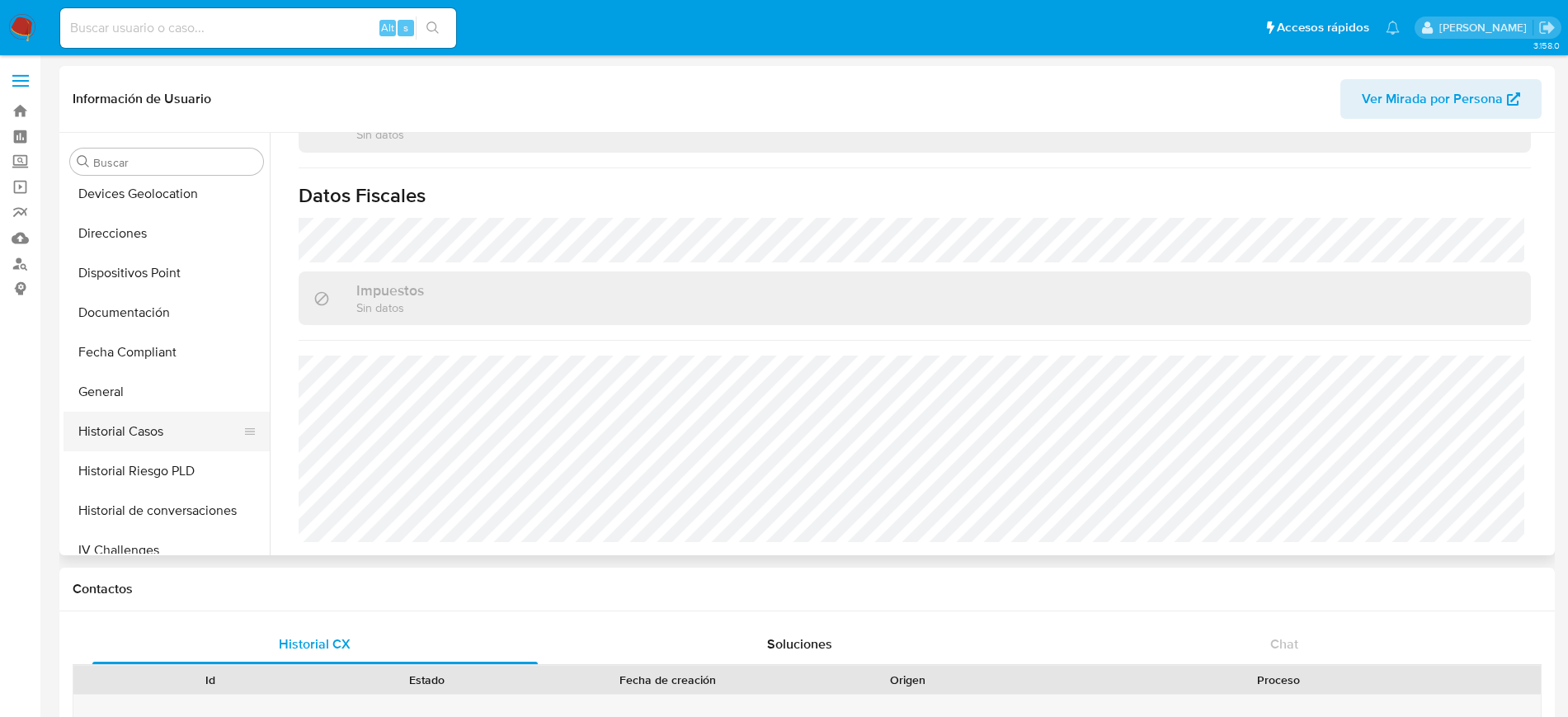
click at [133, 432] on button "Historial Casos" at bounding box center [160, 431] width 193 height 39
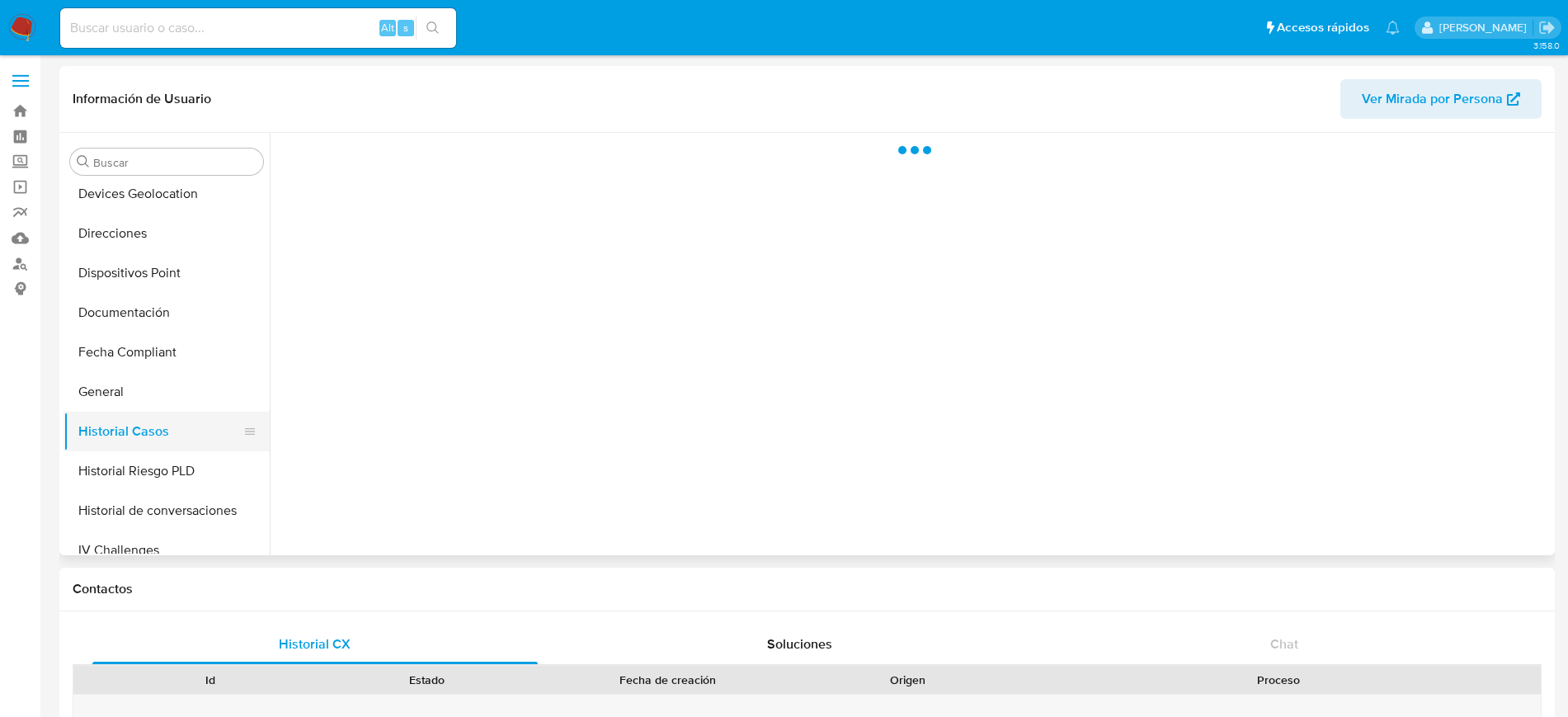
scroll to position [0, 0]
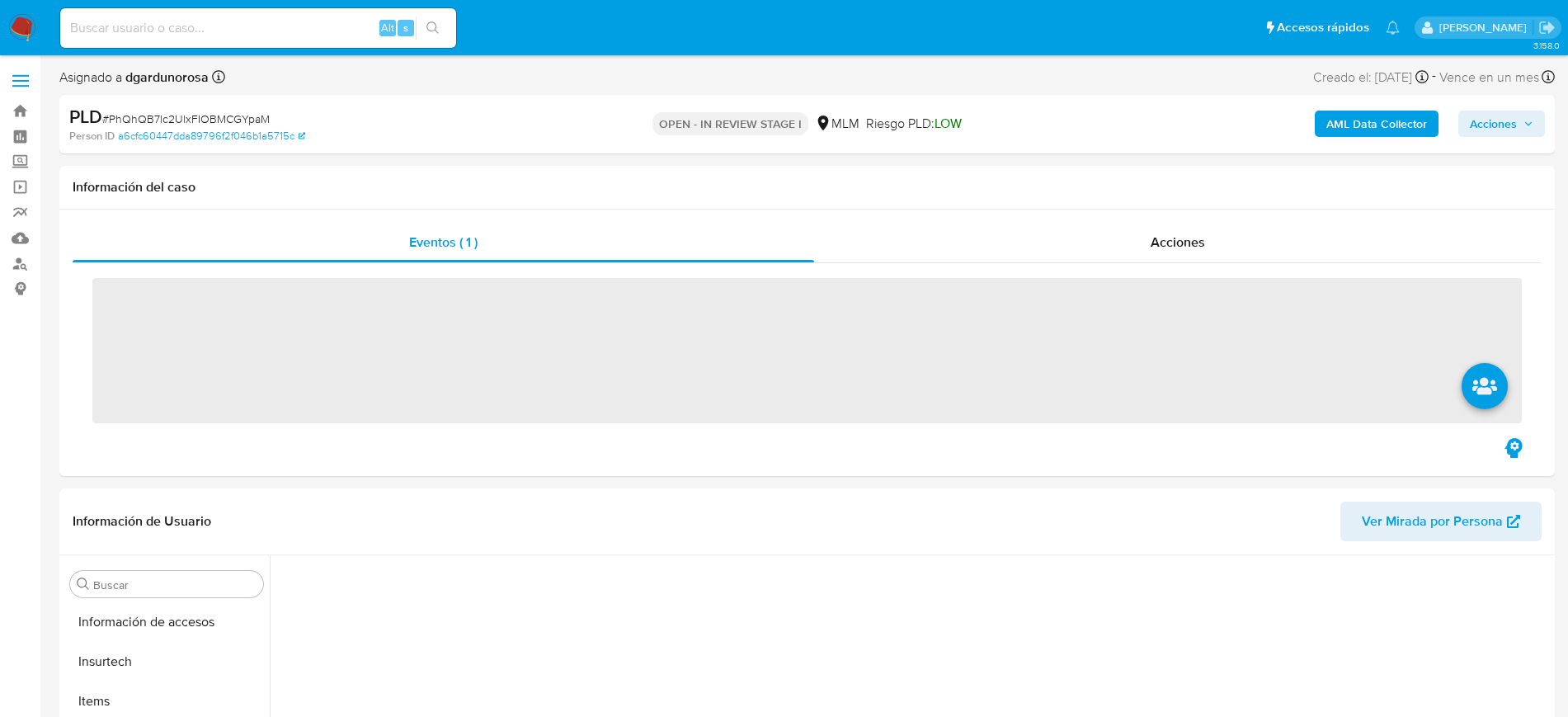
scroll to position [697, 0]
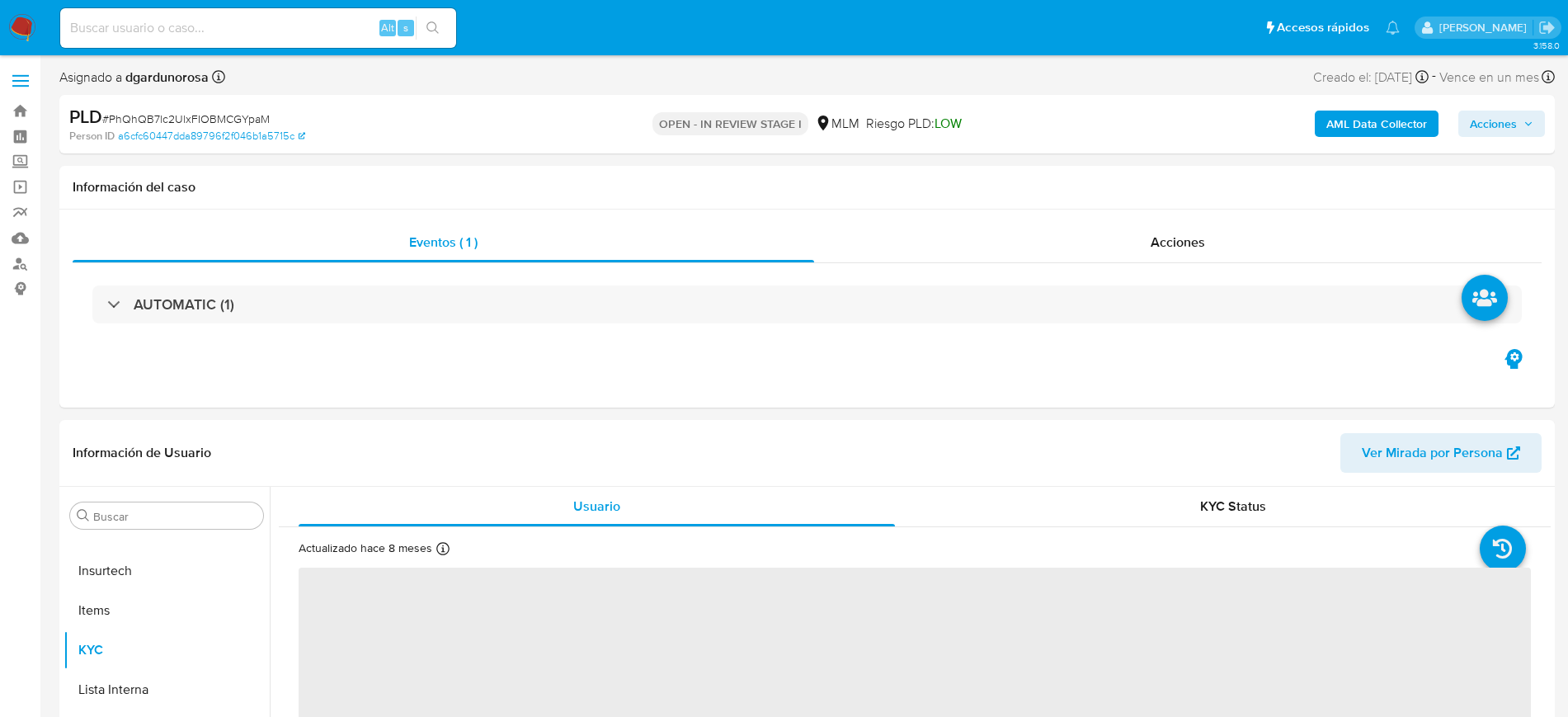
select select "10"
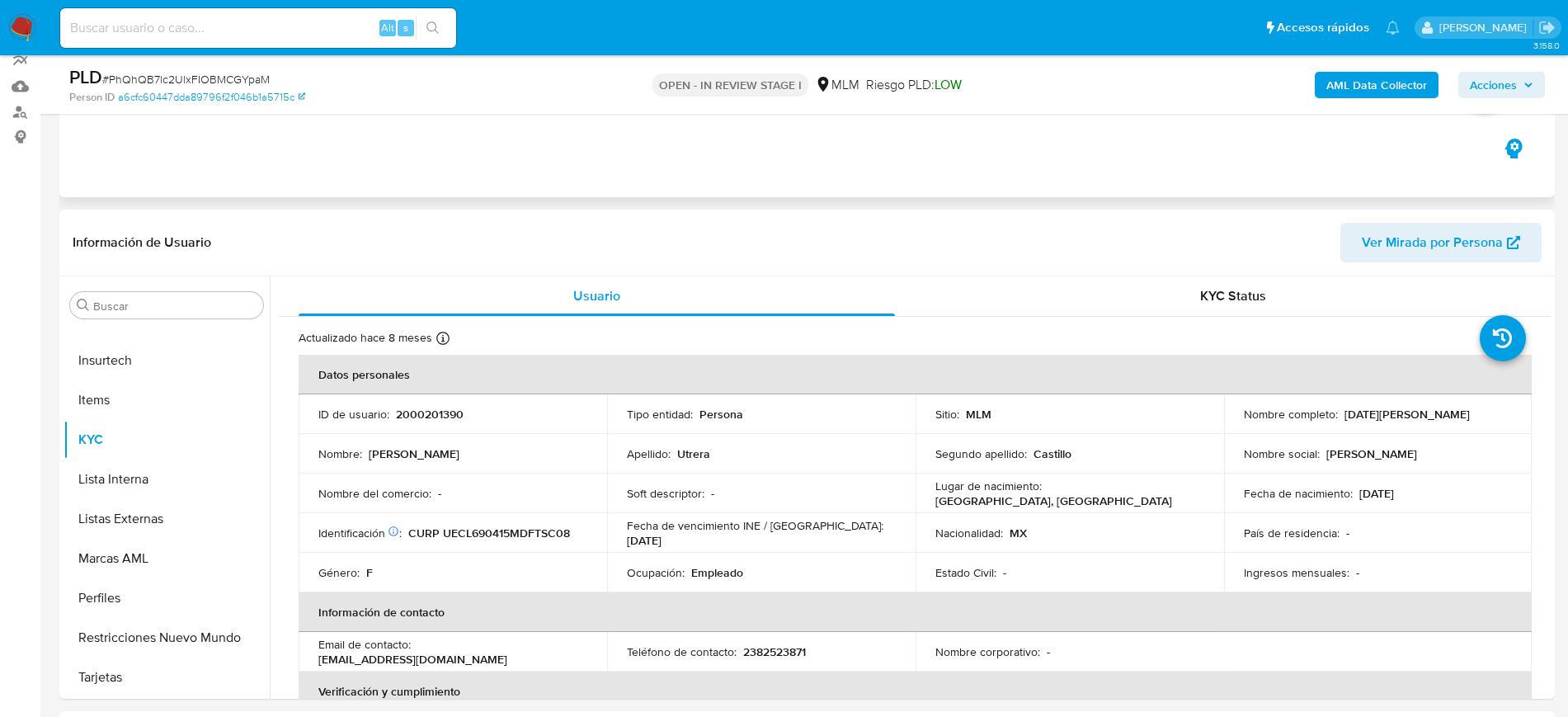
scroll to position [207, 0]
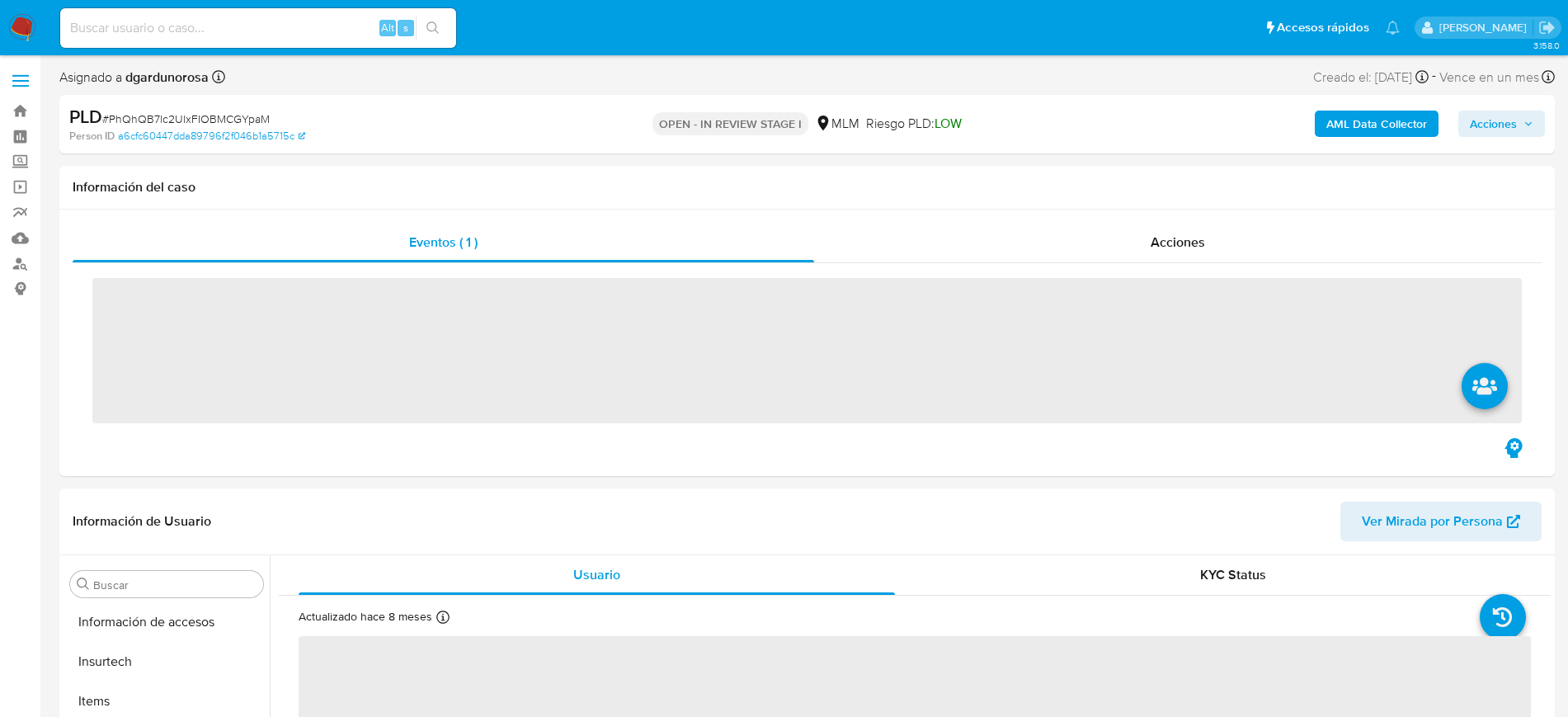
scroll to position [697, 0]
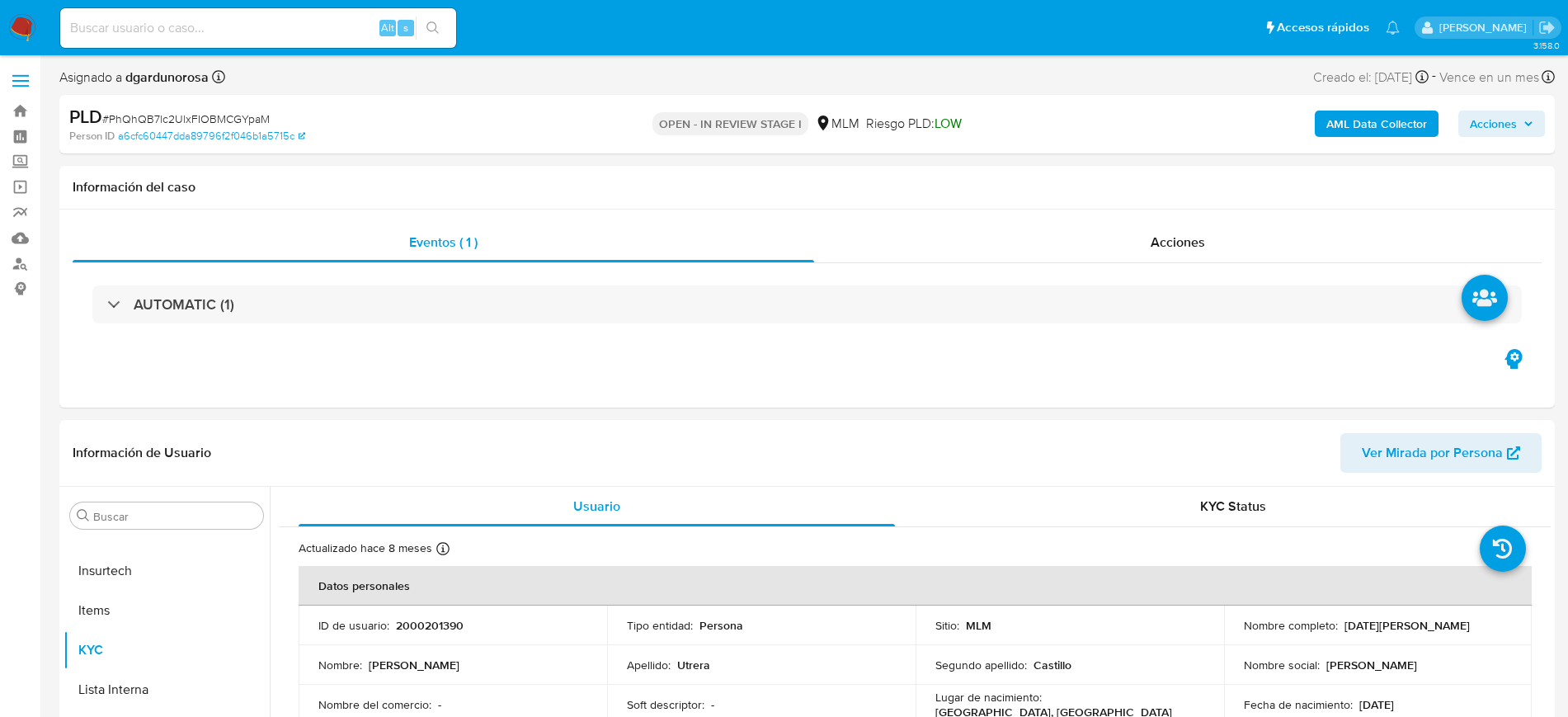
select select "10"
click at [211, 27] on input at bounding box center [258, 28] width 396 height 22
paste input "1993869403"
type input "1993869403"
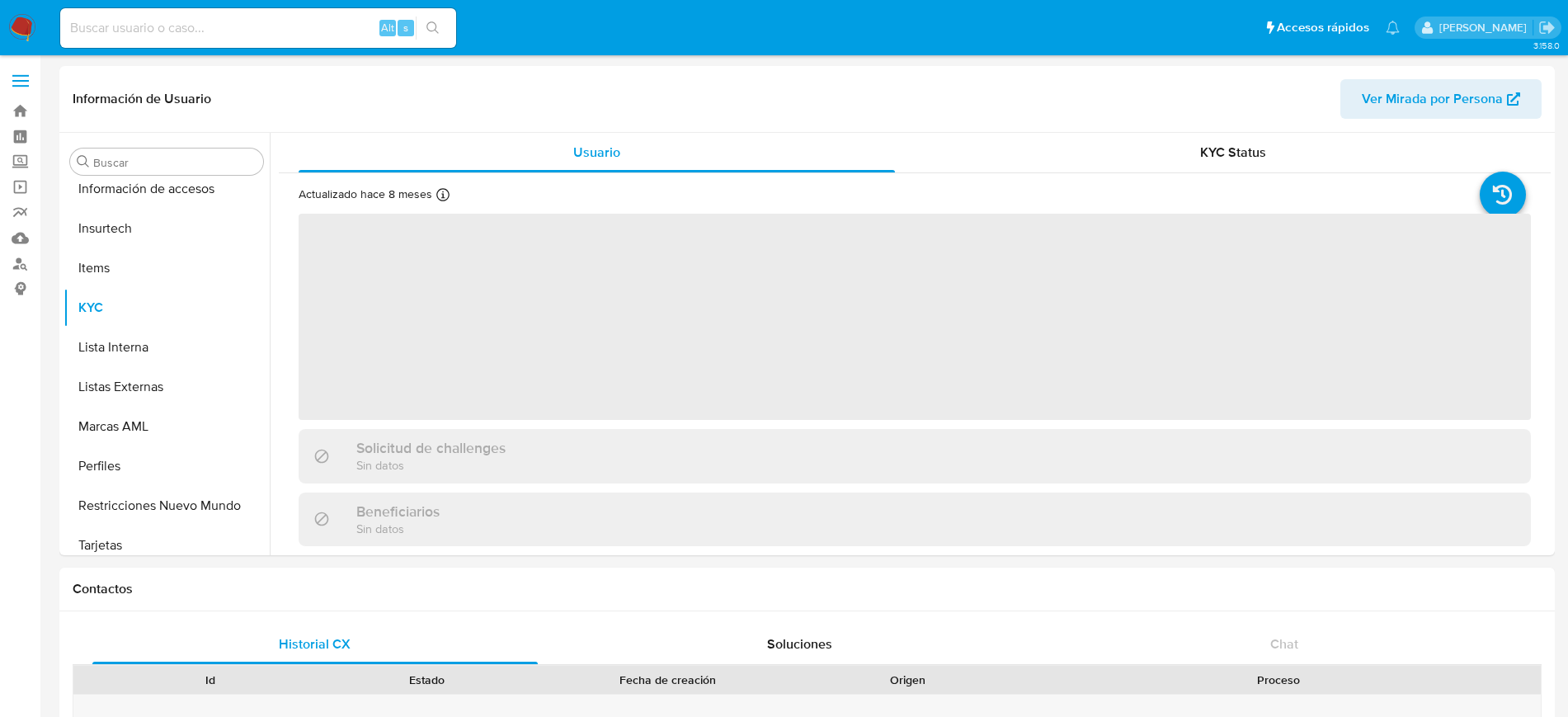
scroll to position [697, 0]
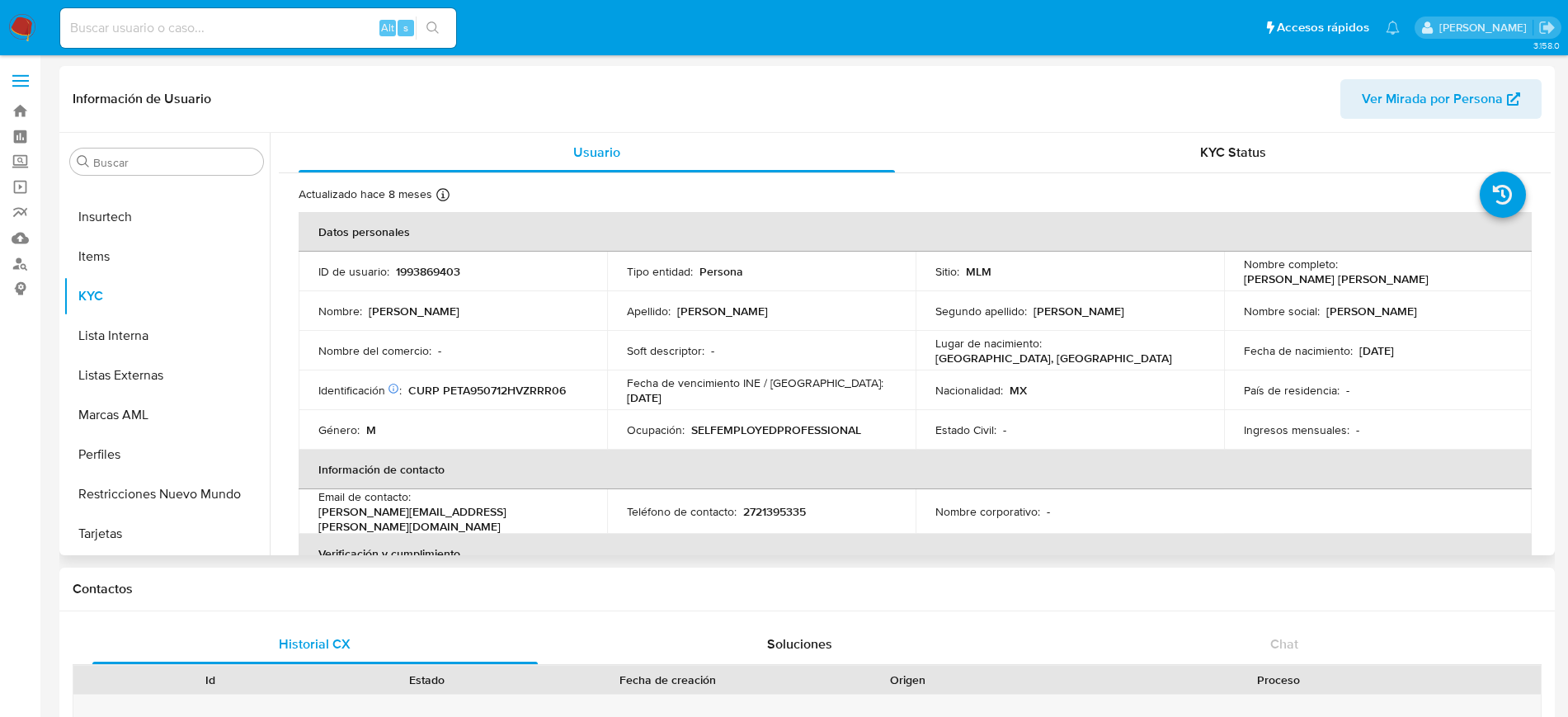
select select "10"
click at [144, 23] on input at bounding box center [258, 28] width 396 height 22
paste input "1348319633"
type input "1348319633"
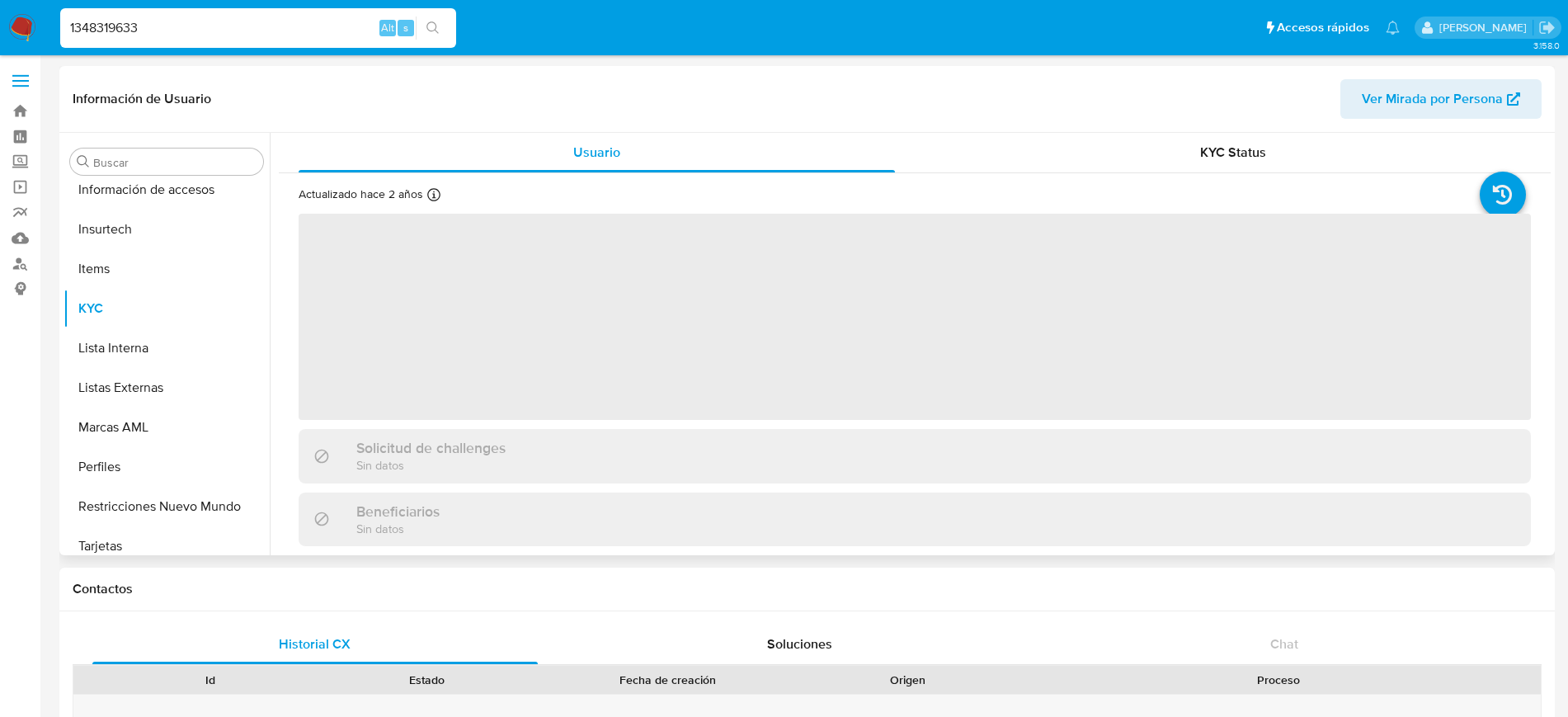
scroll to position [697, 0]
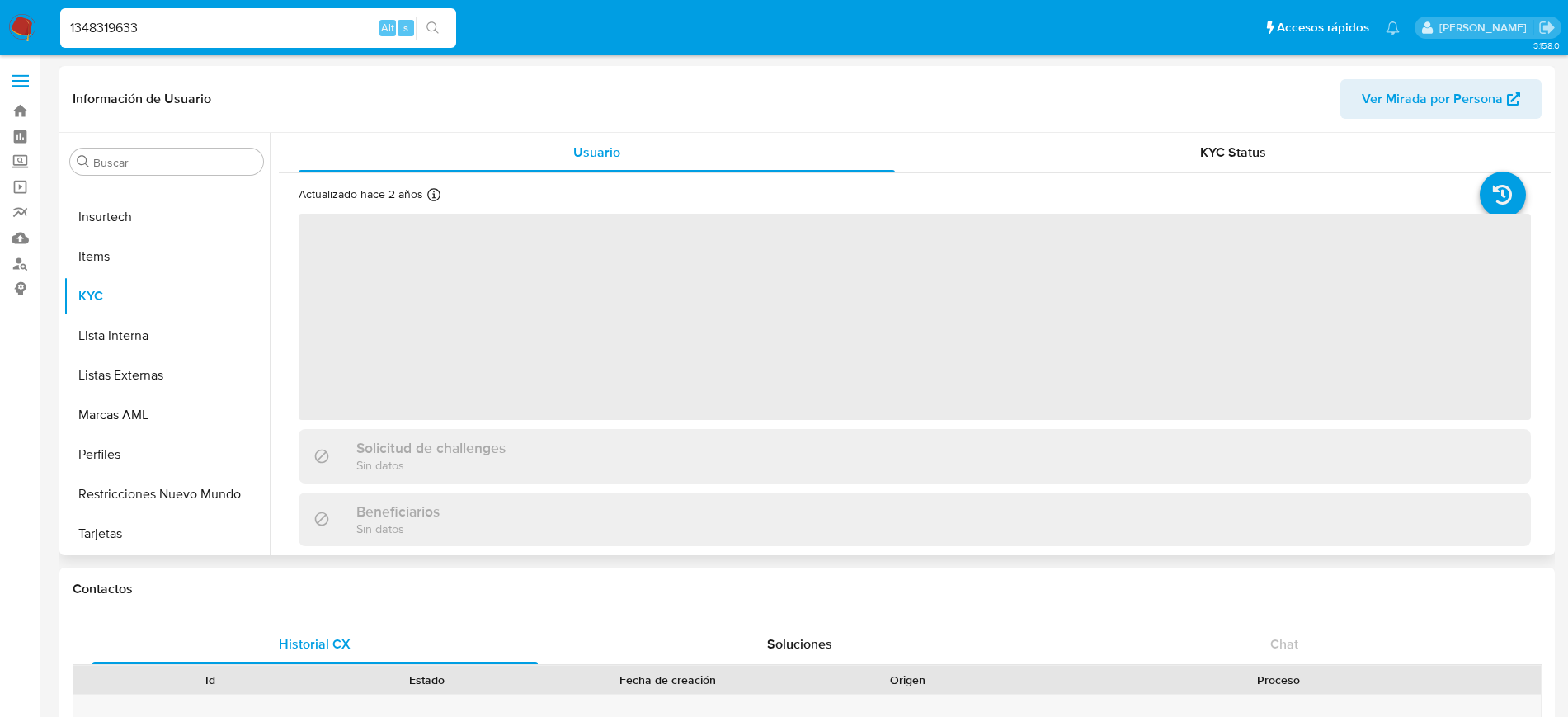
select select "10"
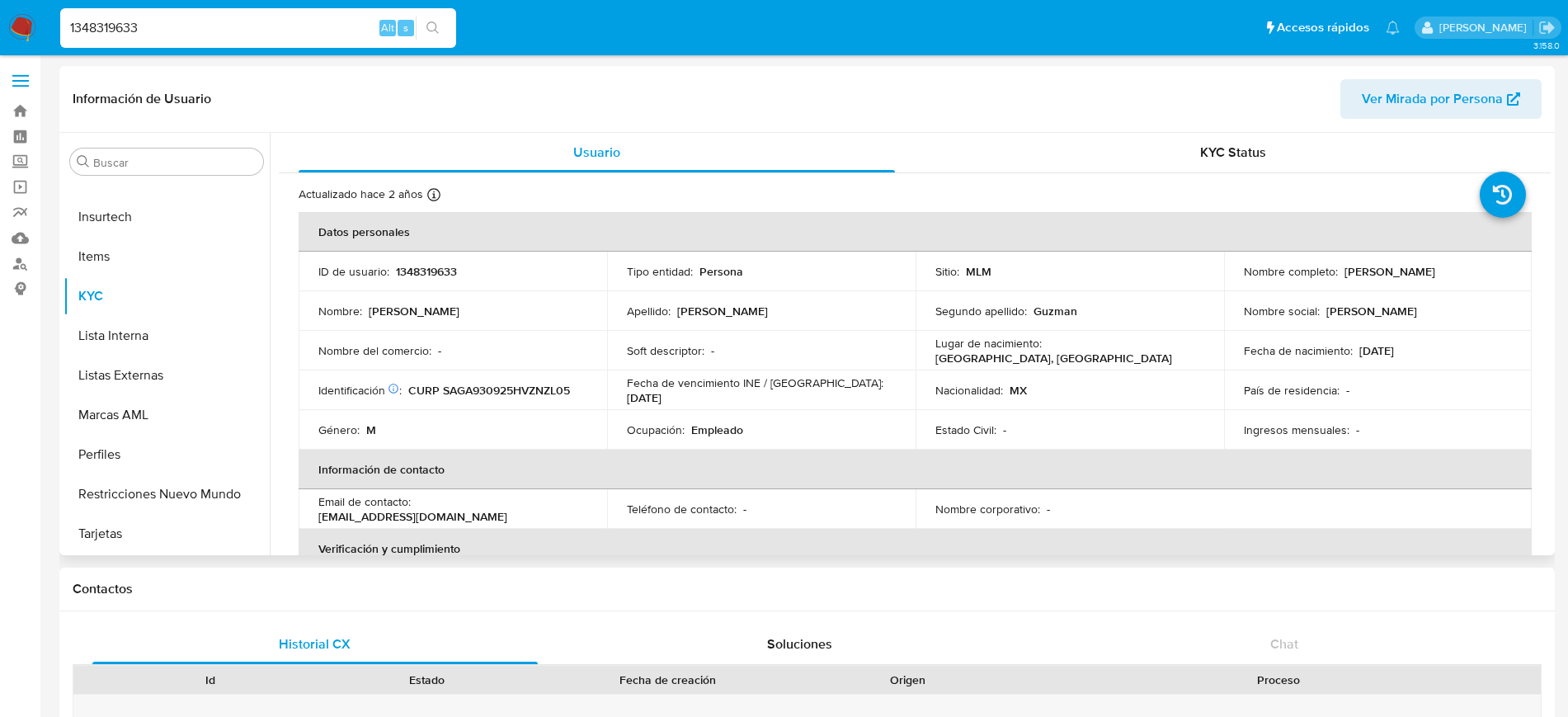
click at [774, 477] on th "Información de contacto" at bounding box center [915, 469] width 1233 height 39
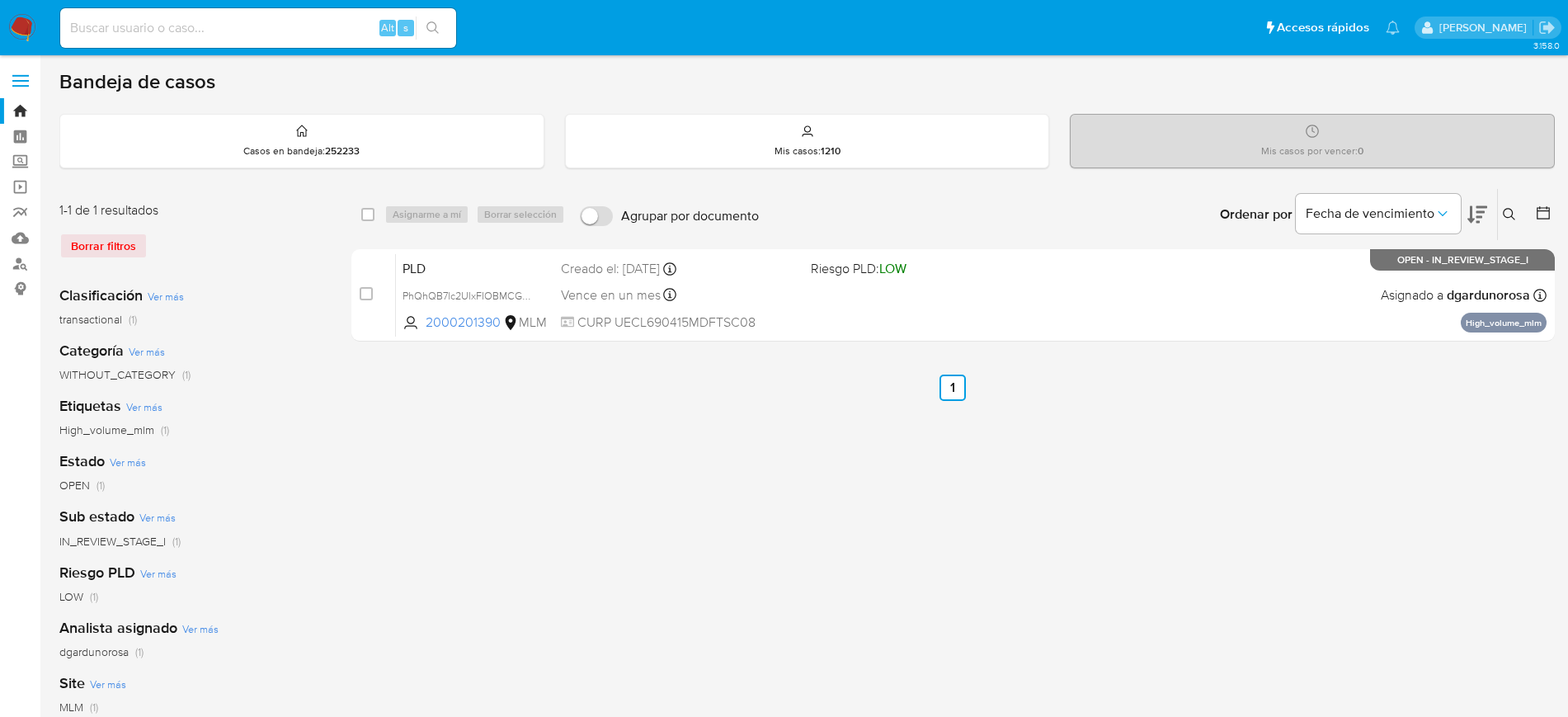
click at [1504, 210] on icon at bounding box center [1510, 214] width 12 height 12
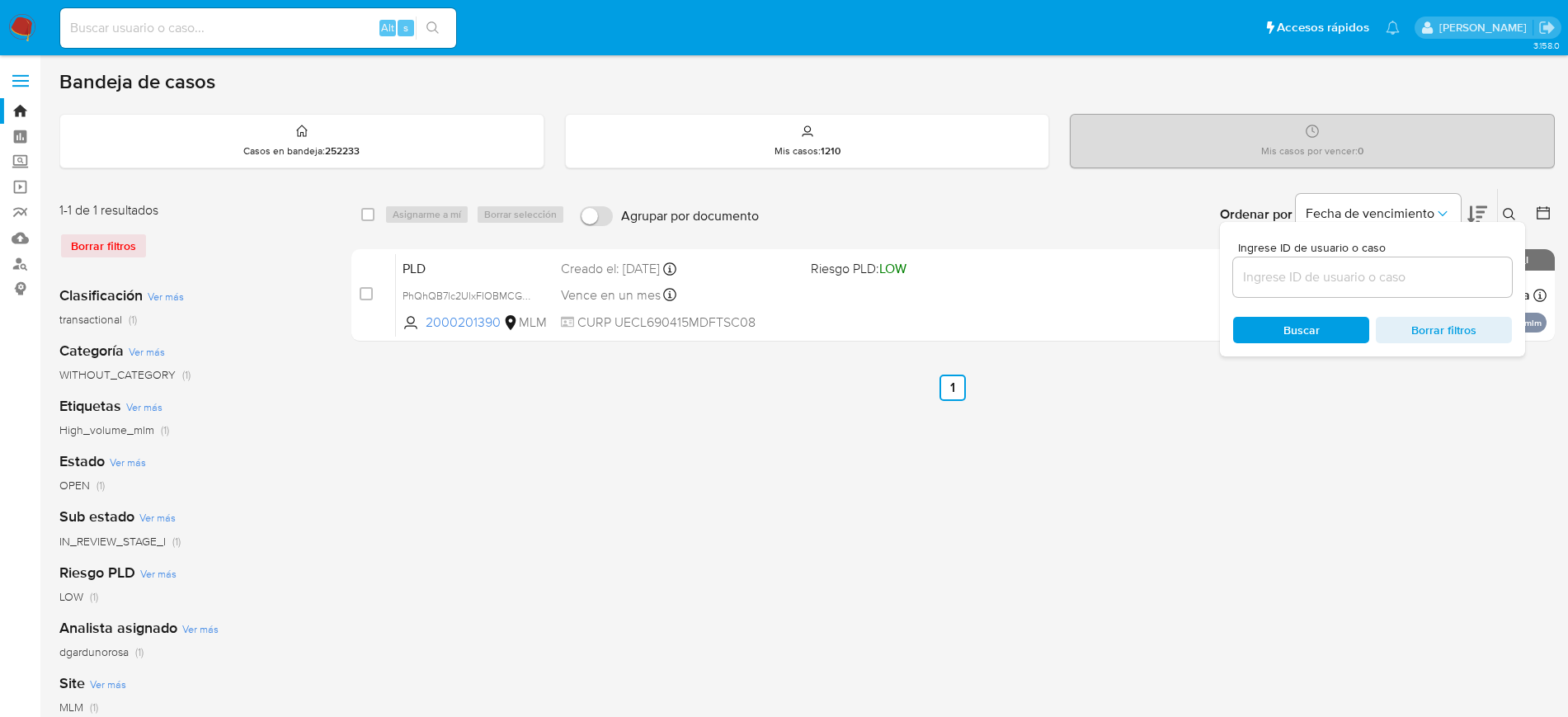
click at [1326, 283] on input at bounding box center [1373, 277] width 279 height 22
type input "2013691421"
click at [1509, 216] on div at bounding box center [1508, 220] width 7 height 7
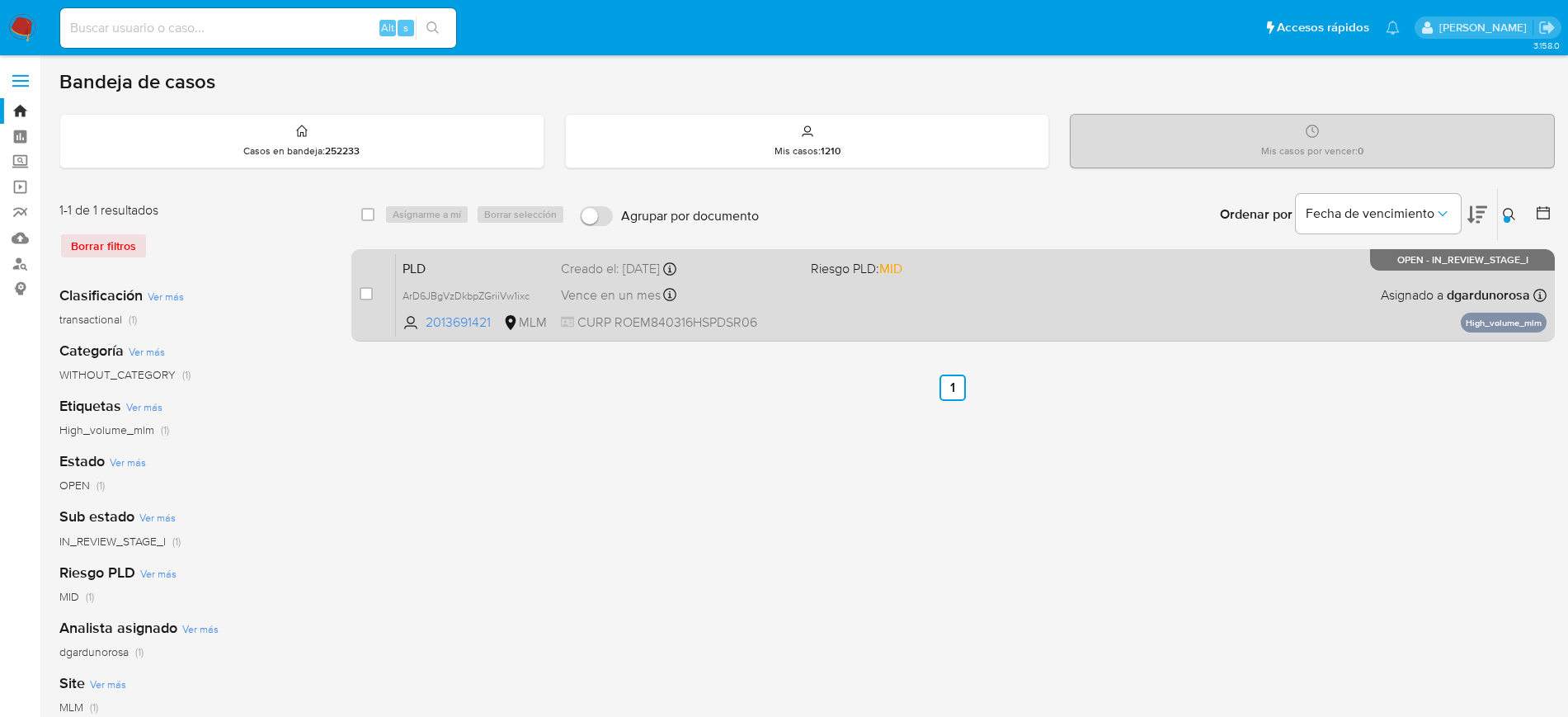
click at [1072, 297] on div "PLD ArD6JBgVzDkbpZGriiVw1ixc 2013691421 MLM Riesgo PLD: MID Creado el: [DATE] C…" at bounding box center [971, 295] width 1151 height 84
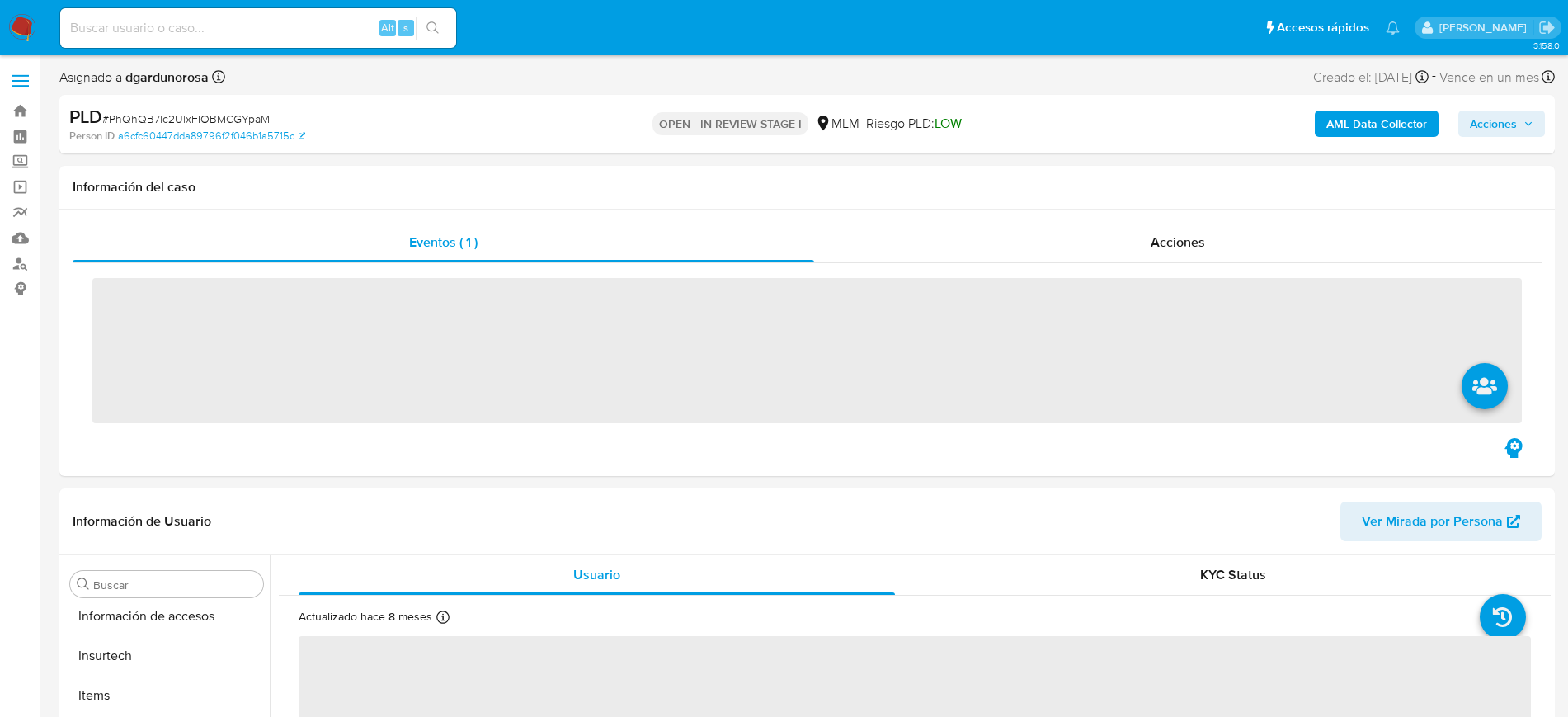
scroll to position [697, 0]
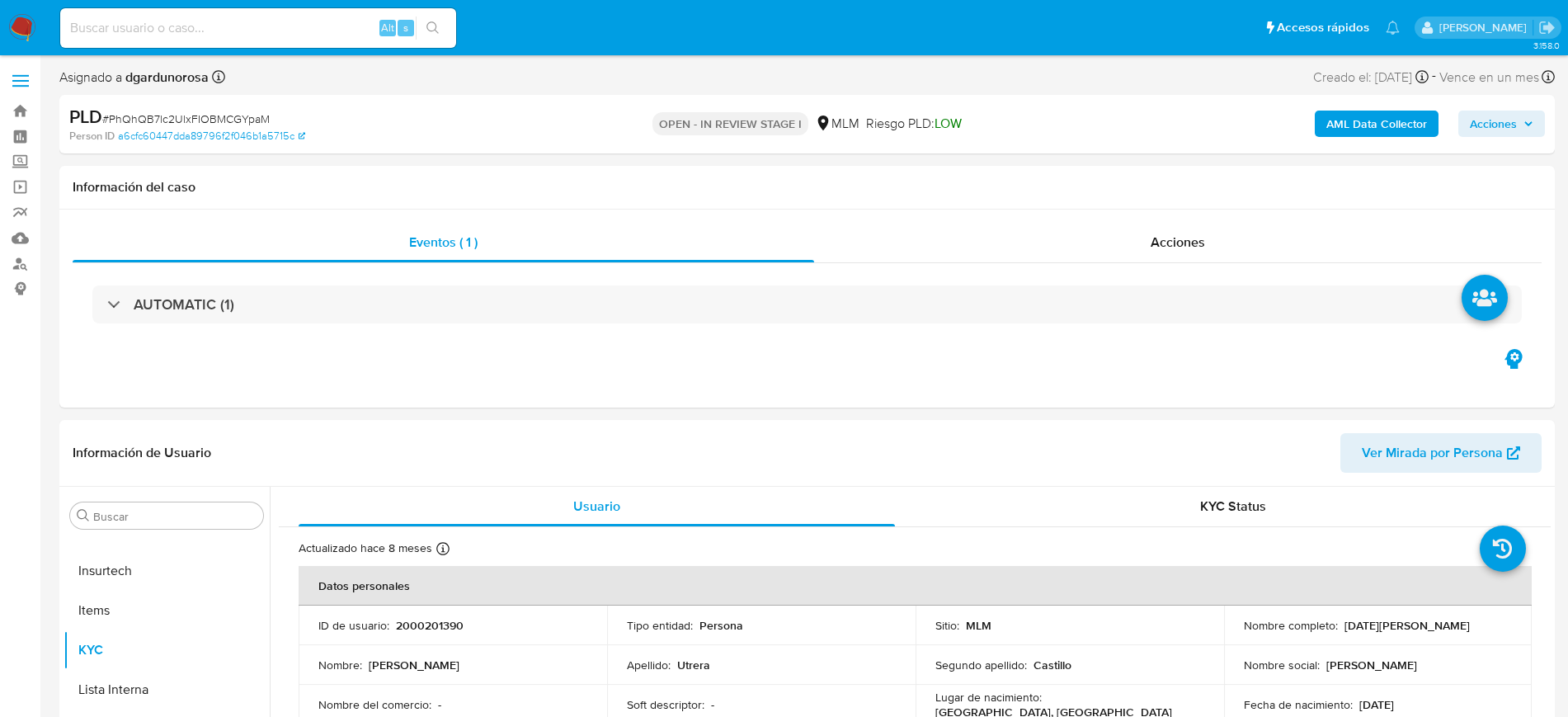
select select "10"
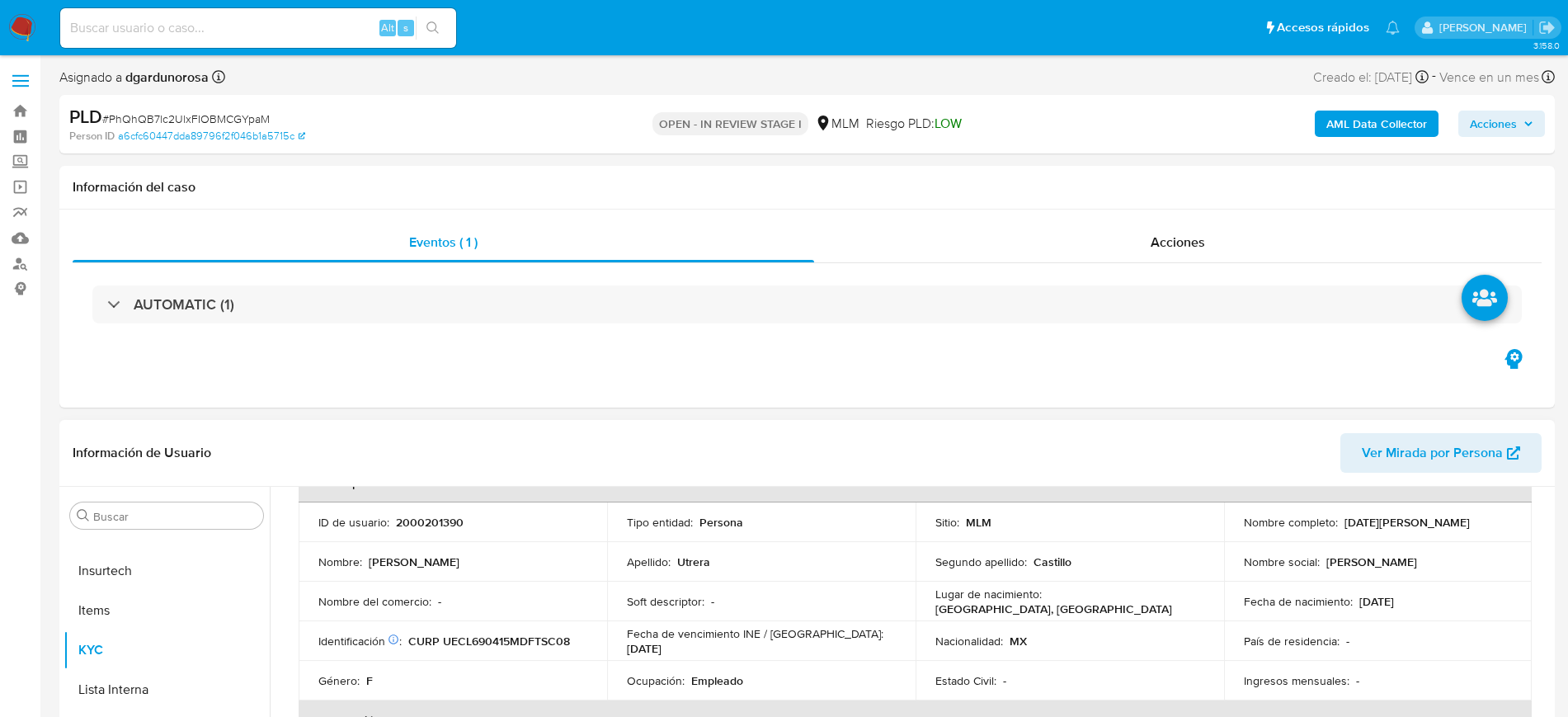
scroll to position [0, 0]
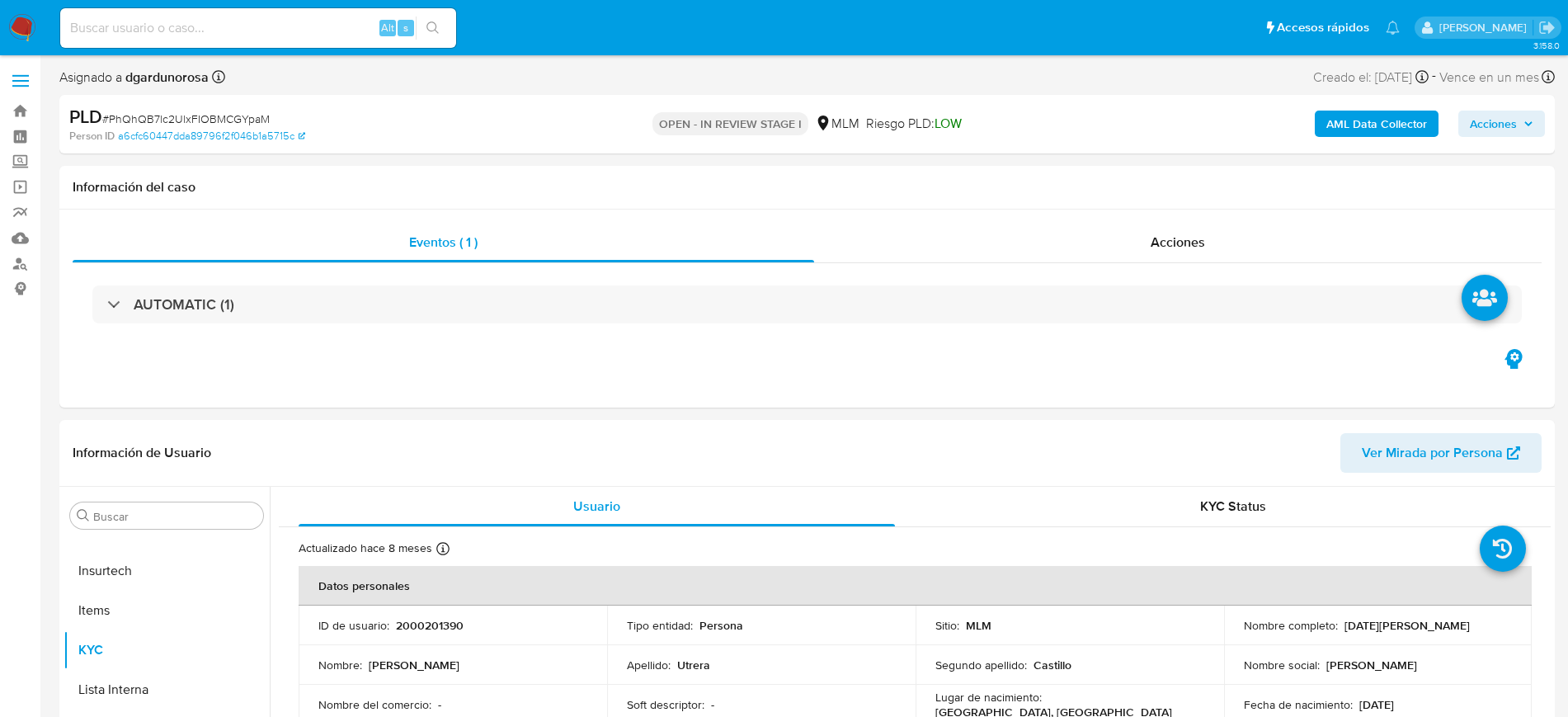
click at [1524, 114] on span "Acciones" at bounding box center [1502, 124] width 64 height 23
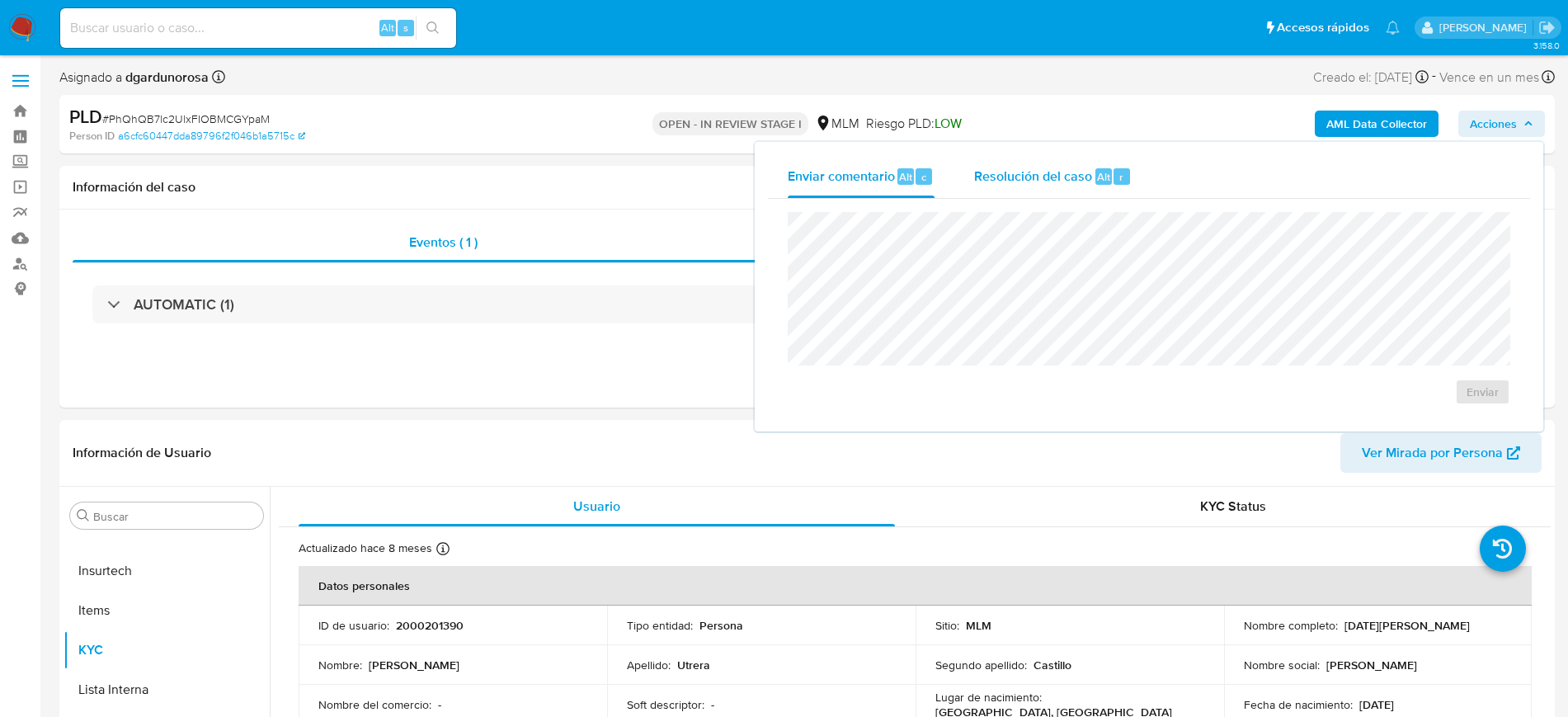
click at [1070, 183] on span "Resolución del caso" at bounding box center [1033, 176] width 118 height 19
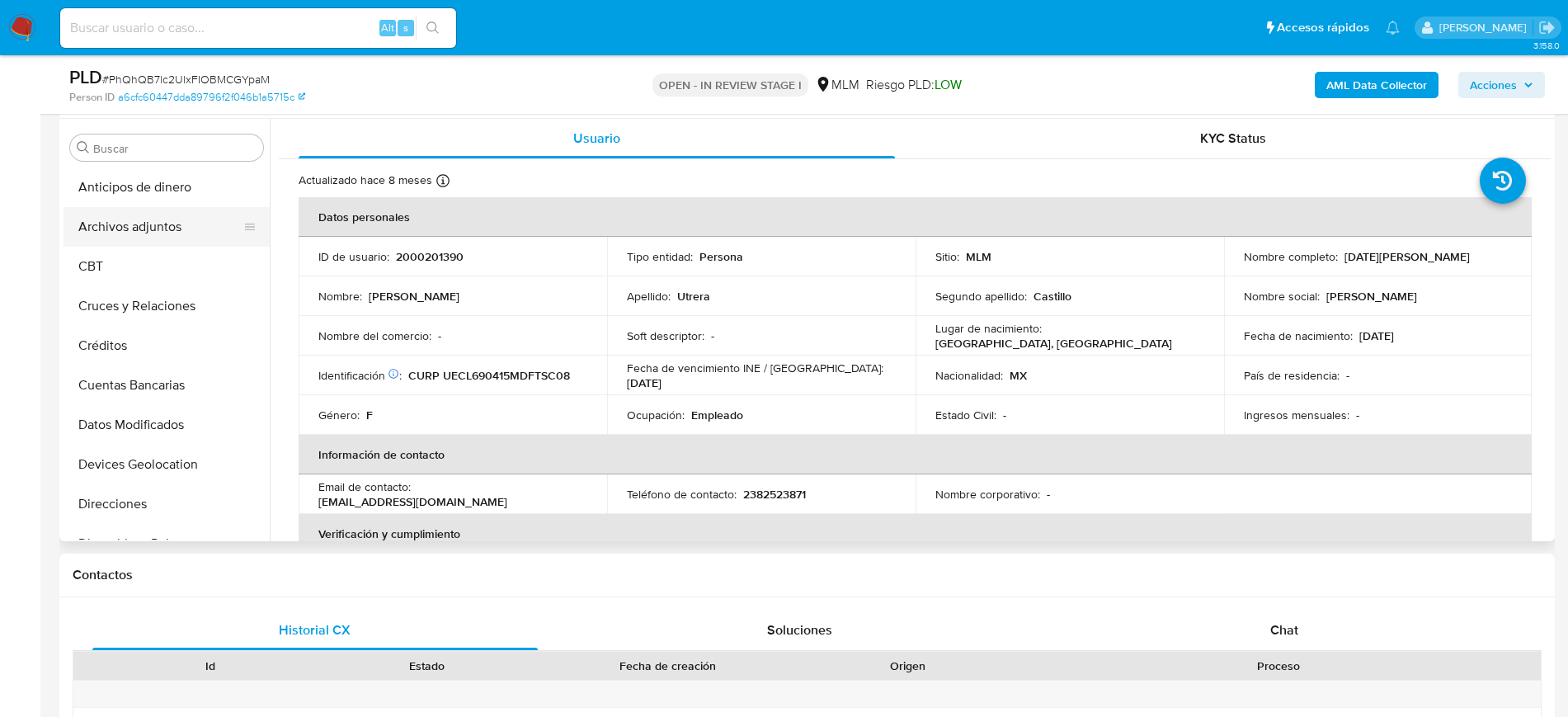
click at [129, 221] on button "Archivos adjuntos" at bounding box center [160, 226] width 193 height 39
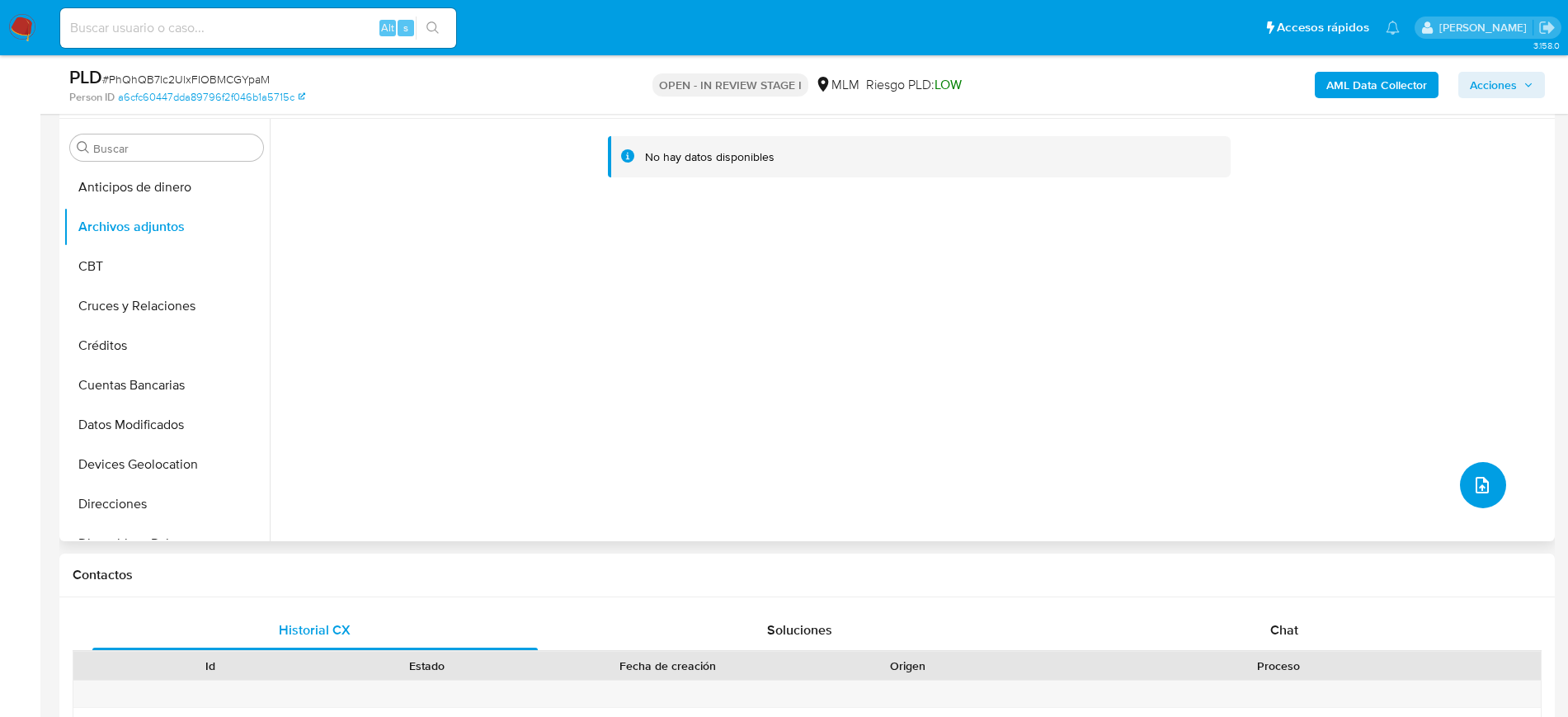
click at [1479, 486] on icon "upload-file" at bounding box center [1483, 485] width 20 height 20
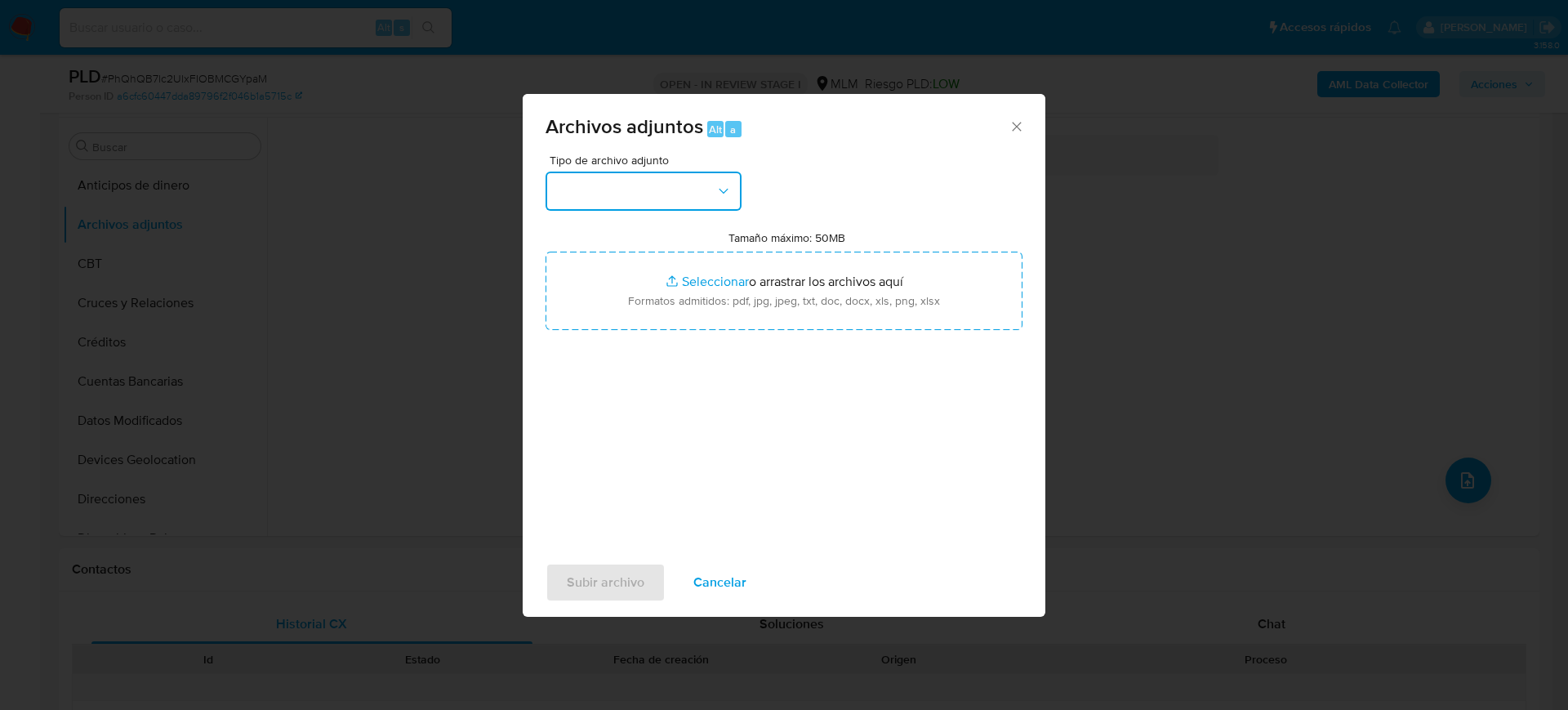
click at [659, 204] on button "button" at bounding box center [643, 191] width 196 height 39
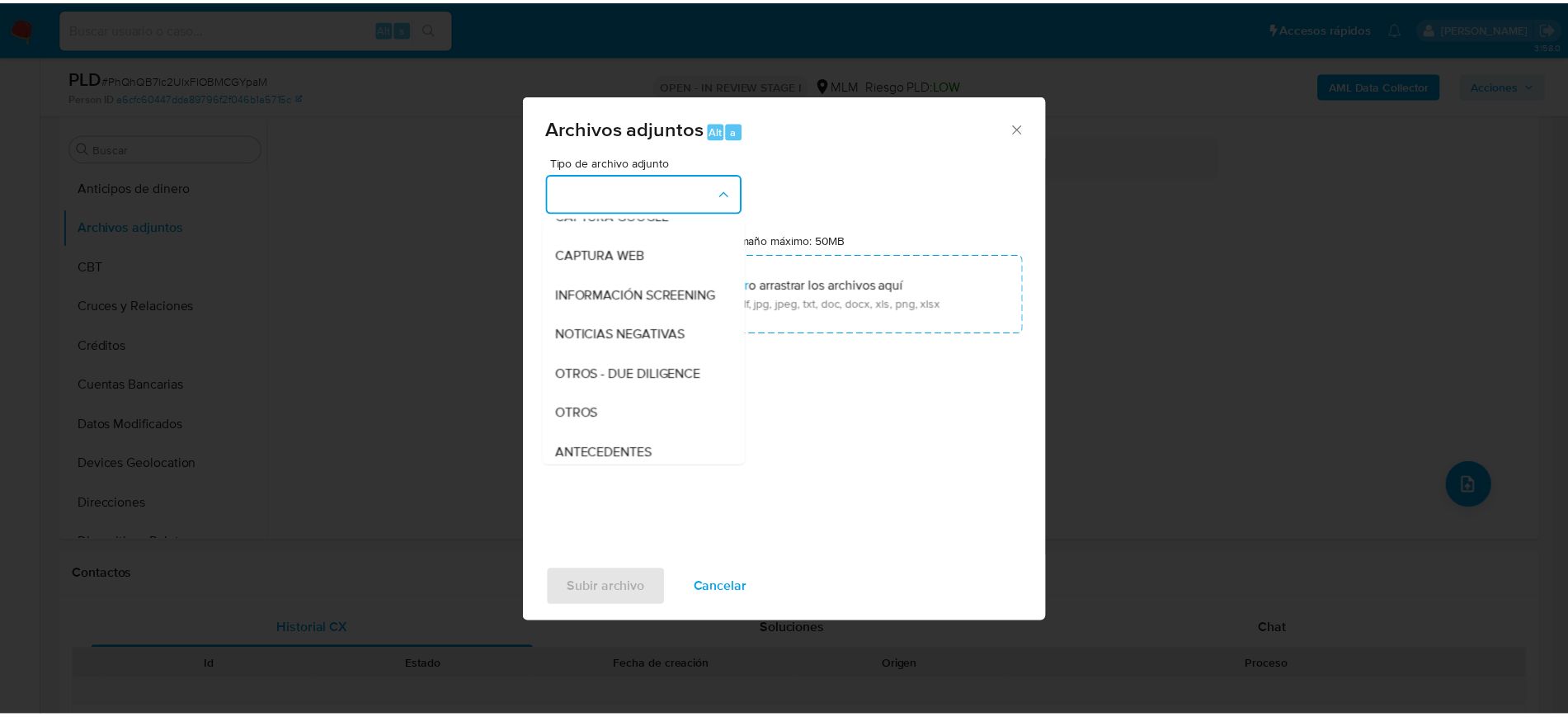
scroll to position [207, 0]
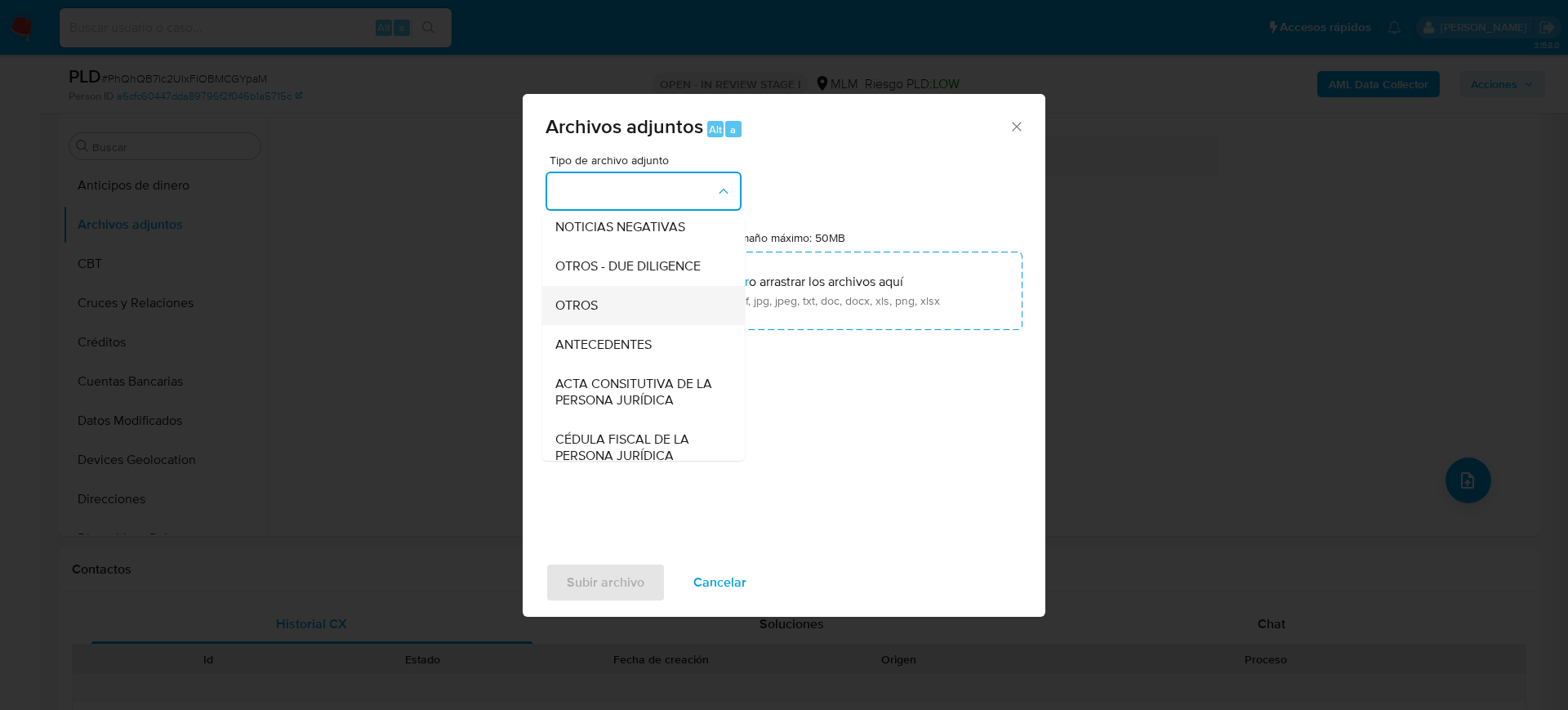
click at [597, 314] on span "OTROS" at bounding box center [576, 305] width 42 height 16
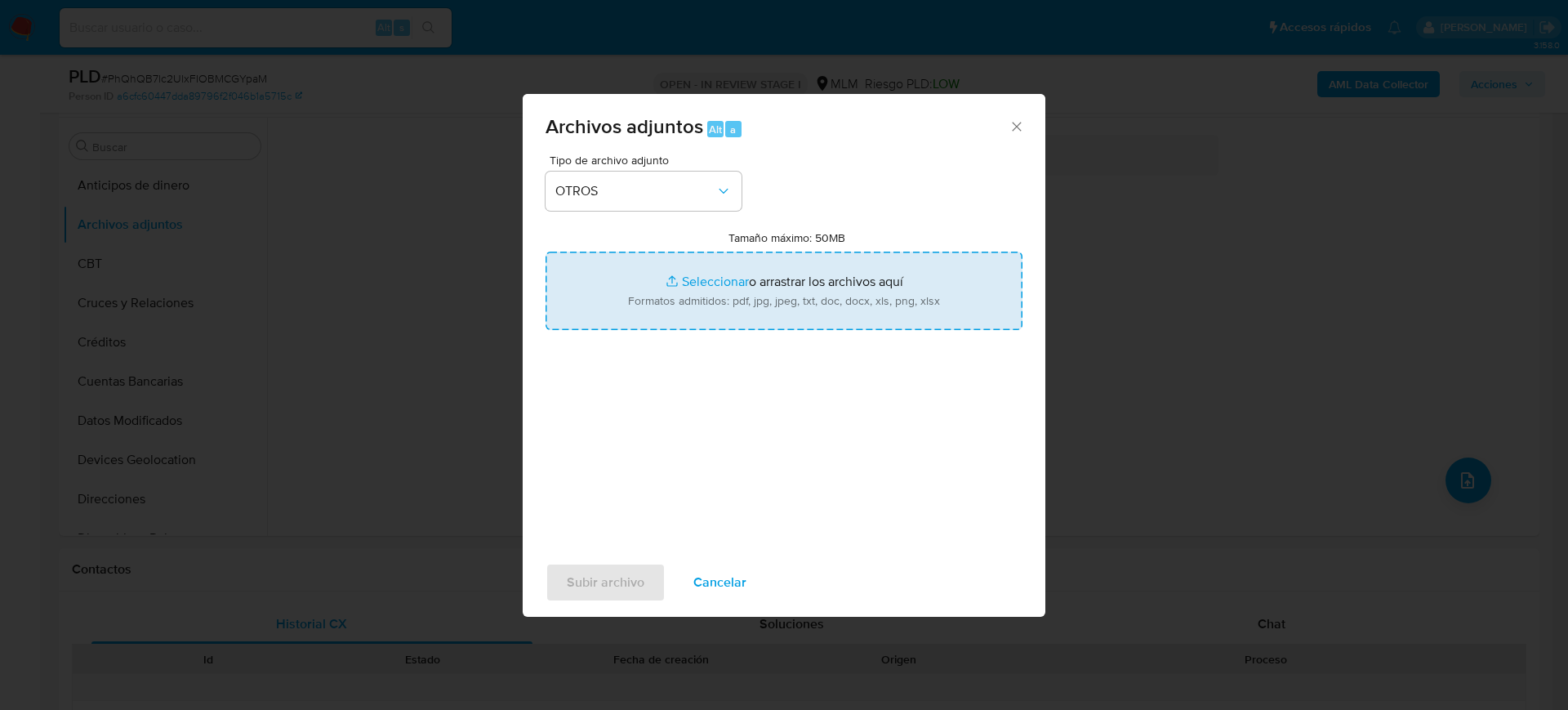
type input "C:\fakepath\2000201390_[DATE] Utrera_Agosto2025.pdf"
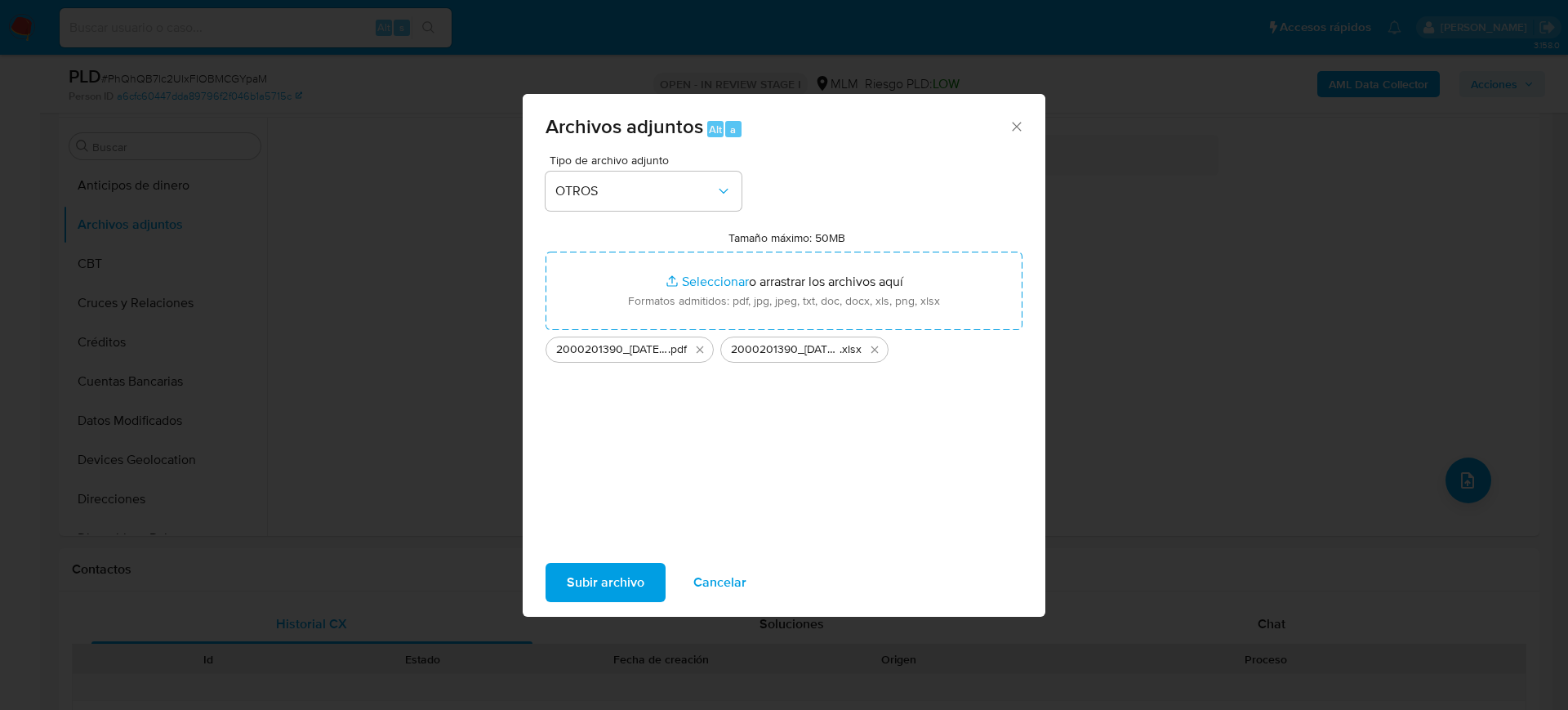
click at [633, 577] on span "Subir archivo" at bounding box center [606, 583] width 78 height 36
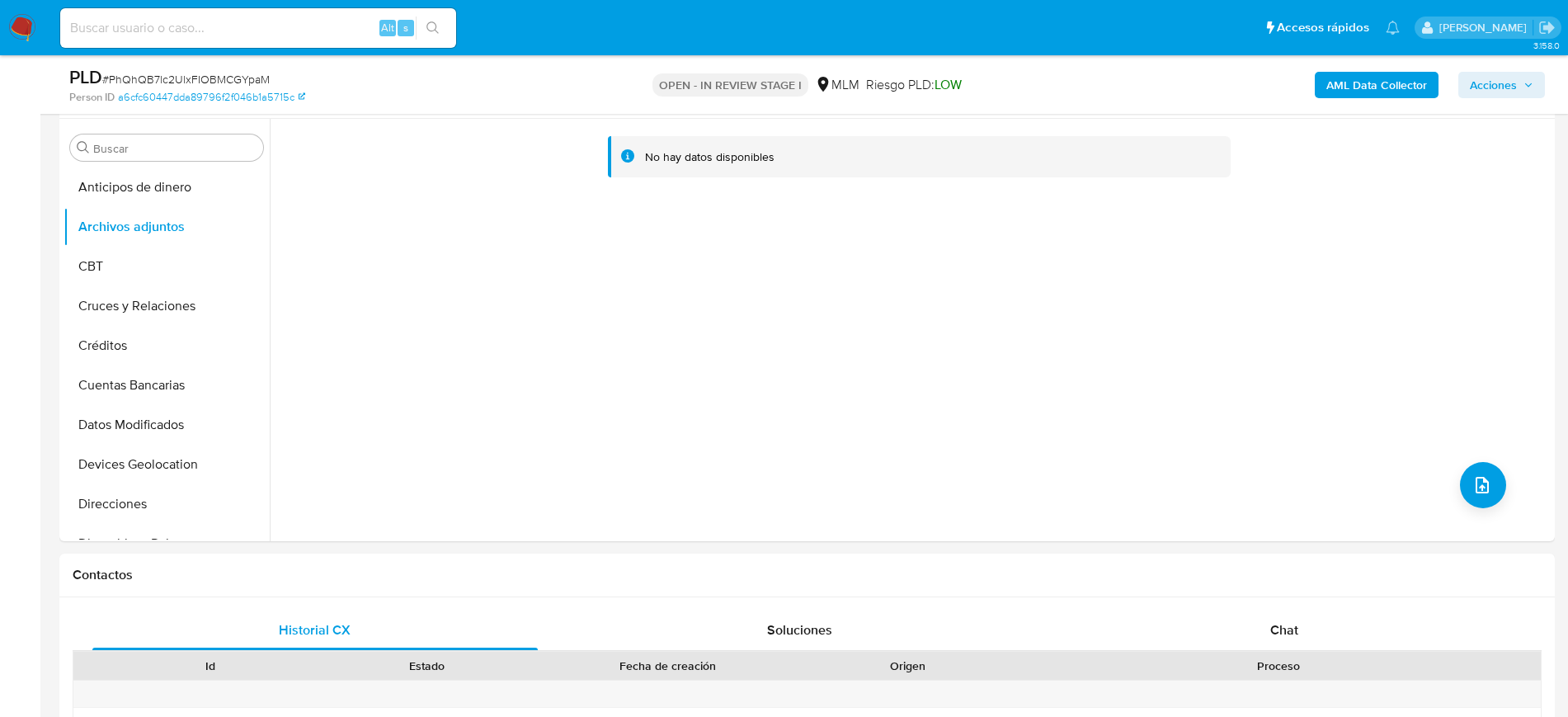
click at [1527, 84] on icon "button" at bounding box center [1529, 85] width 7 height 4
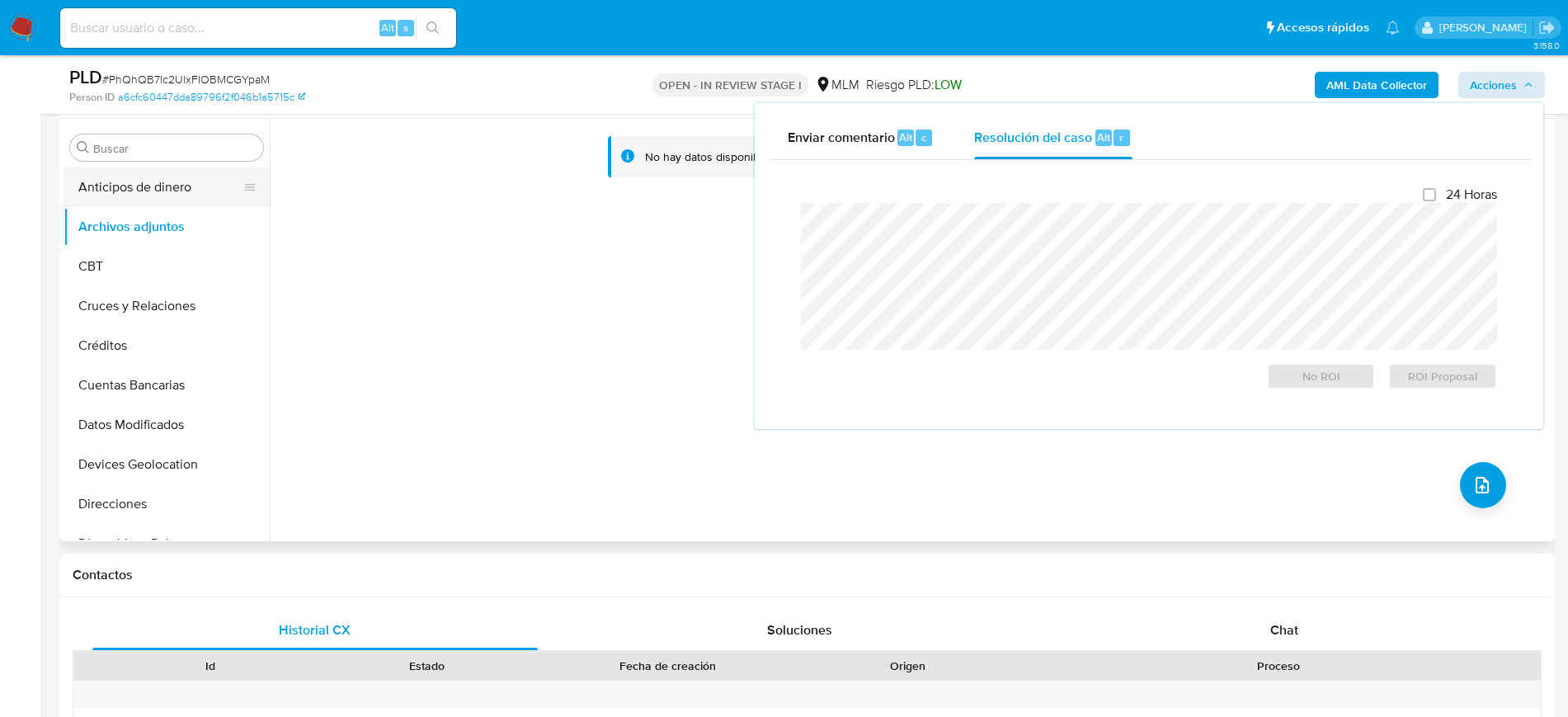
click at [146, 190] on button "Anticipos de dinero" at bounding box center [160, 187] width 193 height 39
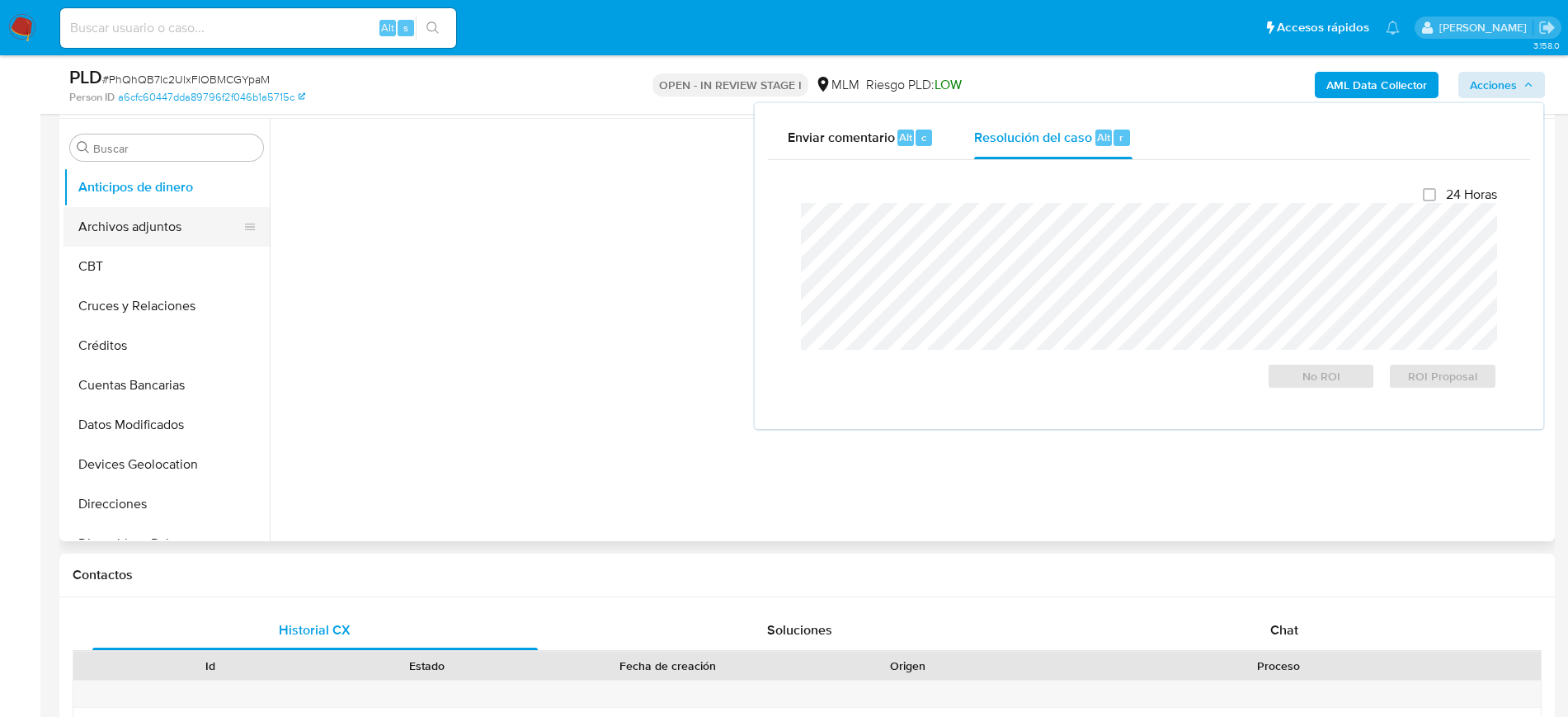
click at [141, 219] on button "Archivos adjuntos" at bounding box center [160, 226] width 193 height 39
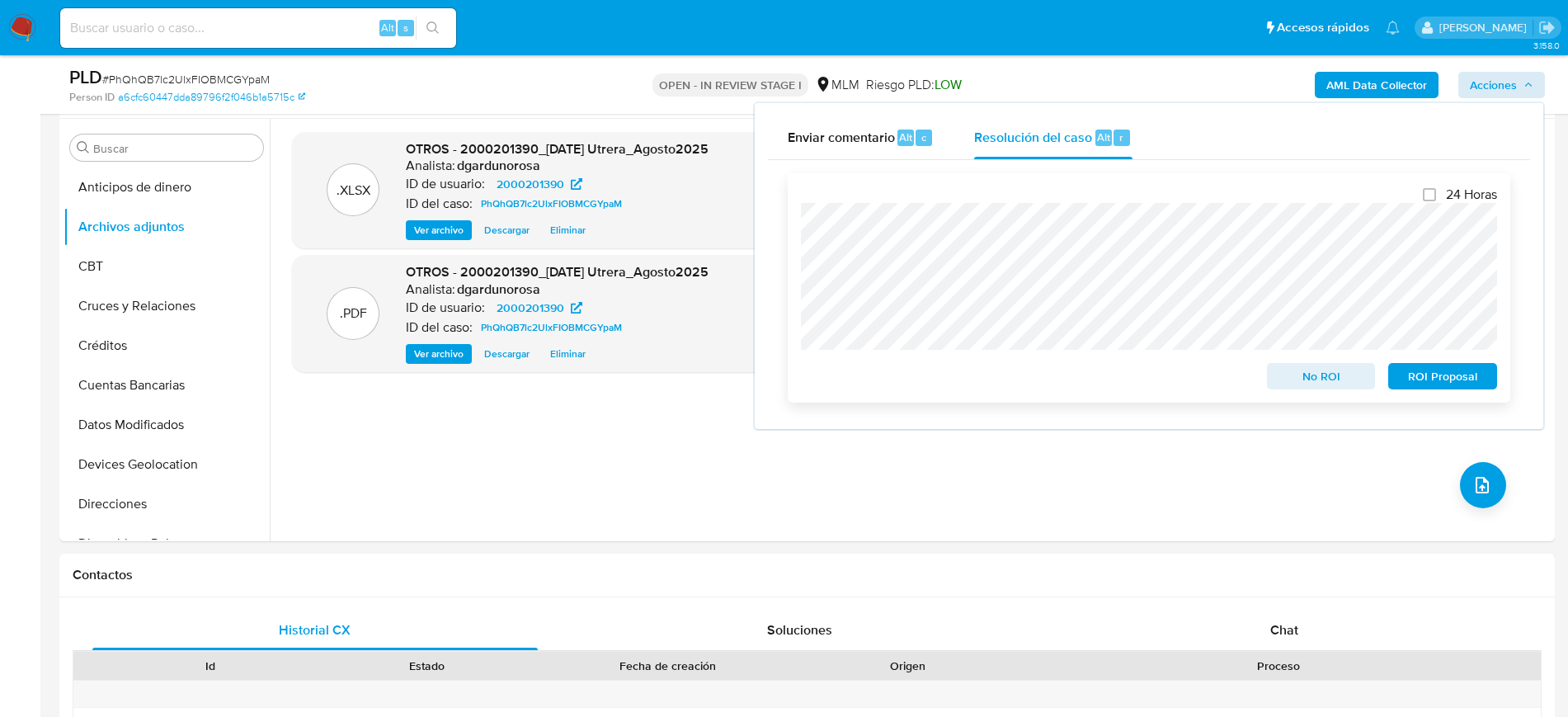
click at [1458, 379] on span "ROI Proposal" at bounding box center [1442, 376] width 85 height 23
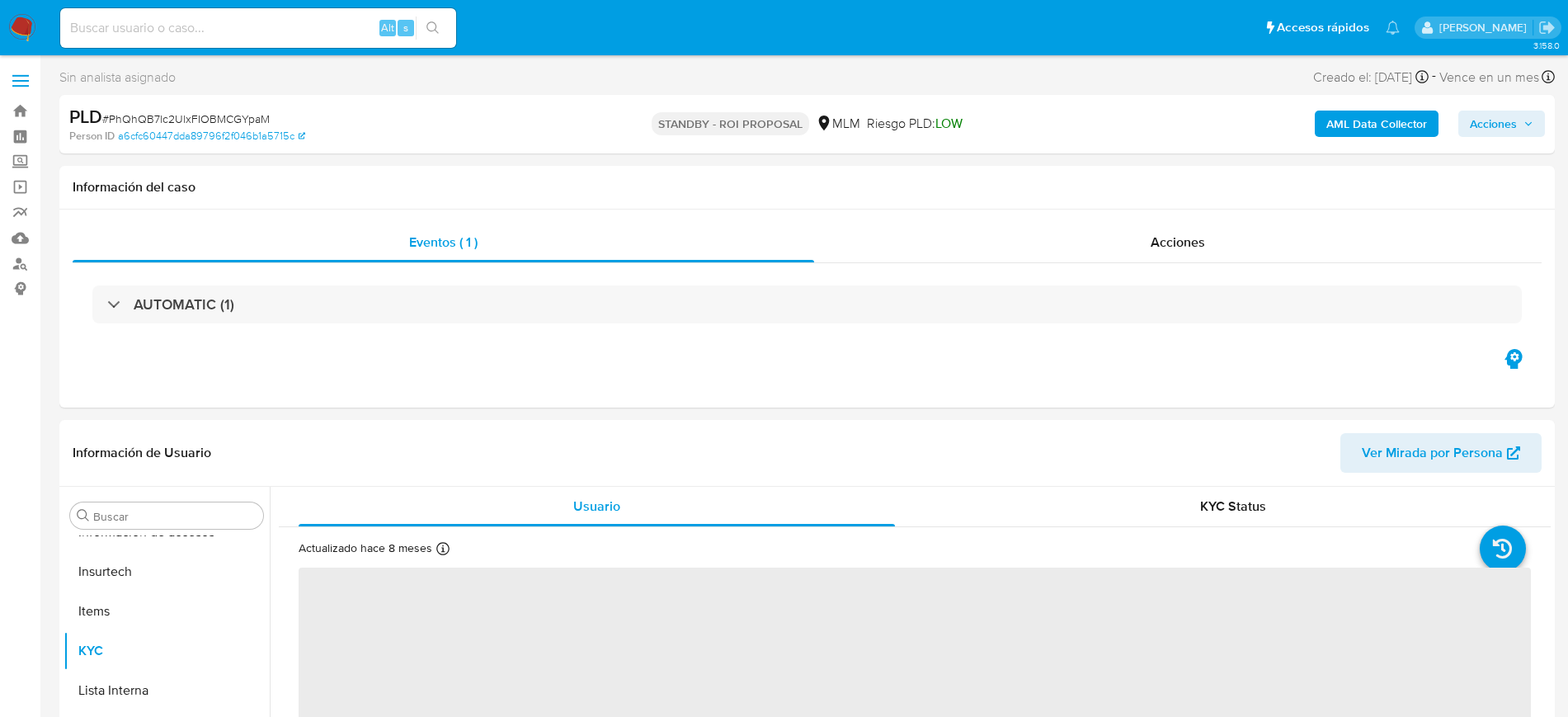
scroll to position [697, 0]
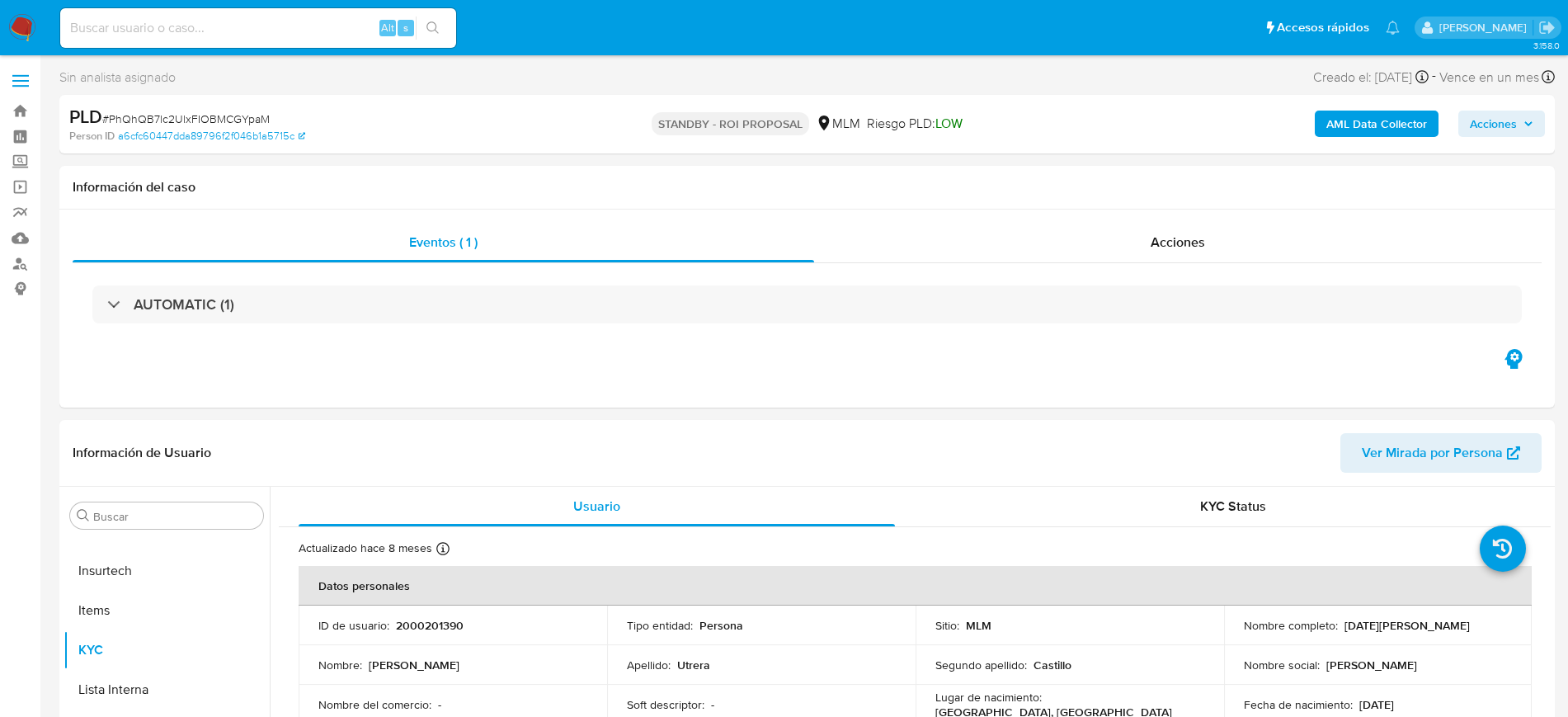
select select "10"
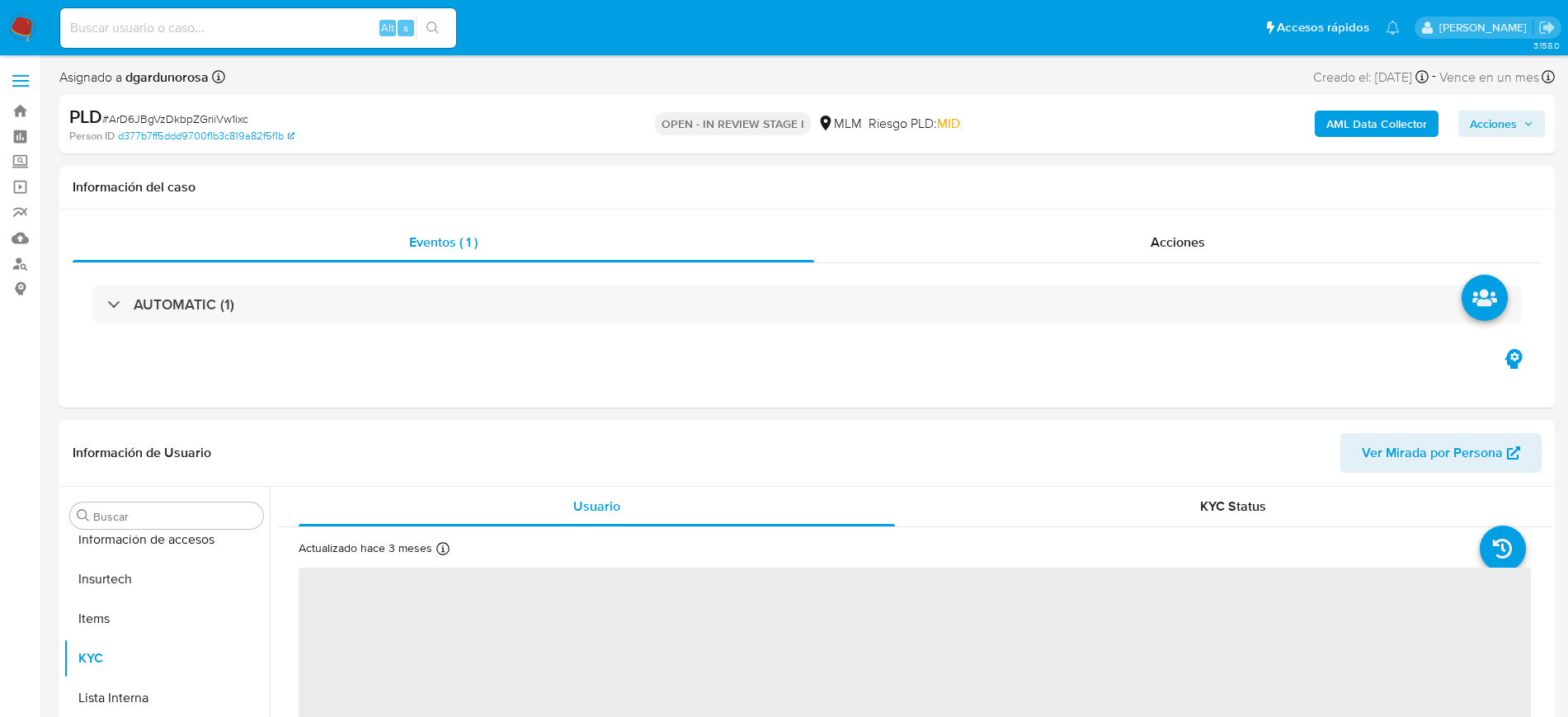
scroll to position [697, 0]
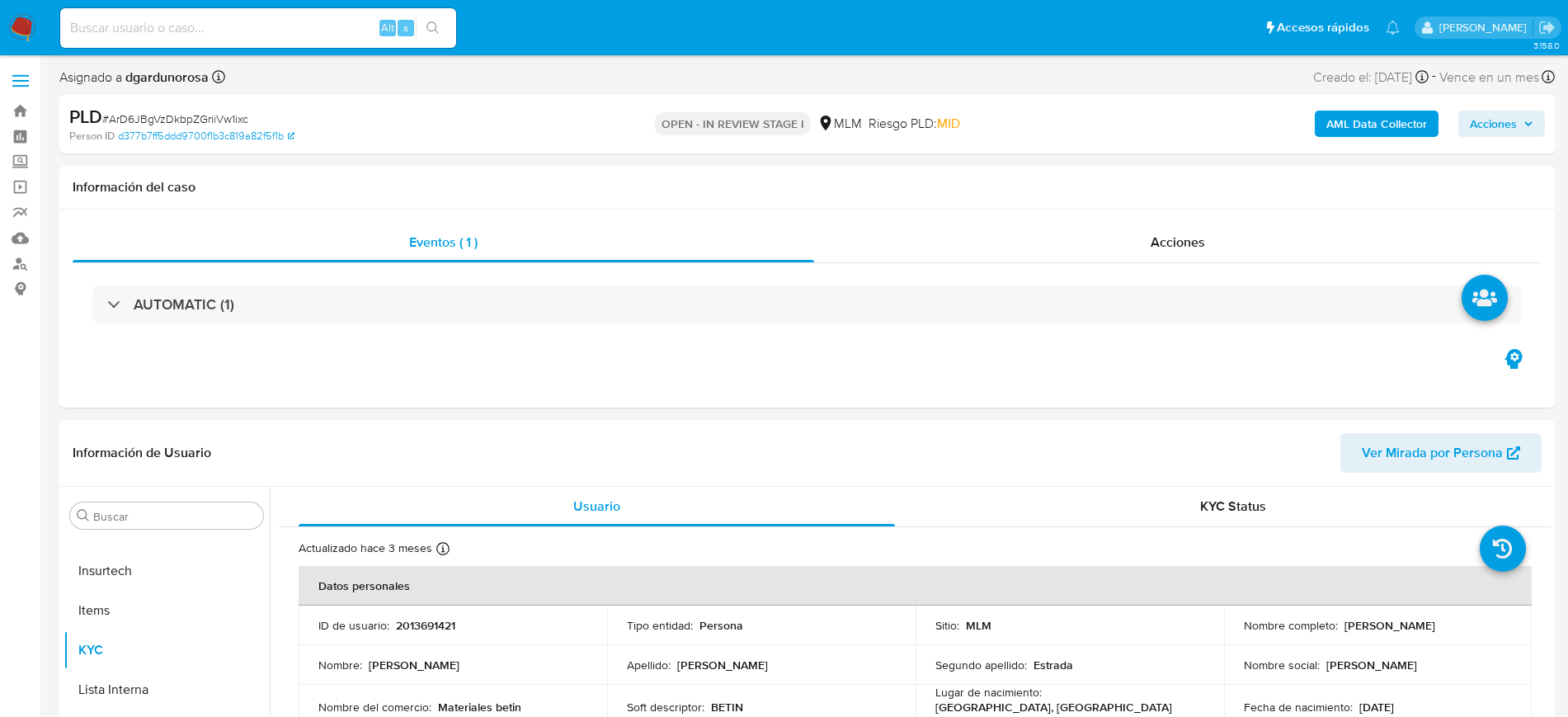
select select "10"
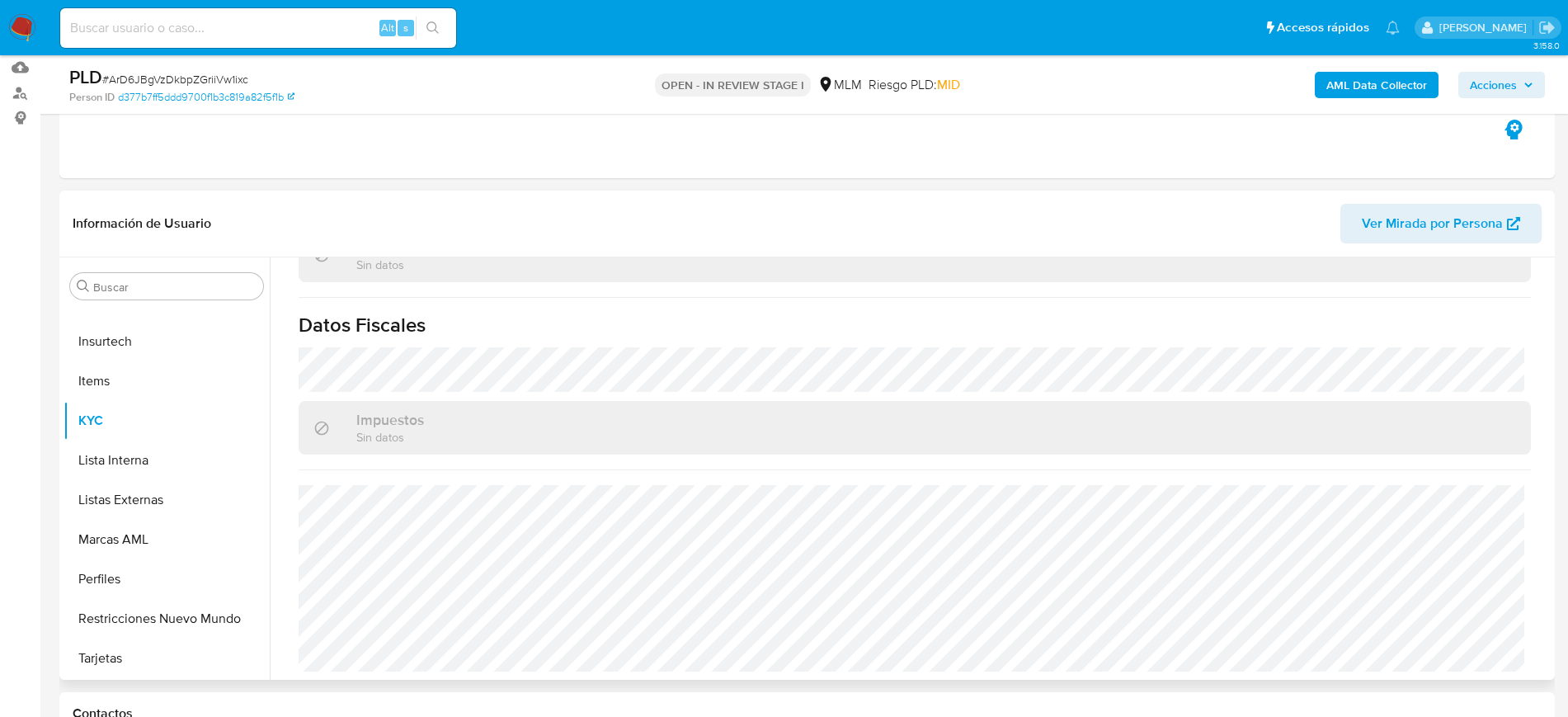
scroll to position [207, 0]
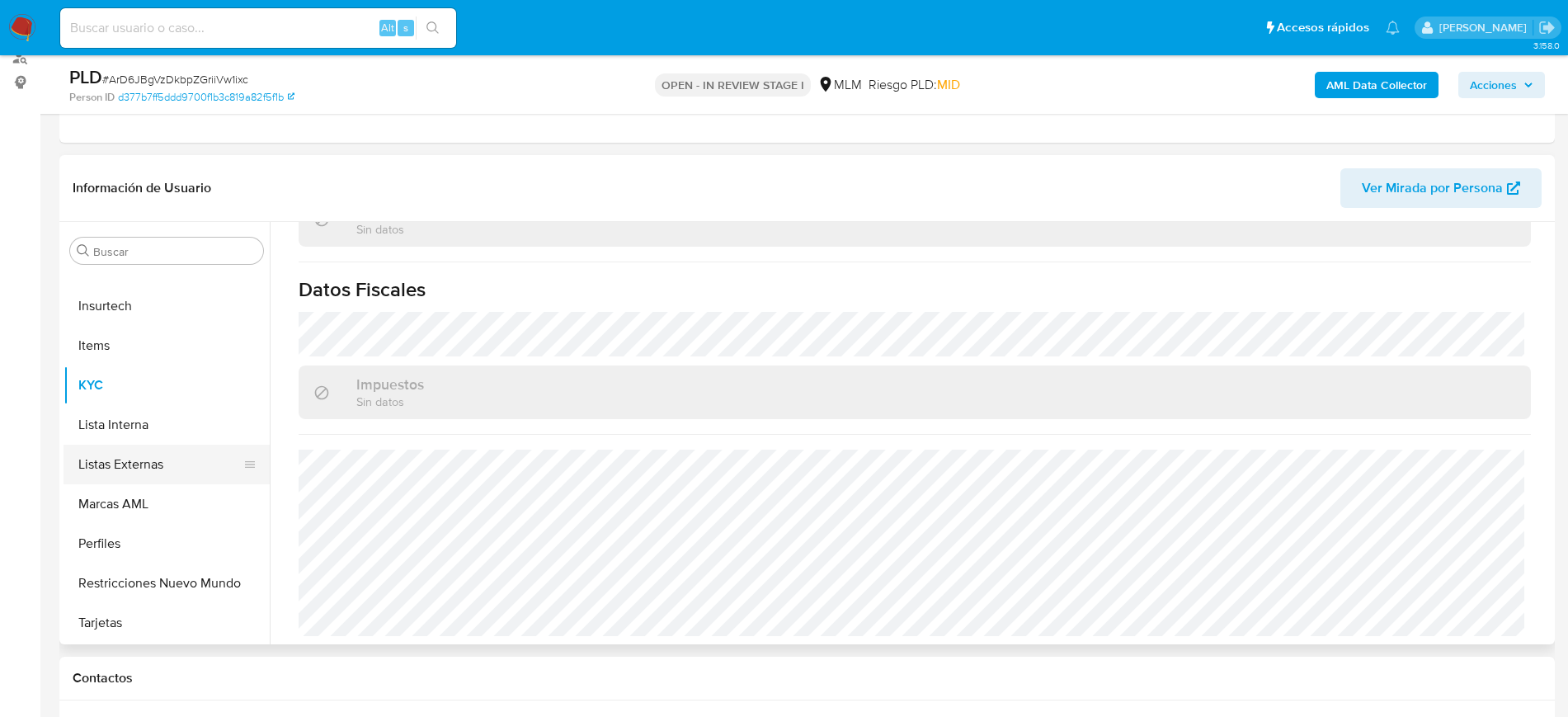
click at [105, 468] on button "Listas Externas" at bounding box center [160, 464] width 193 height 39
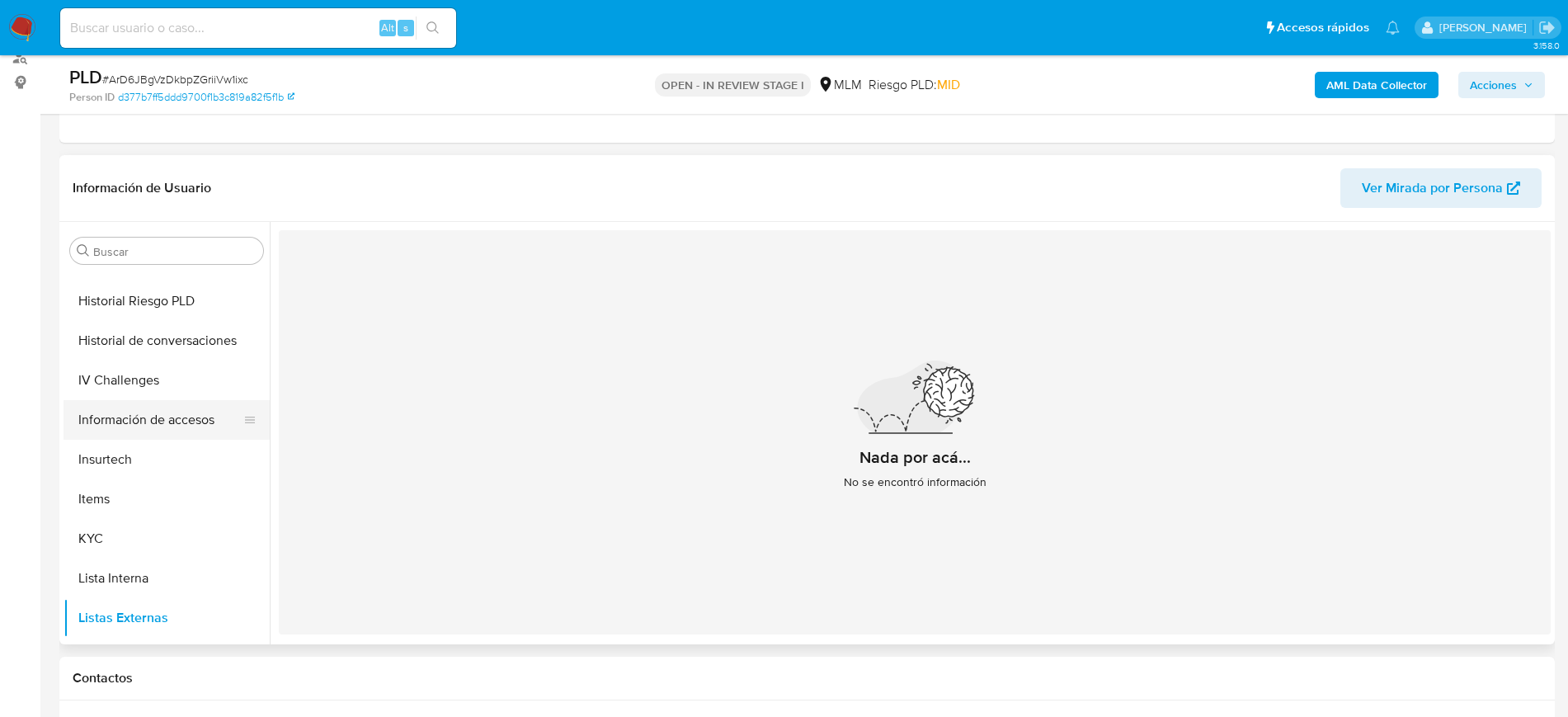
scroll to position [491, 0]
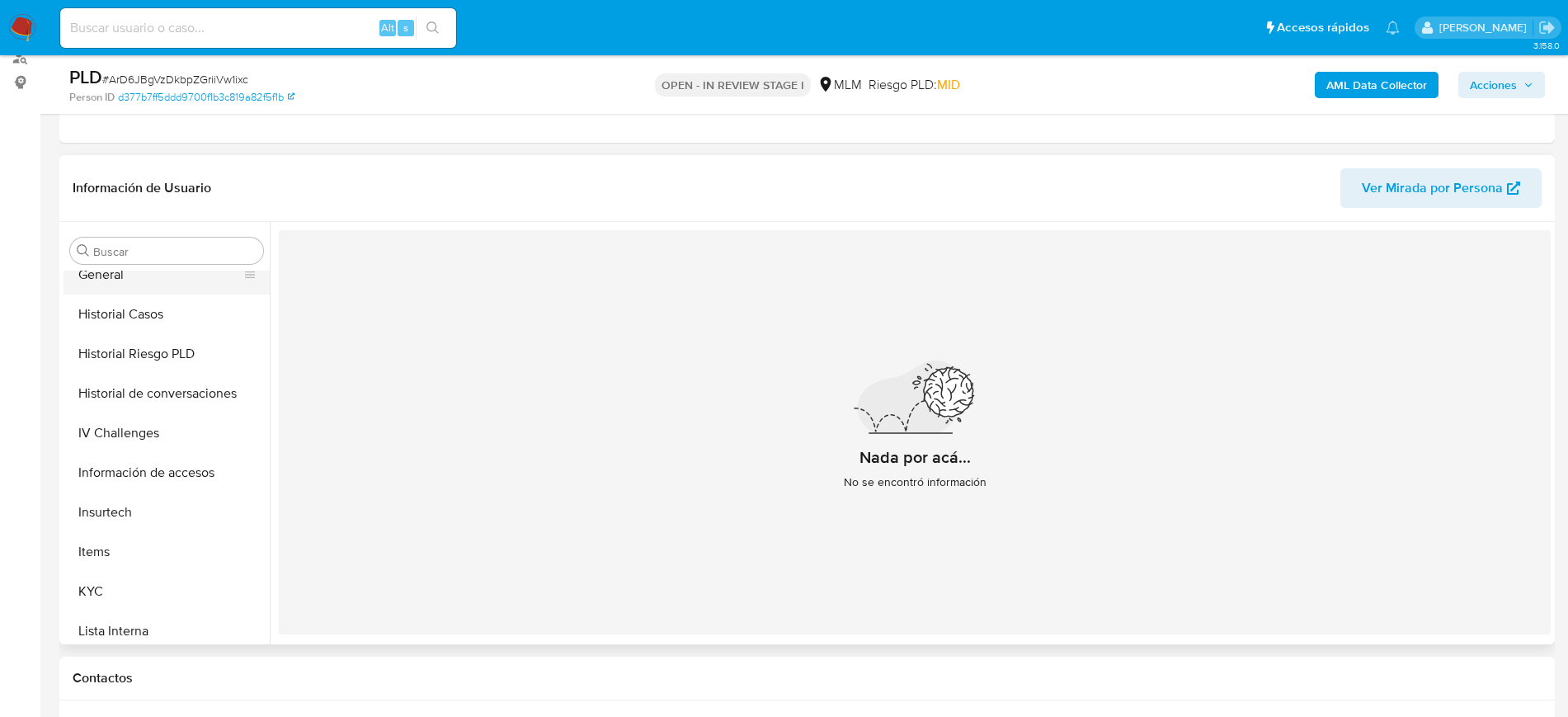
click at [110, 281] on button "General" at bounding box center [160, 274] width 193 height 39
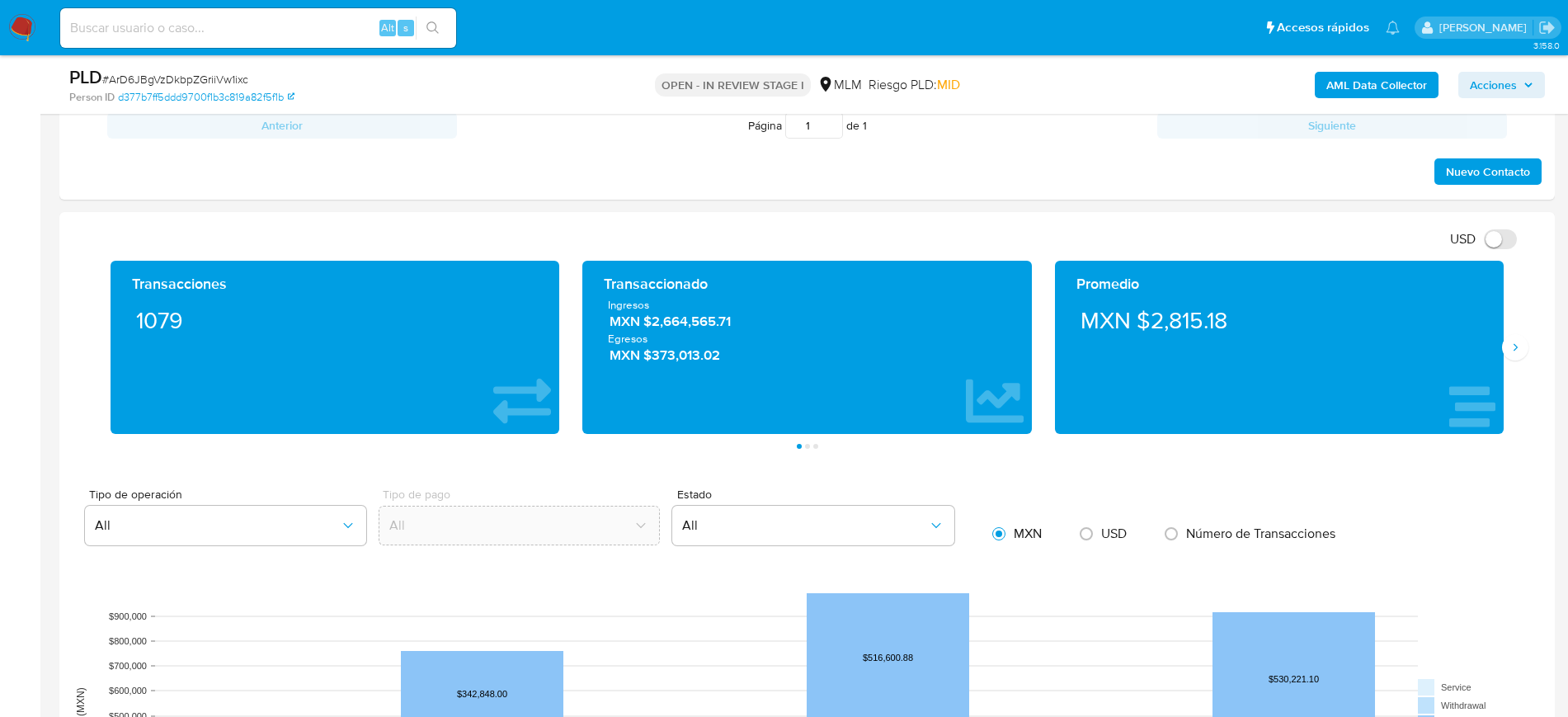
scroll to position [1032, 0]
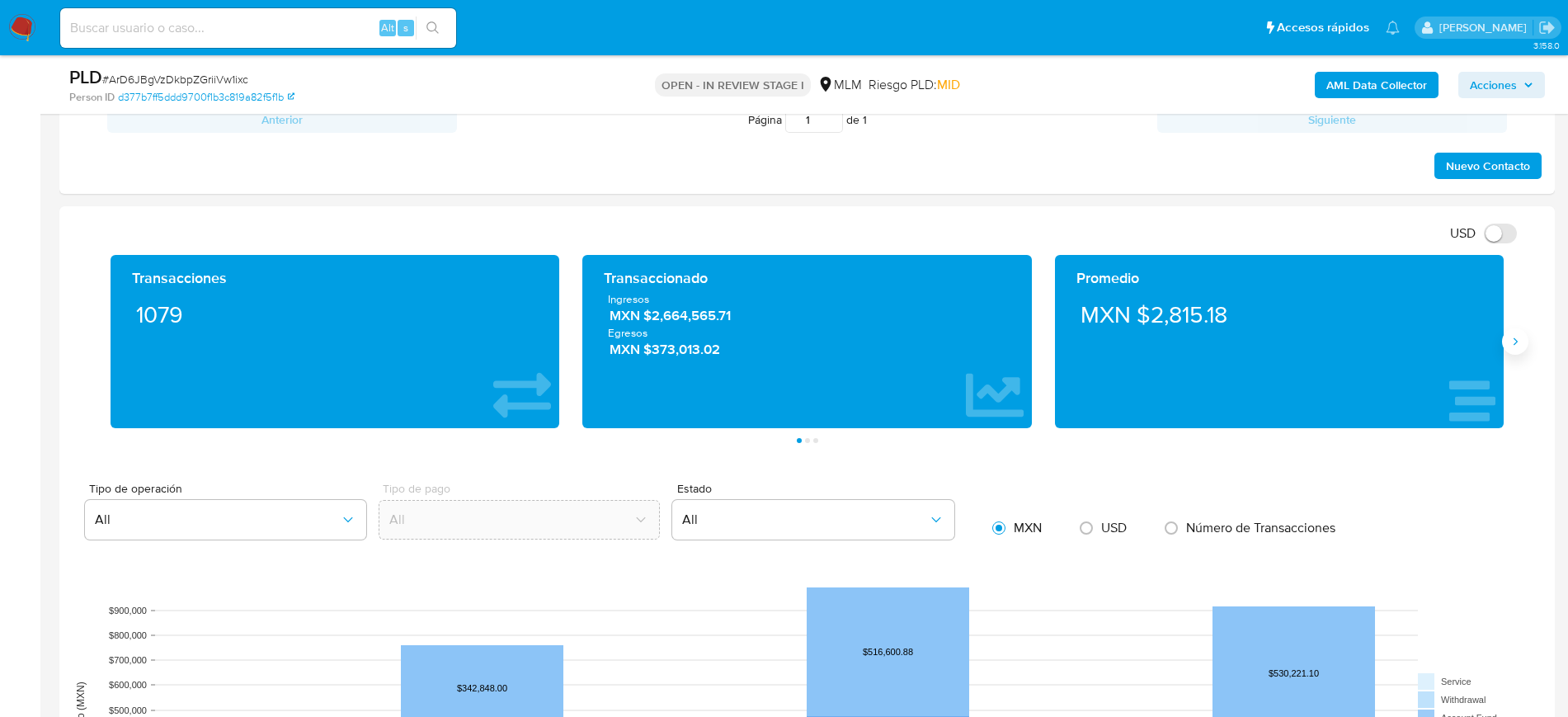
click at [1516, 341] on icon "Siguiente" at bounding box center [1515, 341] width 13 height 13
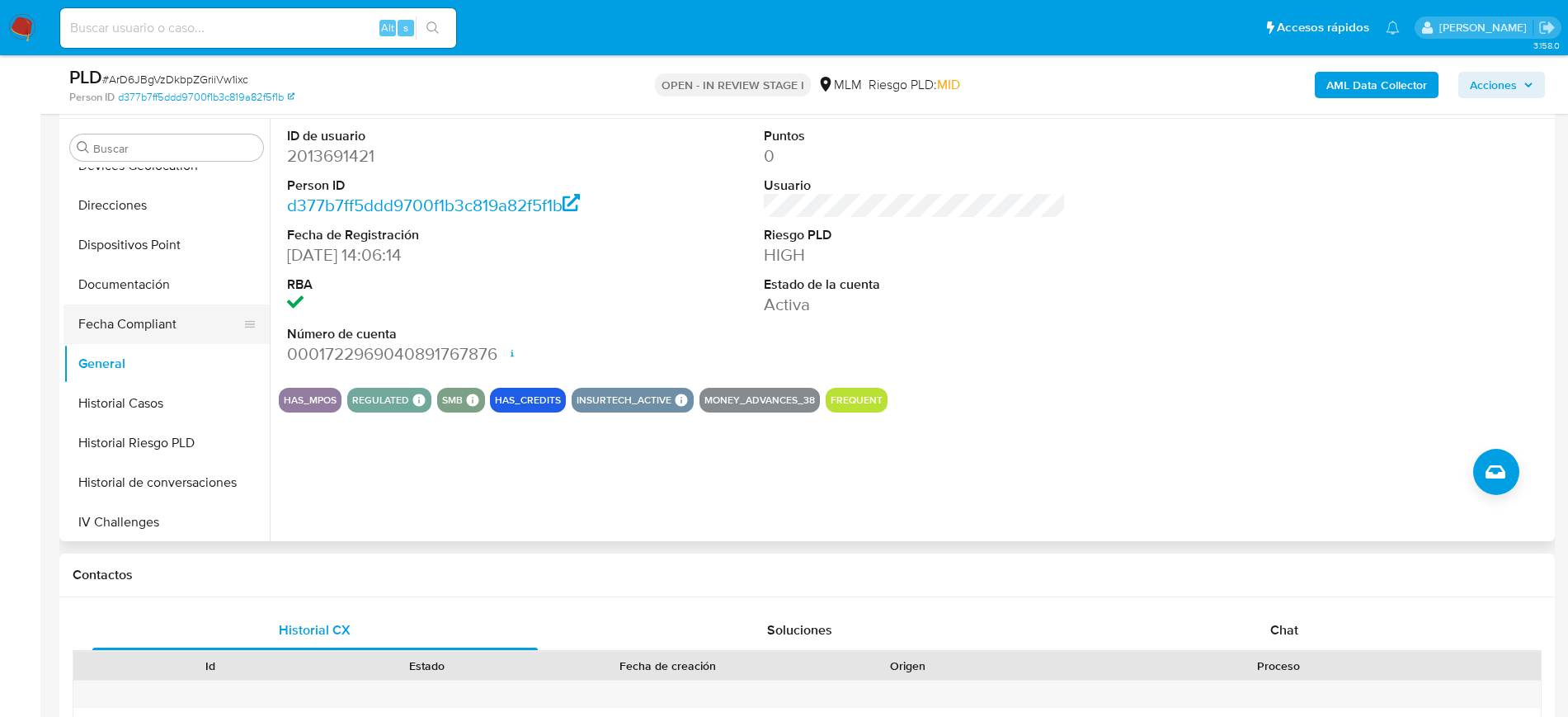
scroll to position [284, 0]
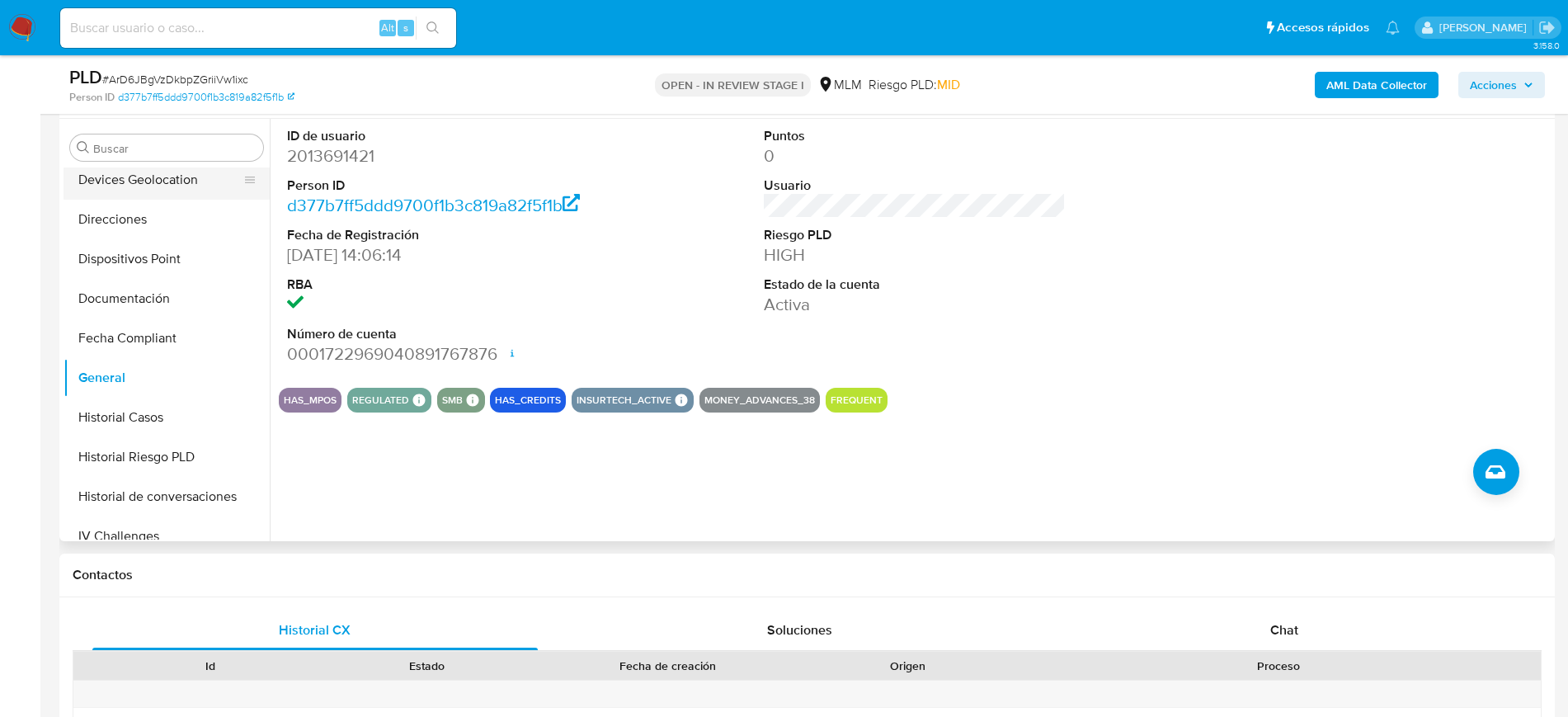
click at [152, 187] on button "Devices Geolocation" at bounding box center [160, 180] width 193 height 39
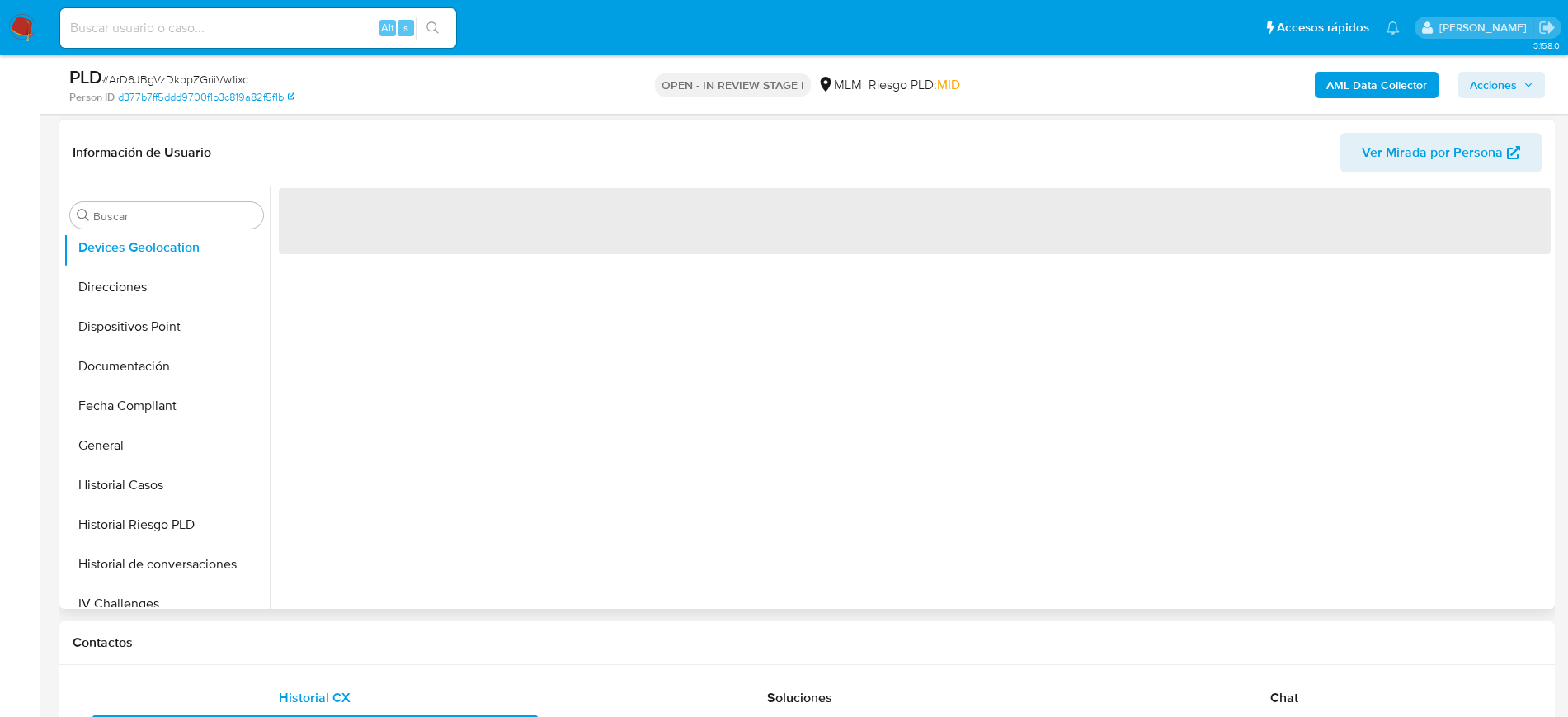
scroll to position [207, 0]
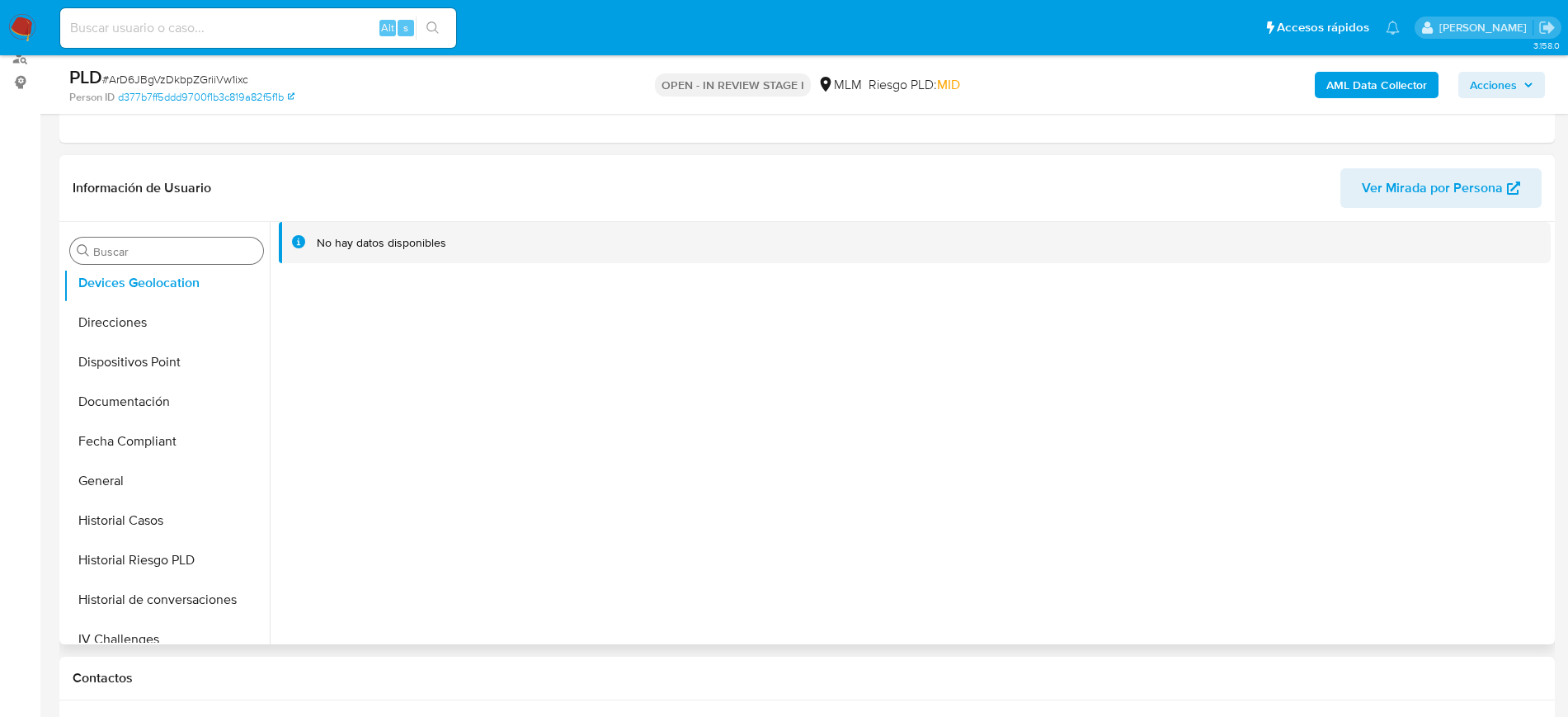
drag, startPoint x: 119, startPoint y: 242, endPoint x: 126, endPoint y: 253, distance: 13.0
click at [126, 250] on div "Buscar" at bounding box center [166, 250] width 193 height 26
click at [127, 253] on input "Buscar" at bounding box center [174, 251] width 163 height 15
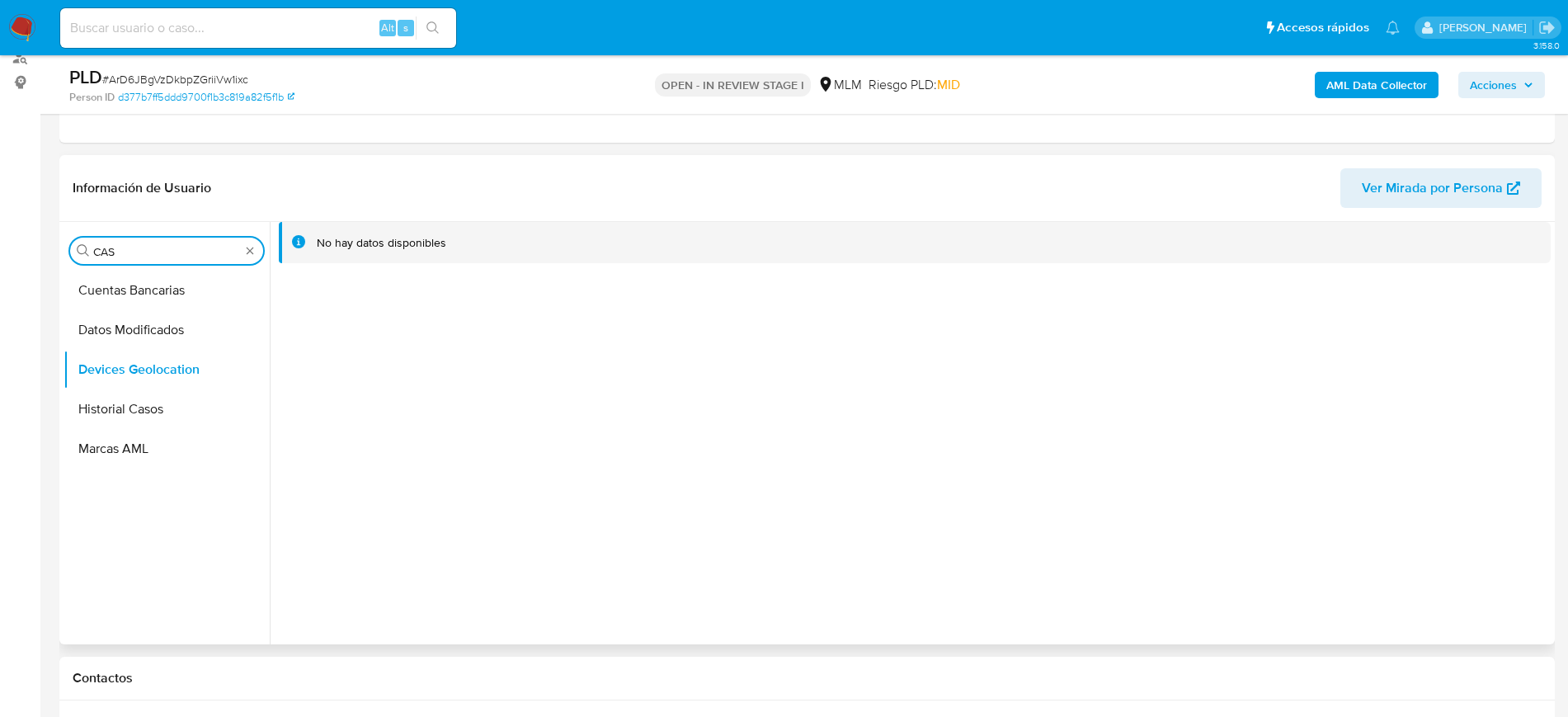
scroll to position [0, 0]
type input "CAS"
click at [145, 317] on button "Historial Casos" at bounding box center [160, 330] width 193 height 39
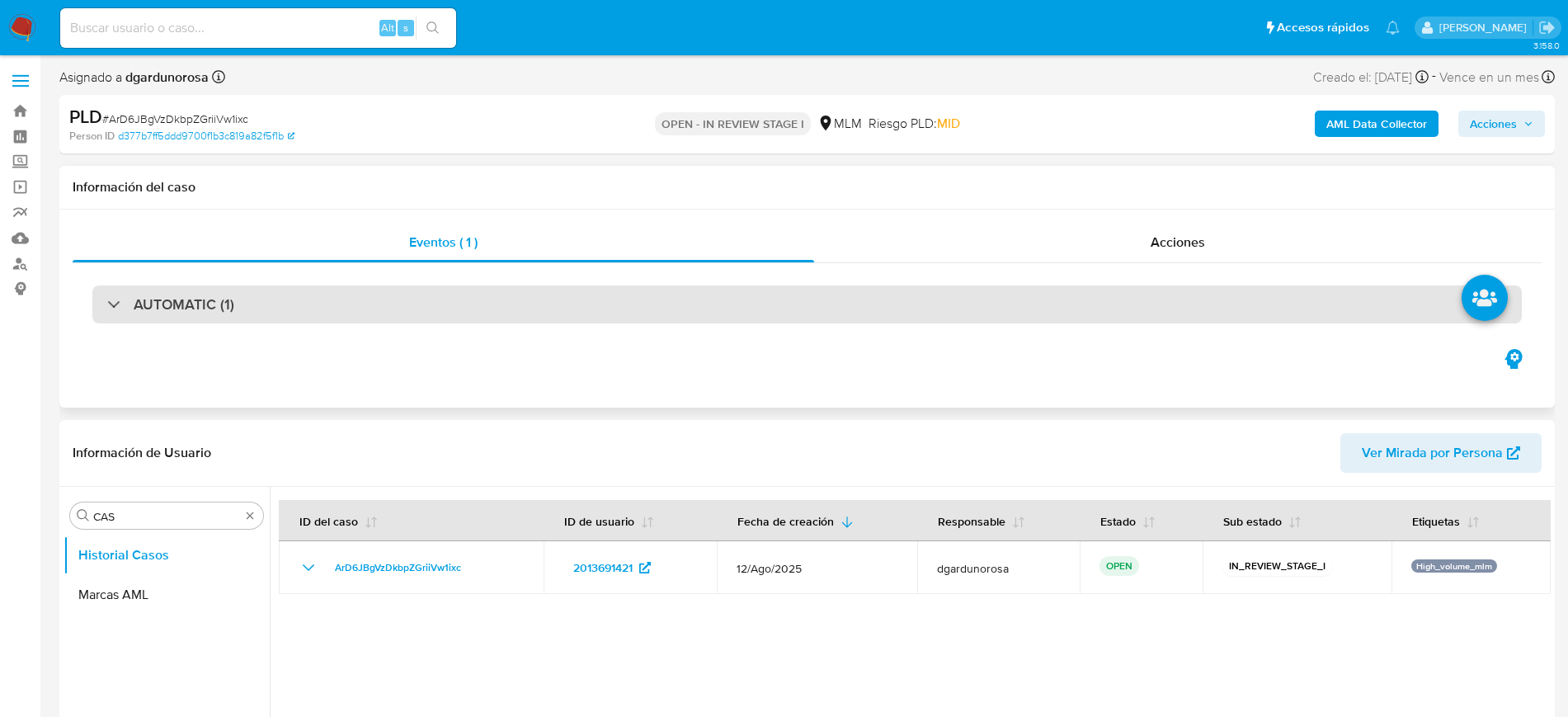
click at [464, 323] on div "AUTOMATIC (1)" at bounding box center [807, 304] width 1429 height 38
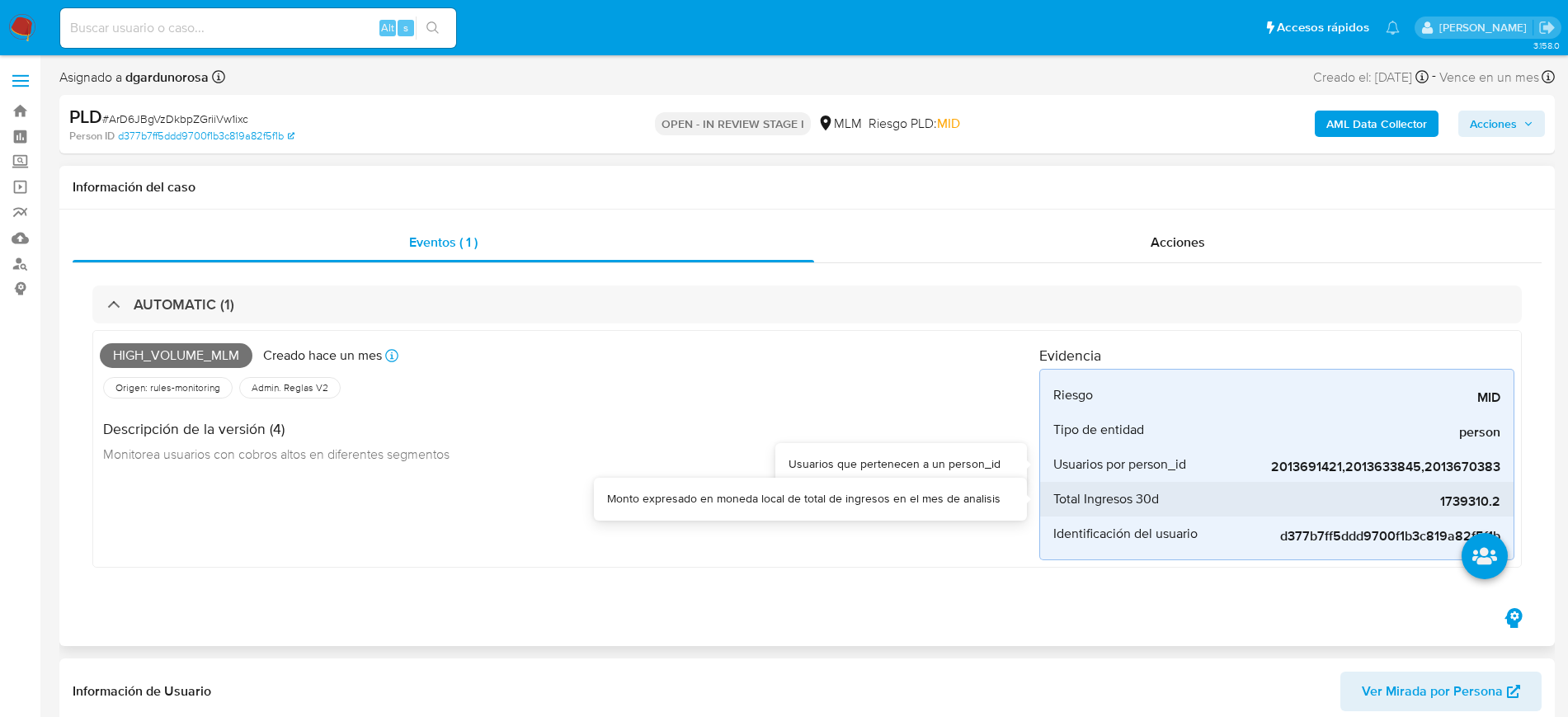
click at [1464, 500] on span "1739310.2" at bounding box center [1377, 502] width 248 height 17
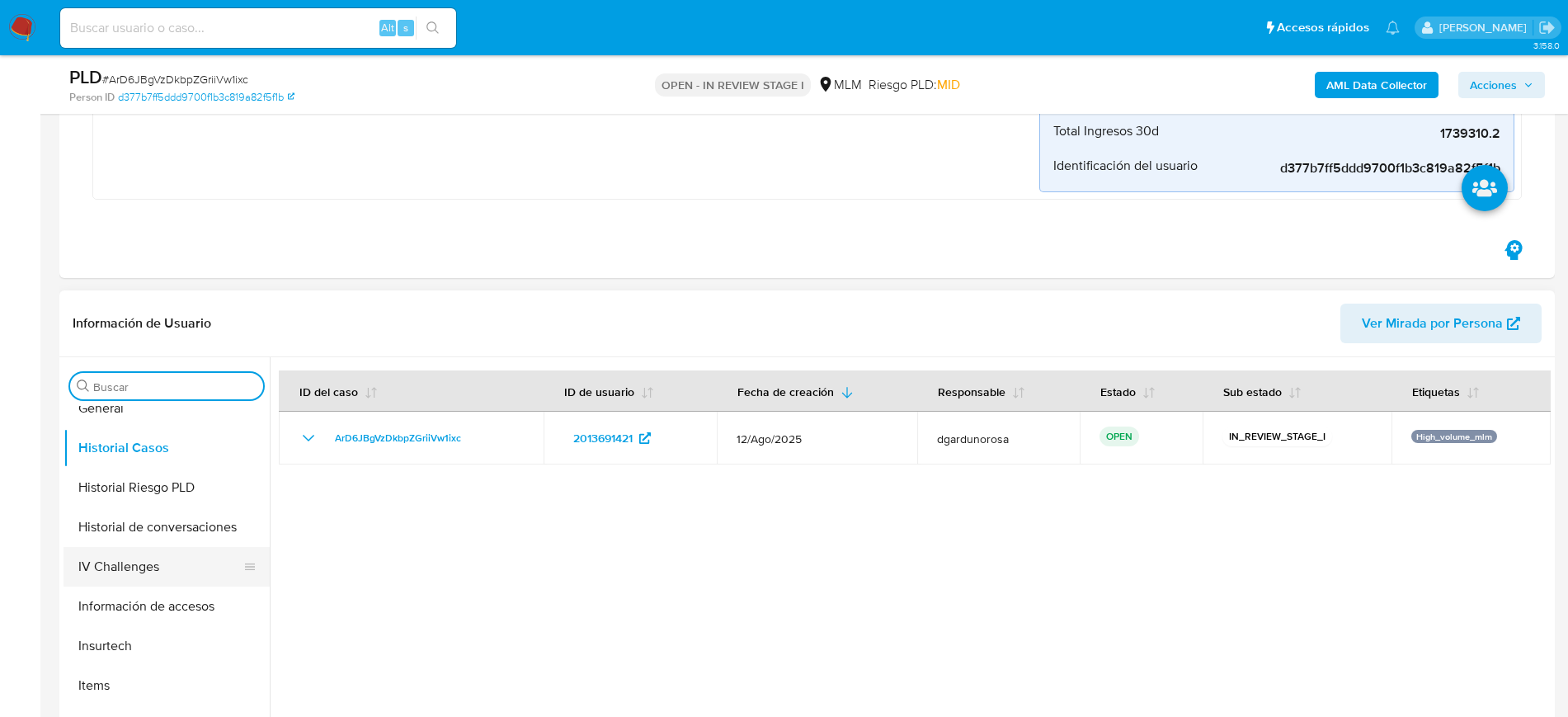
scroll to position [516, 0]
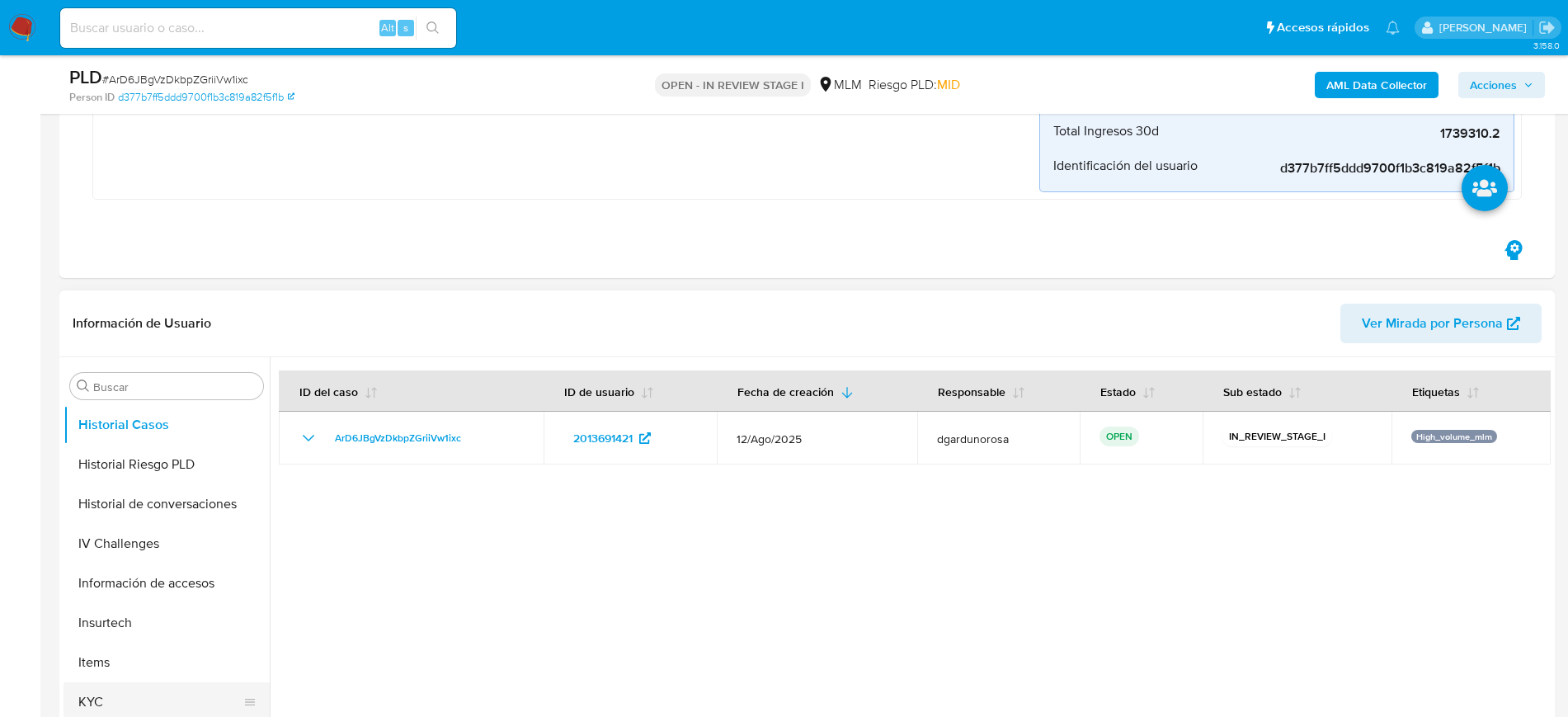
click at [114, 698] on button "KYC" at bounding box center [160, 701] width 193 height 39
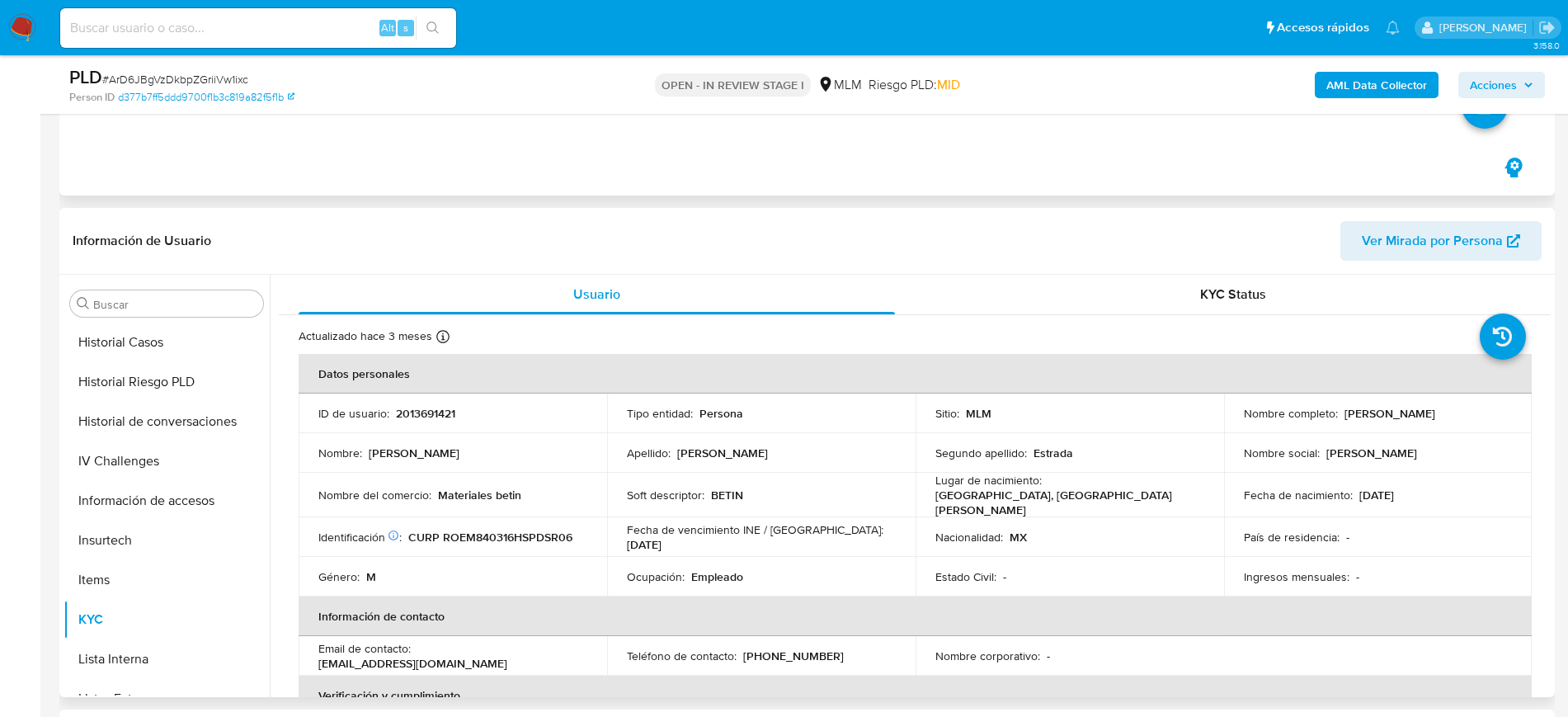
scroll to position [413, 0]
drag, startPoint x: 533, startPoint y: 498, endPoint x: 317, endPoint y: 503, distance: 216.1
click at [317, 503] on td "Nombre del comercio : Materiales betin" at bounding box center [453, 494] width 309 height 44
copy div "Nombre del comercio : Materiales betin"
click at [194, 298] on input "Buscar" at bounding box center [174, 304] width 163 height 15
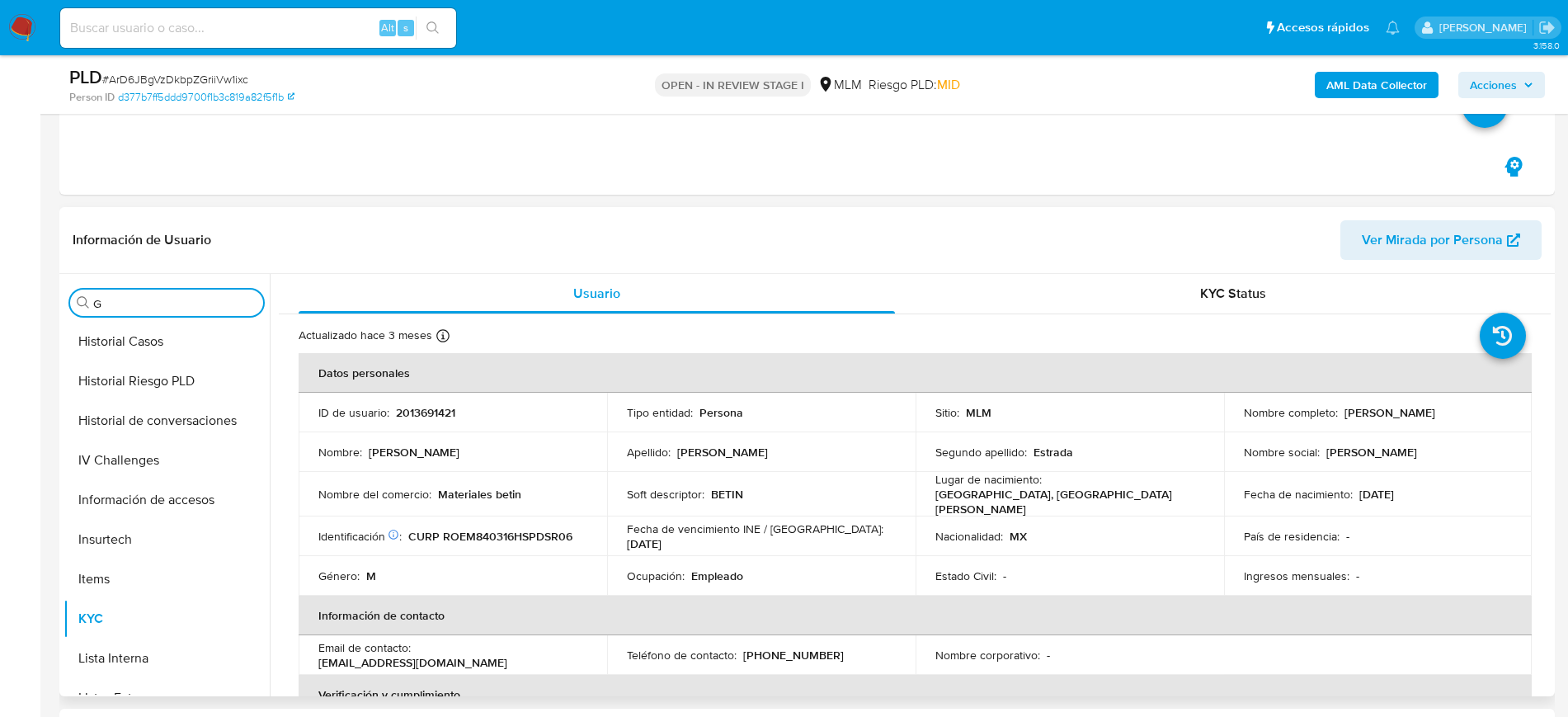
scroll to position [0, 0]
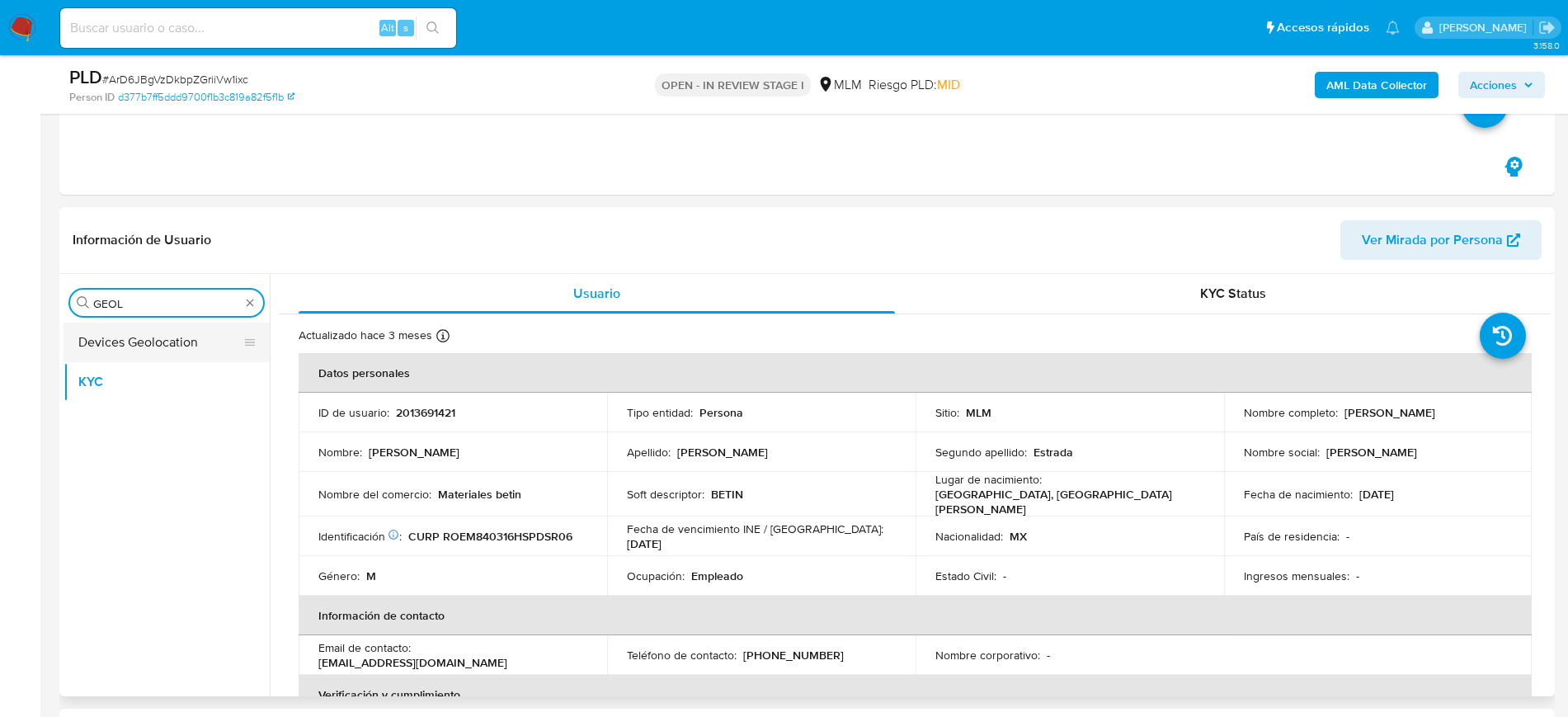
type input "GEOL"
click at [146, 340] on button "Devices Geolocation" at bounding box center [160, 342] width 193 height 39
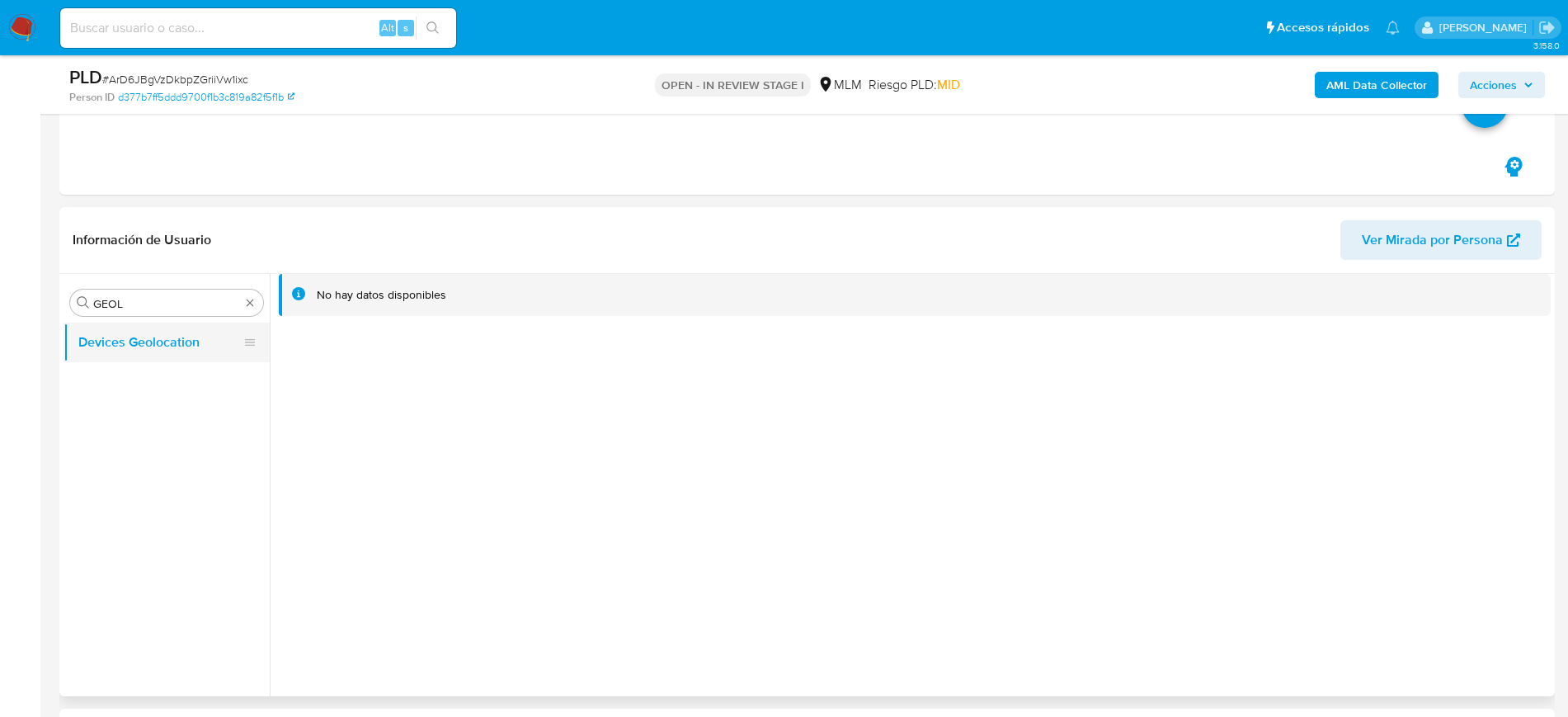
drag, startPoint x: 451, startPoint y: 396, endPoint x: 222, endPoint y: 341, distance: 235.5
click at [451, 396] on div "No hay datos disponibles" at bounding box center [910, 485] width 1281 height 422
click at [203, 304] on input "GEOL" at bounding box center [167, 304] width 147 height 15
